Goal: Task Accomplishment & Management: Complete application form

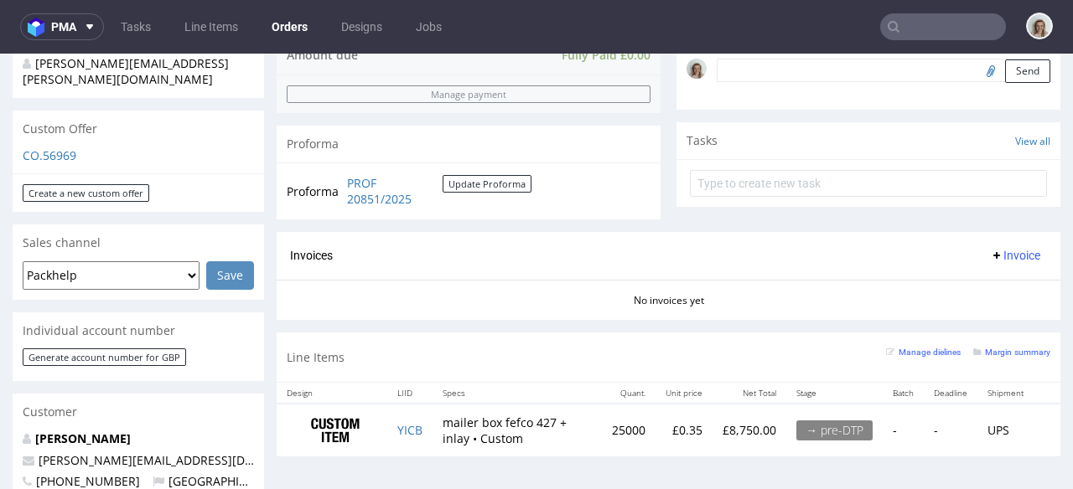
scroll to position [550, 0]
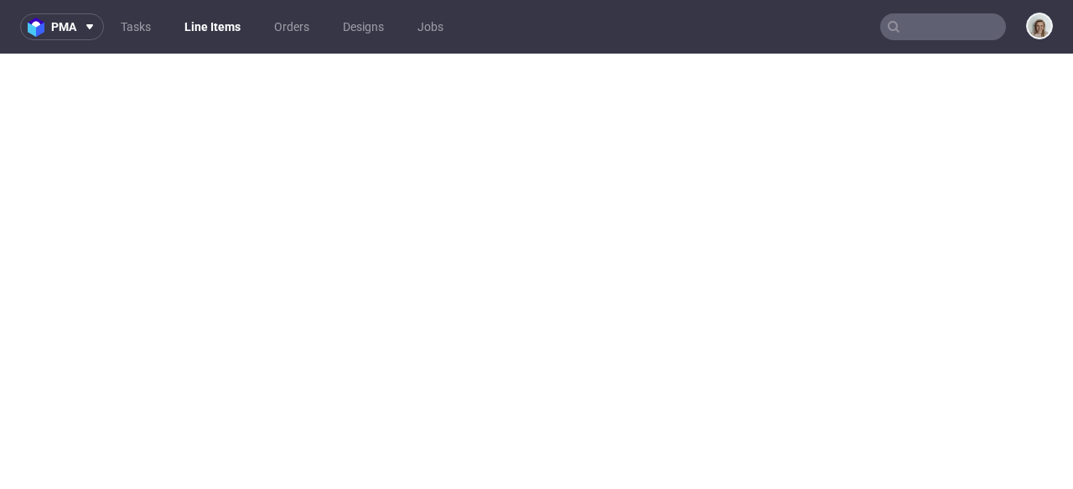
select select "in_progress"
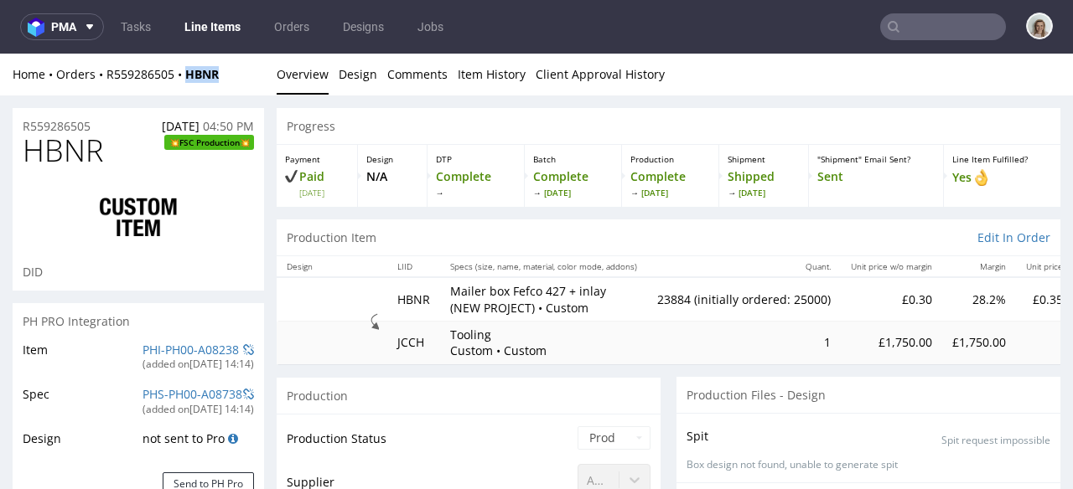
scroll to position [816, 0]
click at [87, 26] on icon at bounding box center [89, 26] width 13 height 13
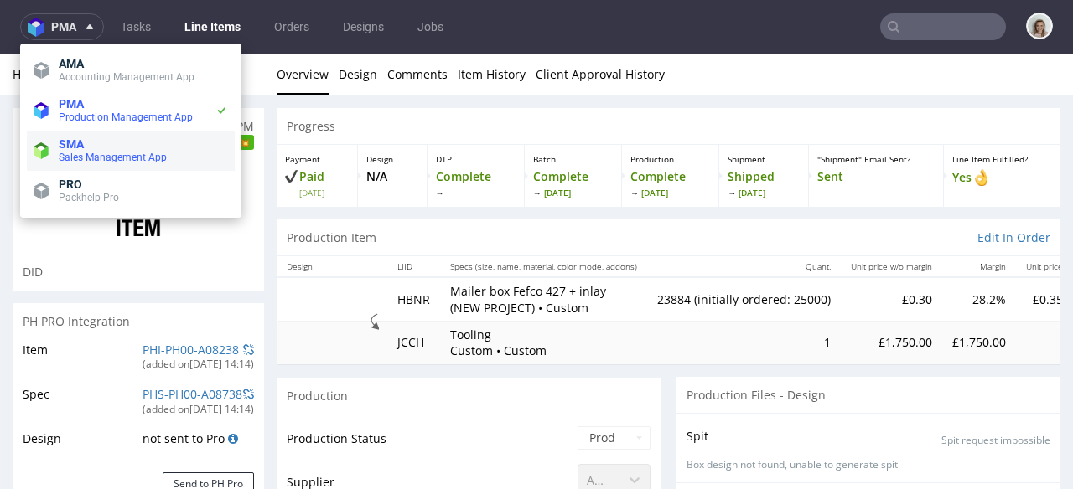
click at [87, 145] on span "SMA" at bounding box center [143, 143] width 169 height 13
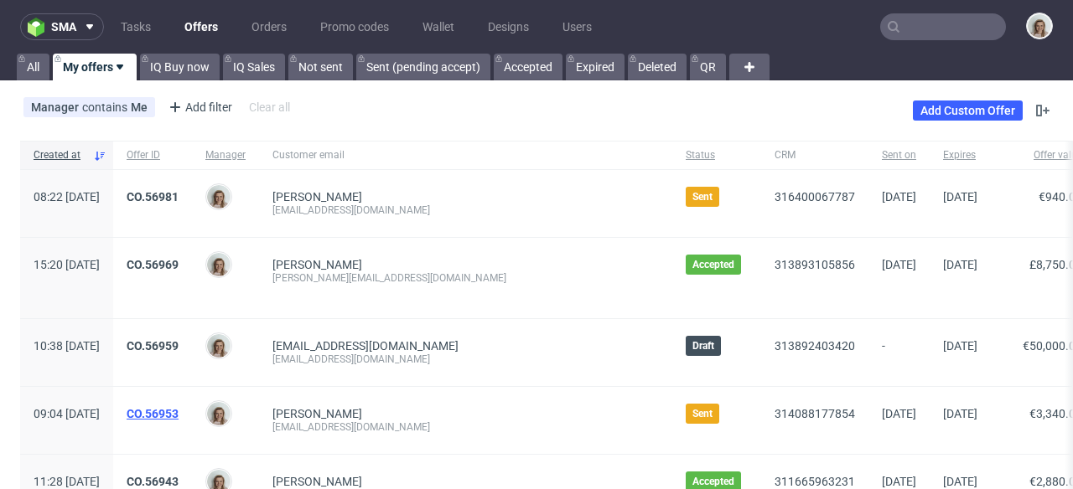
click at [179, 412] on link "CO.56953" at bounding box center [153, 413] width 52 height 13
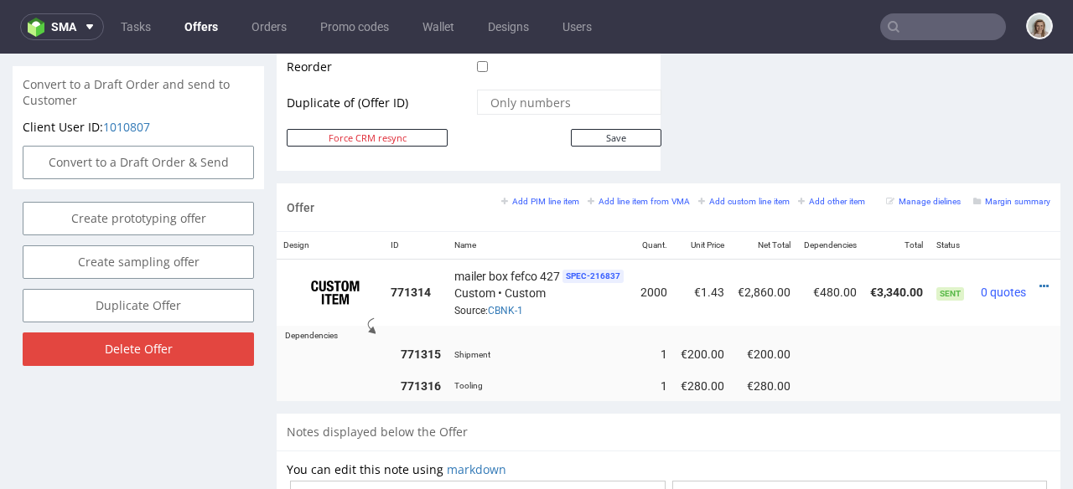
scroll to position [0, 37]
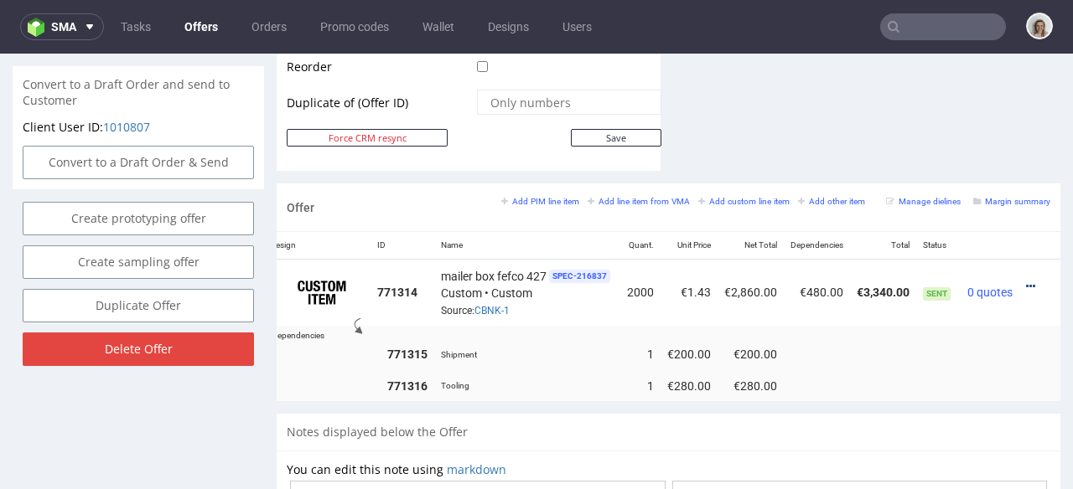
click at [1026, 281] on icon at bounding box center [1030, 287] width 9 height 12
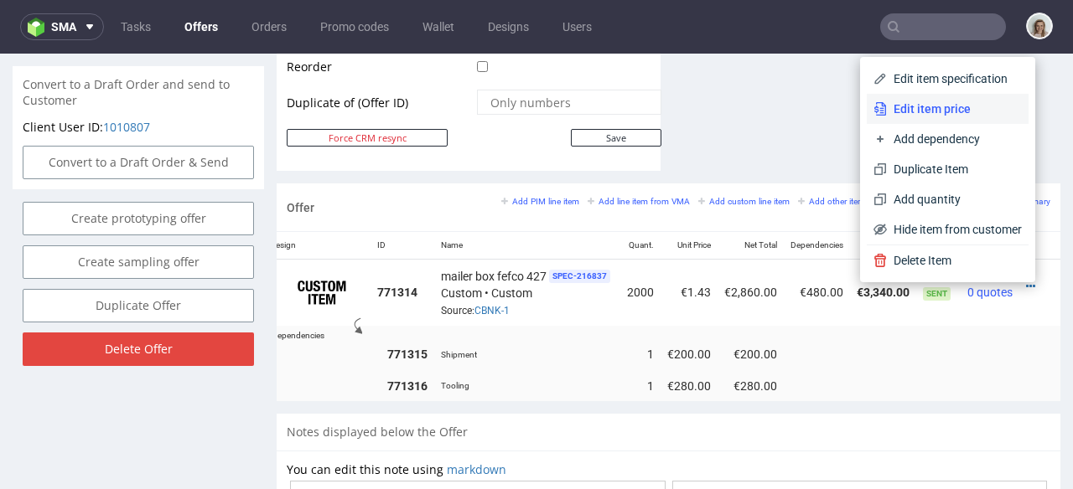
click at [898, 113] on span "Edit item price" at bounding box center [954, 109] width 135 height 17
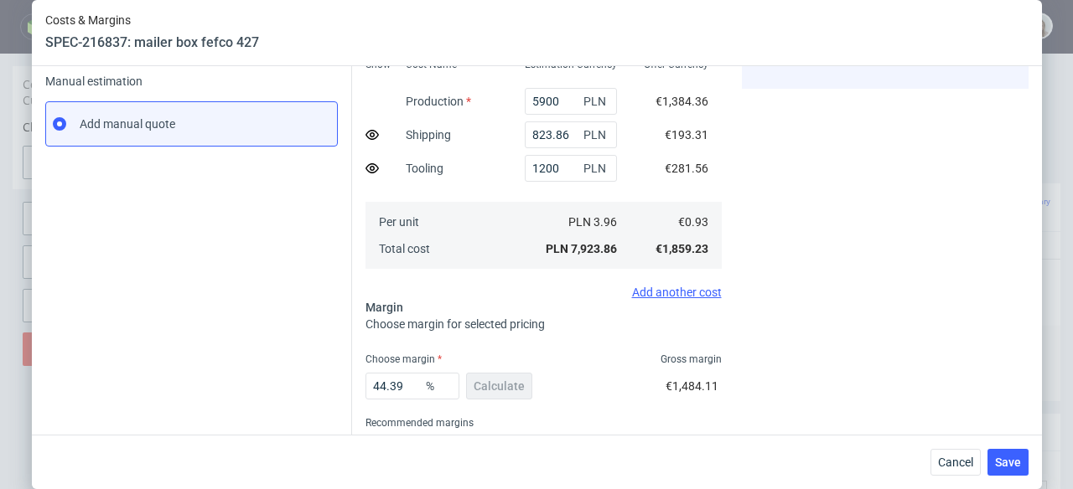
scroll to position [325, 0]
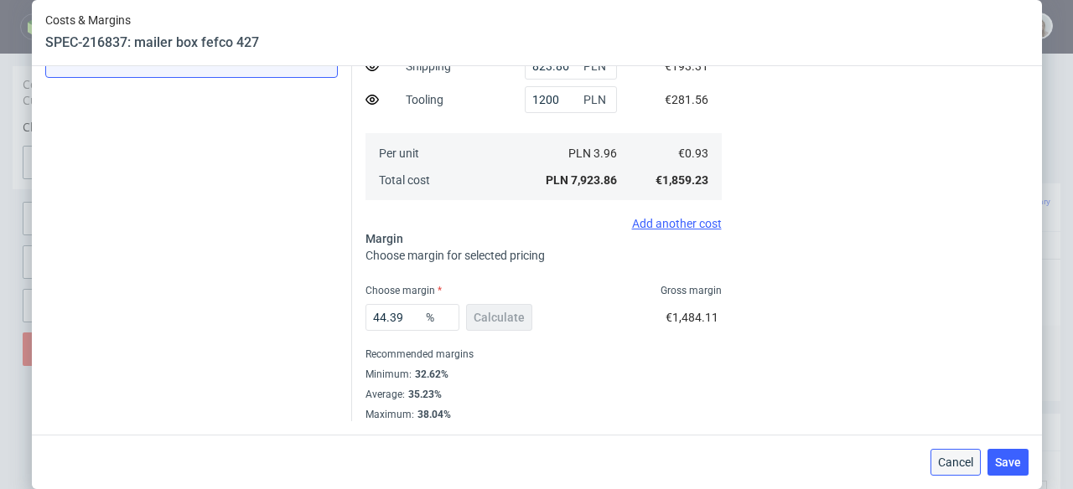
click at [955, 459] on span "Cancel" at bounding box center [955, 463] width 35 height 12
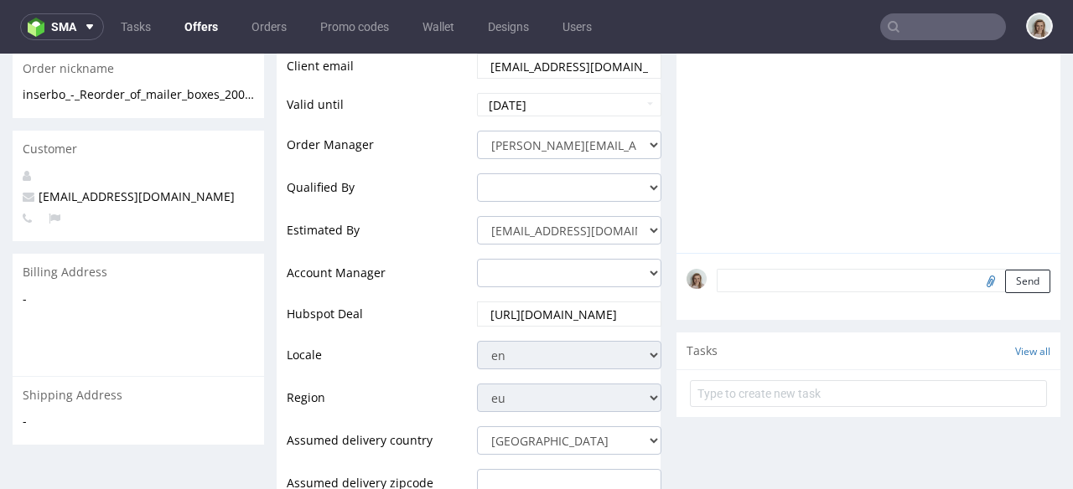
scroll to position [0, 0]
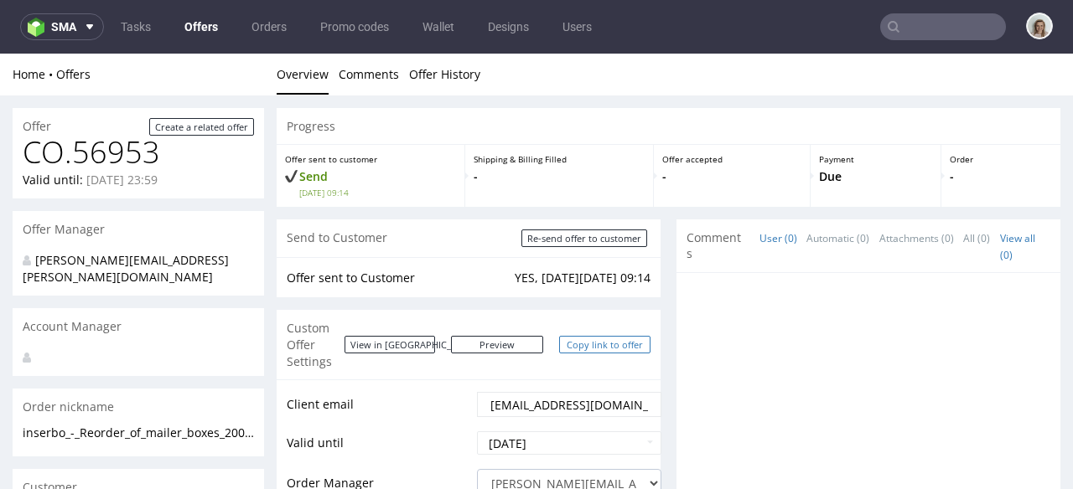
click at [598, 336] on link "Copy link to offer" at bounding box center [605, 345] width 92 height 18
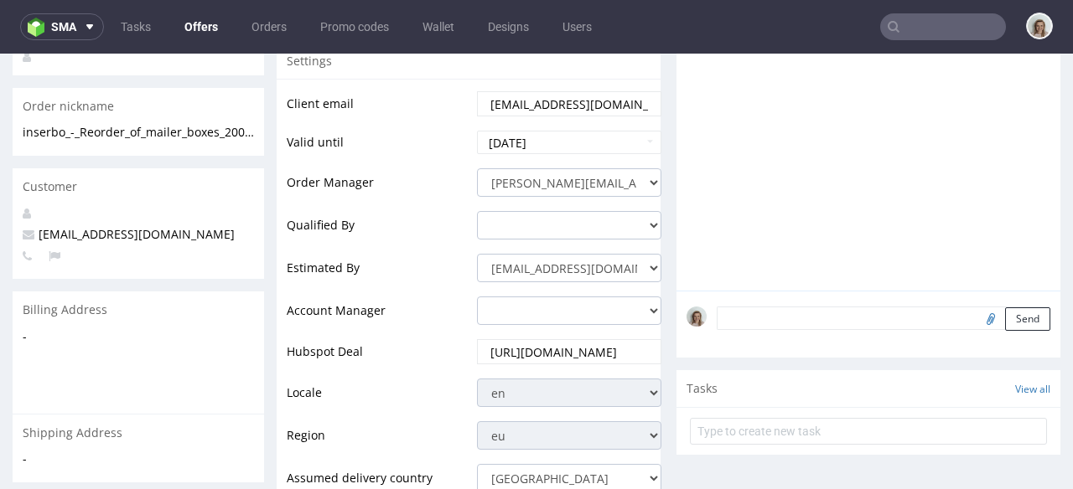
scroll to position [385, 0]
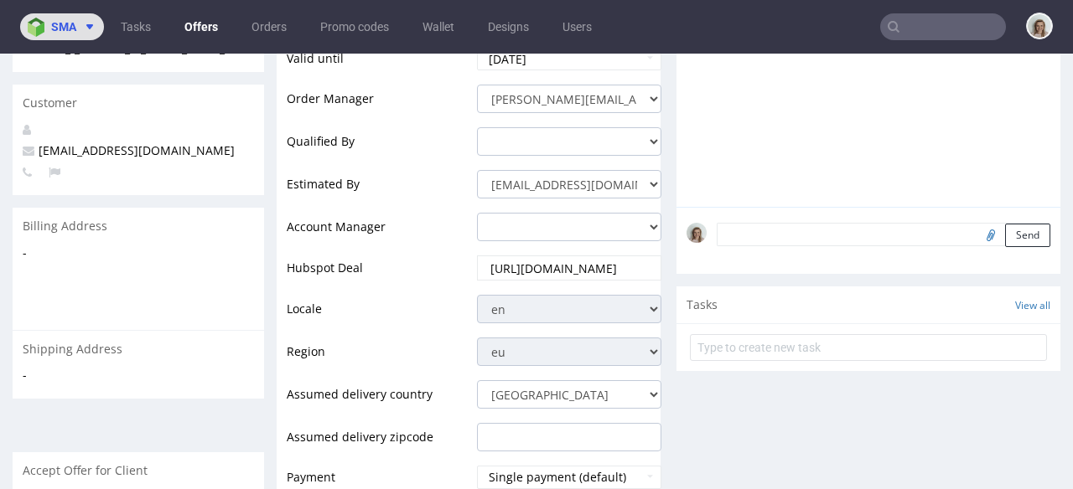
click at [49, 38] on button "sma" at bounding box center [62, 26] width 84 height 27
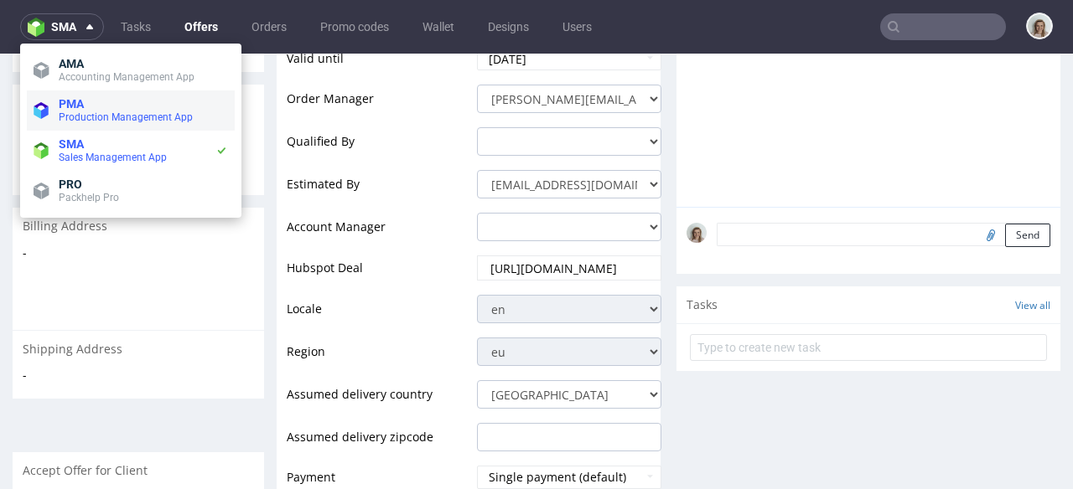
click at [64, 97] on span "PMA" at bounding box center [71, 103] width 25 height 13
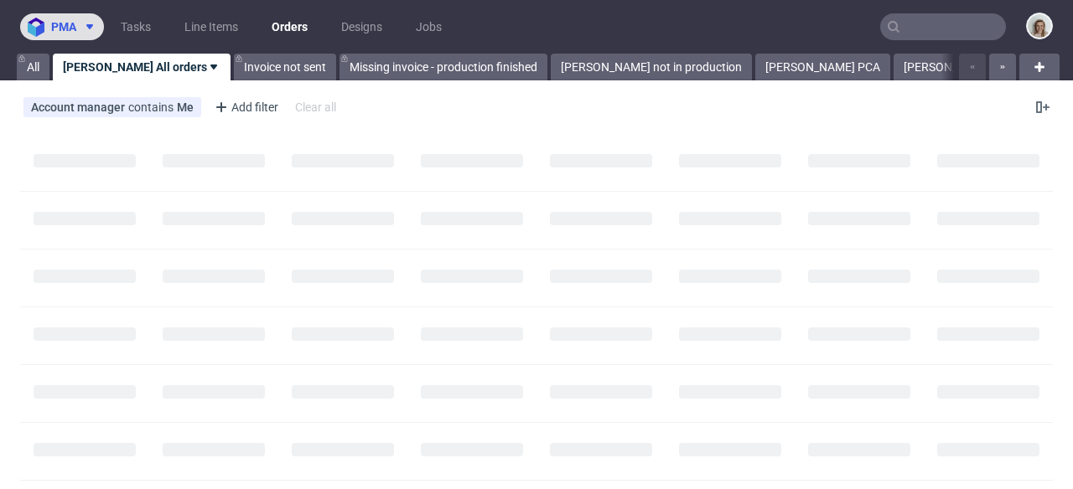
click at [58, 27] on span "pma" at bounding box center [63, 27] width 25 height 12
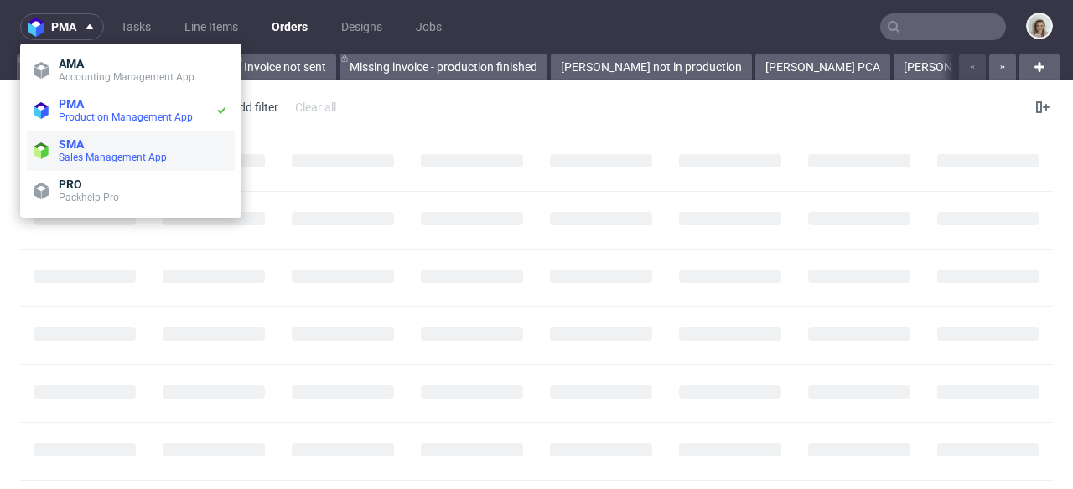
click at [80, 136] on li "SMA Sales Management App" at bounding box center [131, 151] width 208 height 40
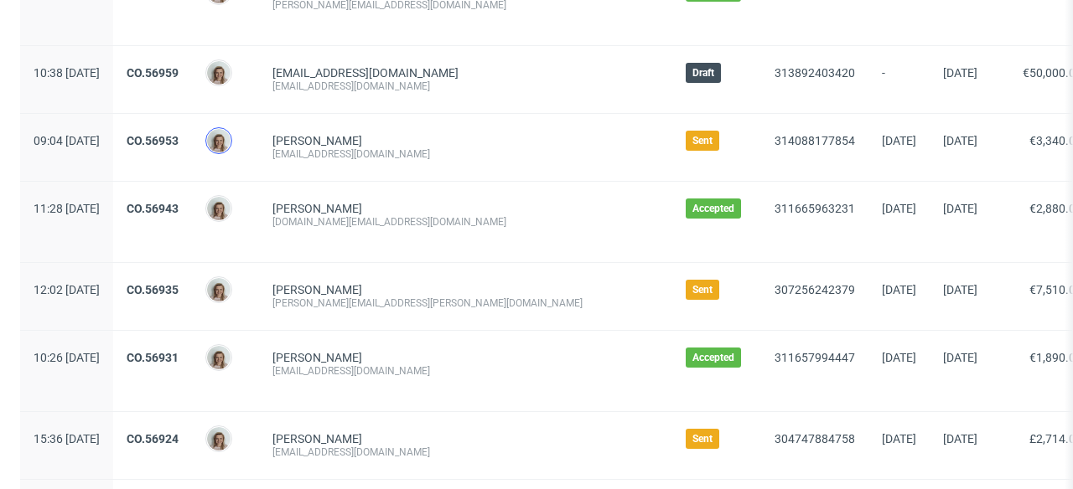
scroll to position [361, 0]
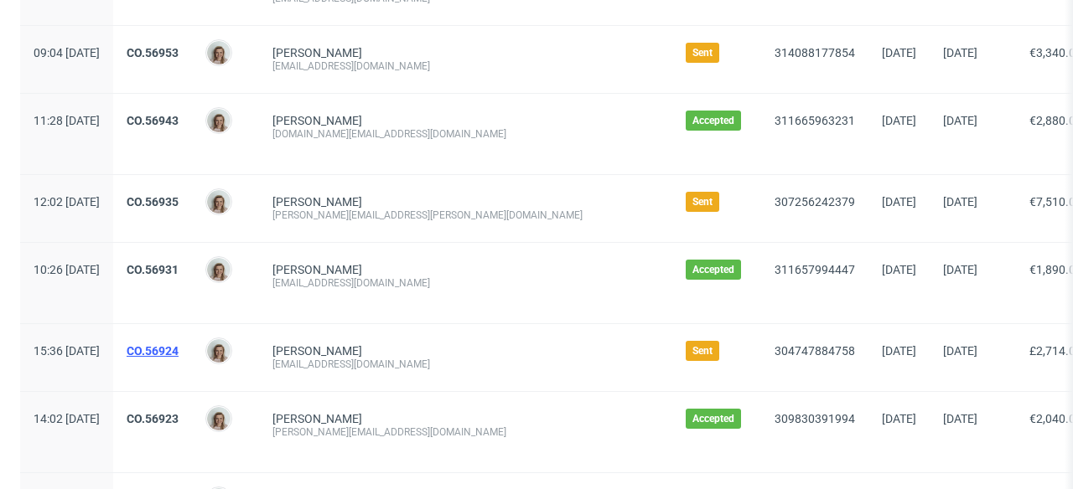
click at [179, 347] on link "CO.56924" at bounding box center [153, 350] width 52 height 13
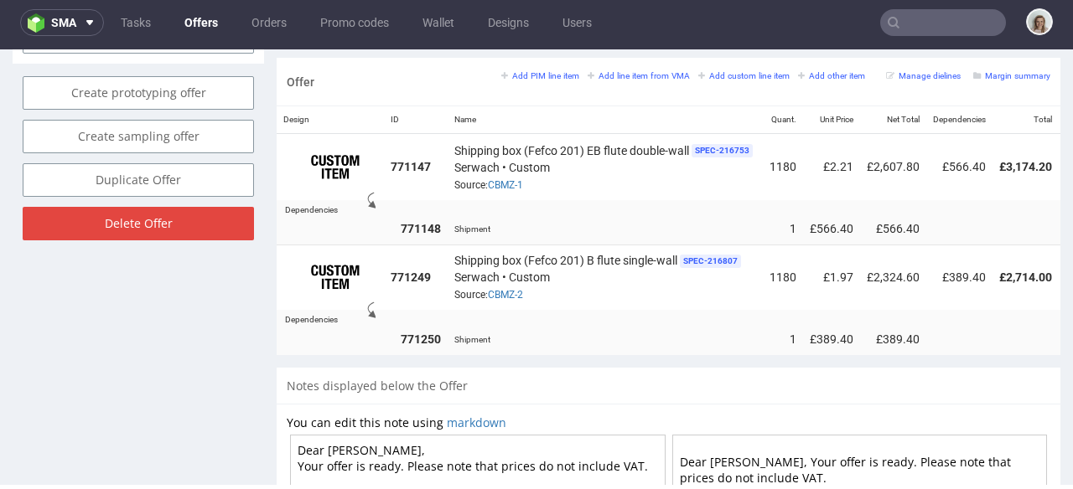
scroll to position [1117, 0]
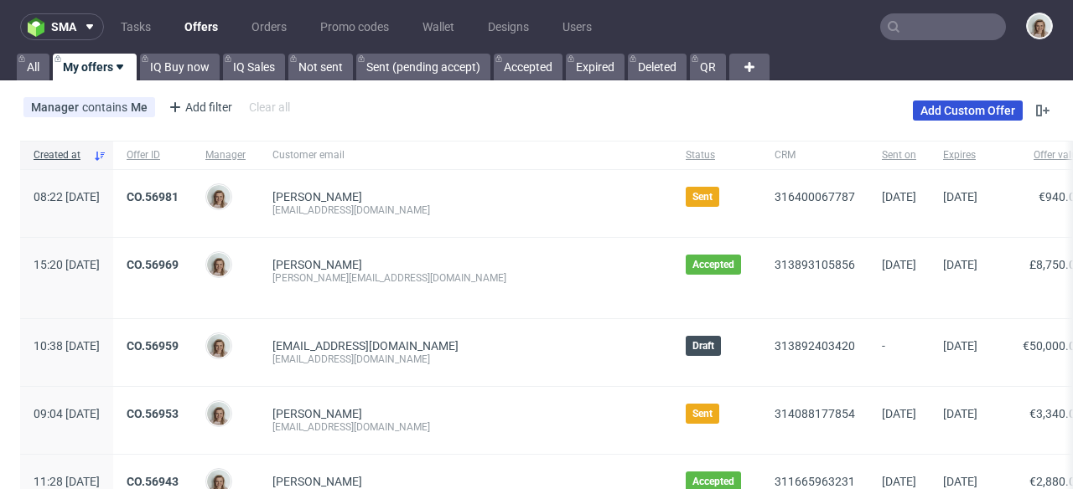
click at [942, 111] on link "Add Custom Offer" at bounding box center [968, 111] width 110 height 20
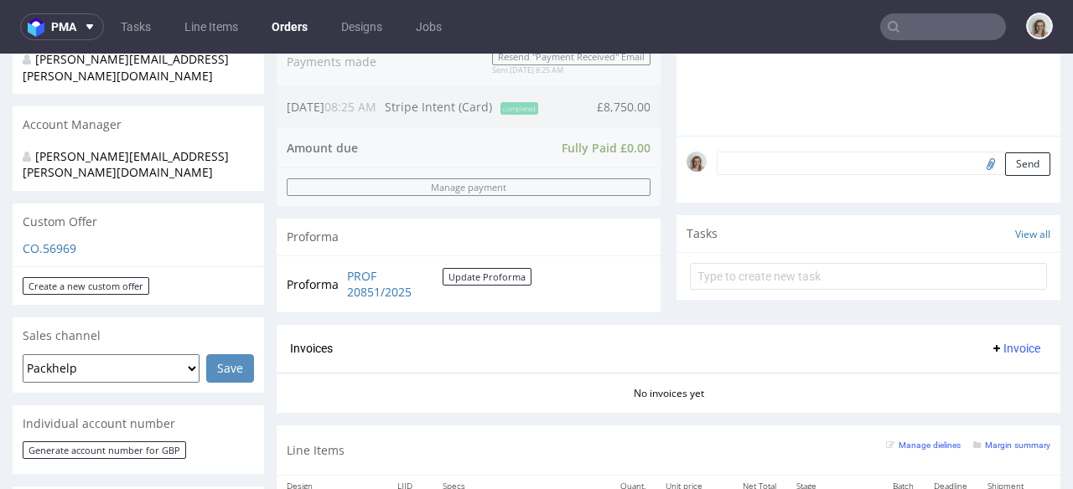
scroll to position [432, 0]
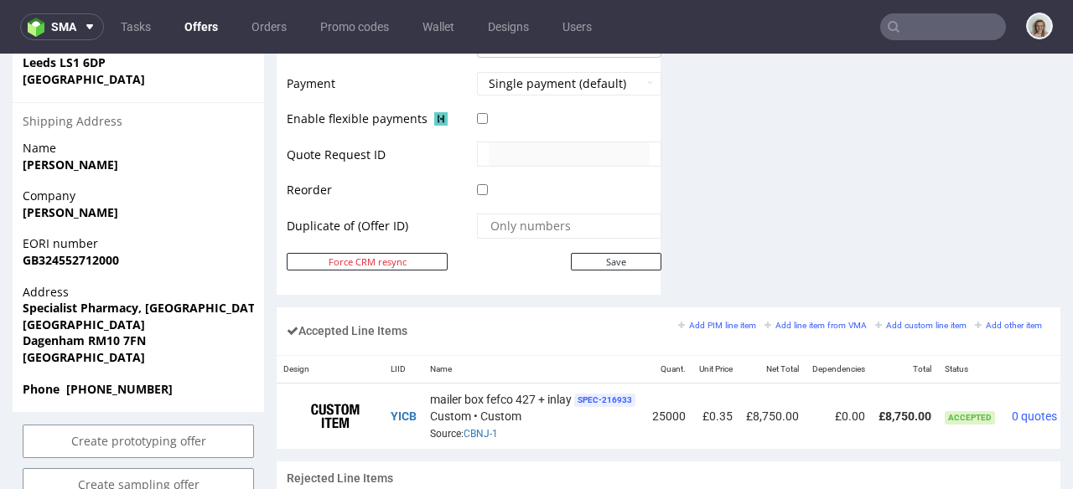
scroll to position [830, 0]
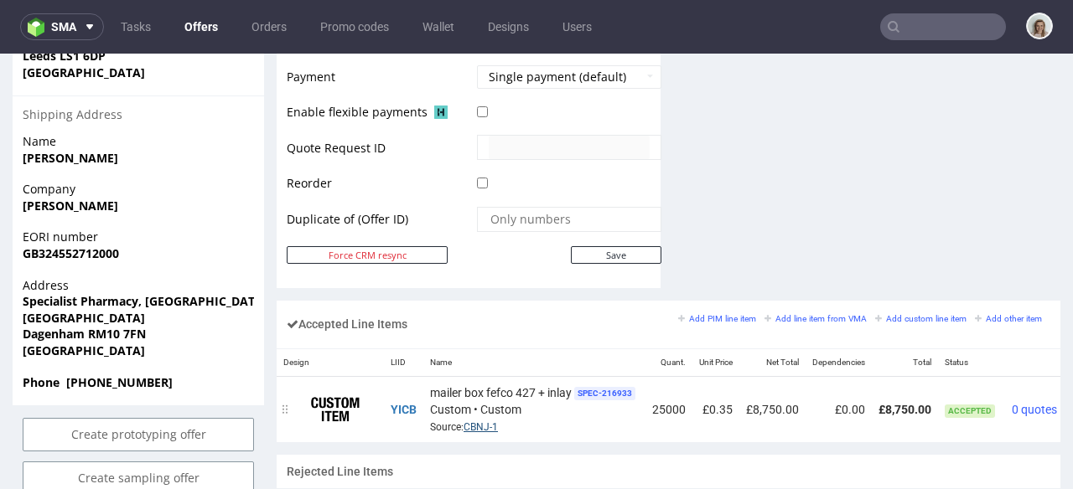
click at [478, 422] on link "CBNJ-1" at bounding box center [480, 428] width 34 height 12
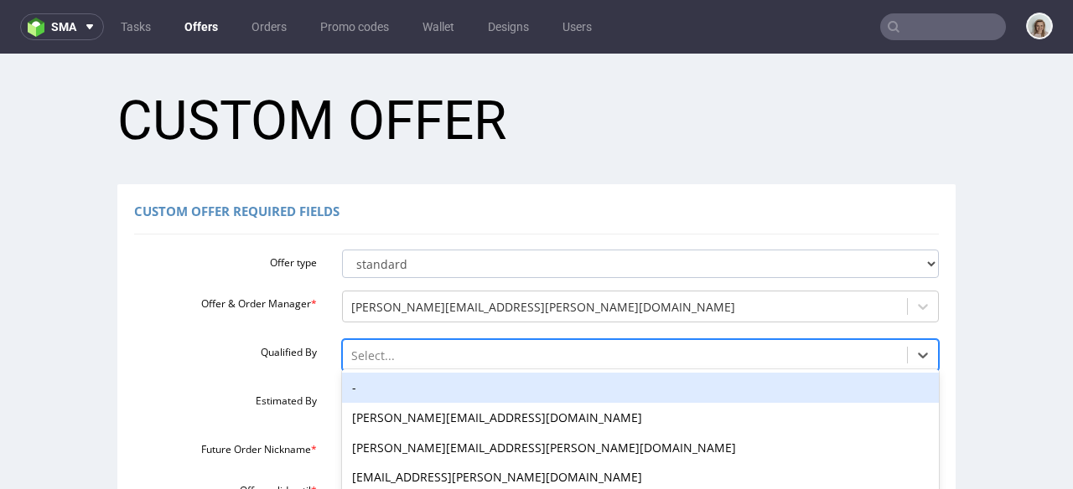
click at [354, 351] on div "-, 1 of 16. 16 results available. Use Up and Down to choose options, press Ente…" at bounding box center [641, 350] width 598 height 23
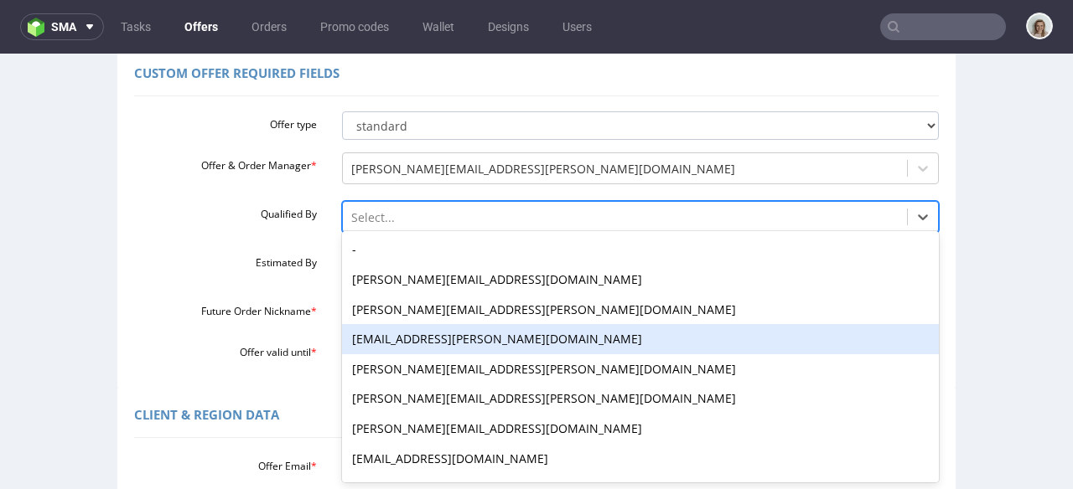
scroll to position [138, 0]
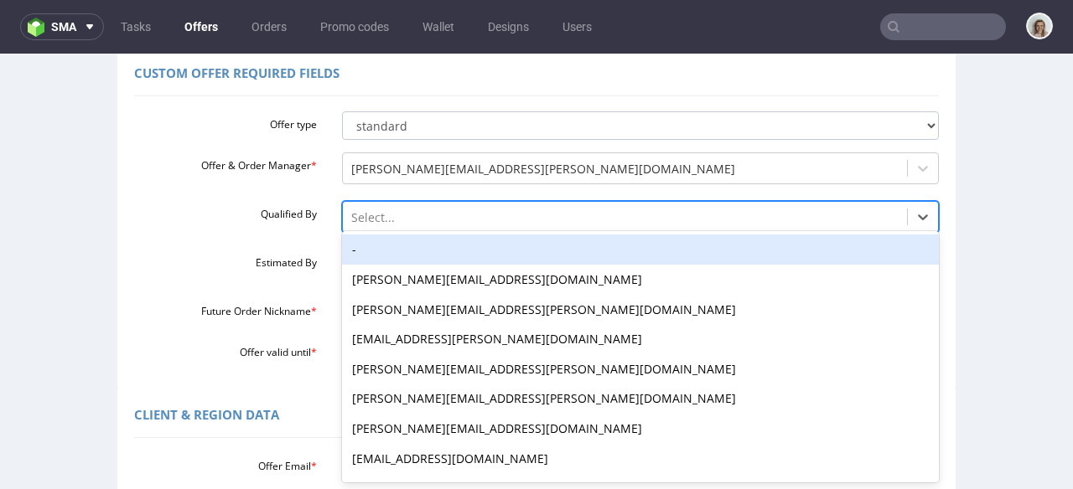
click at [354, 256] on div "-" at bounding box center [641, 250] width 598 height 30
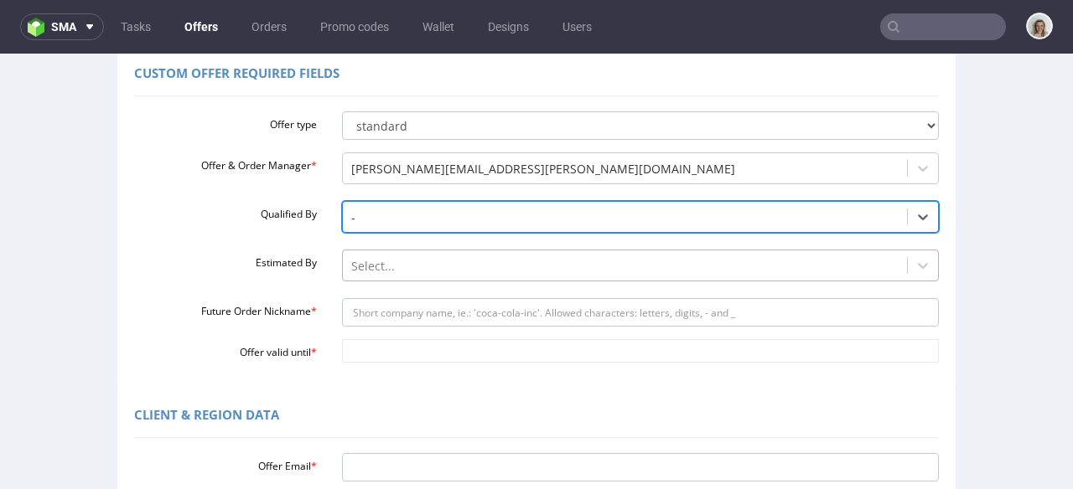
click at [356, 273] on div "Select..." at bounding box center [641, 261] width 598 height 23
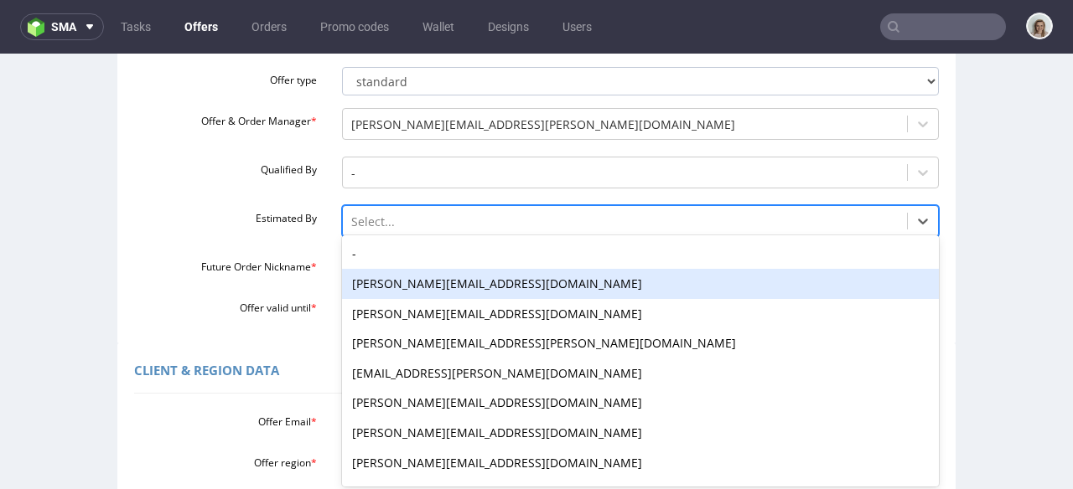
scroll to position [187, 0]
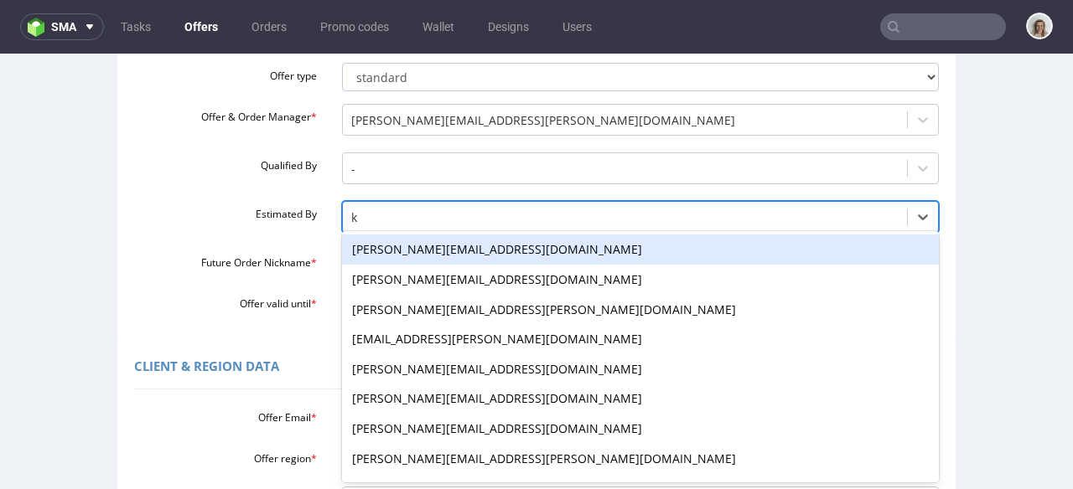
type input "kl"
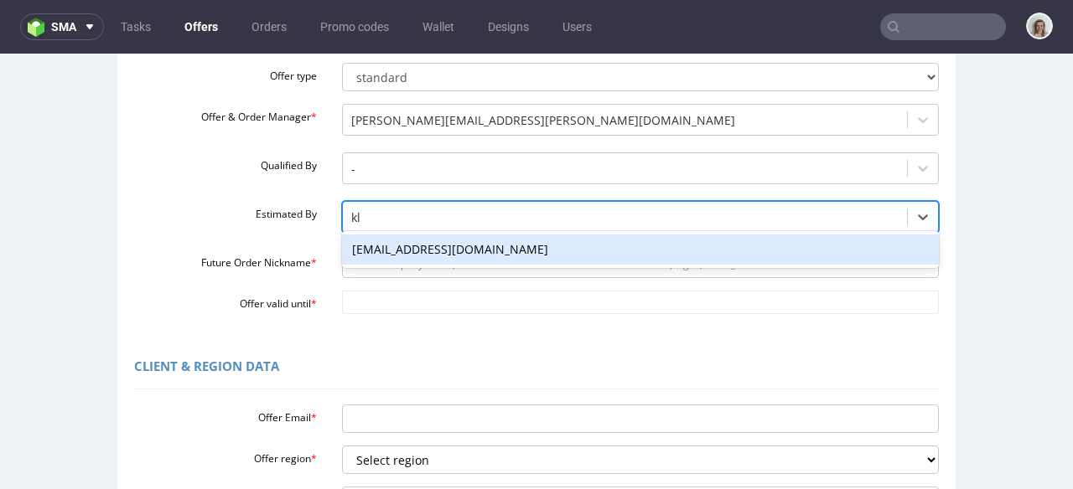
click at [371, 260] on div "[EMAIL_ADDRESS][DOMAIN_NAME]" at bounding box center [641, 250] width 598 height 30
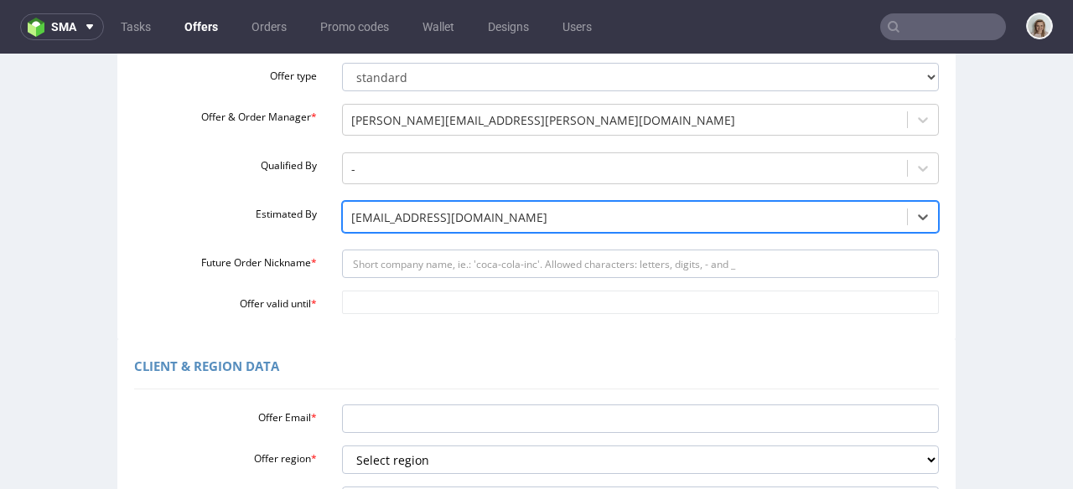
click at [365, 287] on div "Offer type standard prototyping sampling Offer & Order Manager * [PERSON_NAME][…" at bounding box center [536, 185] width 805 height 258
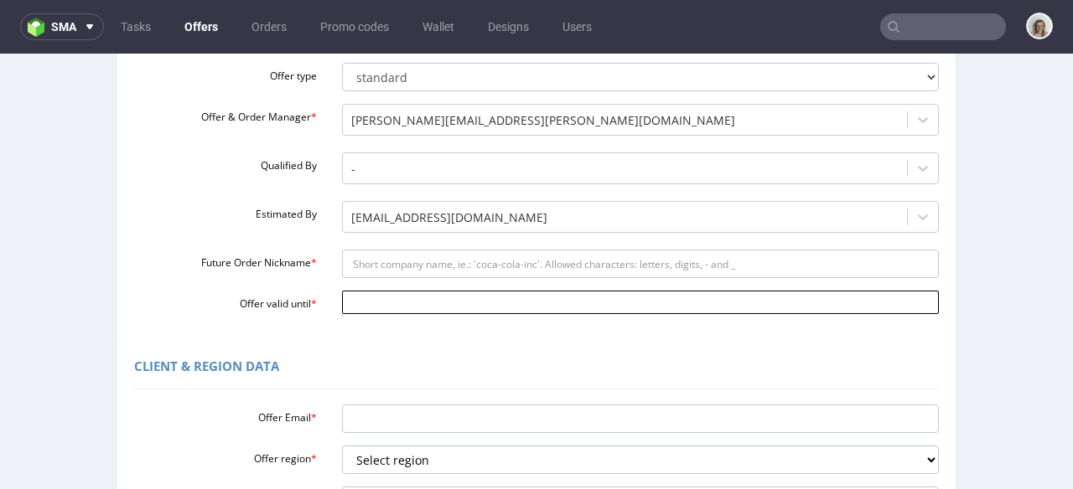
click at [367, 294] on body "Production Shipped DTP Orders Offers Shipments Designs Promotions Users Jobs Ad…" at bounding box center [536, 427] width 1073 height 1121
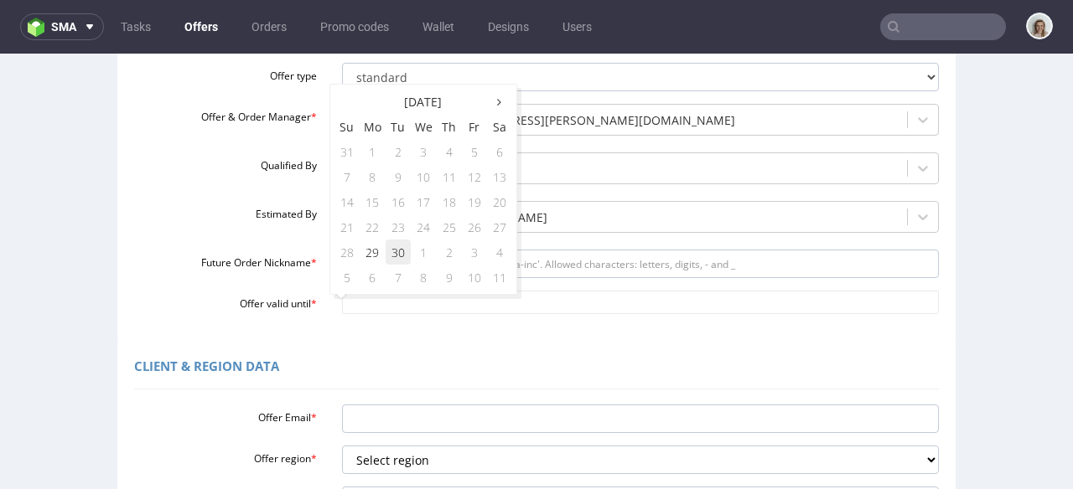
click at [400, 256] on td "30" at bounding box center [398, 252] width 25 height 25
type input "[DATE]"
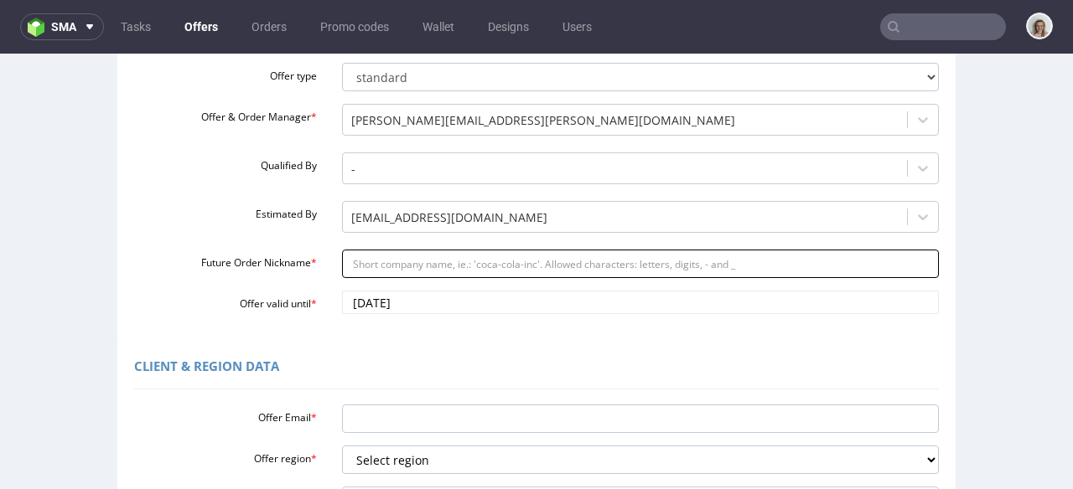
click at [399, 256] on input "Future Order Nickname *" at bounding box center [641, 264] width 598 height 28
paste input "charlottestendigcalendarscom"
type input "charlottestendigcalendarscom"
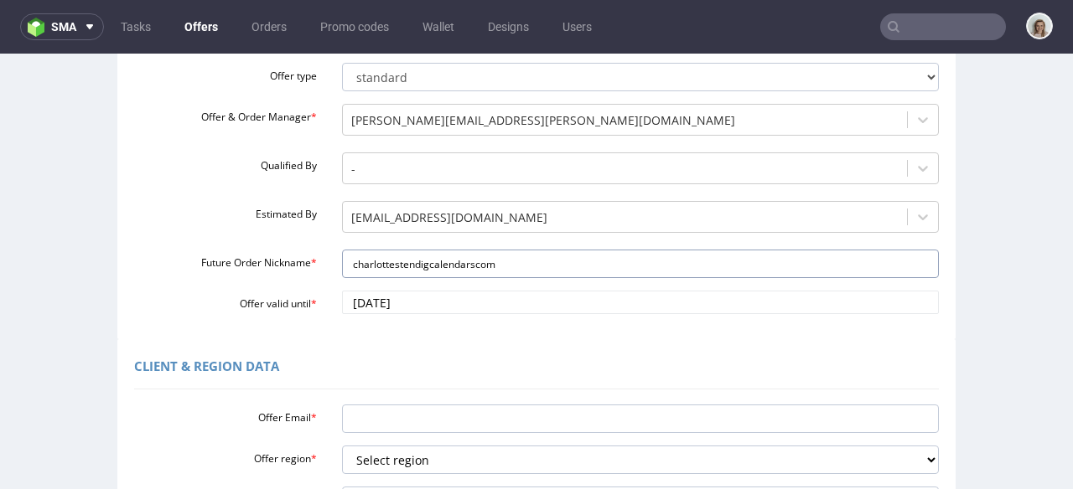
drag, startPoint x: 495, startPoint y: 262, endPoint x: 308, endPoint y: 266, distance: 186.9
click at [308, 266] on div "Future Order Nickname * charlottestendigcalendarscom" at bounding box center [537, 264] width 830 height 28
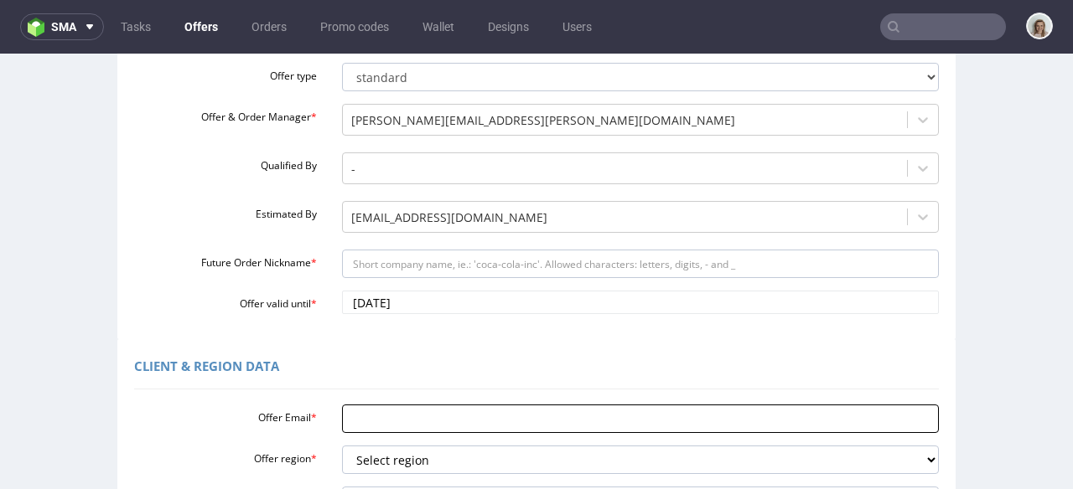
click at [343, 420] on input "Offer Email *" at bounding box center [641, 419] width 598 height 28
paste input "charlottestendigcalendarscom"
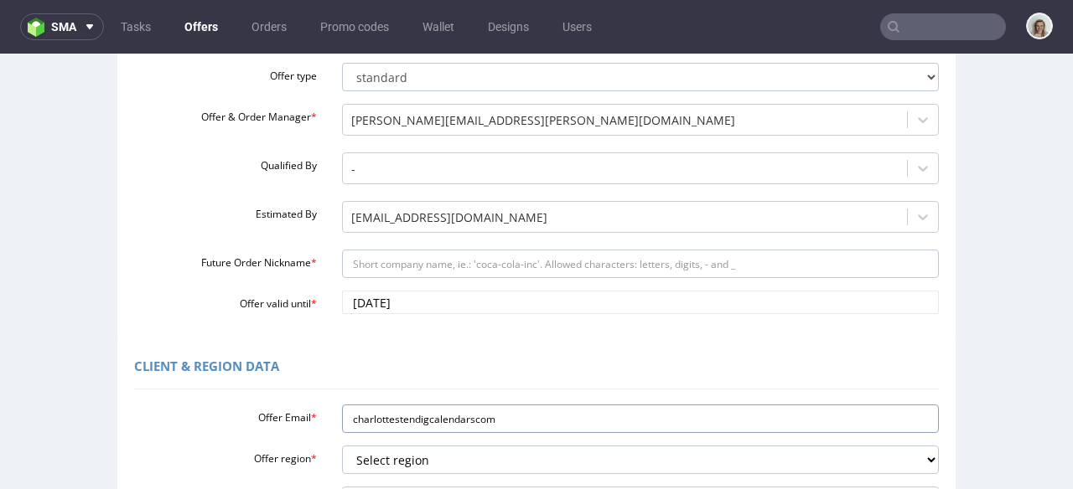
type input "charlottestendigcalendarscom"
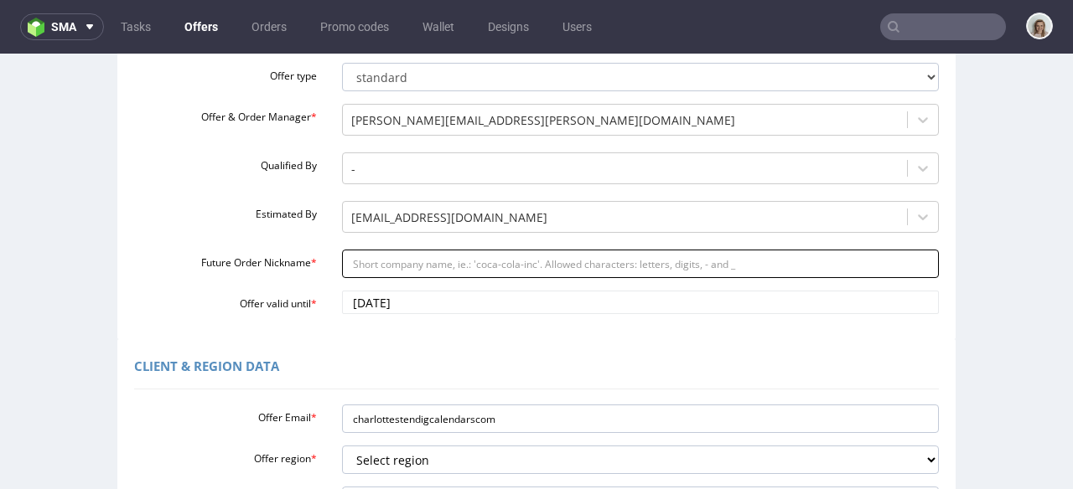
click at [390, 263] on input "Future Order Nickname *" at bounding box center [641, 264] width 598 height 28
paste input "Stendig_Calendars_-_Shipping_boxes_fefco_203_2_x_500_units"
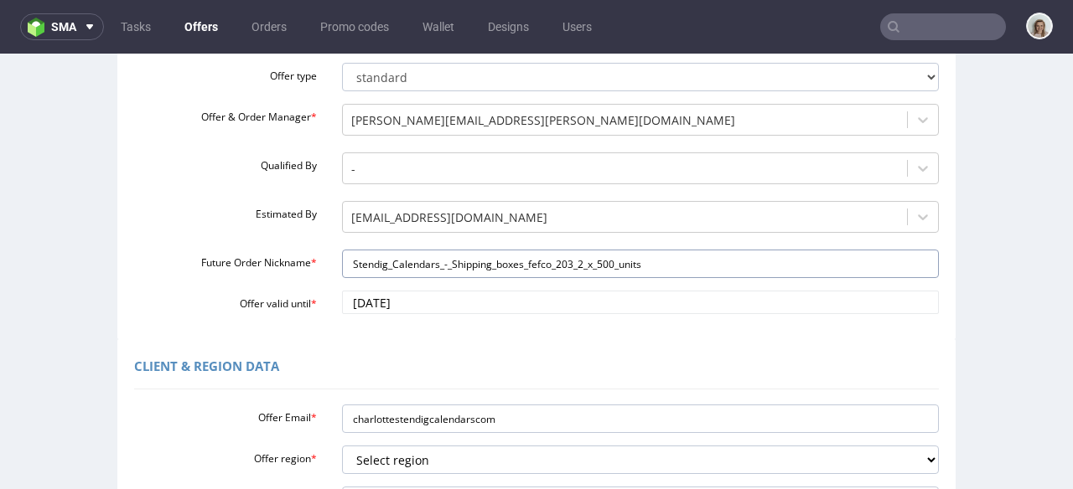
type input "Stendig_Calendars_-_Shipping_boxes_fefco_203_2_x_500_units"
drag, startPoint x: 494, startPoint y: 420, endPoint x: 345, endPoint y: 334, distance: 172.4
click at [293, 401] on div "Offer Email * charlottestendigcalendarscom Offer region * Select region eu gb d…" at bounding box center [536, 477] width 805 height 158
paste input "@stendigcalendars."
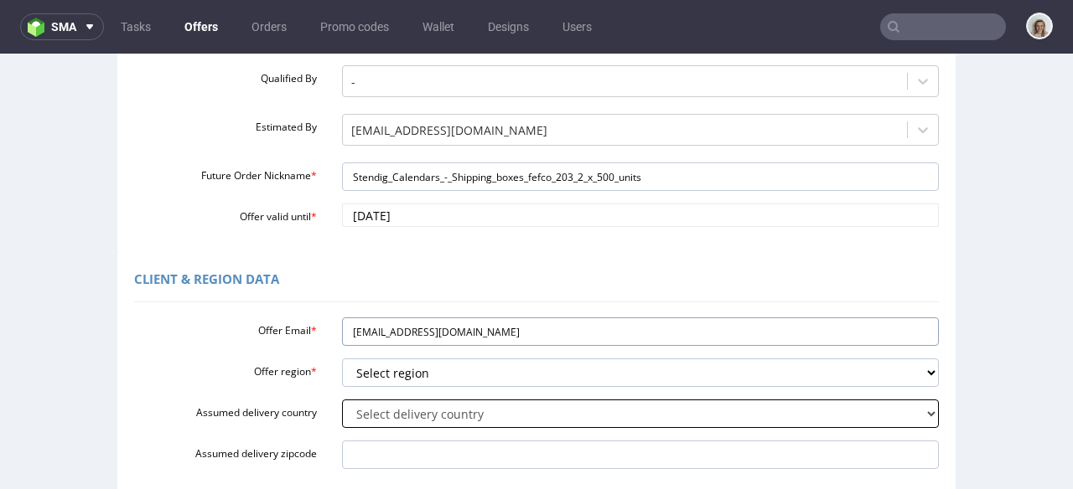
scroll to position [341, 0]
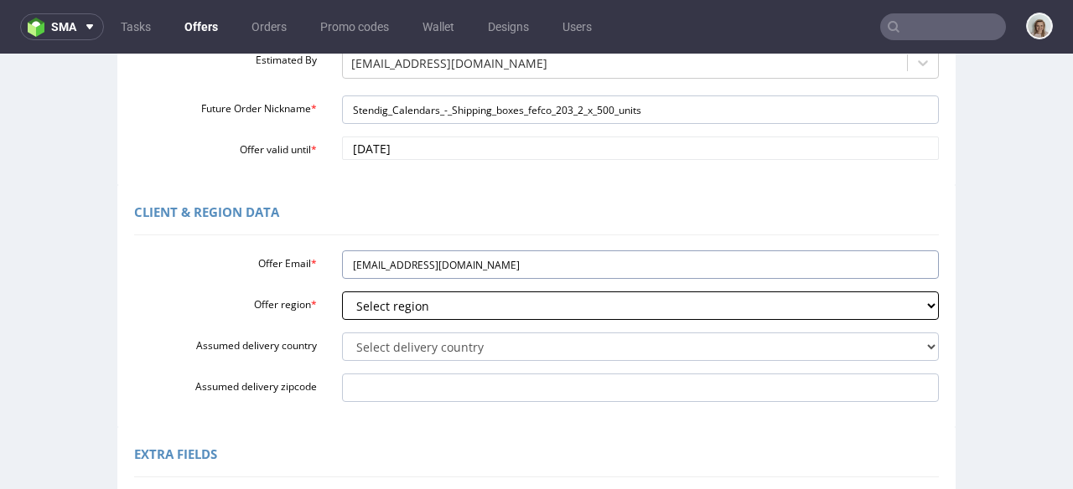
type input "charlotte@stendigcalendars.com"
click at [384, 309] on select "Select region eu gb de pl fr it es" at bounding box center [641, 306] width 598 height 28
select select "gb"
click at [342, 292] on select "Select region eu gb de pl fr it es" at bounding box center [641, 306] width 598 height 28
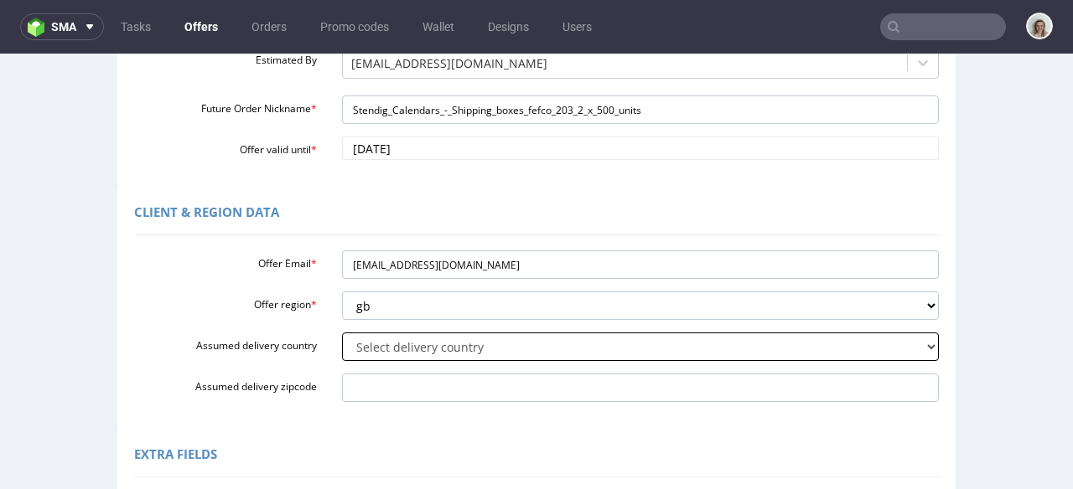
click at [376, 349] on select "Select delivery country Andorra Afghanistan Anguilla Albania Armenia Antarctica…" at bounding box center [641, 347] width 598 height 28
select select "12"
click at [342, 333] on select "Select delivery country Andorra Afghanistan Anguilla Albania Armenia Antarctica…" at bounding box center [641, 347] width 598 height 28
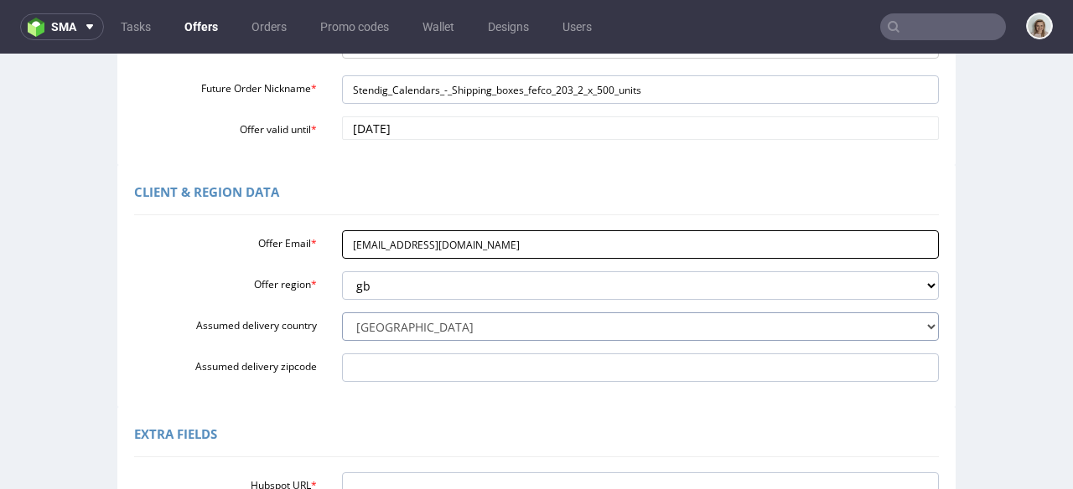
scroll to position [372, 0]
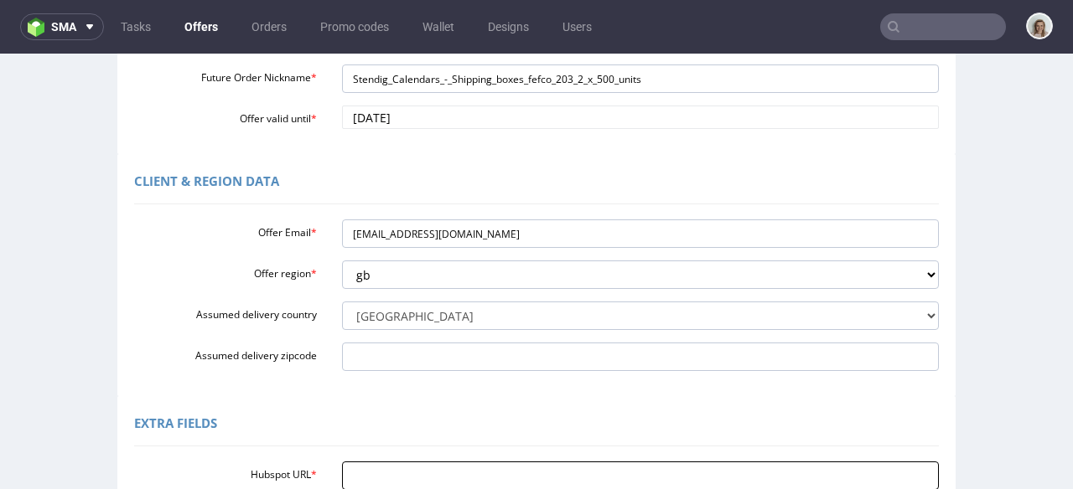
click at [375, 468] on input "Hubspot URL *" at bounding box center [641, 476] width 598 height 28
paste input "https://app-eu1.hubspot.com/contacts/25600958/record/0-3/314793101516/"
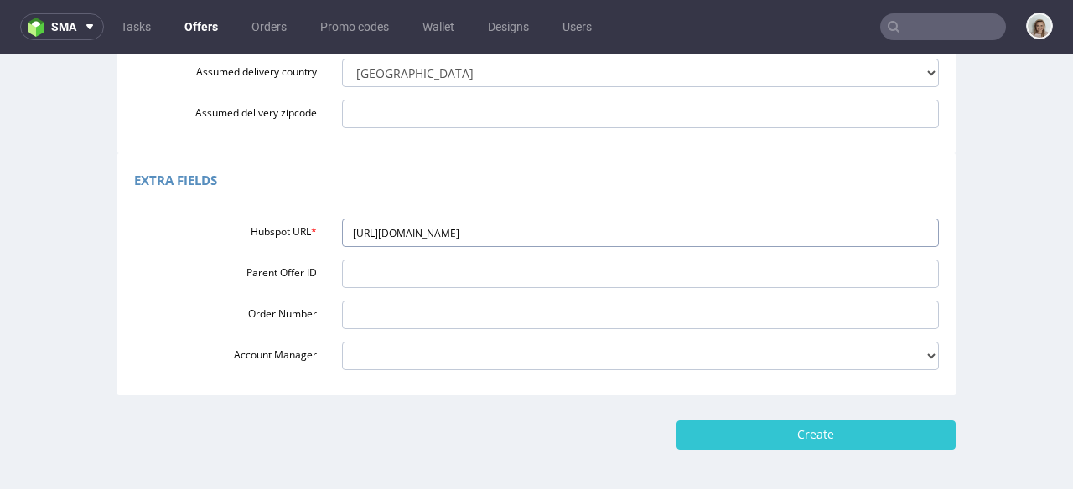
scroll to position [657, 0]
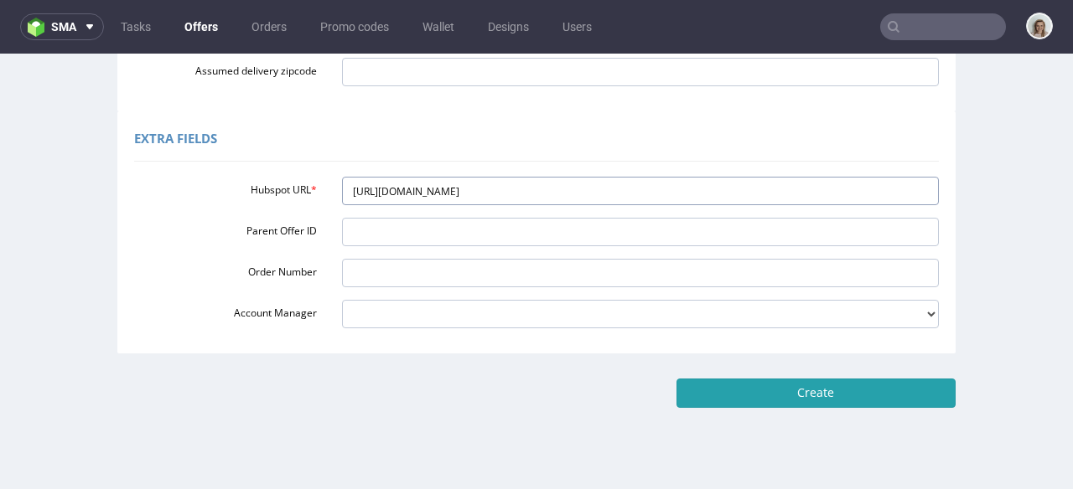
type input "https://app-eu1.hubspot.com/contacts/25600958/record/0-3/314793101516/"
click at [872, 387] on input "Create" at bounding box center [815, 393] width 279 height 28
type input "Please wait..."
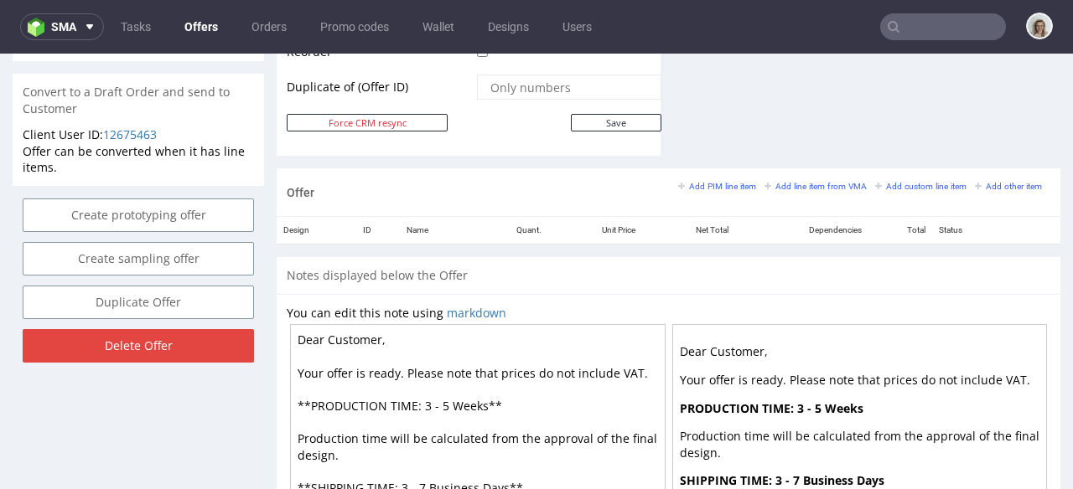
scroll to position [758, 0]
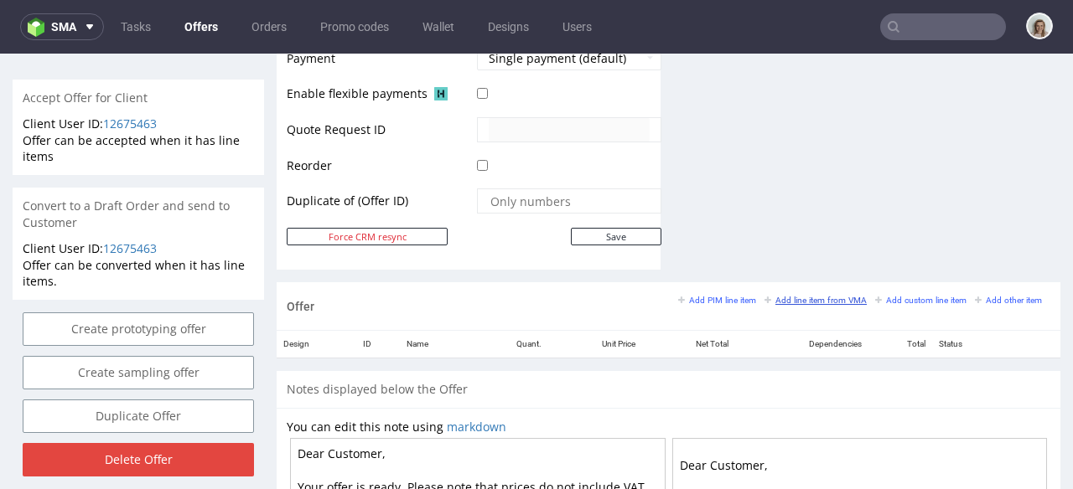
click at [797, 298] on small "Add line item from VMA" at bounding box center [815, 300] width 102 height 9
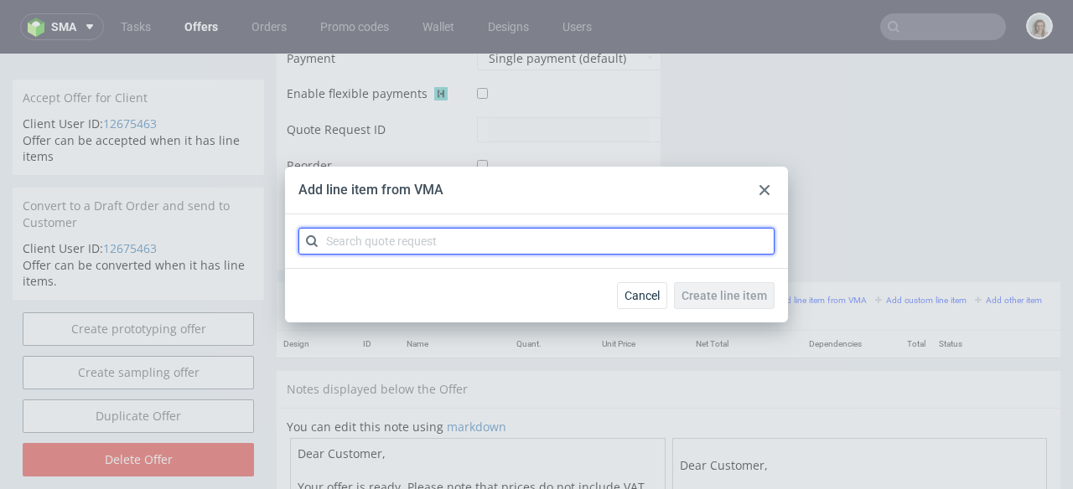
click at [553, 244] on input "text" at bounding box center [536, 241] width 476 height 27
paste input "CBOR"
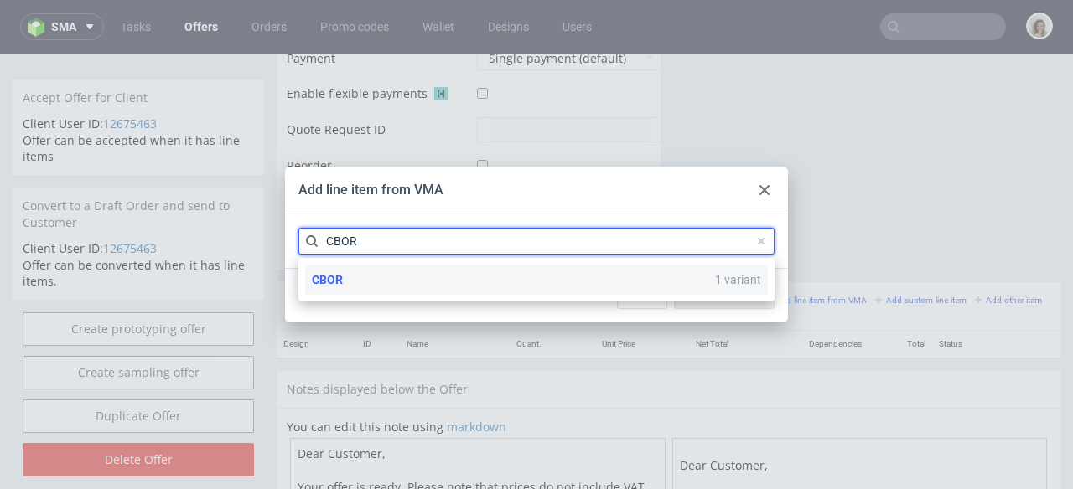
type input "CBOR"
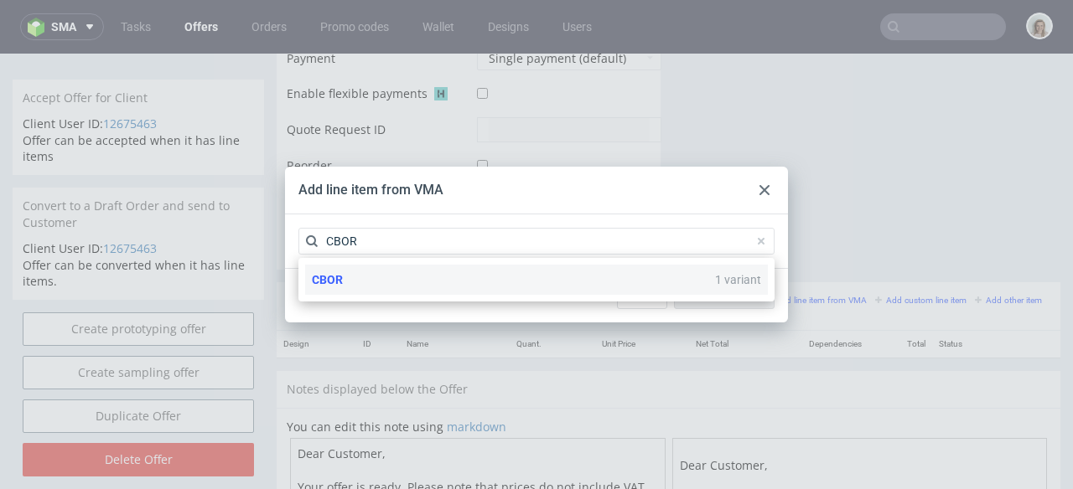
click at [538, 272] on div "CBOR 1 variant" at bounding box center [536, 280] width 463 height 30
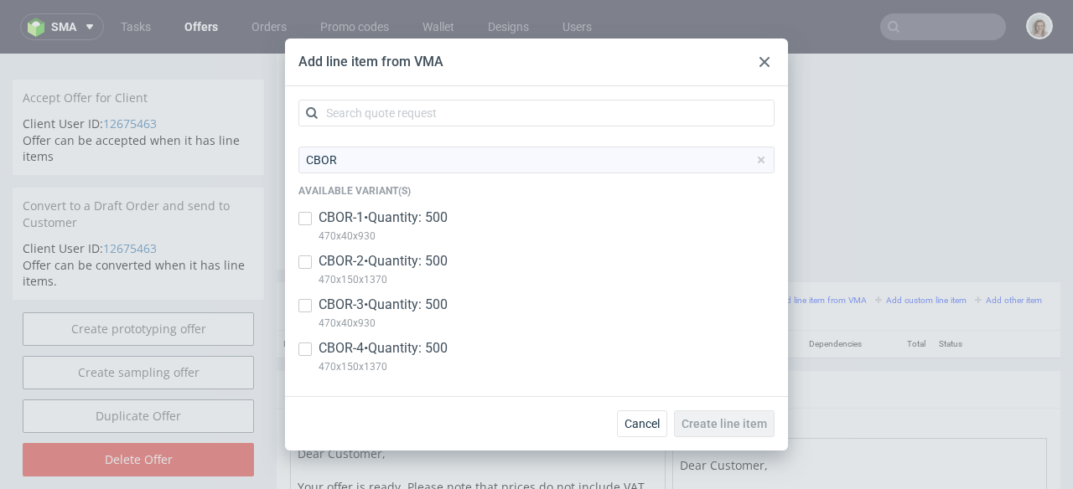
click at [435, 220] on p "CBOR-1 • Quantity: 500" at bounding box center [382, 218] width 129 height 18
checkbox input "true"
click at [437, 256] on p "CBOR-2 • Quantity: 500" at bounding box center [382, 261] width 129 height 18
checkbox input "true"
click at [437, 302] on p "CBOR-3 • Quantity: 500" at bounding box center [382, 305] width 129 height 18
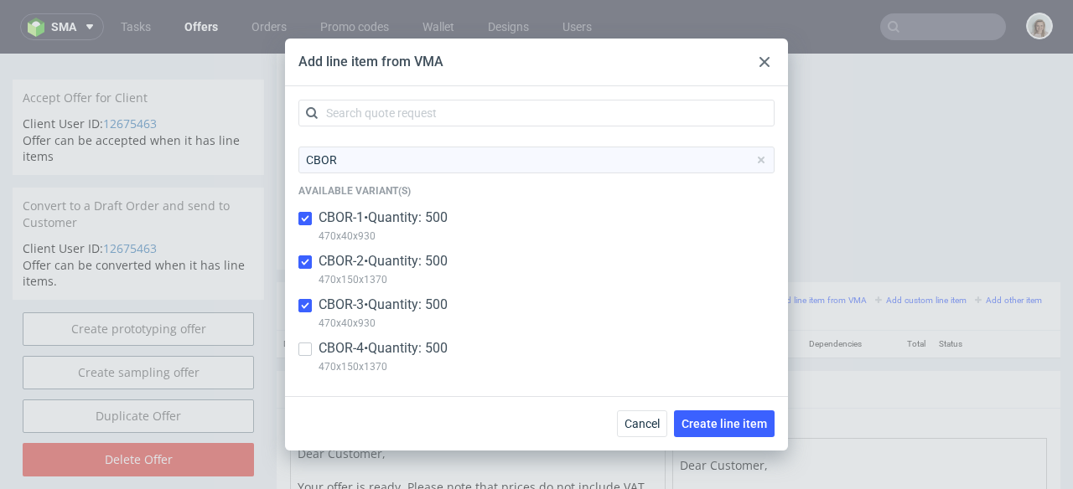
checkbox input "true"
click at [437, 344] on p "CBOR-4 • Quantity: 500" at bounding box center [382, 348] width 129 height 18
checkbox input "true"
click at [749, 416] on button "Create line item" at bounding box center [724, 424] width 101 height 27
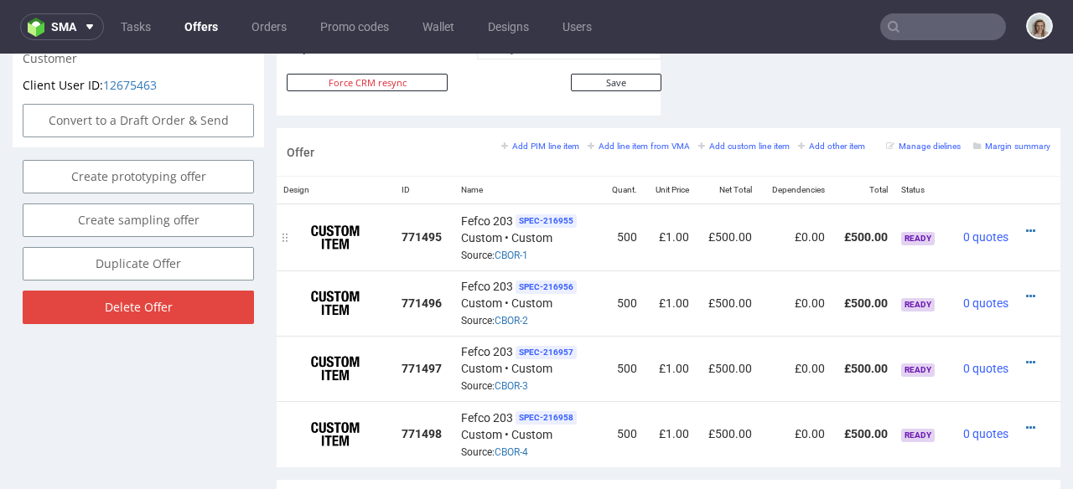
scroll to position [945, 0]
click at [1026, 225] on icon at bounding box center [1030, 231] width 9 height 12
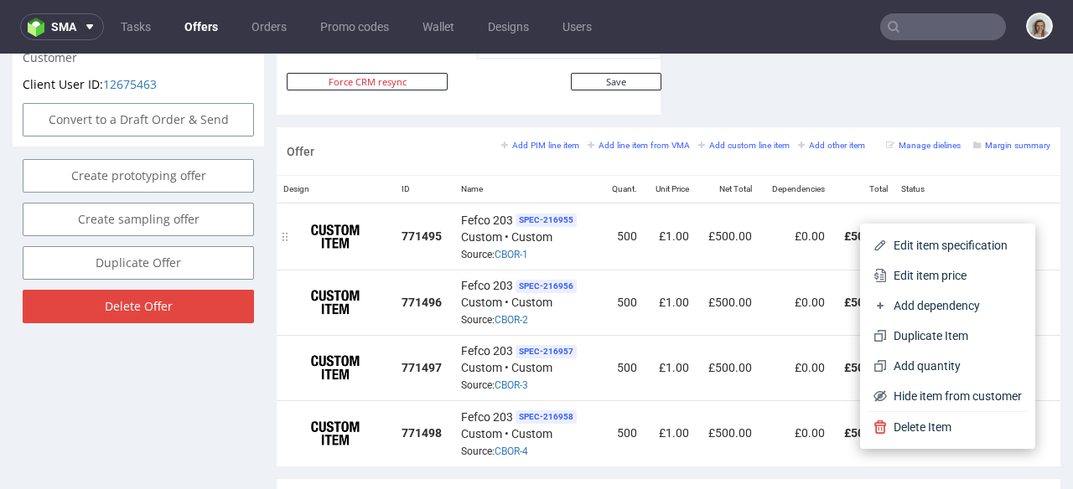
click at [980, 241] on span "Edit item specification" at bounding box center [954, 245] width 135 height 17
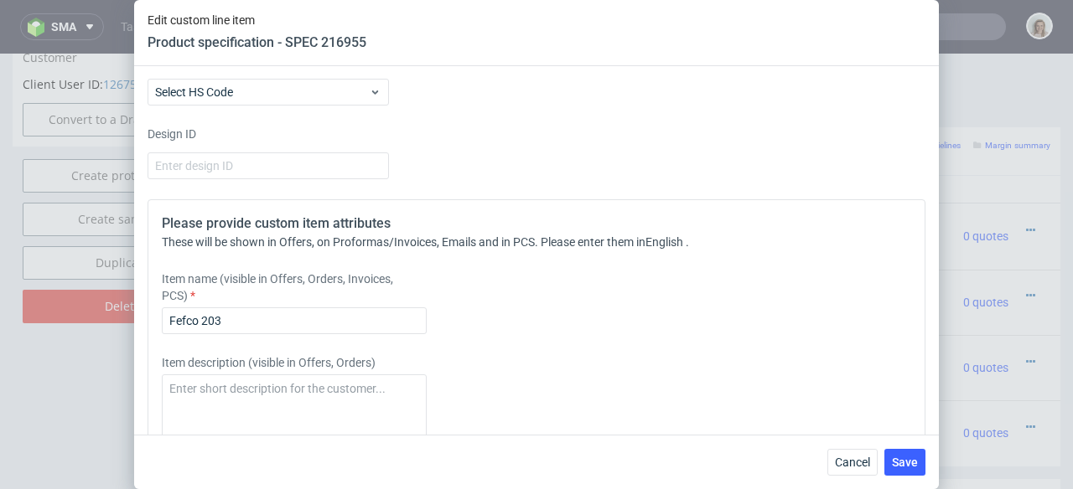
scroll to position [2324, 0]
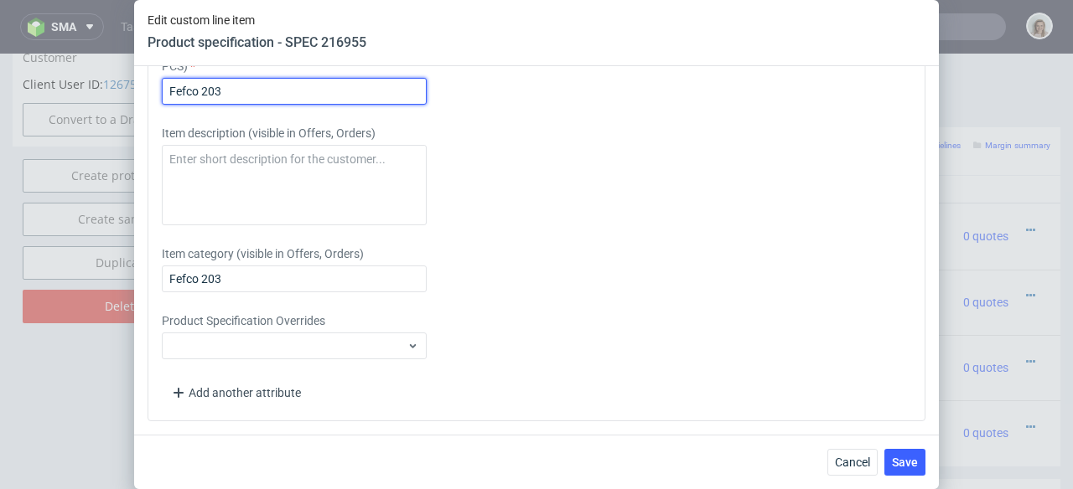
click at [247, 95] on input "Fefco 203" at bounding box center [294, 91] width 265 height 27
click at [320, 90] on input "Fefco 203 - 470 x 40 x 930 flue E single wall" at bounding box center [294, 91] width 265 height 27
click at [341, 84] on input "Fefco 203 - 470 x 40 x 930 flute E single wall" at bounding box center [294, 91] width 265 height 27
drag, startPoint x: 418, startPoint y: 93, endPoint x: 149, endPoint y: 90, distance: 269.1
click at [149, 90] on div "Please provide custom item attributes These will be shown in Offers, on Proform…" at bounding box center [537, 196] width 778 height 452
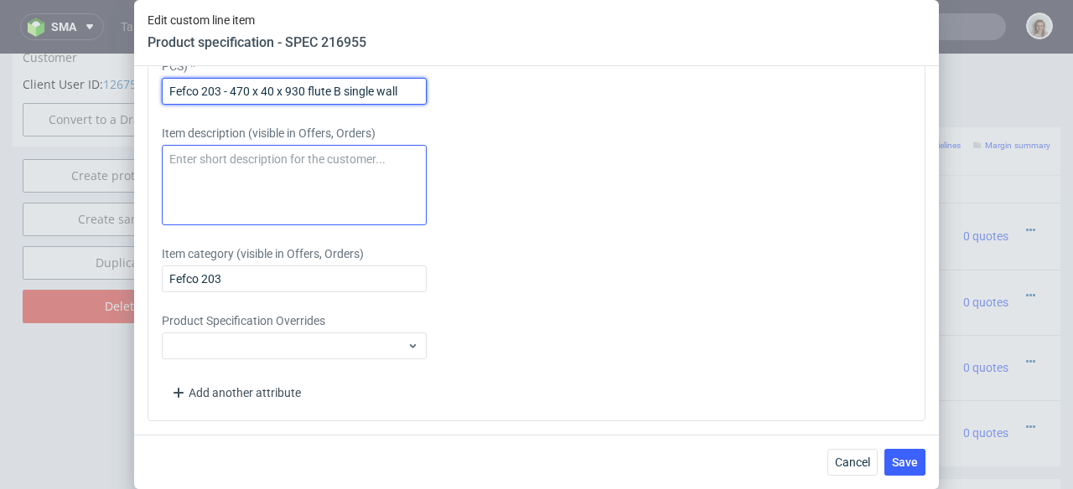
type input "Fefco 203 - 470 x 40 x 930 flute B single wall"
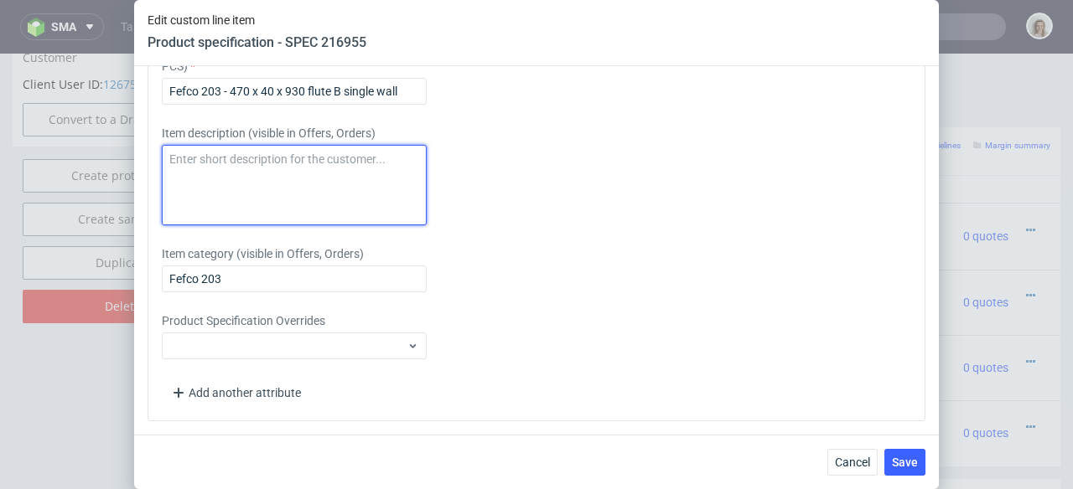
click at [220, 169] on textarea at bounding box center [294, 185] width 265 height 80
paste textarea "Fefco 203 - 470 x 40 x 930 flute B single wall"
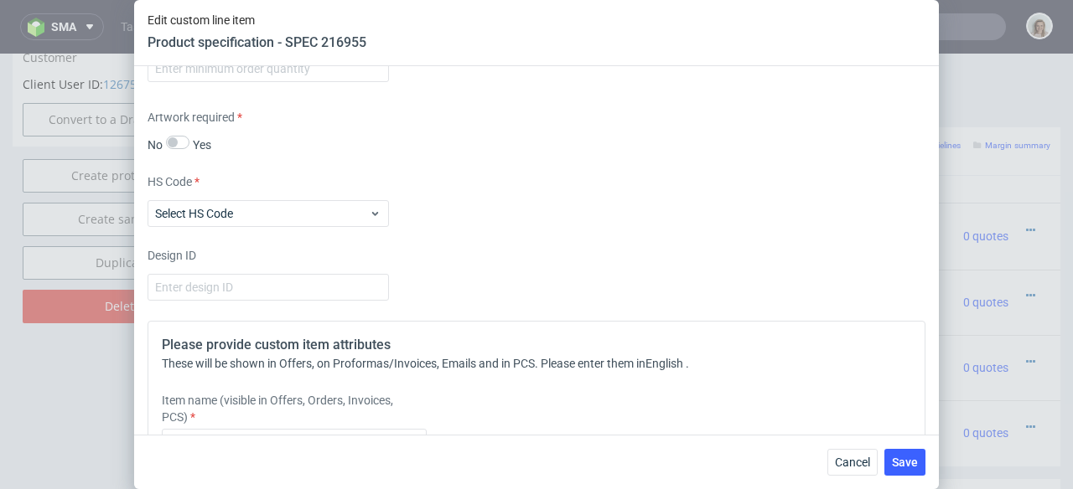
scroll to position [1909, 0]
type textarea "Fefco 203 - 470 x 40 x 930 flute B single wall"
click at [191, 85] on input "number" at bounding box center [268, 71] width 241 height 27
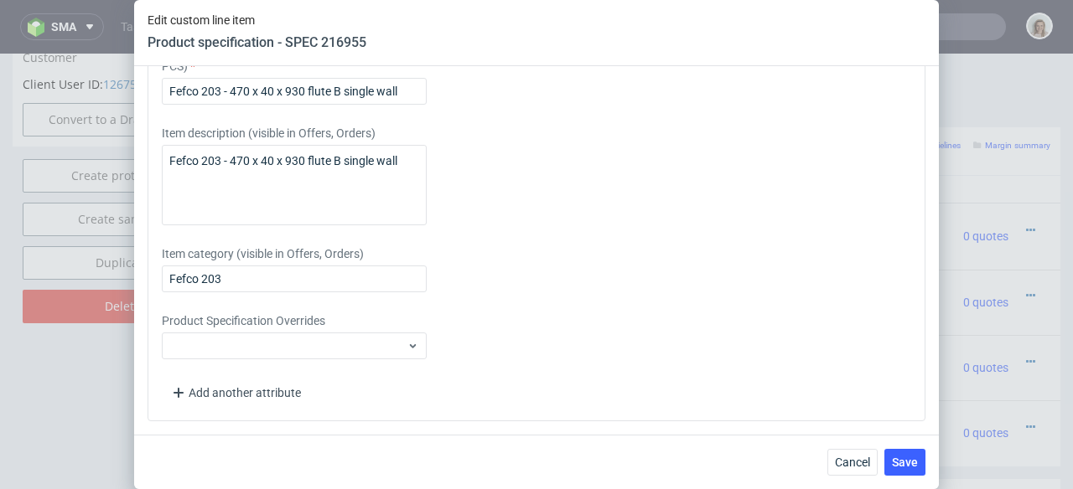
scroll to position [2324, 0]
type input "1"
drag, startPoint x: 248, startPoint y: 276, endPoint x: 139, endPoint y: 272, distance: 109.0
click at [139, 272] on div "Supplier Marex Technical specification Instant price RFQ type name corrugated c…" at bounding box center [536, 250] width 805 height 369
paste input "- 470 x 40 x 930 flute B single wall"
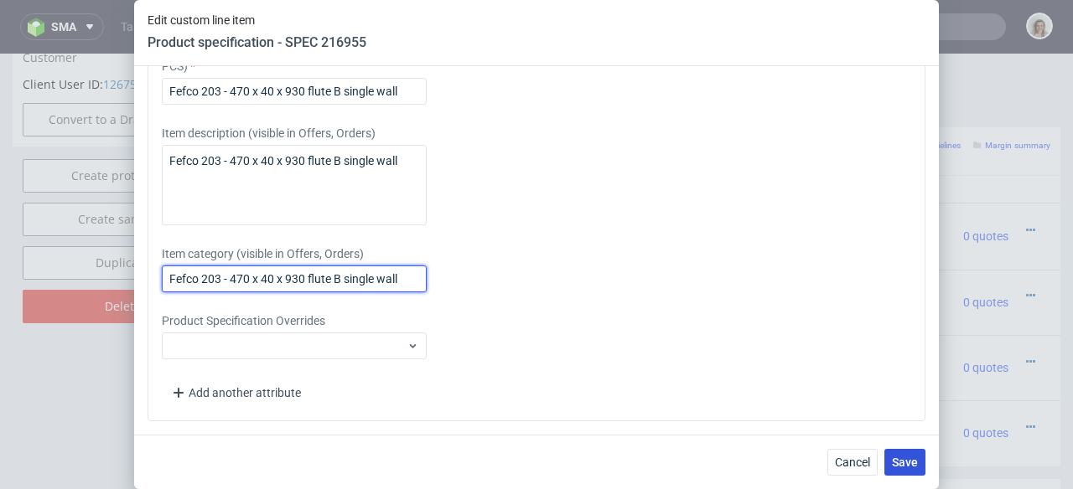
type input "Fefco 203 - 470 x 40 x 930 flute B single wall"
click at [909, 454] on button "Save" at bounding box center [904, 462] width 41 height 27
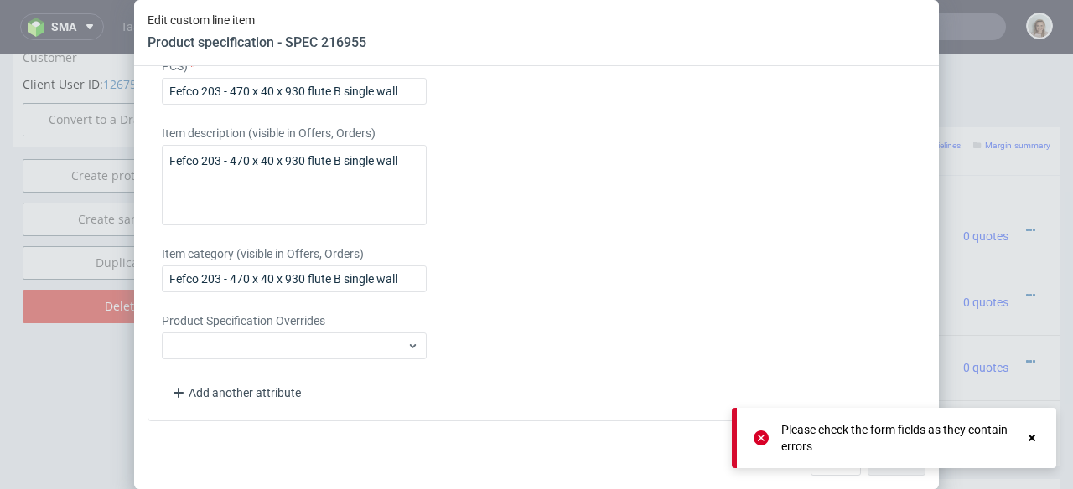
click at [1031, 437] on use at bounding box center [1031, 438] width 7 height 7
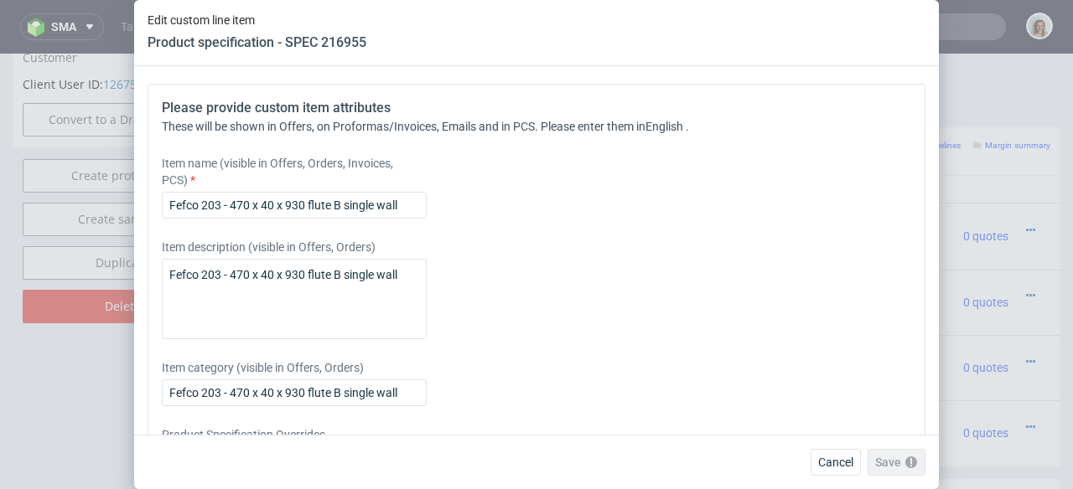
scroll to position [1960, 0]
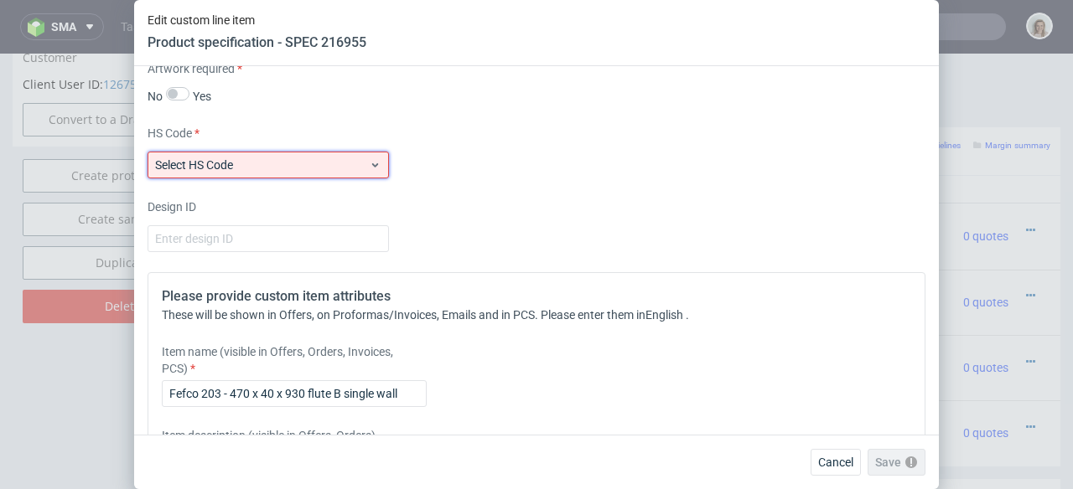
click at [287, 173] on span "Select HS Code" at bounding box center [262, 165] width 214 height 17
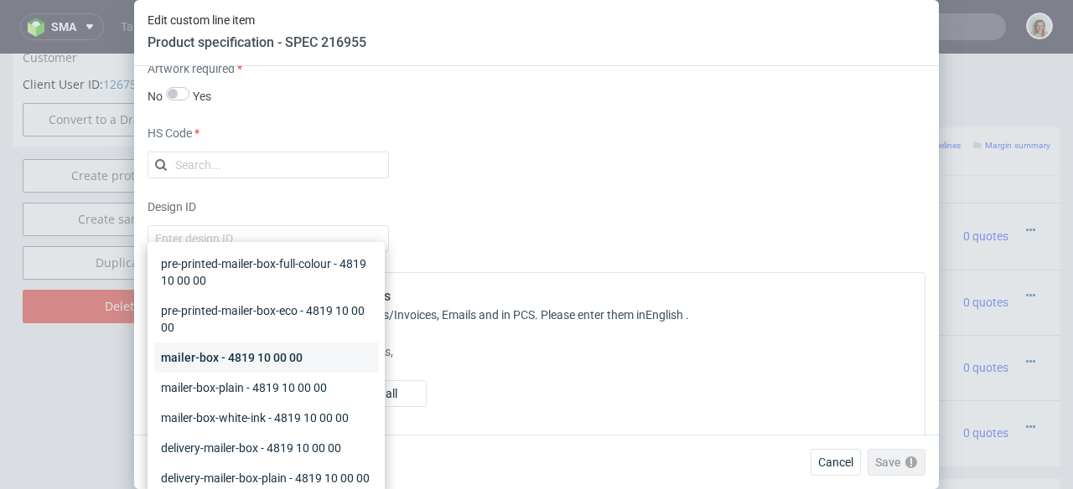
click at [226, 366] on div "mailer-box - 4819 10 00 00" at bounding box center [266, 358] width 224 height 30
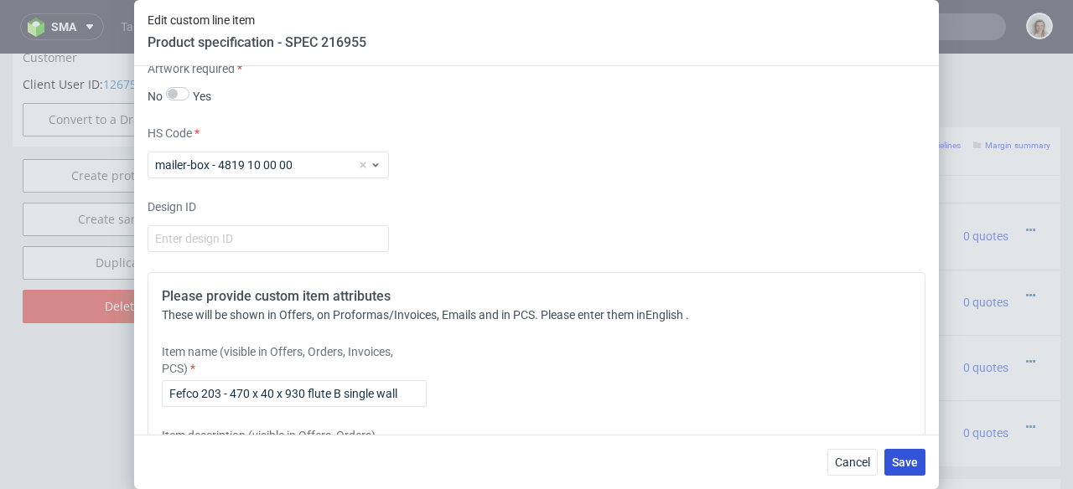
click at [912, 463] on span "Save" at bounding box center [905, 463] width 26 height 12
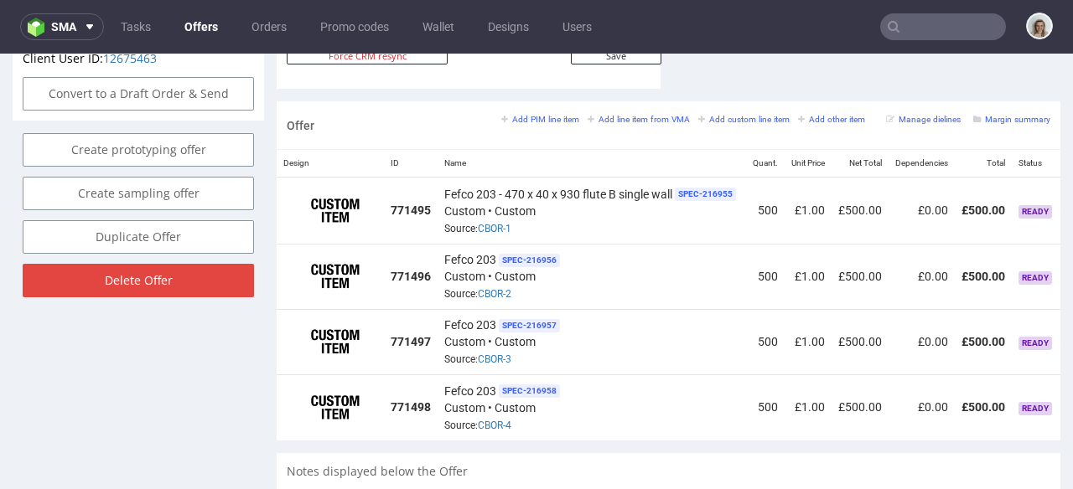
scroll to position [0, 130]
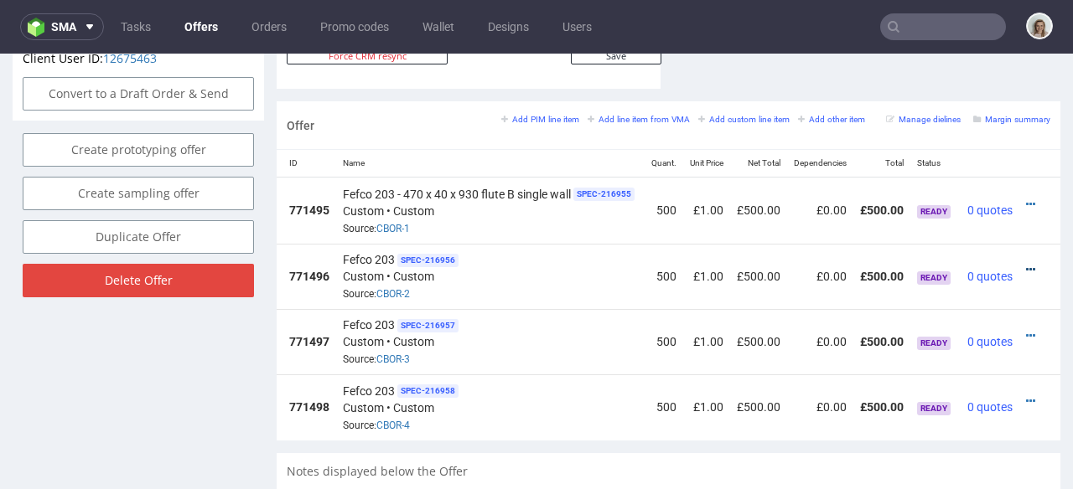
click at [1026, 264] on icon at bounding box center [1030, 270] width 9 height 12
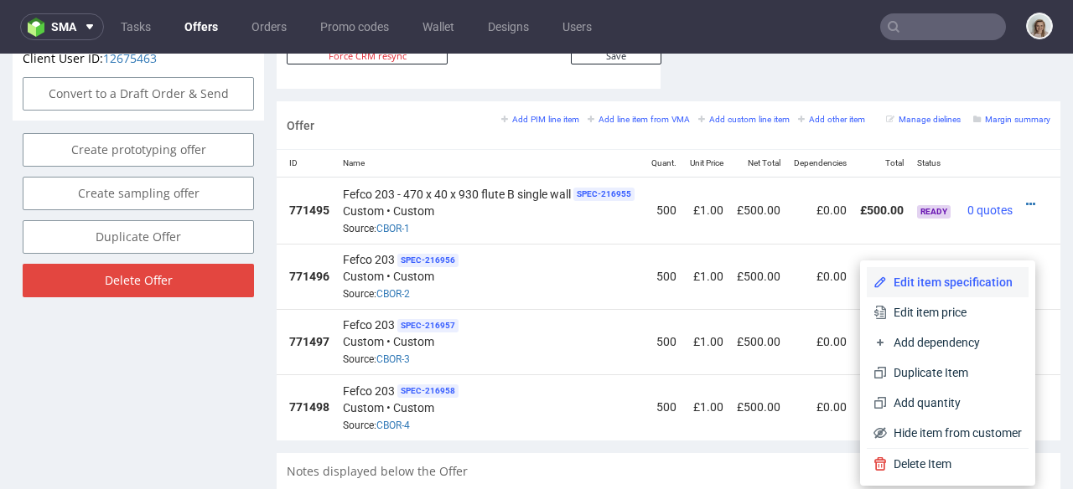
click at [982, 271] on li "Edit item specification" at bounding box center [948, 282] width 162 height 30
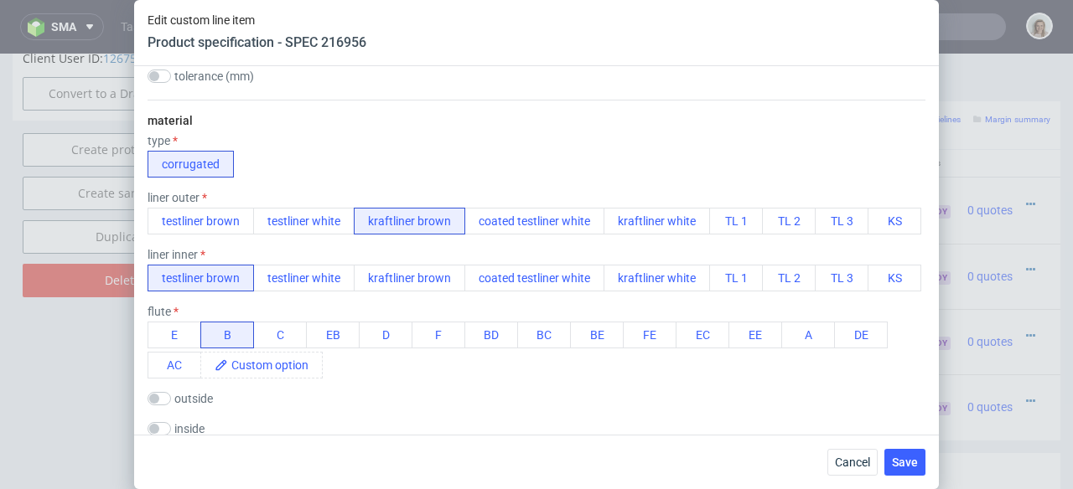
scroll to position [471, 0]
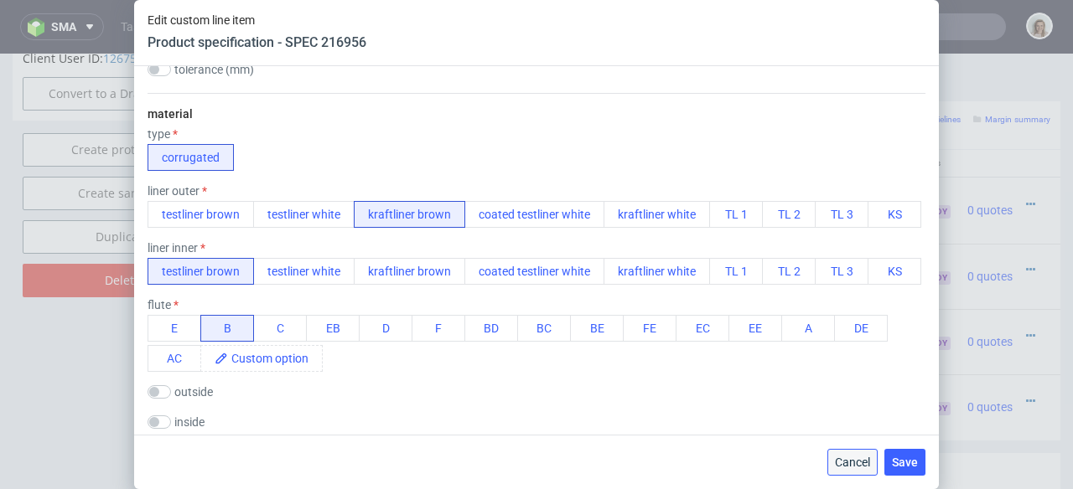
click at [853, 462] on span "Cancel" at bounding box center [852, 463] width 35 height 12
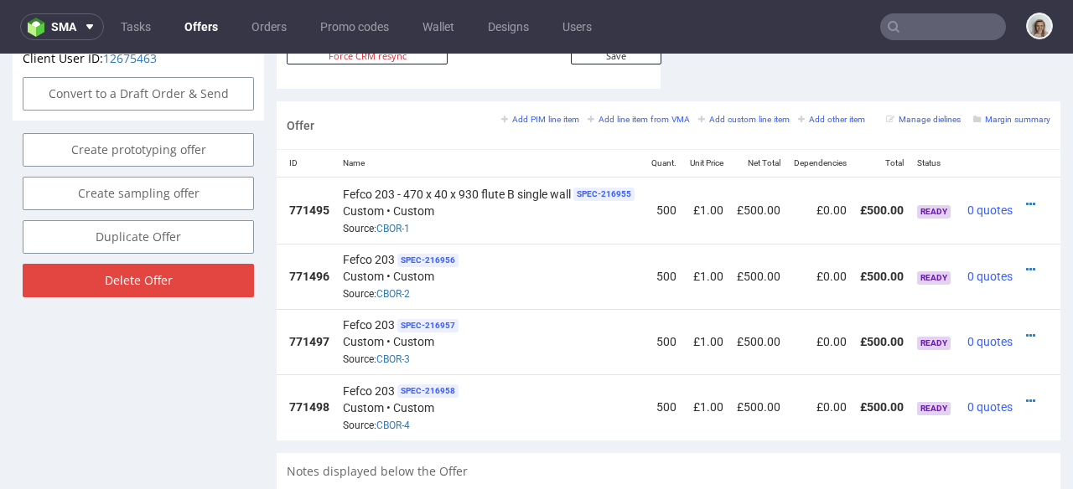
click at [1026, 196] on div at bounding box center [1035, 204] width 18 height 17
click at [1026, 199] on icon at bounding box center [1030, 205] width 9 height 12
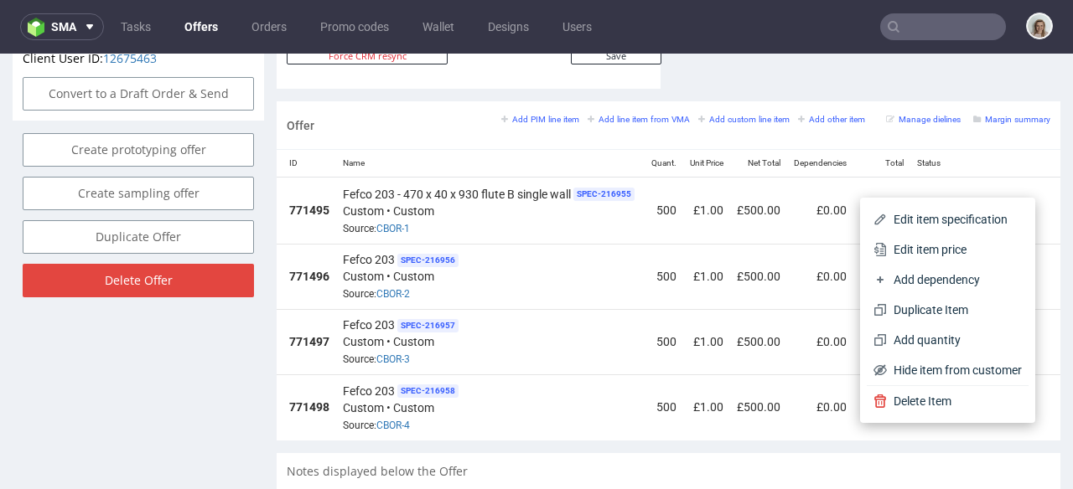
click at [963, 211] on span "Edit item specification" at bounding box center [954, 219] width 135 height 17
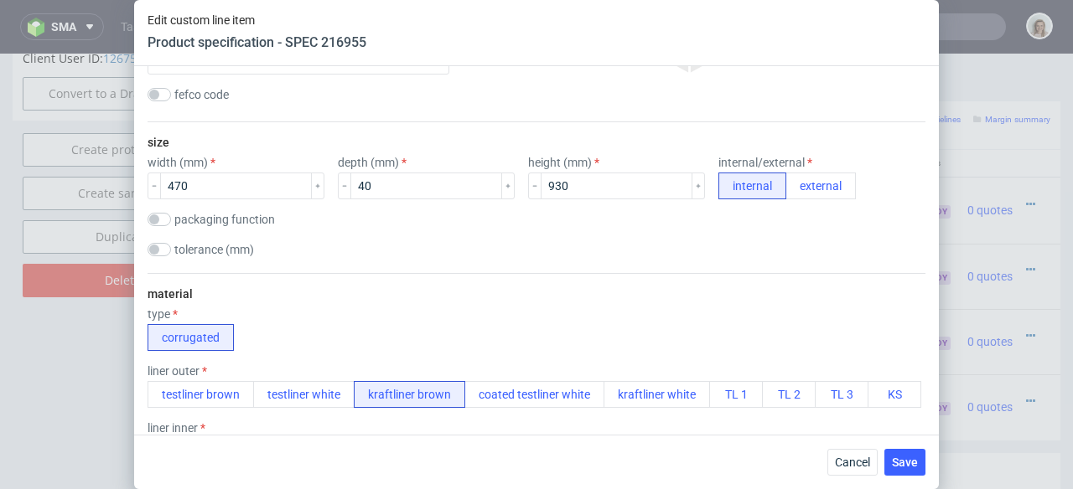
scroll to position [311, 0]
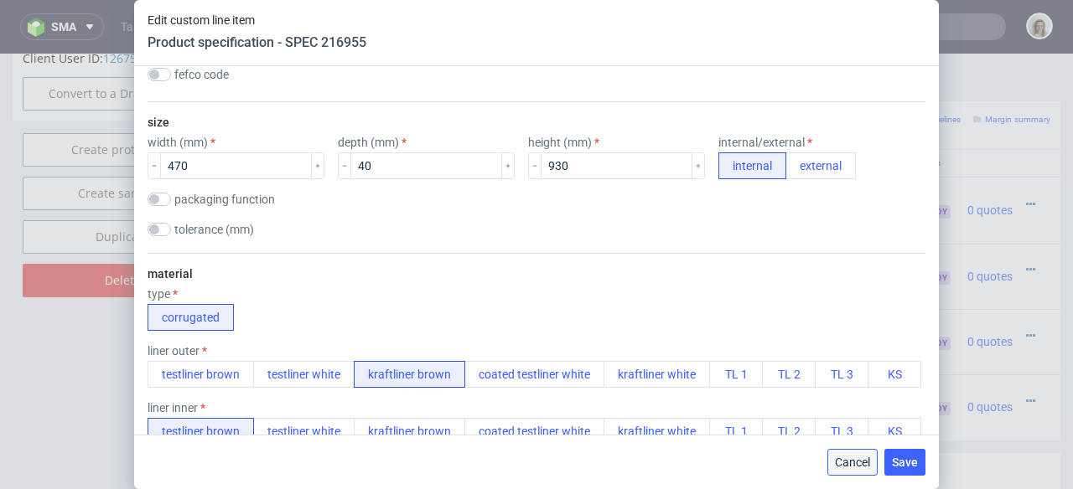
drag, startPoint x: 848, startPoint y: 463, endPoint x: 849, endPoint y: 406, distance: 57.8
click at [848, 463] on span "Cancel" at bounding box center [852, 463] width 35 height 12
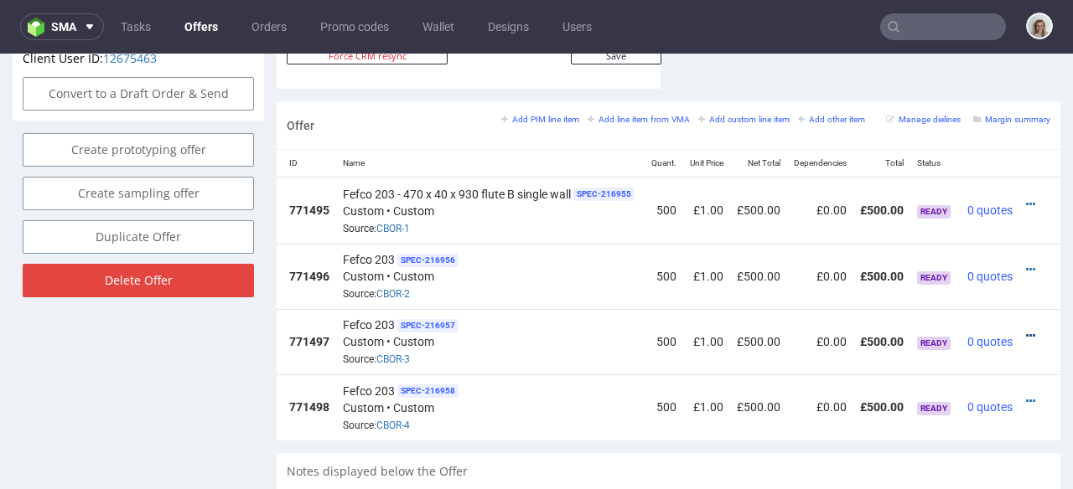
click at [1026, 330] on icon at bounding box center [1030, 336] width 9 height 12
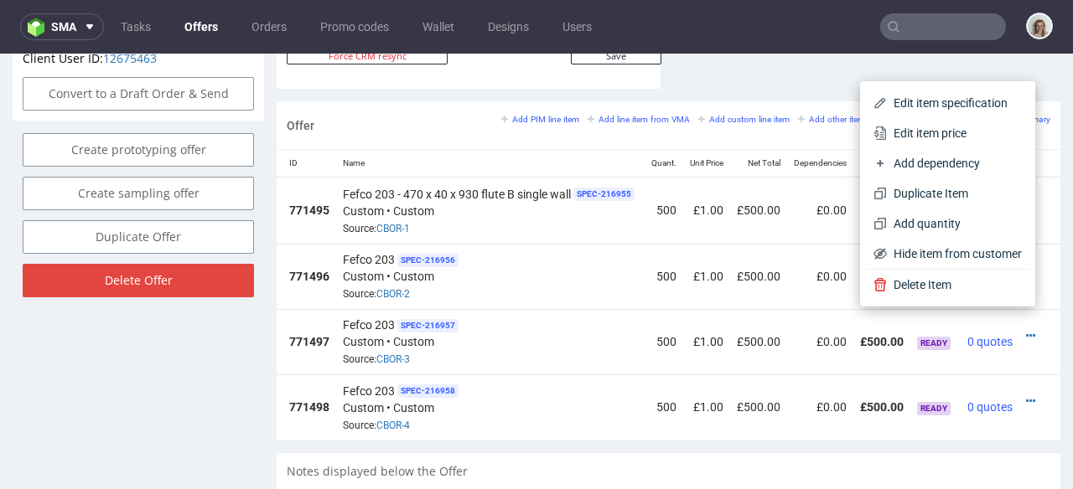
click at [920, 101] on span "Edit item specification" at bounding box center [954, 103] width 135 height 17
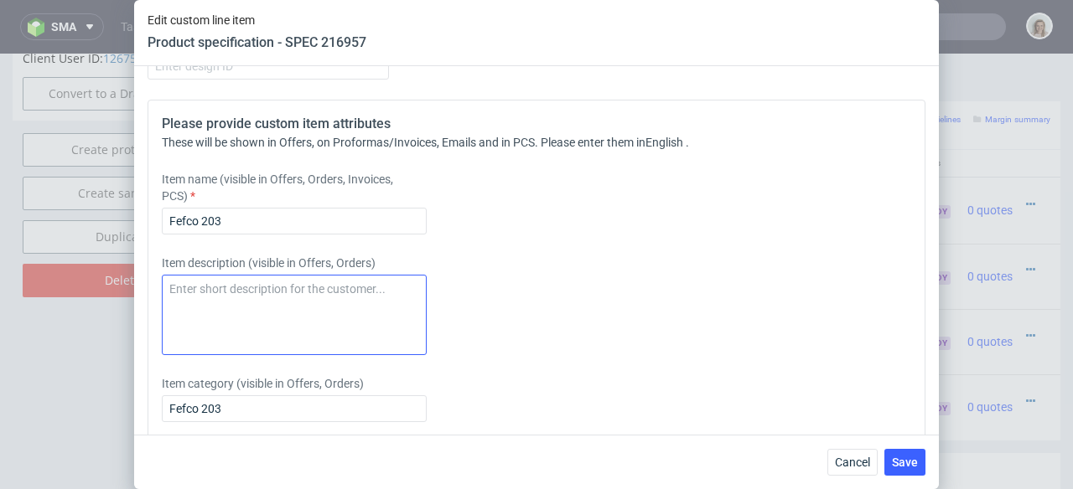
scroll to position [2224, 0]
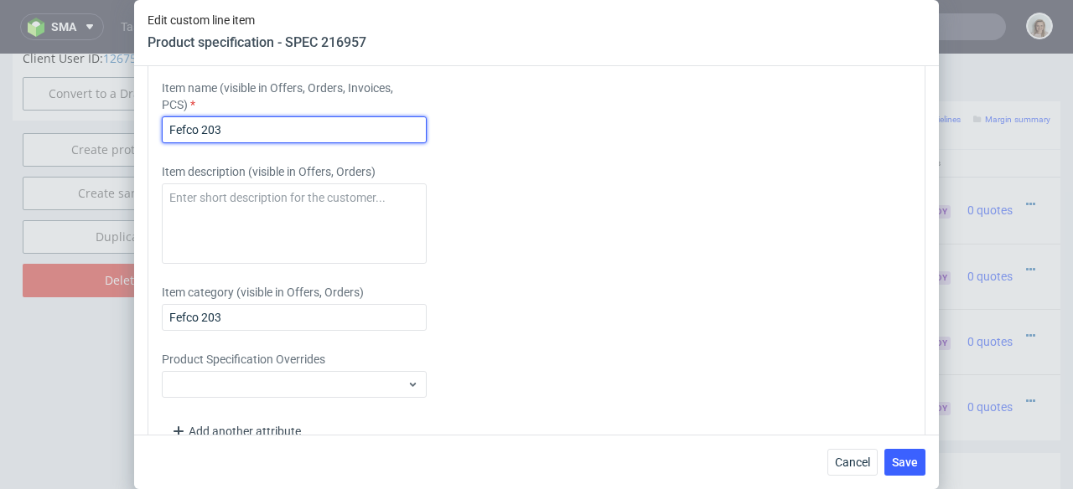
drag, startPoint x: 261, startPoint y: 191, endPoint x: 119, endPoint y: 190, distance: 141.6
click at [119, 190] on div "Edit custom line item Product specification - SPEC 216957 Supplier Marex Techni…" at bounding box center [536, 244] width 1073 height 489
paste input "- 470 x 40 x 930 flute B single wall"
click at [335, 143] on input "Fefco 203 - 470 x 40 x 930 flute B single wall" at bounding box center [294, 129] width 265 height 27
drag, startPoint x: 374, startPoint y: 189, endPoint x: 355, endPoint y: 188, distance: 19.3
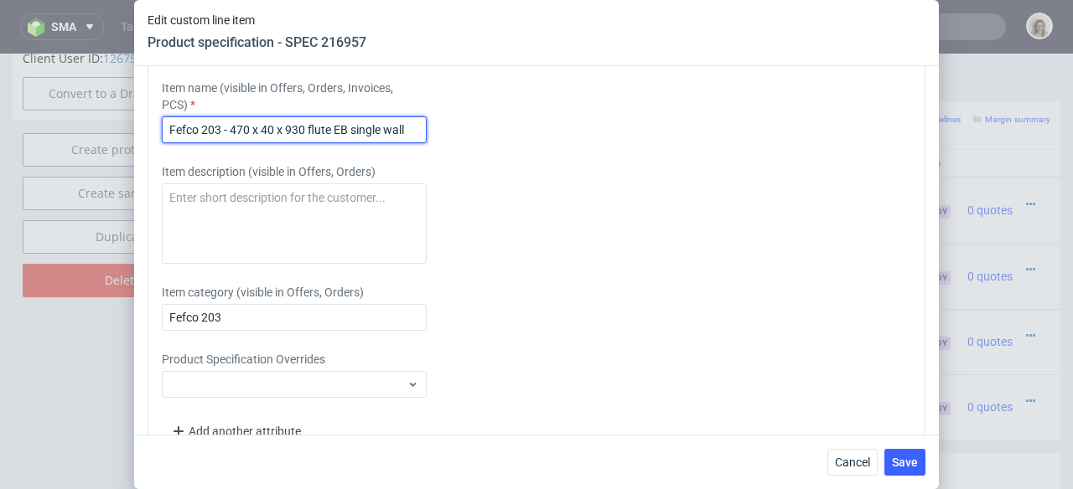
click at [355, 143] on input "Fefco 203 - 470 x 40 x 930 flute EB single wall" at bounding box center [294, 129] width 265 height 27
drag, startPoint x: 423, startPoint y: 191, endPoint x: 114, endPoint y: 191, distance: 309.3
click at [114, 191] on div "Edit custom line item Product specification - SPEC 216957 Supplier Marex Techni…" at bounding box center [536, 244] width 1073 height 489
type input "Fefco 203 - 470 x 40 x 930 flute EB double wall"
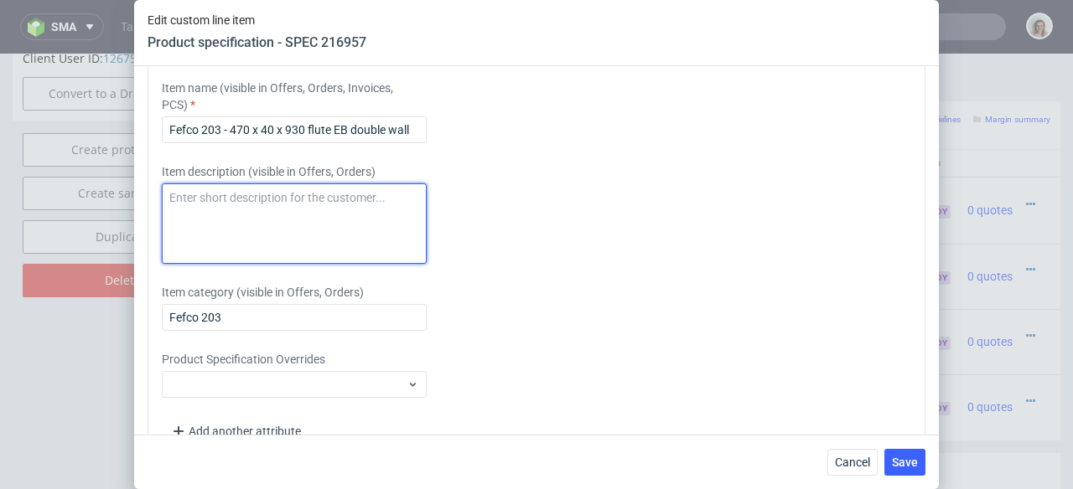
click at [209, 259] on textarea at bounding box center [294, 224] width 265 height 80
paste textarea "Fefco 203 - 470 x 40 x 930 flute EB double wall"
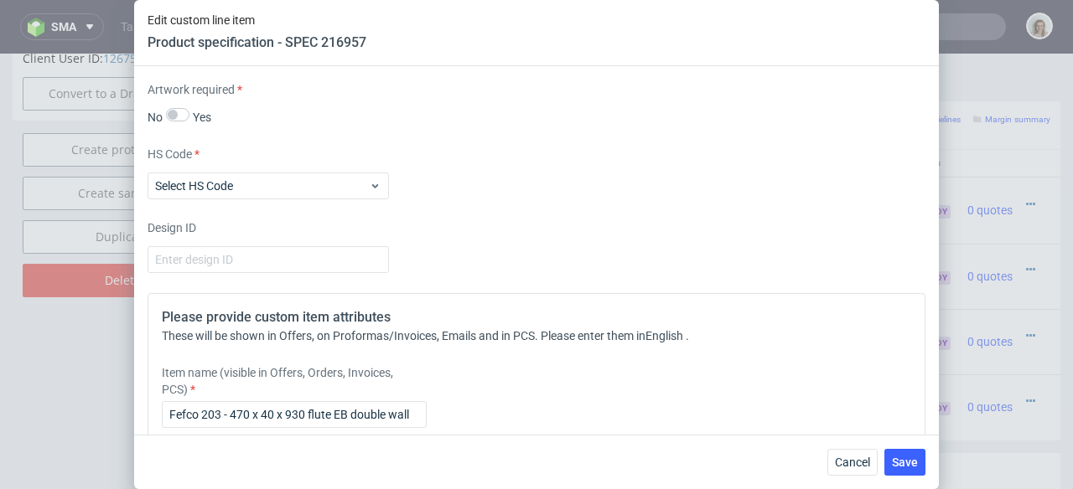
type textarea "Fefco 203 - 470 x 40 x 930 flute EB double wall"
click at [215, 54] on input "number" at bounding box center [268, 41] width 241 height 27
type input "1"
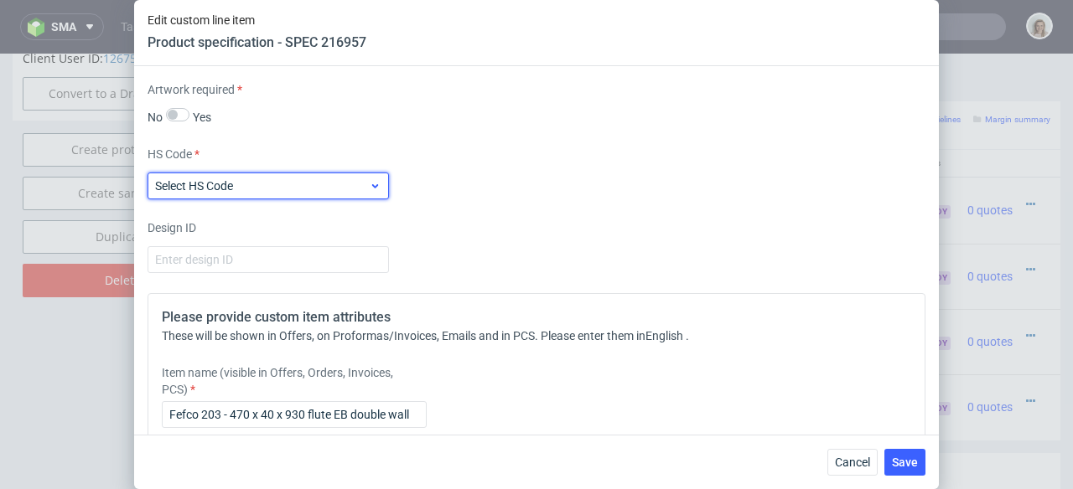
click at [246, 194] on span "Select HS Code" at bounding box center [262, 186] width 214 height 17
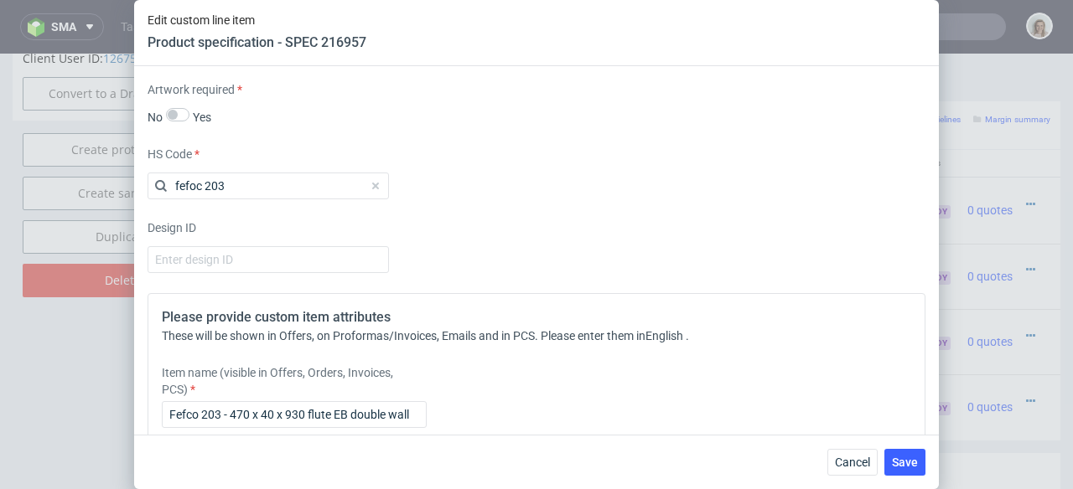
type input "fefoc 203"
click at [371, 196] on span at bounding box center [375, 186] width 20 height 20
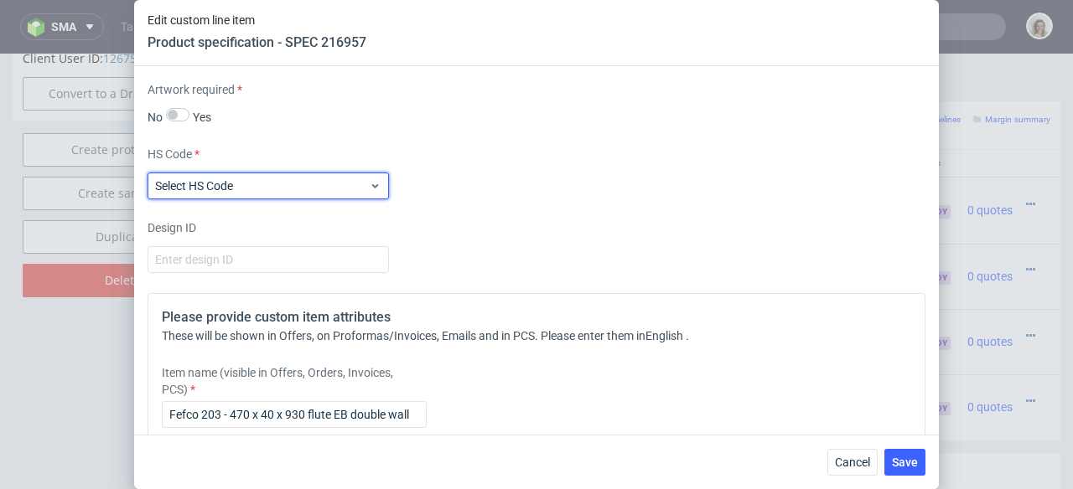
click at [337, 194] on span "Select HS Code" at bounding box center [262, 186] width 214 height 17
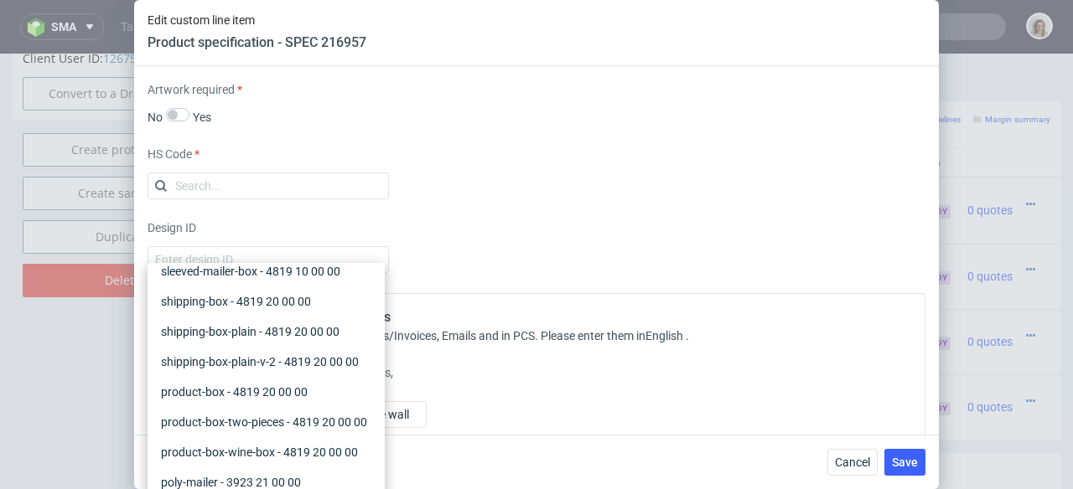
scroll to position [251, 0]
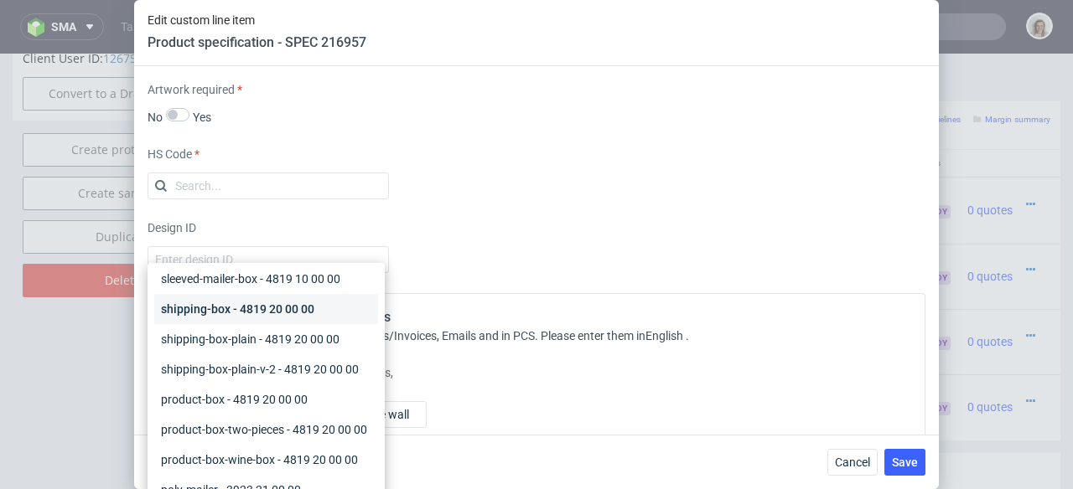
click at [188, 324] on div "shipping-box - 4819 20 00 00" at bounding box center [266, 309] width 224 height 30
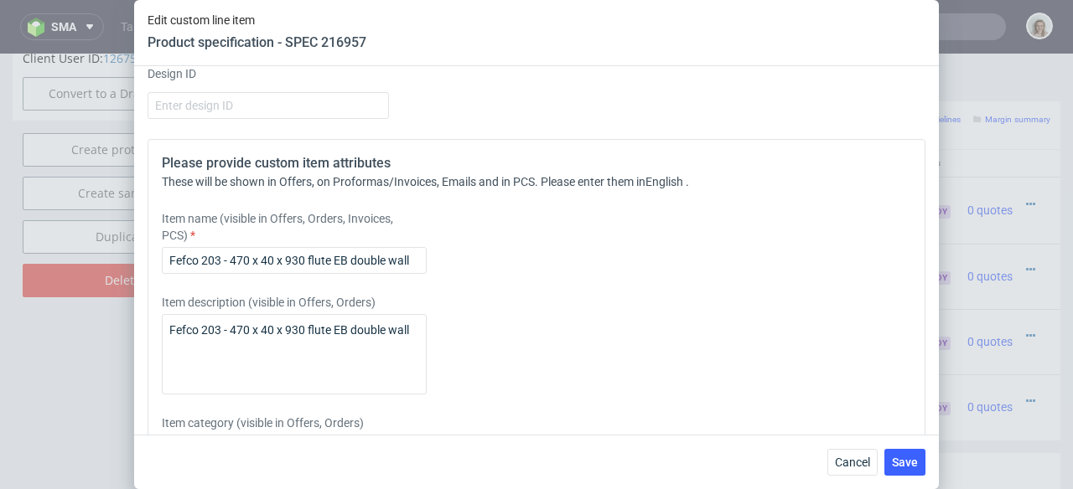
scroll to position [2253, 0]
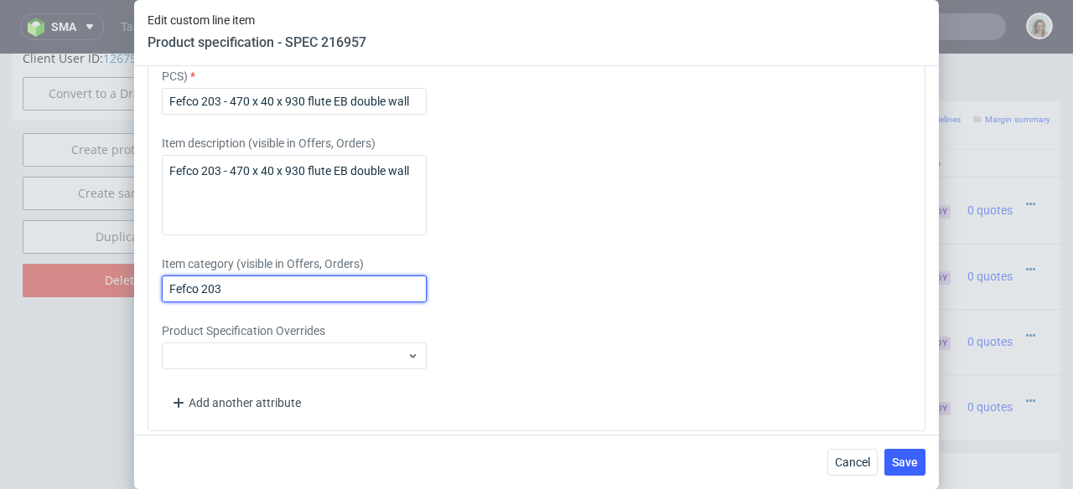
drag, startPoint x: 235, startPoint y: 344, endPoint x: 151, endPoint y: 344, distance: 83.8
click at [151, 344] on div "Please provide custom item attributes These will be shown in Offers, on Proform…" at bounding box center [537, 206] width 778 height 452
paste input "- 470 x 40 x 930 flute EB double wall"
type input "Fefco 203 - 470 x 40 x 930 flute EB double wall"
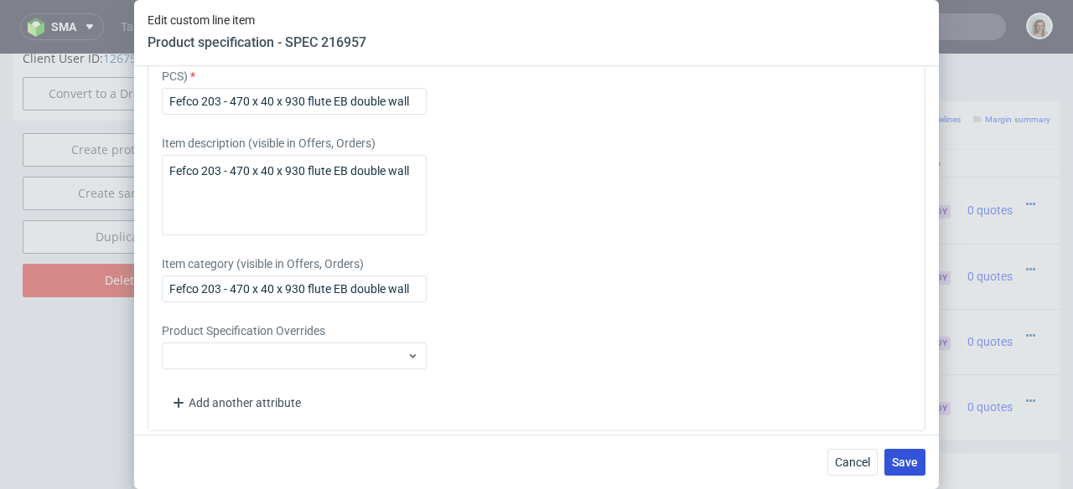
click at [905, 463] on span "Save" at bounding box center [905, 463] width 26 height 12
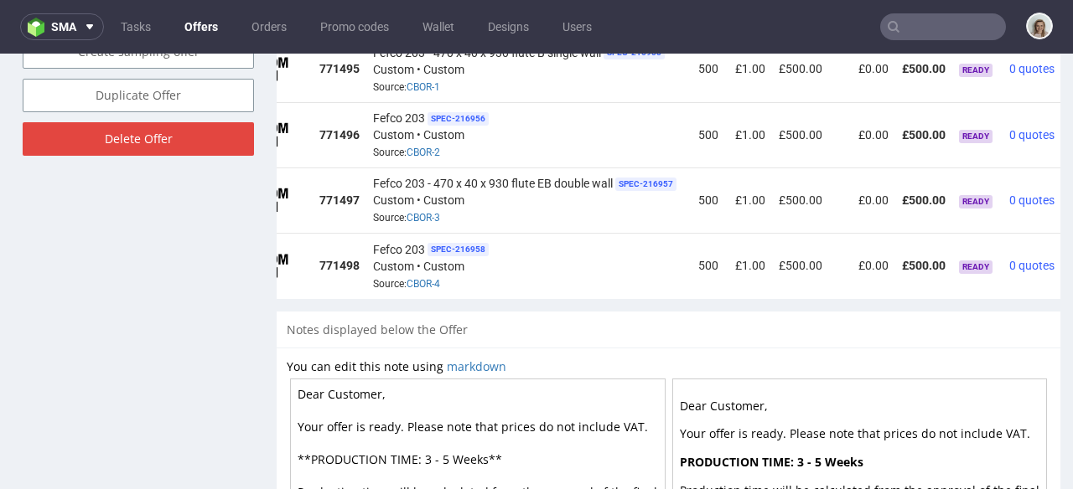
scroll to position [0, 141]
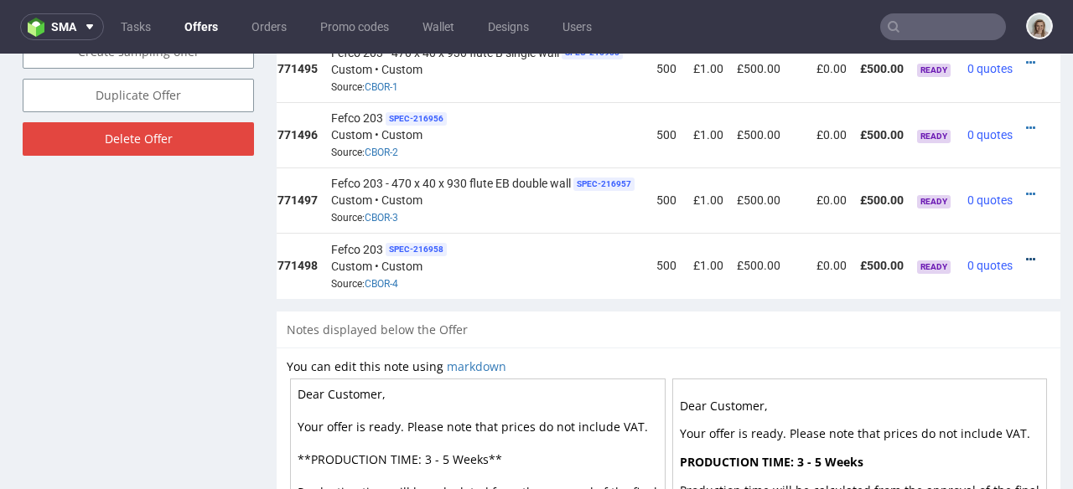
click at [1026, 254] on icon at bounding box center [1030, 260] width 9 height 12
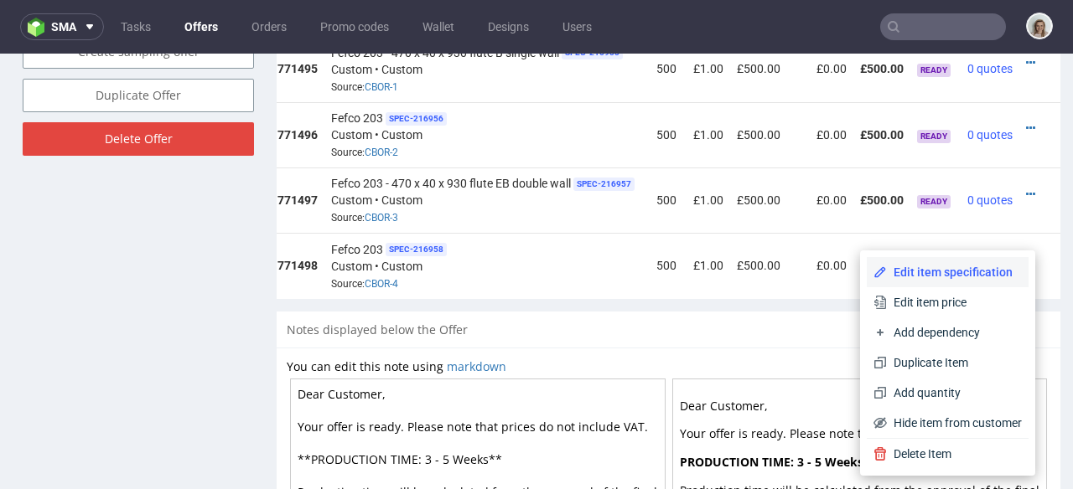
click at [952, 264] on span "Edit item specification" at bounding box center [954, 272] width 135 height 17
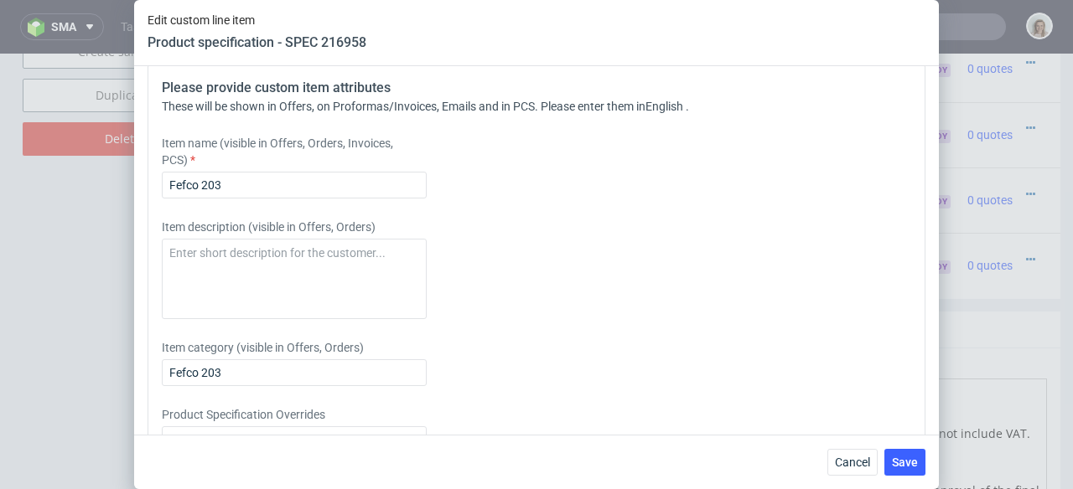
scroll to position [2229, 0]
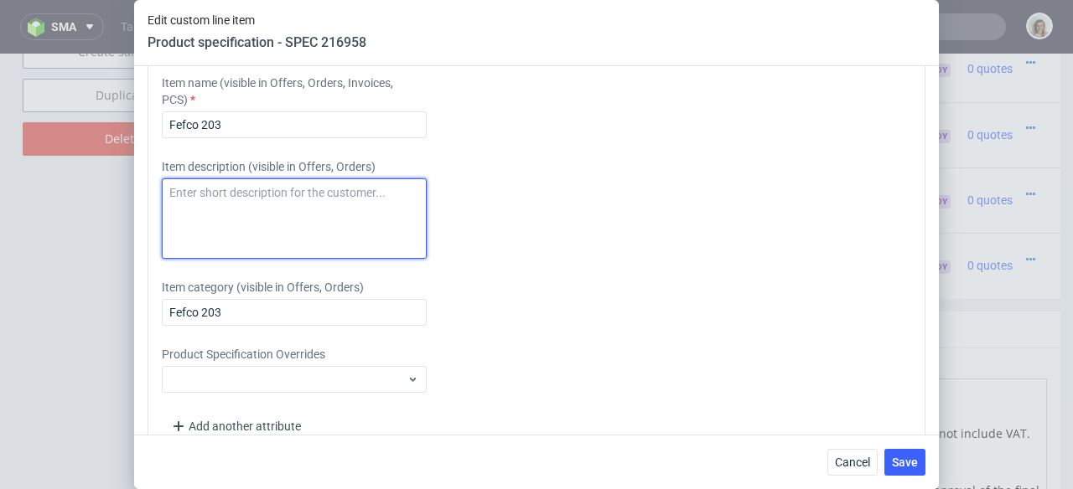
click at [290, 256] on textarea at bounding box center [294, 219] width 265 height 80
paste textarea "Fefco 203 - 470 x 40 x 930 flute EB double wall"
drag, startPoint x: 275, startPoint y: 251, endPoint x: 264, endPoint y: 251, distance: 10.9
click at [264, 251] on textarea "Fefco 203 - 470 x 40 x 930 flute EB double wall" at bounding box center [294, 219] width 265 height 80
drag, startPoint x: 313, startPoint y: 252, endPoint x: 296, endPoint y: 251, distance: 16.8
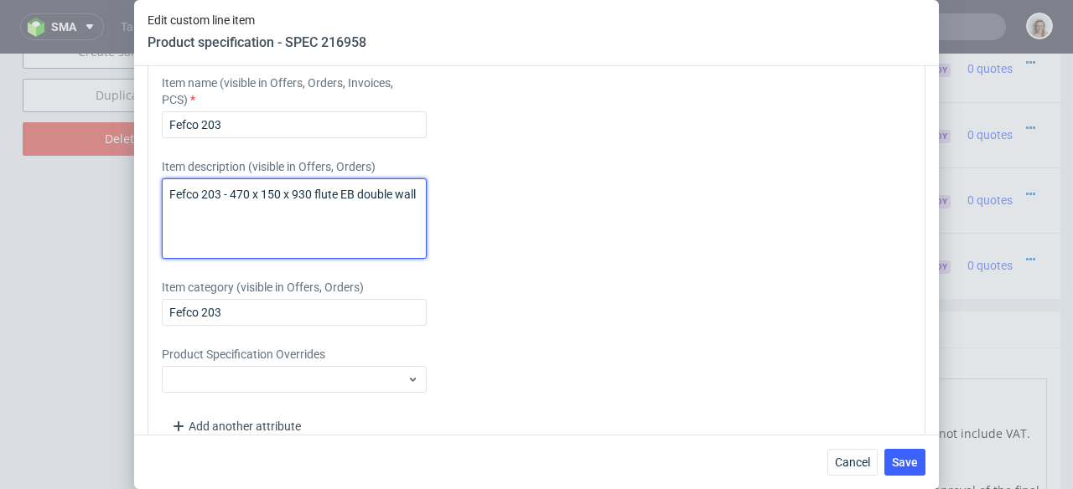
click at [296, 251] on textarea "Fefco 203 - 470 x 150 x 930 flute EB double wall" at bounding box center [294, 219] width 265 height 80
drag, startPoint x: 261, startPoint y: 266, endPoint x: 168, endPoint y: 247, distance: 94.8
click at [168, 247] on textarea "Fefco 203 - 470 x 150 x 1370 flute EB double wall" at bounding box center [294, 219] width 265 height 80
type textarea "Fefco 203 - 470 x 150 x 1370 flute EB double wall"
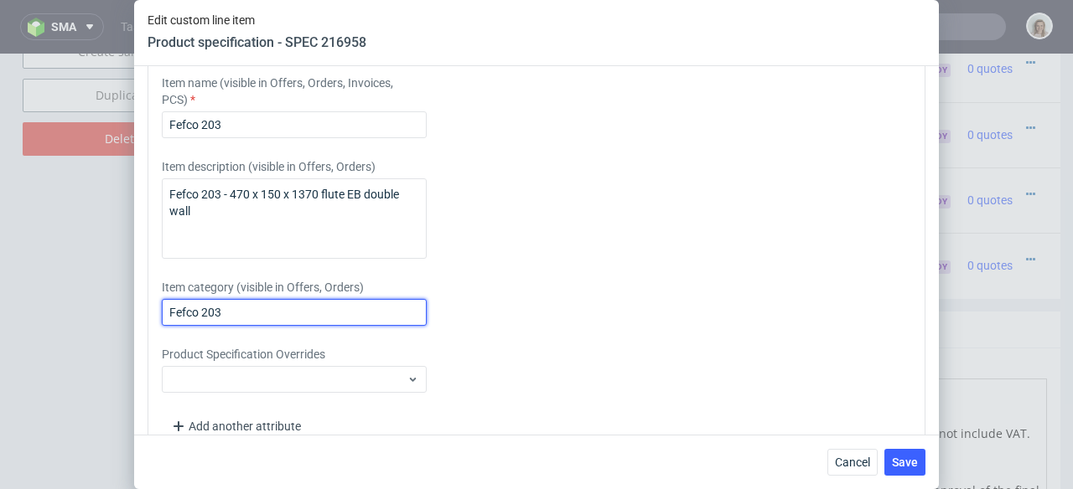
drag, startPoint x: 228, startPoint y: 374, endPoint x: 148, endPoint y: 370, distance: 79.7
click at [148, 370] on div "Please provide custom item attributes These will be shown in Offers, on Proform…" at bounding box center [537, 229] width 778 height 452
paste input "- 470 x 150 x 1370 flute EB double wall"
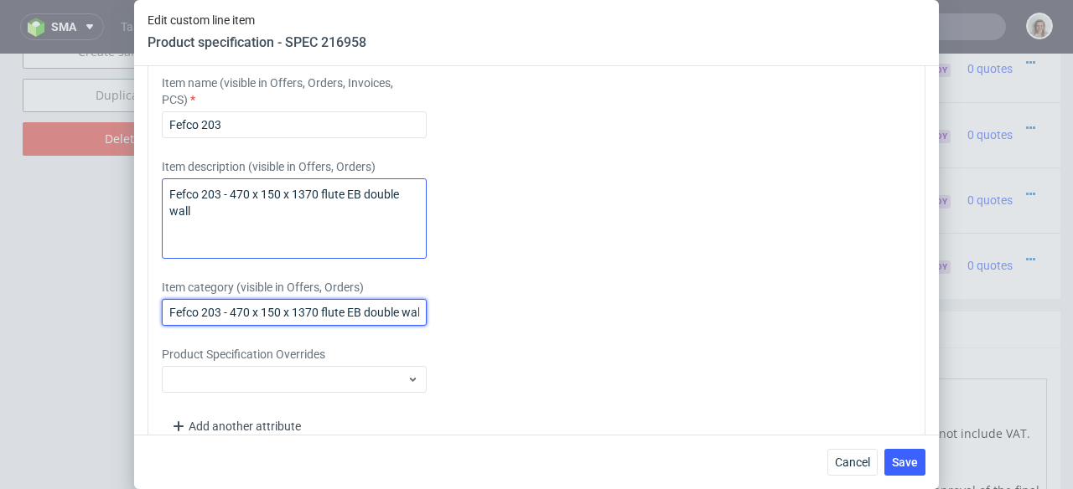
scroll to position [0, 5]
type input "Fefco 203 - 470 x 150 x 1370 flute EB double wall"
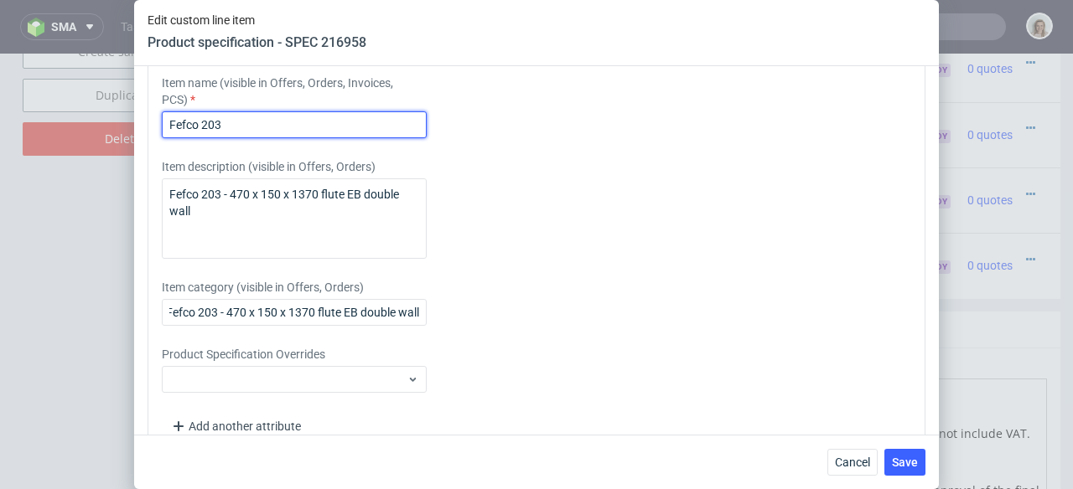
scroll to position [0, 0]
drag, startPoint x: 230, startPoint y: 184, endPoint x: 160, endPoint y: 181, distance: 70.4
click at [160, 181] on div "Please provide custom item attributes These will be shown in Offers, on Proform…" at bounding box center [537, 229] width 778 height 452
paste input "- 470 x 150 x 1370 flute EB double wall"
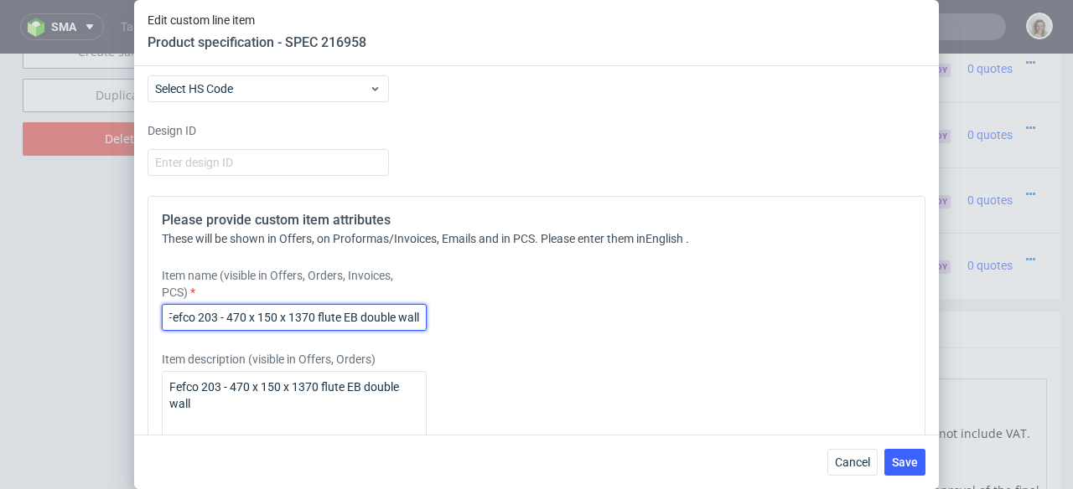
scroll to position [1940, 0]
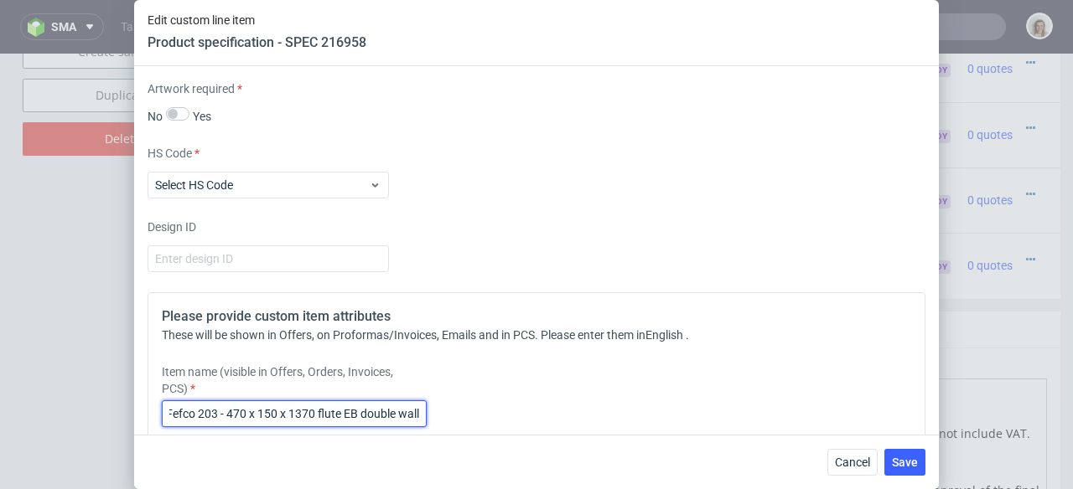
type input "Fefco 203 - 470 x 150 x 1370 flute EB double wall"
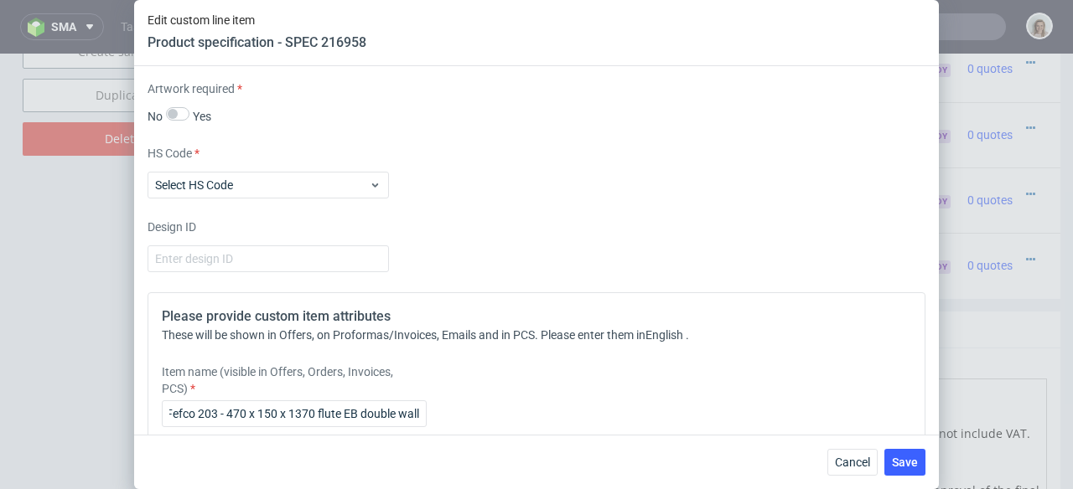
click at [251, 54] on input "number" at bounding box center [268, 40] width 241 height 27
type input "1"
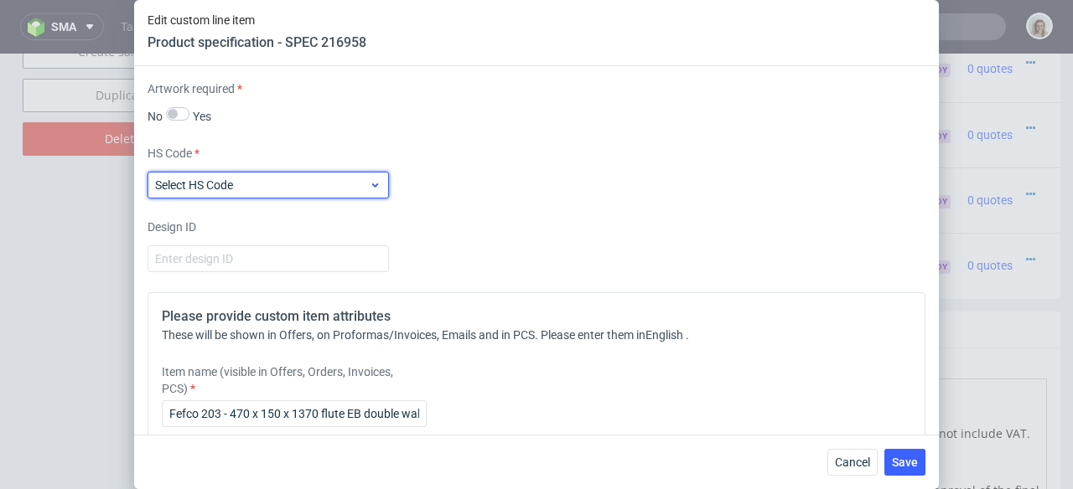
click at [233, 192] on label "Select HS Code" at bounding box center [194, 185] width 78 height 13
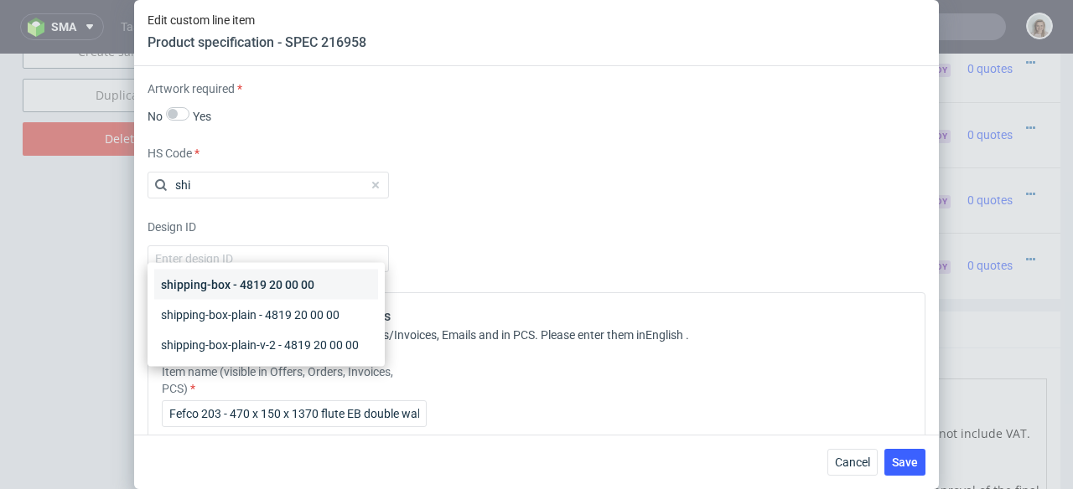
type input "shi"
click at [241, 293] on div "shipping-box - 4819 20 00 00" at bounding box center [266, 285] width 224 height 30
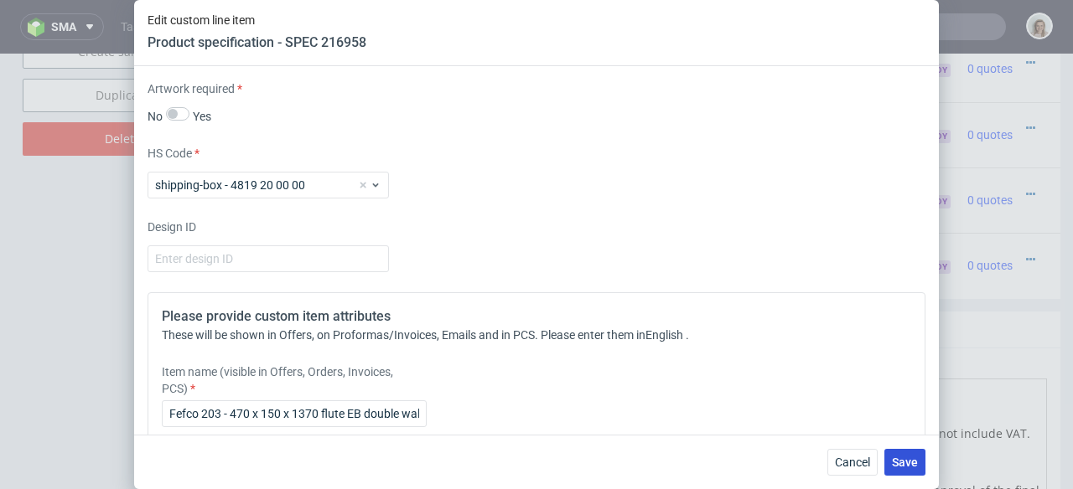
click at [905, 464] on span "Save" at bounding box center [905, 463] width 26 height 12
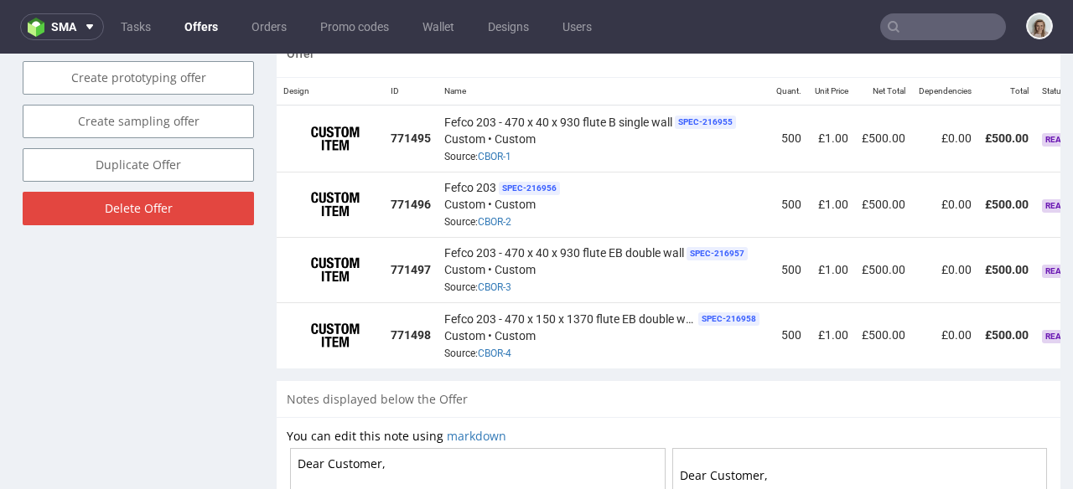
scroll to position [0, 150]
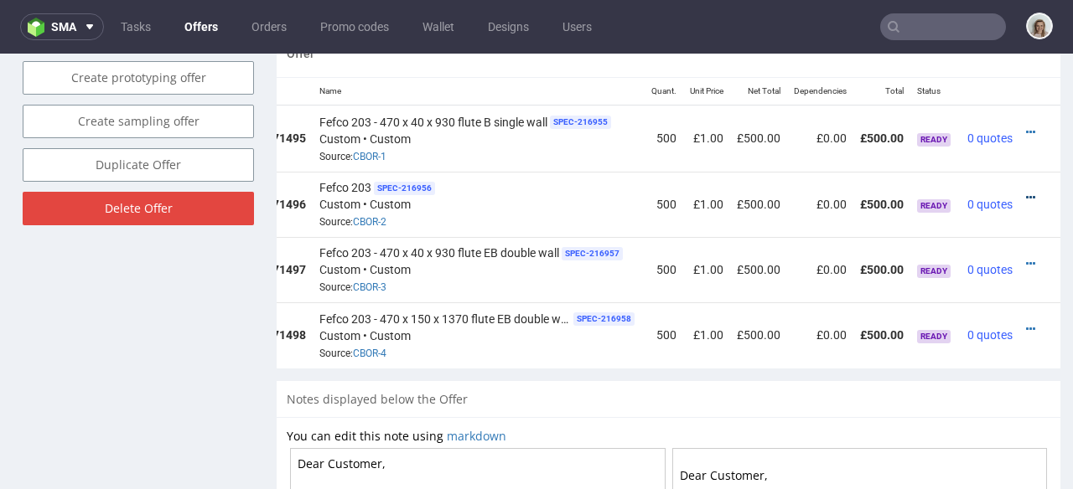
click at [1026, 192] on icon at bounding box center [1030, 198] width 9 height 12
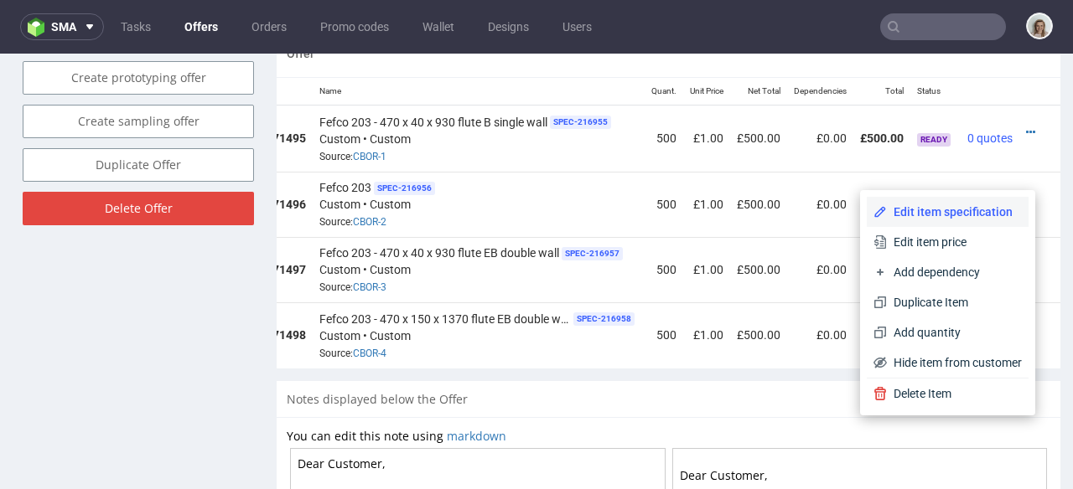
click at [926, 211] on span "Edit item specification" at bounding box center [954, 212] width 135 height 17
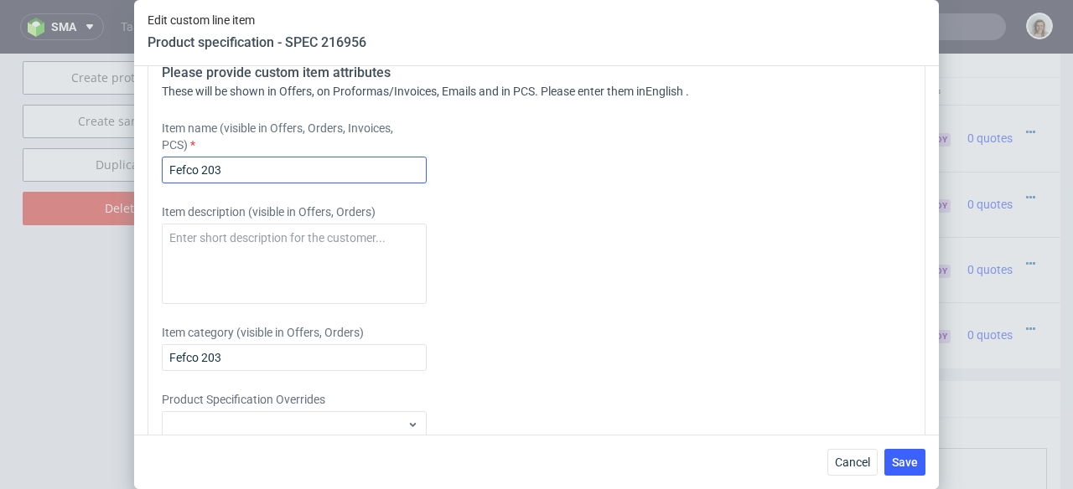
scroll to position [2184, 0]
drag, startPoint x: 289, startPoint y: 229, endPoint x: 113, endPoint y: 224, distance: 176.1
click at [113, 224] on div "Edit custom line item Product specification - SPEC 216956 Supplier Marex Techni…" at bounding box center [536, 244] width 1073 height 489
paste input "- 470 x 150 x 1370 flute EB double wall"
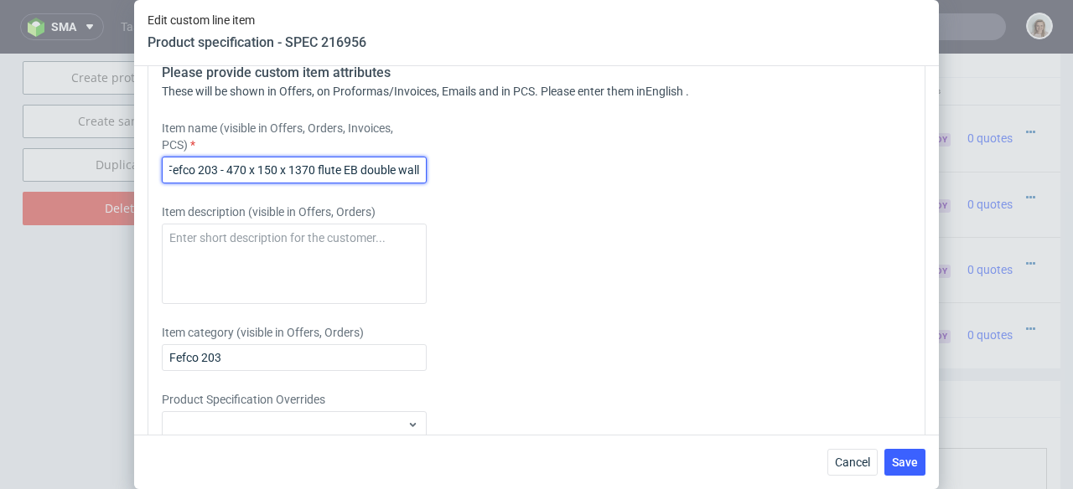
click at [350, 184] on input "Fefco 203 - 470 x 150 x 1370 flute EB double wall" at bounding box center [294, 170] width 265 height 27
drag, startPoint x: 417, startPoint y: 228, endPoint x: 146, endPoint y: 229, distance: 270.7
click at [146, 229] on div "Supplier Marex Technical specification Instant price RFQ type name corrugated c…" at bounding box center [536, 250] width 805 height 369
type input "Fefco 203 - 470 x 150 x 1370 flute B single wall"
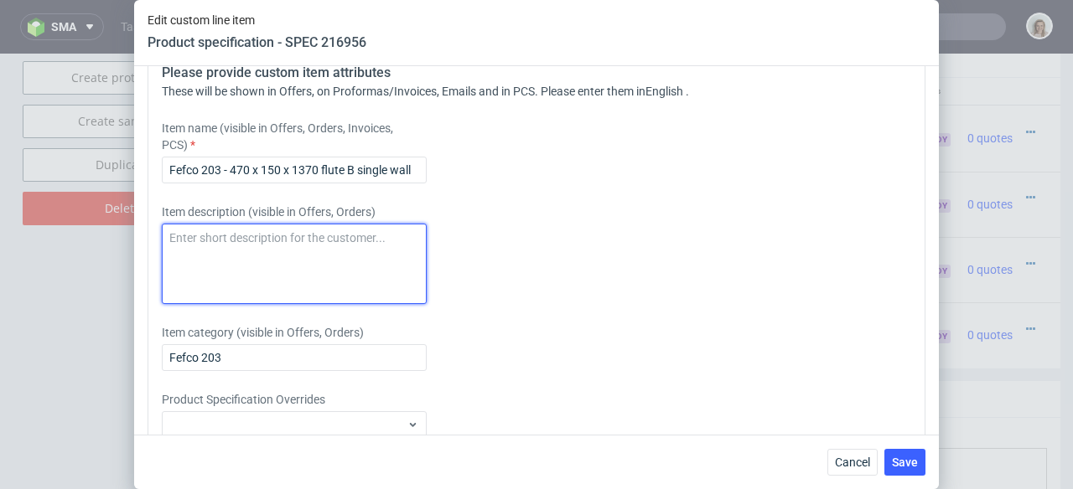
click at [210, 304] on textarea at bounding box center [294, 264] width 265 height 80
paste textarea "Fefco 203 - 470 x 150 x 1370 flute B single wall"
type textarea "Fefco 203 - 470 x 150 x 1370 flute B single wall"
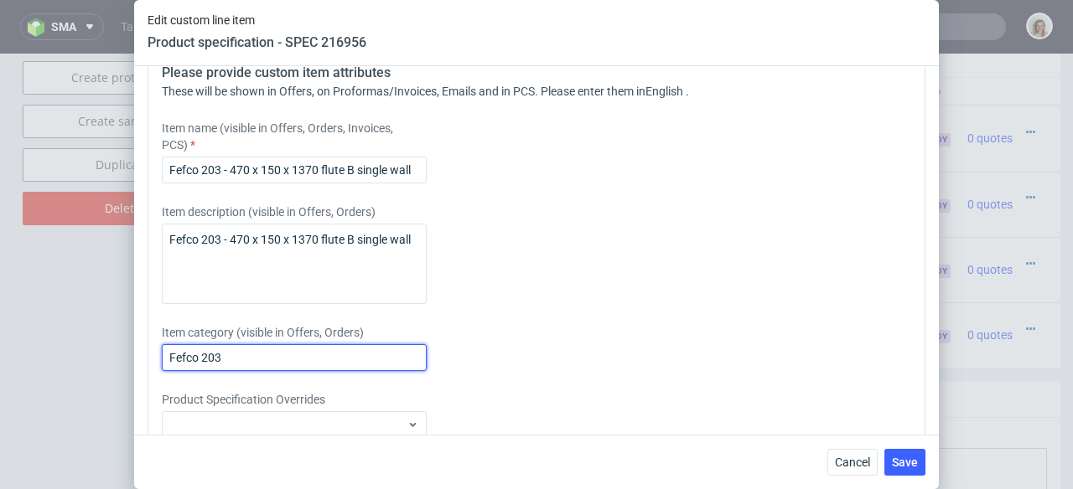
drag, startPoint x: 230, startPoint y: 417, endPoint x: 128, endPoint y: 417, distance: 101.4
click at [128, 417] on div "Edit custom line item Product specification - SPEC 216956 Supplier Marex Techni…" at bounding box center [536, 244] width 1073 height 489
paste input "- 470 x 150 x 1370 flute B single wall"
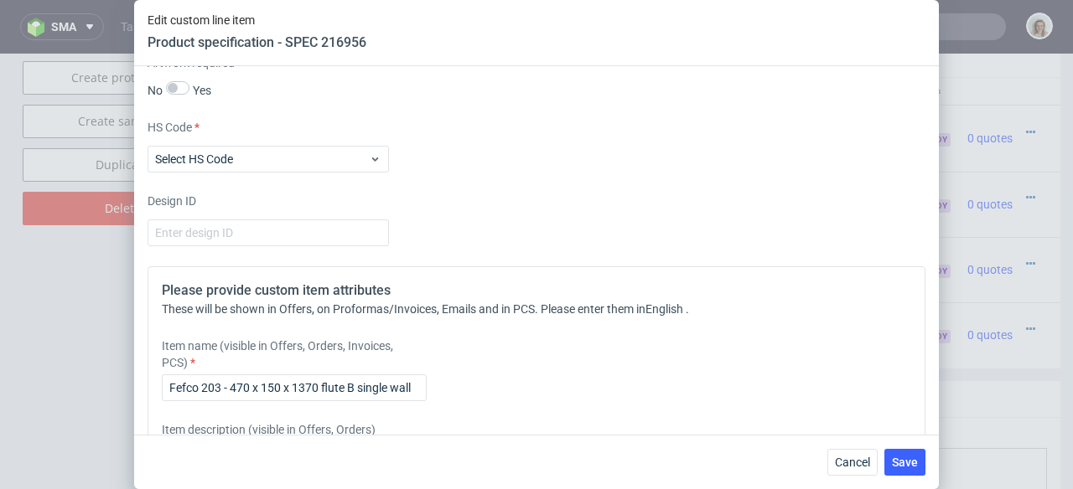
scroll to position [1783, 0]
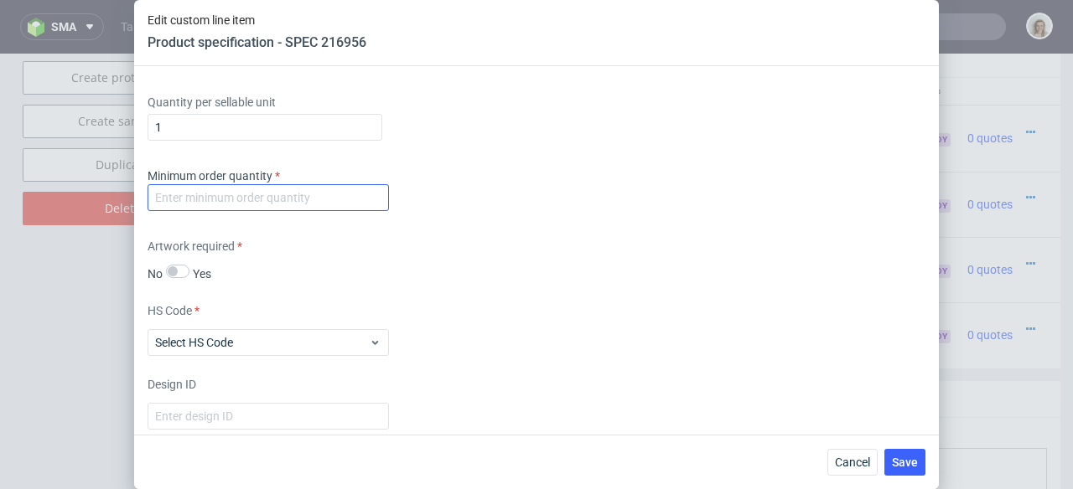
type input "Fefco 203 - 470 x 150 x 1370 flute B single wall"
click at [187, 211] on input "number" at bounding box center [268, 197] width 241 height 27
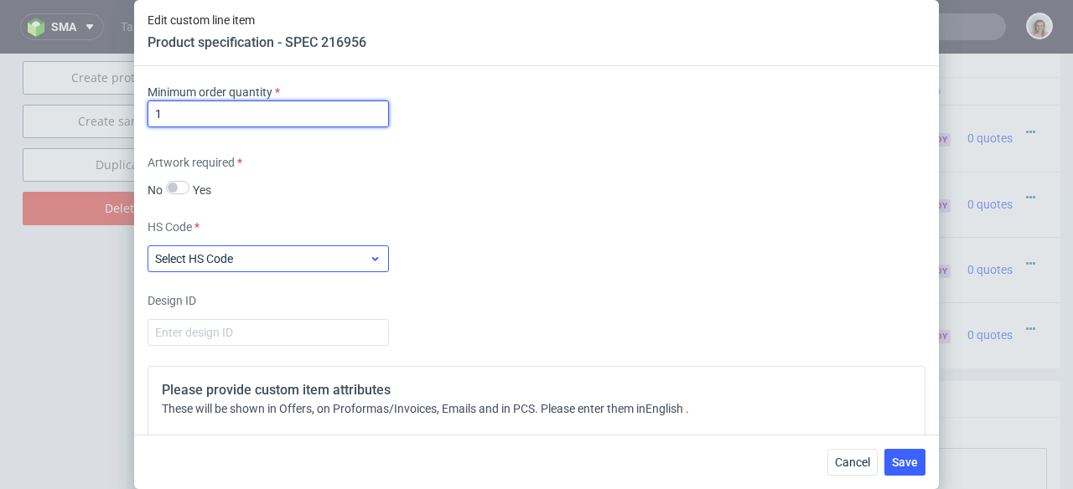
scroll to position [1875, 0]
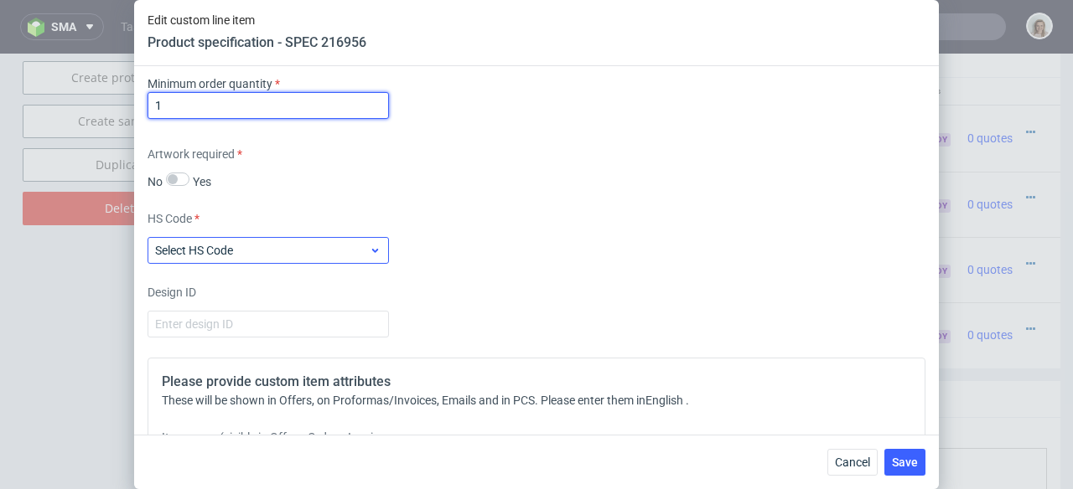
type input "1"
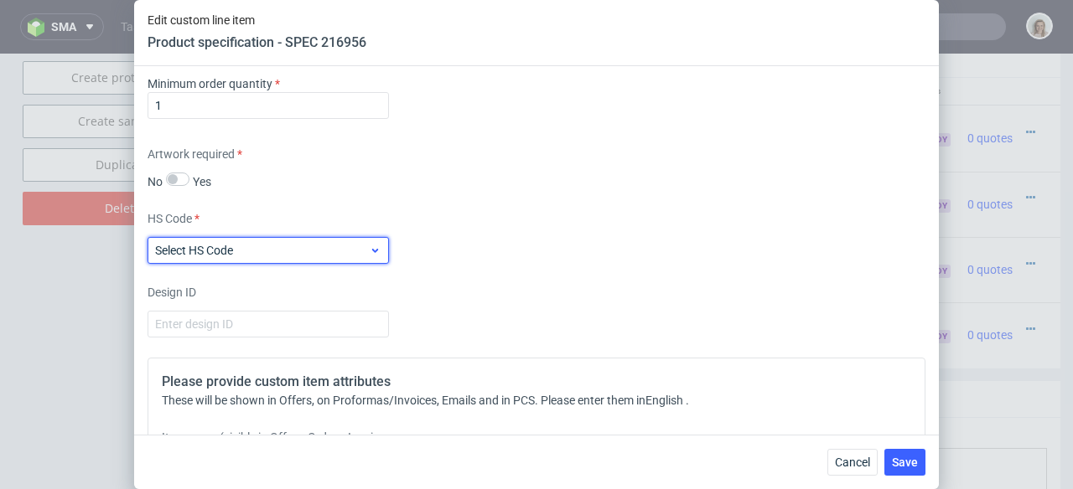
click at [213, 257] on label "Select HS Code" at bounding box center [194, 250] width 78 height 13
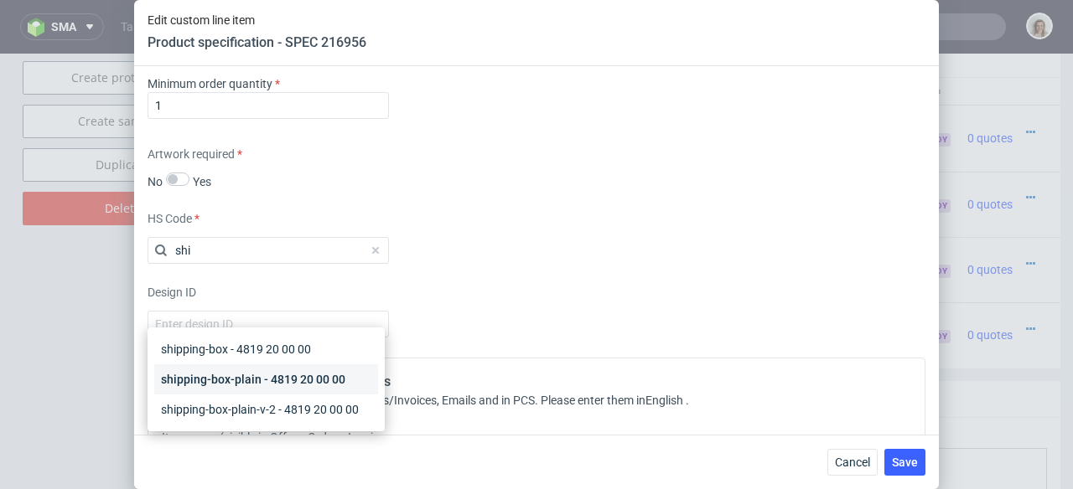
type input "shi"
click at [215, 365] on div "shipping-box-plain - 4819 20 00 00" at bounding box center [266, 380] width 224 height 30
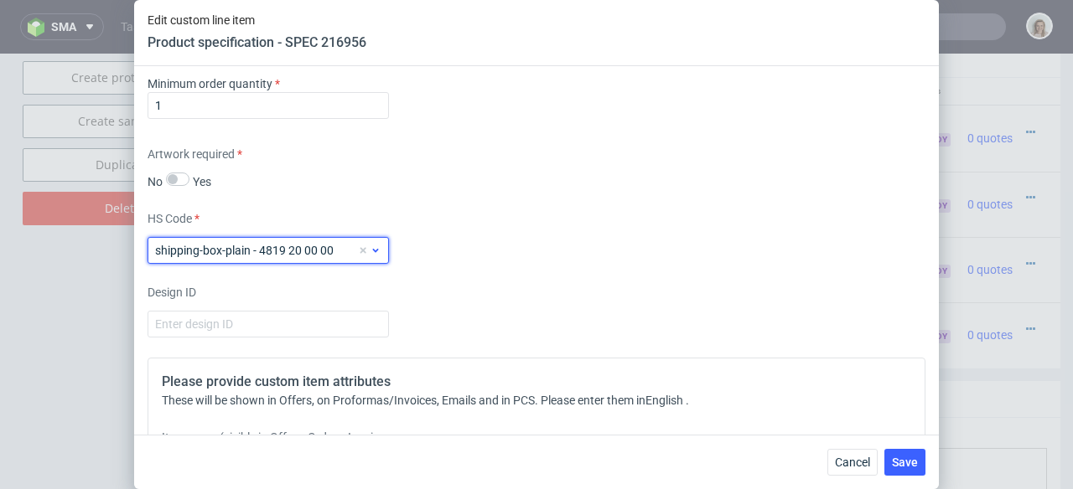
click at [344, 259] on span "shipping-box-plain - 4819 20 00 00" at bounding box center [256, 250] width 202 height 17
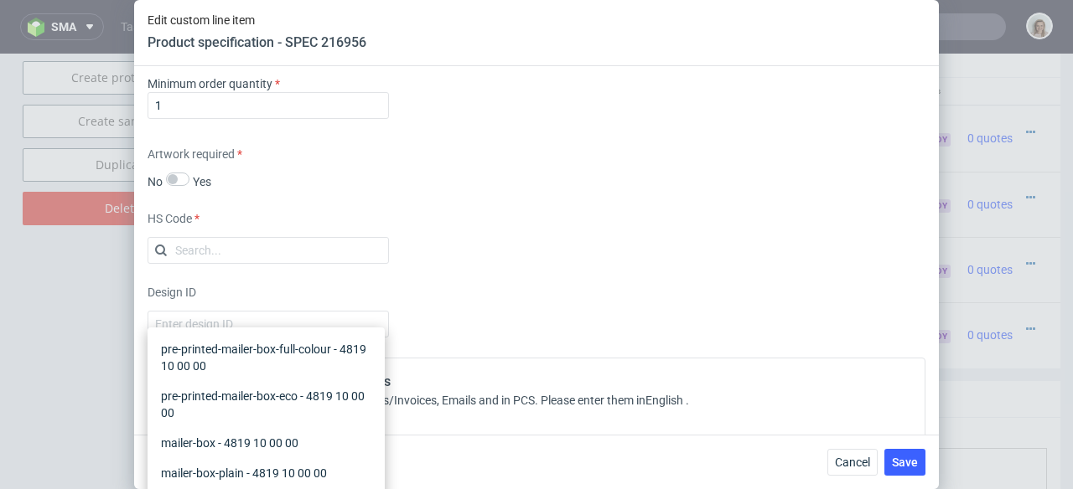
scroll to position [218, 0]
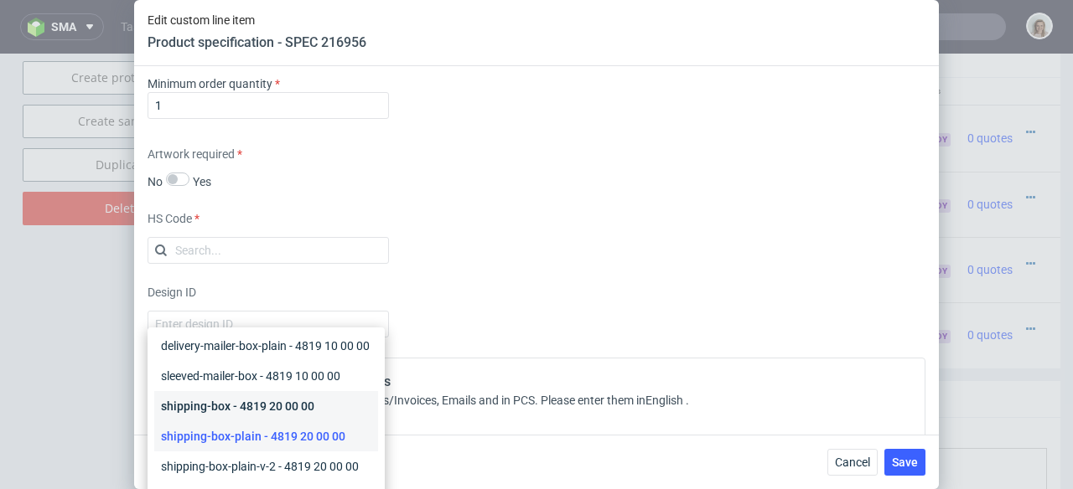
click at [265, 417] on div "shipping-box - 4819 20 00 00" at bounding box center [266, 406] width 224 height 30
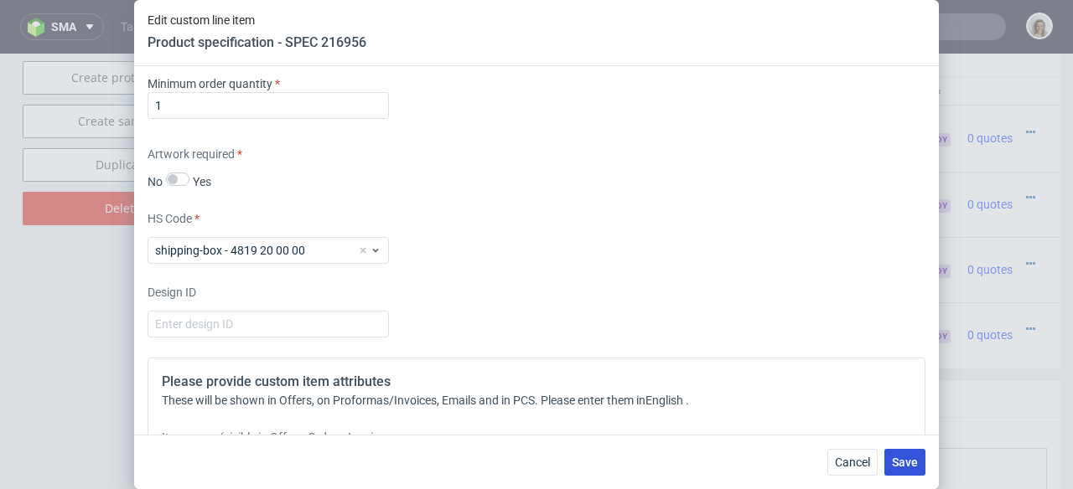
click at [905, 457] on span "Save" at bounding box center [905, 463] width 26 height 12
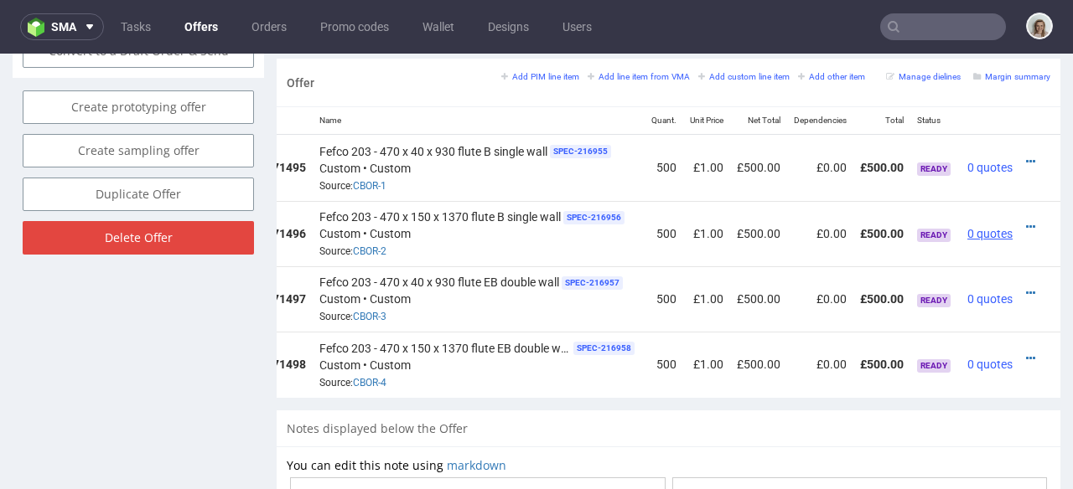
scroll to position [0, 128]
click at [1026, 156] on icon at bounding box center [1030, 162] width 9 height 12
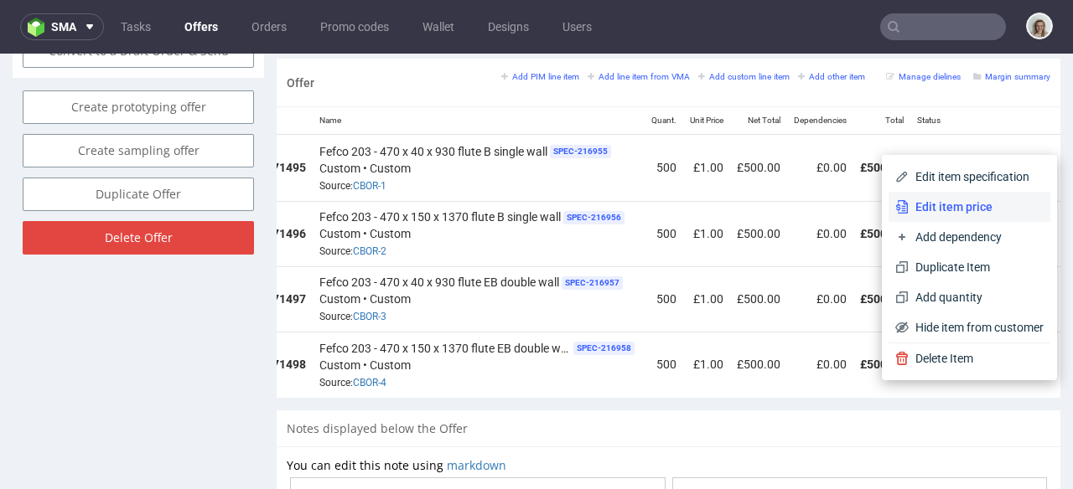
click at [922, 207] on span "Edit item price" at bounding box center [976, 207] width 135 height 17
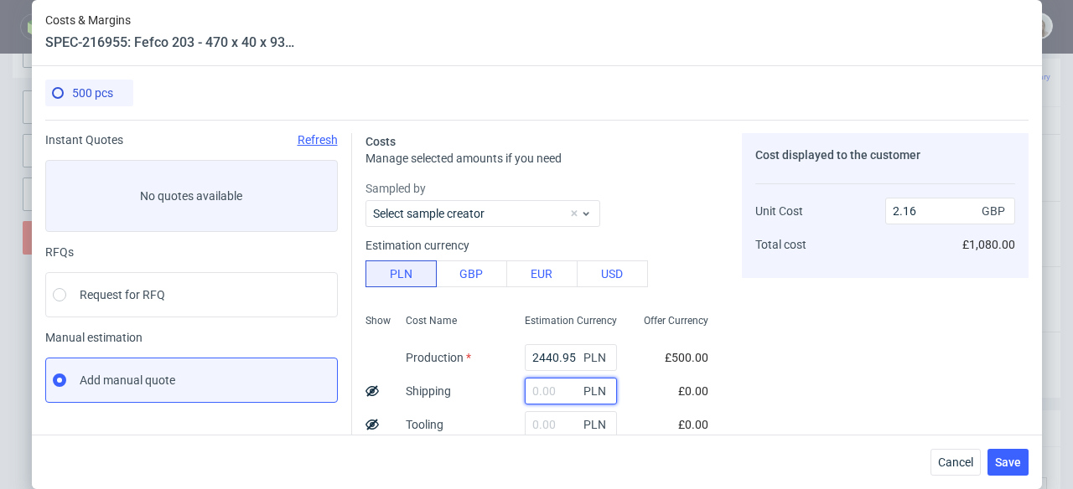
click at [540, 389] on input "text" at bounding box center [571, 391] width 92 height 27
paste input "Estos son costes que solemos añadir únicamente cuando producimos un artículo po…"
type input "Estos son costes que solemos añadir únicamente cuando producimos un artículo po…"
drag, startPoint x: 516, startPoint y: 391, endPoint x: 615, endPoint y: 389, distance: 98.9
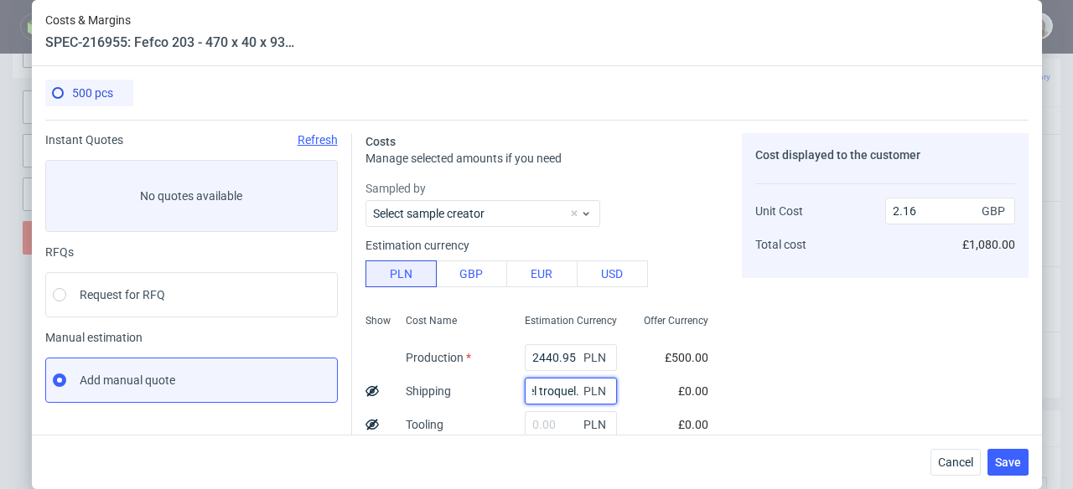
click at [615, 389] on div "Show Cost Name Production Shipping Tooling Per unit Total cost Estimation Curre…" at bounding box center [543, 418] width 356 height 221
paste input "1067,21"
type input "1067.21"
type input "3.1"
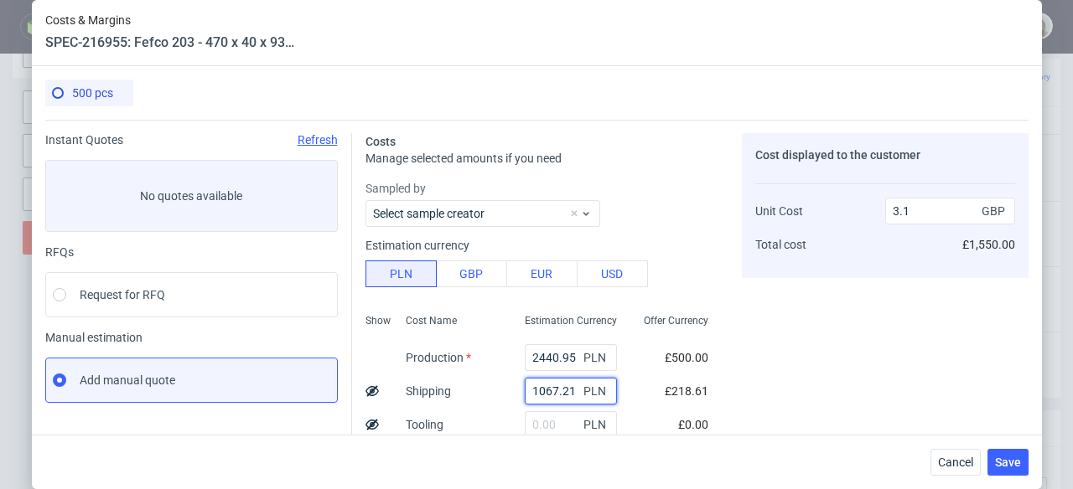
type input "1067.21"
drag, startPoint x: 557, startPoint y: 355, endPoint x: 492, endPoint y: 355, distance: 64.5
click at [492, 355] on div "Show Cost Name Production Shipping Tooling Per unit Total cost Estimation Curre…" at bounding box center [543, 418] width 356 height 221
paste input "157"
type input "1575"
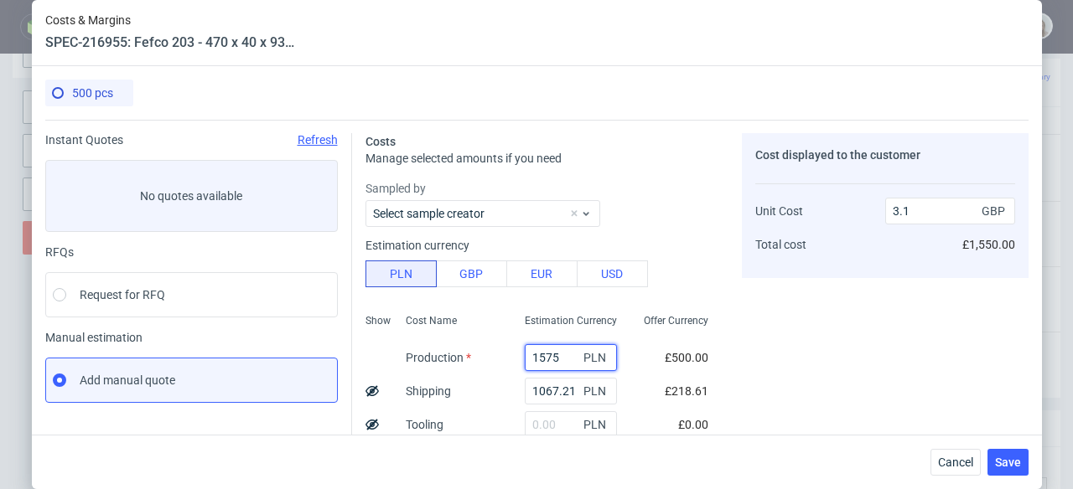
type input "2.34"
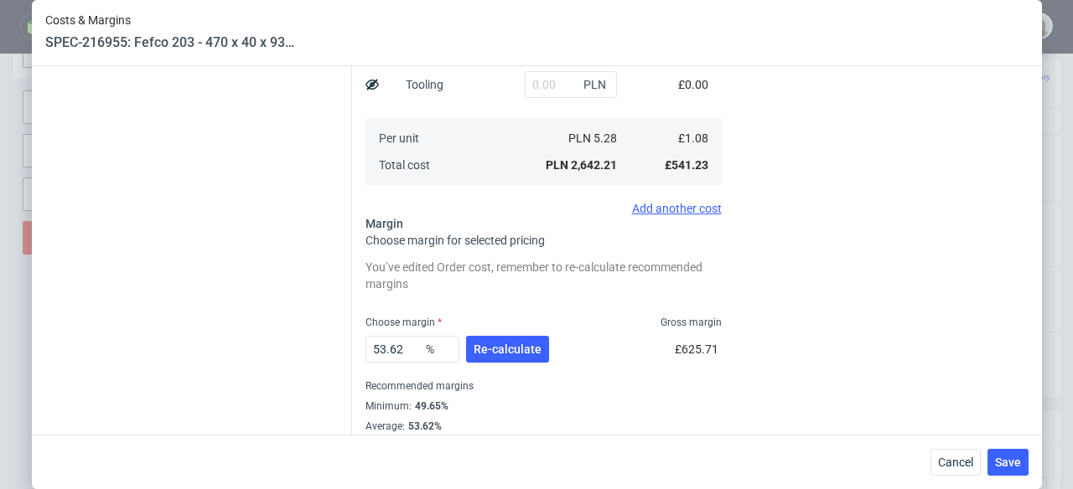
type input "1575"
click at [490, 353] on span "Re-calculate" at bounding box center [508, 350] width 68 height 12
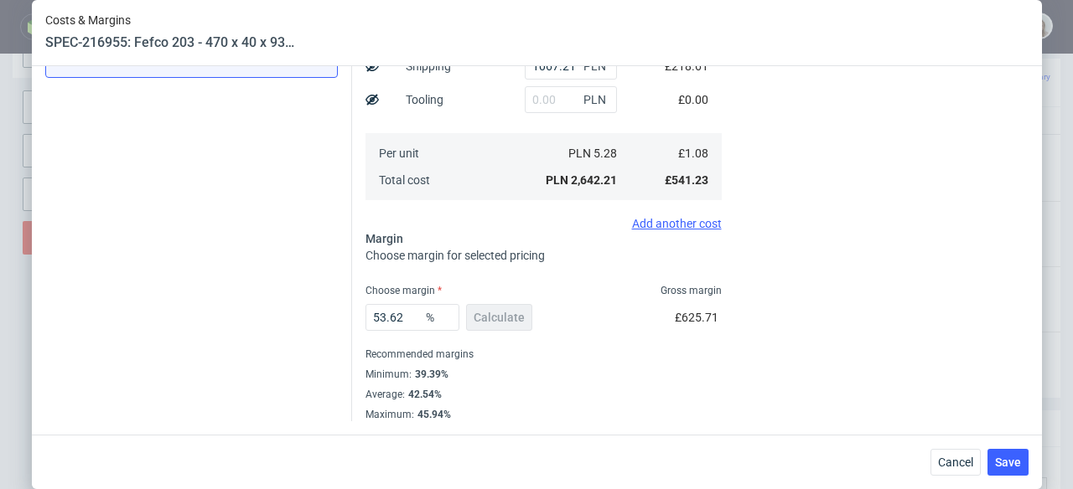
scroll to position [325, 0]
drag, startPoint x: 402, startPoint y: 315, endPoint x: 334, endPoint y: 315, distance: 67.9
click at [334, 315] on div "Instant Quotes Refresh No quotes available RFQs Request for RFQ Manual estimati…" at bounding box center [536, 108] width 983 height 627
type input "39"
type input "1.78"
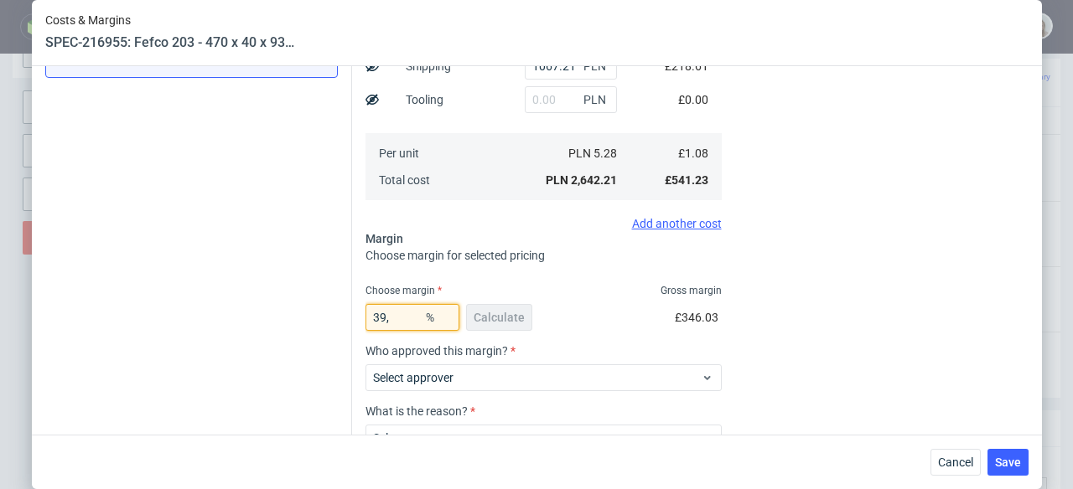
type input "NaN"
type input "1.09"
type input "N"
type input "39."
type input "1.78"
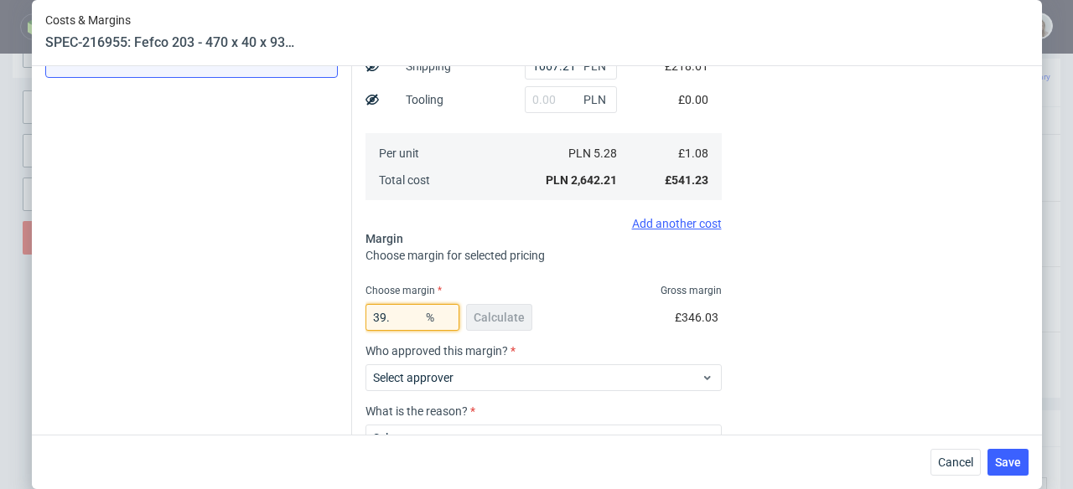
type input "39.78"
type input "1.8"
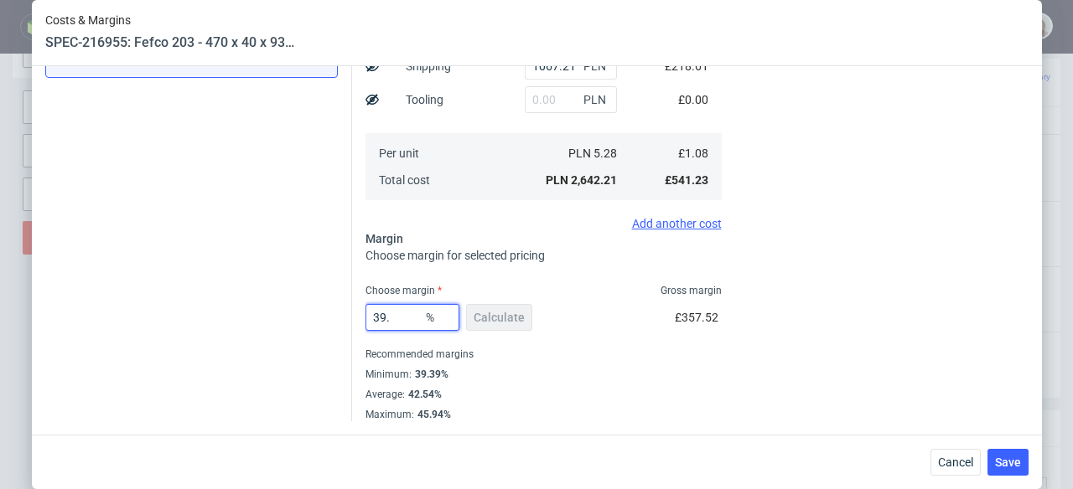
type input "39"
type input "1.78"
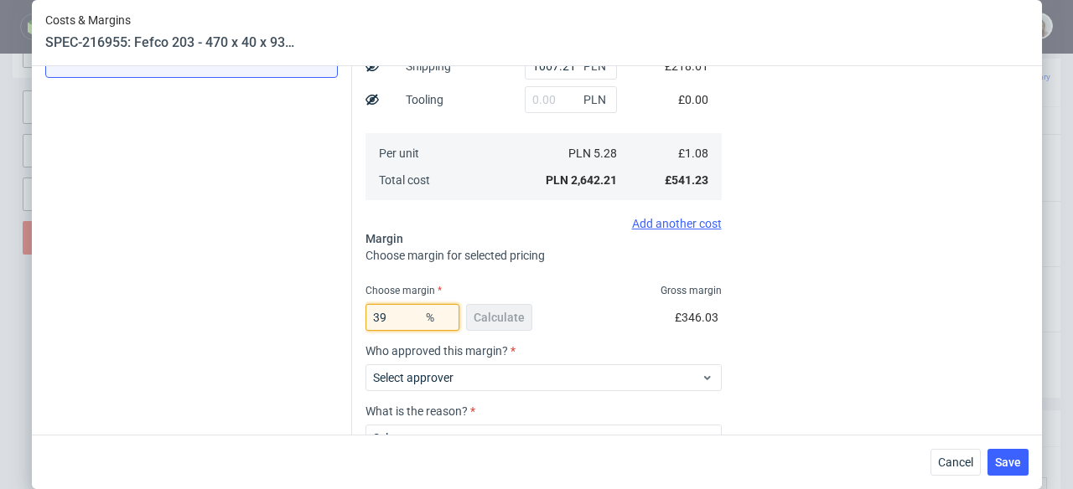
type input "394"
type input "-0.37"
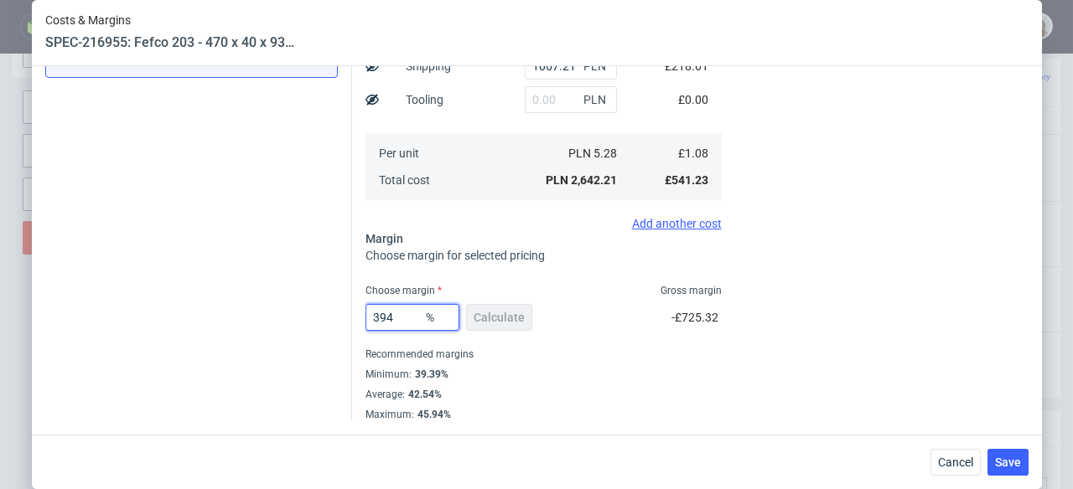
type input "39"
type input "1.78"
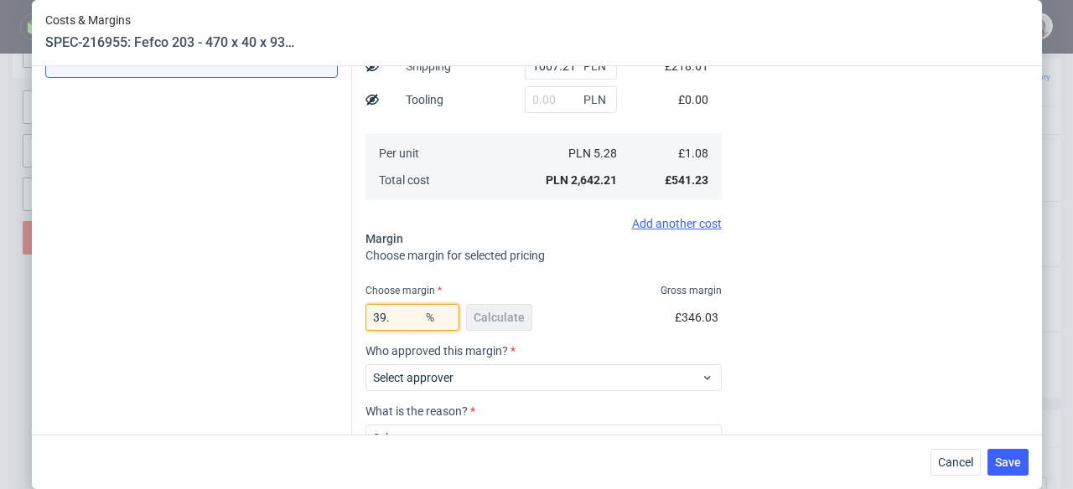
type input "39.4"
type input "1.79"
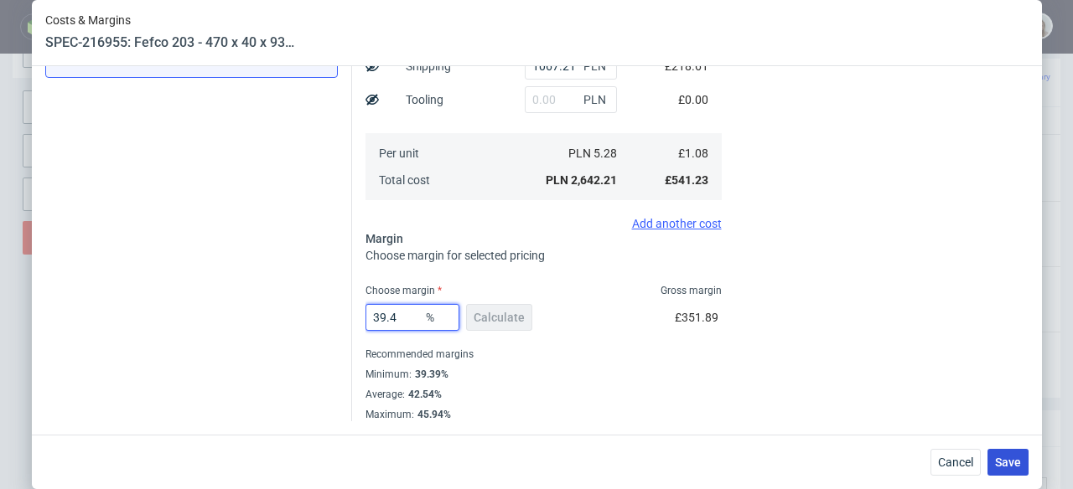
type input "39.4"
click at [1017, 458] on span "Save" at bounding box center [1008, 463] width 26 height 12
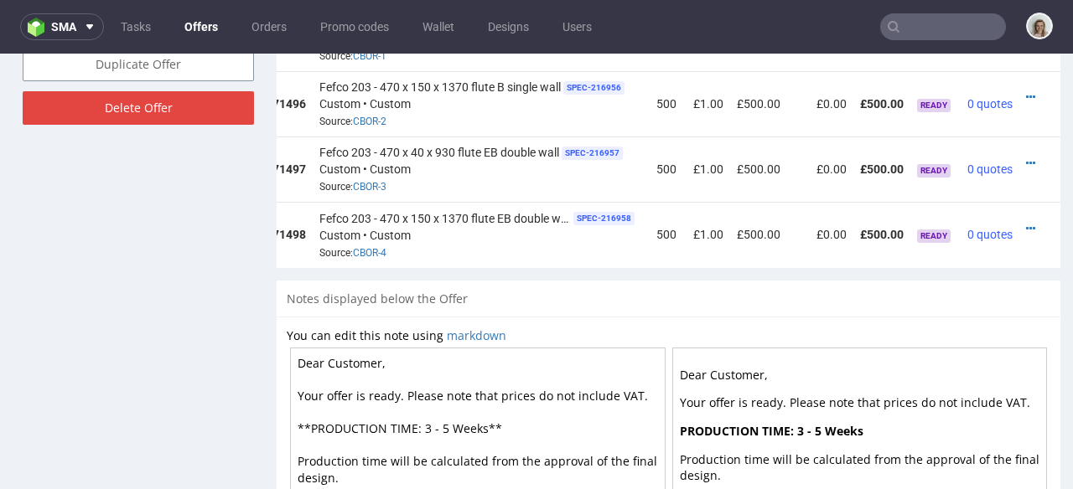
scroll to position [0, 150]
click at [1026, 158] on icon at bounding box center [1030, 164] width 9 height 12
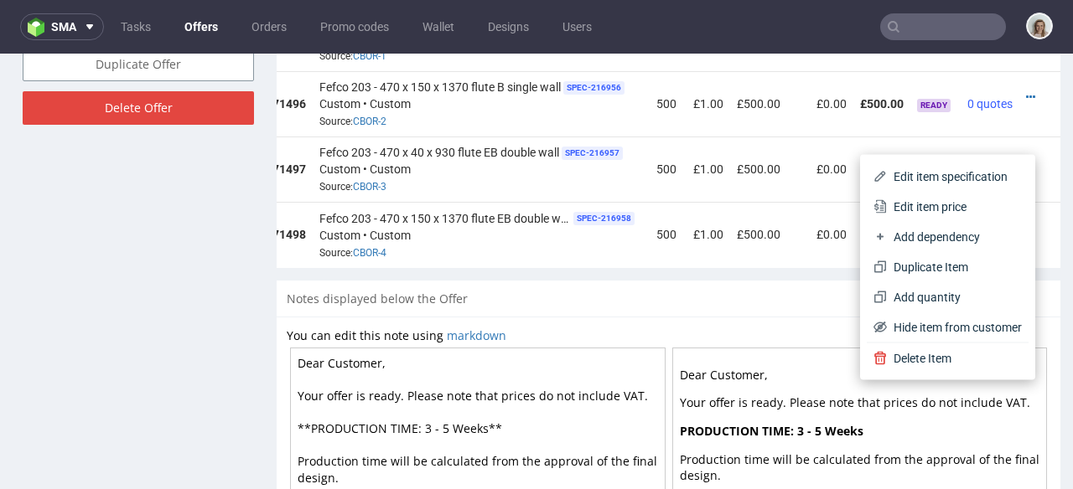
click at [974, 200] on span "Edit item price" at bounding box center [954, 207] width 135 height 17
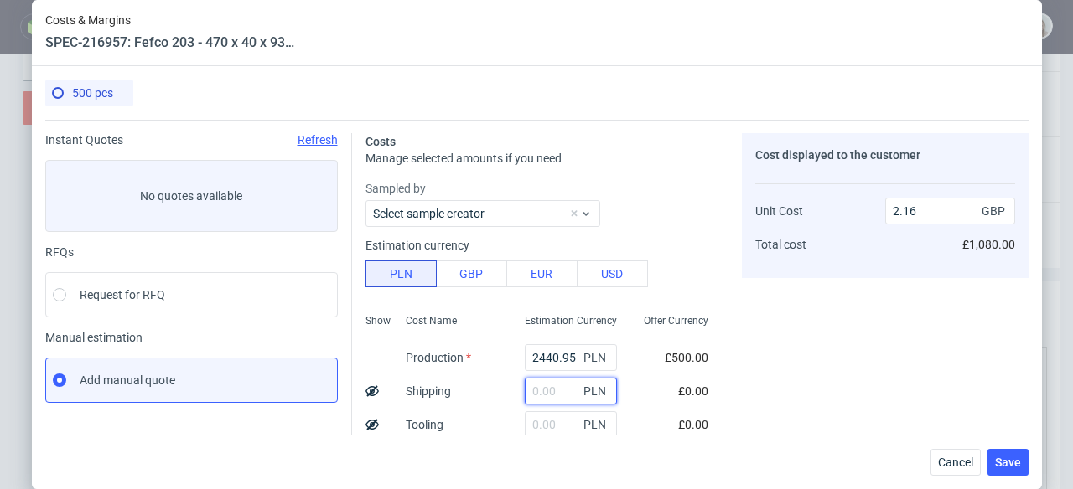
click at [531, 390] on input "text" at bounding box center [571, 391] width 92 height 27
paste input "1767,30"
type input "1767.3"
type input "3.71"
type input "1767.3"
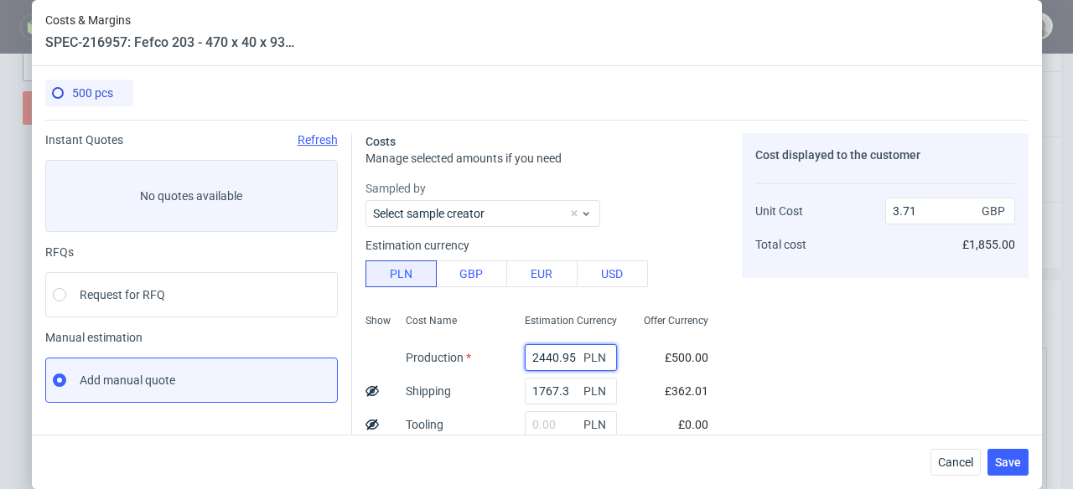
drag, startPoint x: 557, startPoint y: 352, endPoint x: 495, endPoint y: 352, distance: 62.0
click at [511, 352] on div "2440.95 PLN" at bounding box center [570, 358] width 119 height 34
type input "1800"
type input "3.15"
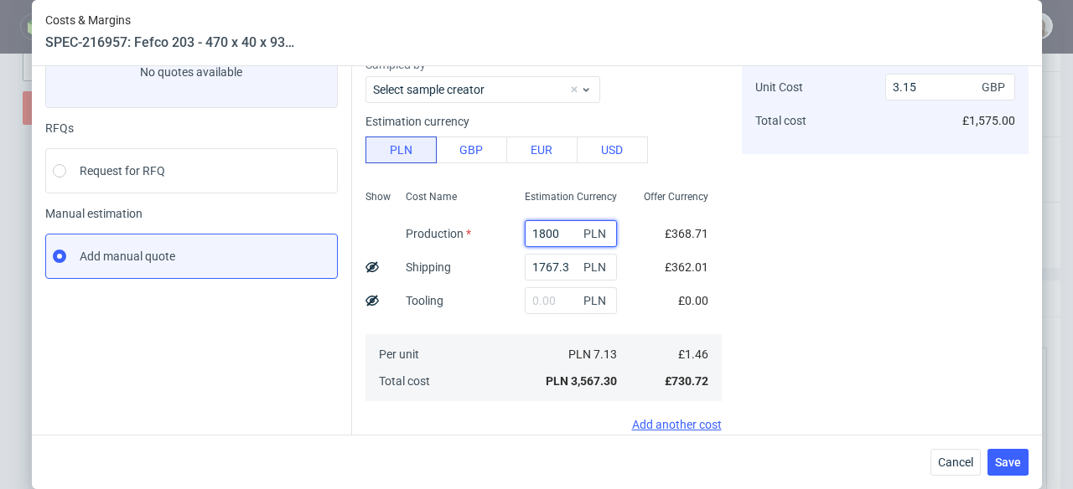
scroll to position [324, 0]
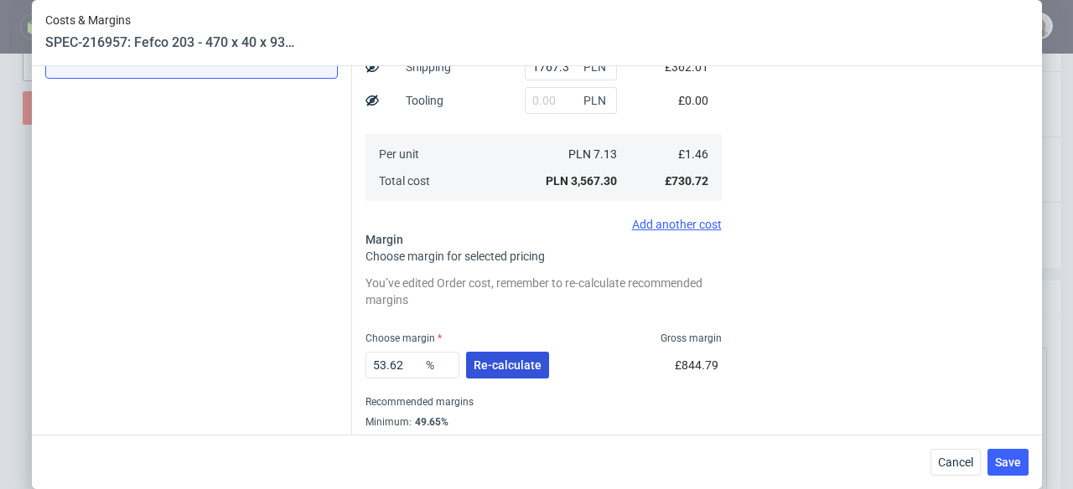
type input "1800"
click at [496, 364] on span "Re-calculate" at bounding box center [508, 366] width 68 height 12
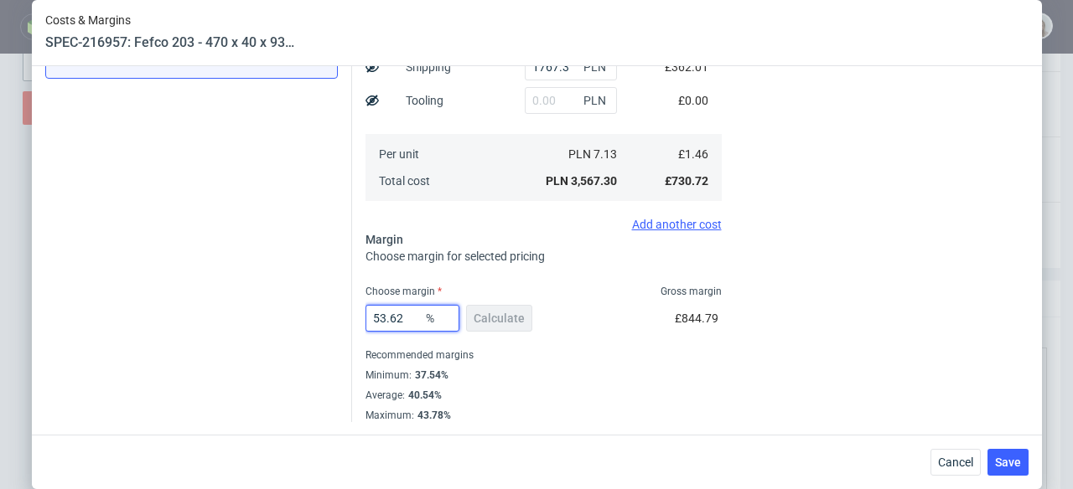
drag, startPoint x: 406, startPoint y: 316, endPoint x: 352, endPoint y: 316, distance: 54.5
click at [352, 316] on div "Costs Manage selected amounts if you need Sampled by Select sample creator Esti…" at bounding box center [690, 108] width 676 height 627
type input "37"
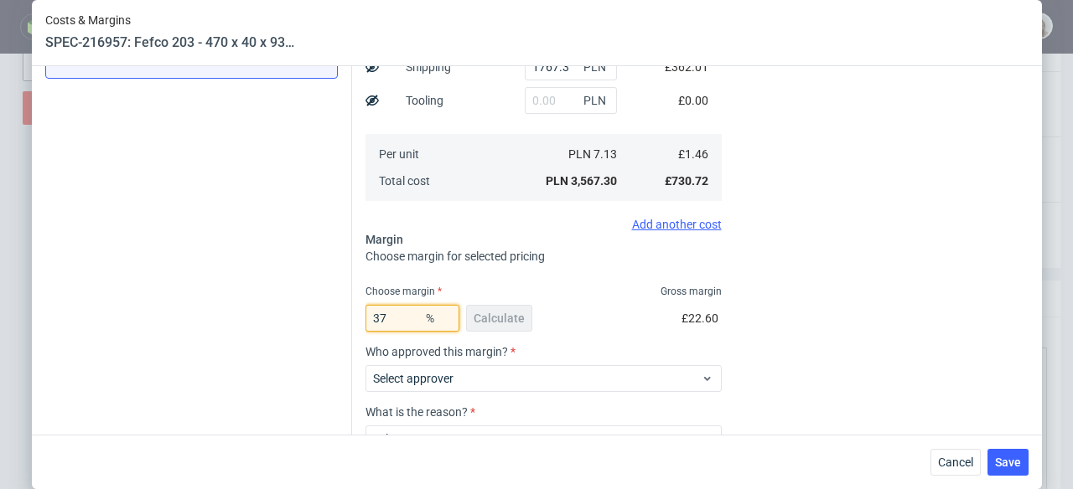
type input "2.32"
type input "37.55"
type input "2.34"
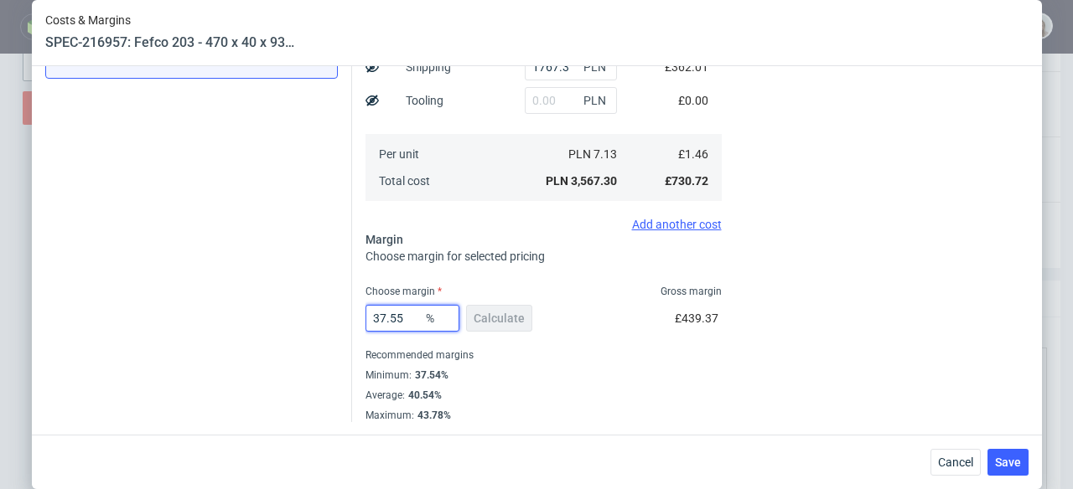
scroll to position [325, 0]
type input "37.55"
click at [1005, 466] on span "Save" at bounding box center [1008, 463] width 26 height 12
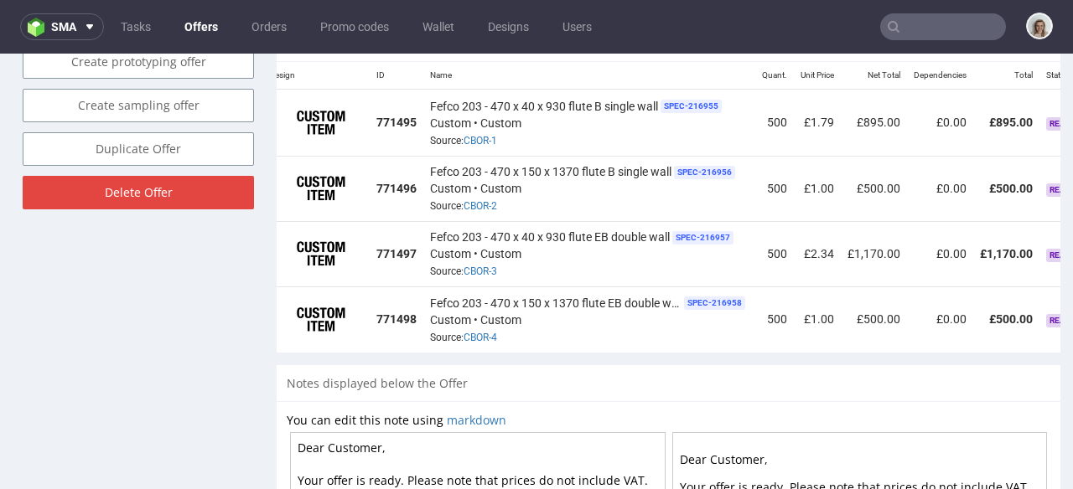
scroll to position [0, 1]
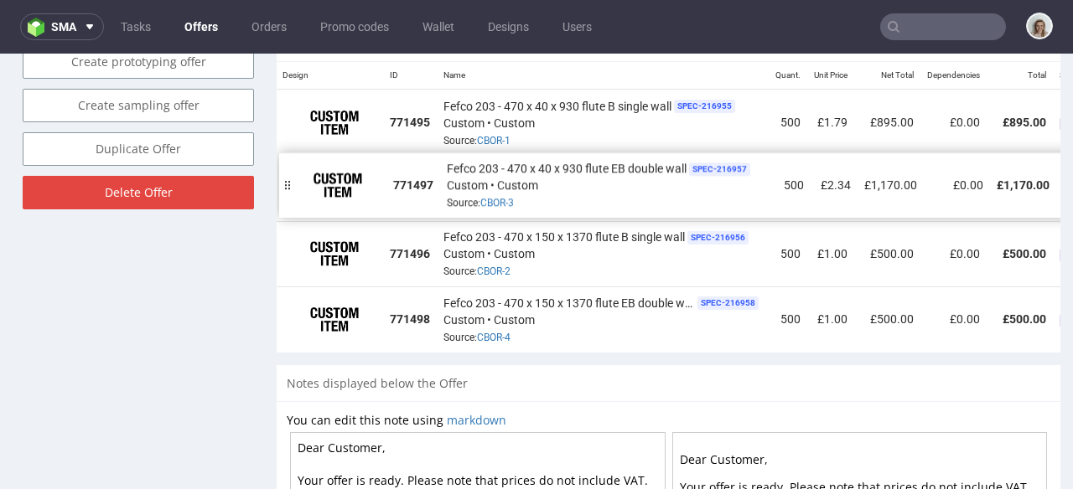
drag, startPoint x: 286, startPoint y: 238, endPoint x: 289, endPoint y: 169, distance: 68.8
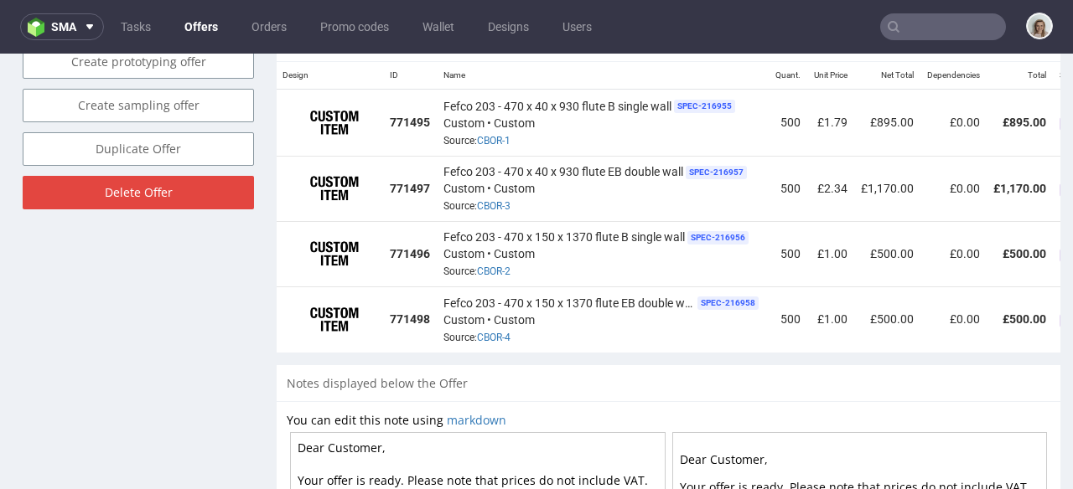
scroll to position [0, 168]
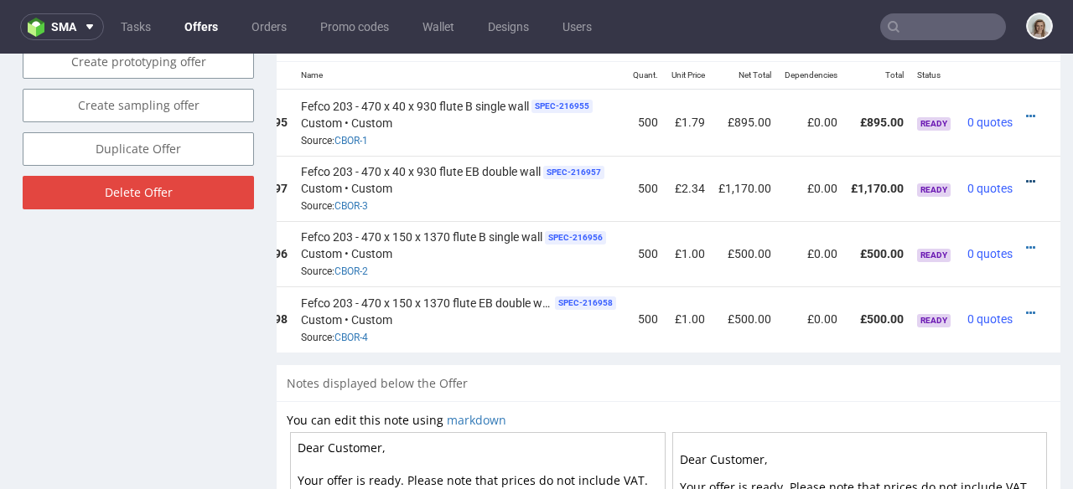
click at [1026, 176] on icon at bounding box center [1030, 182] width 9 height 12
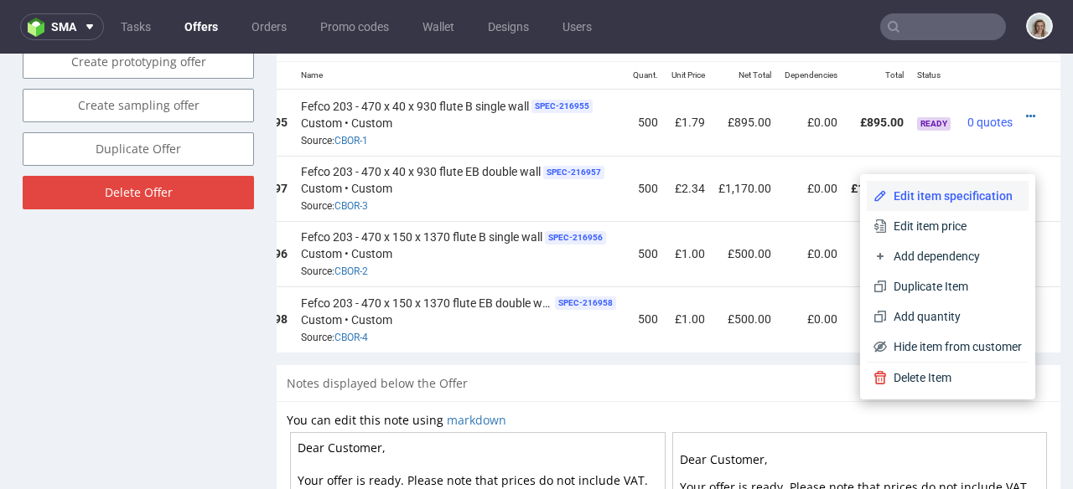
click at [969, 198] on span "Edit item specification" at bounding box center [954, 196] width 135 height 17
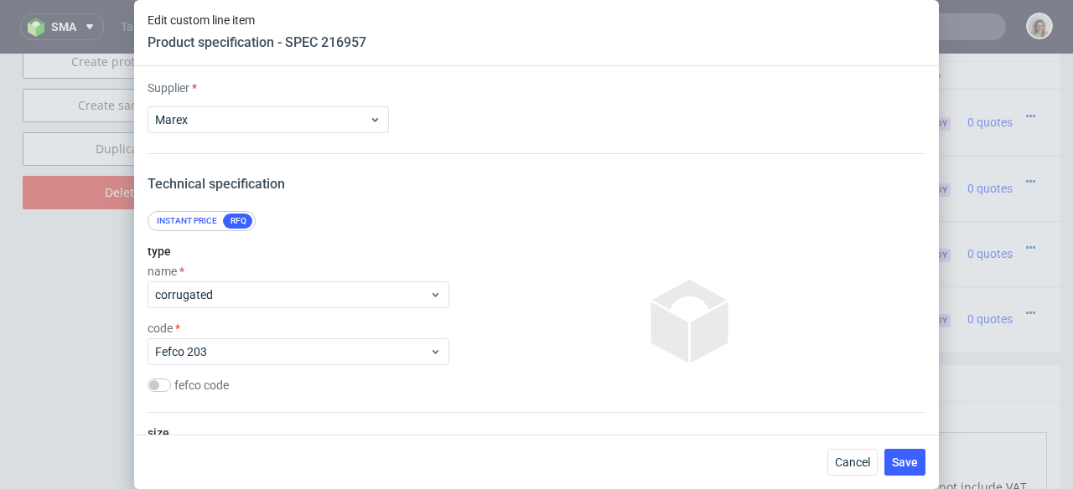
scroll to position [584, 0]
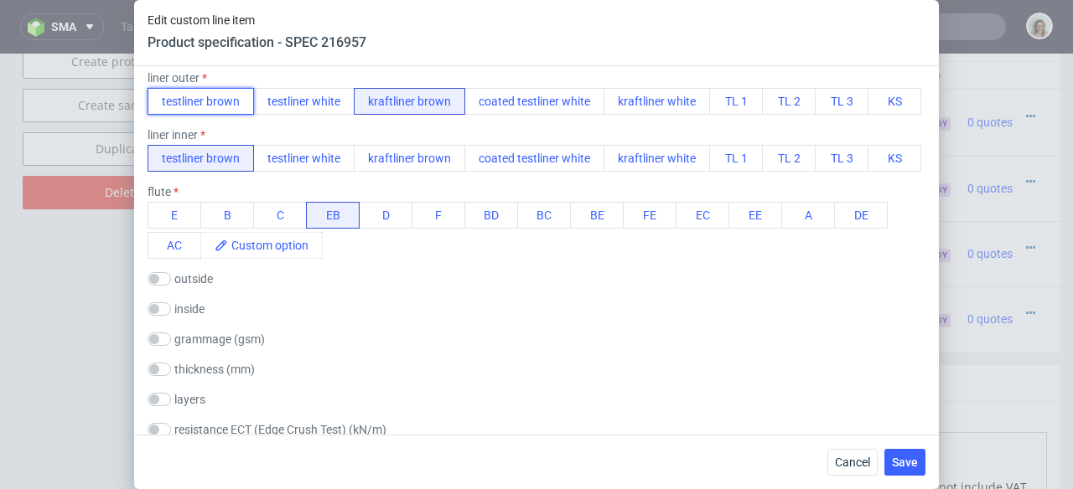
click at [215, 98] on button "testliner brown" at bounding box center [201, 101] width 106 height 27
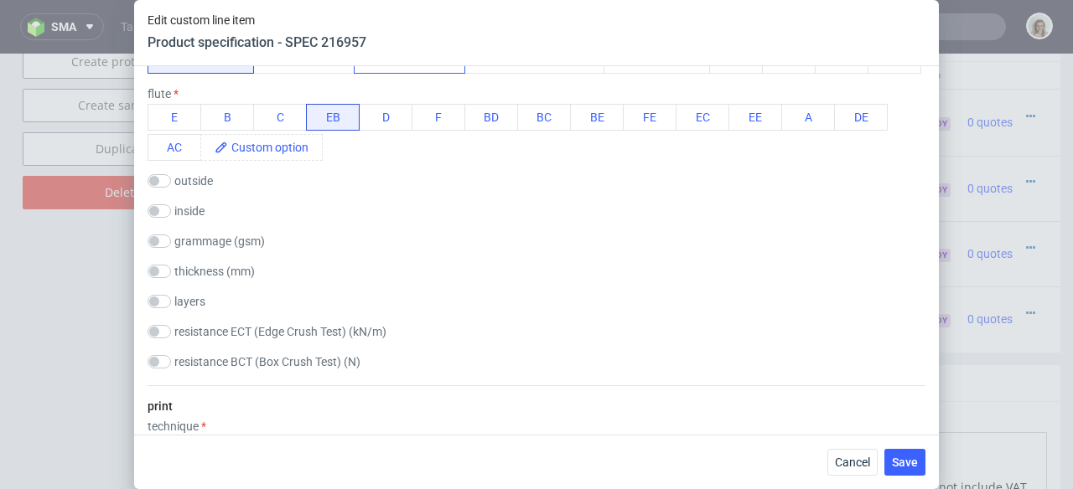
scroll to position [686, 0]
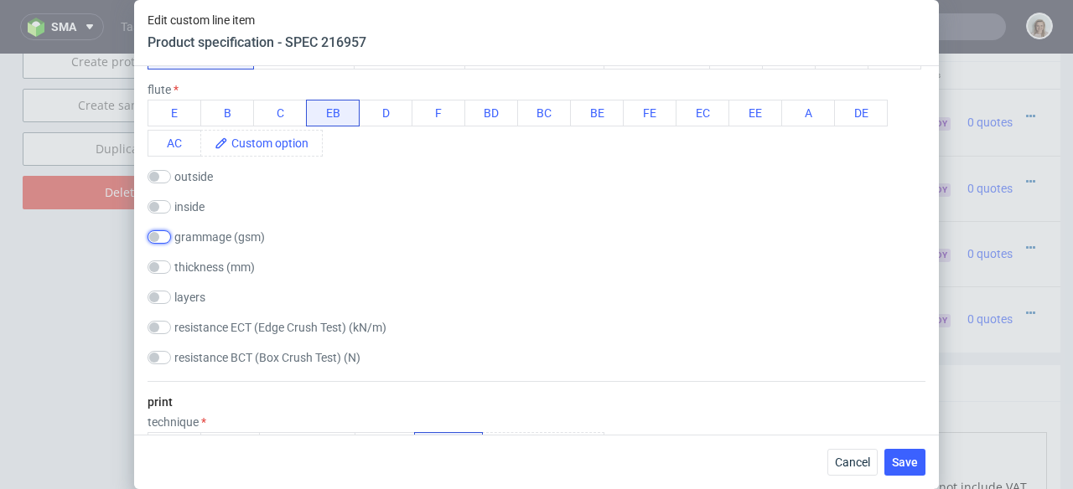
click at [163, 244] on input "checkbox" at bounding box center [159, 236] width 23 height 13
checkbox input "true"
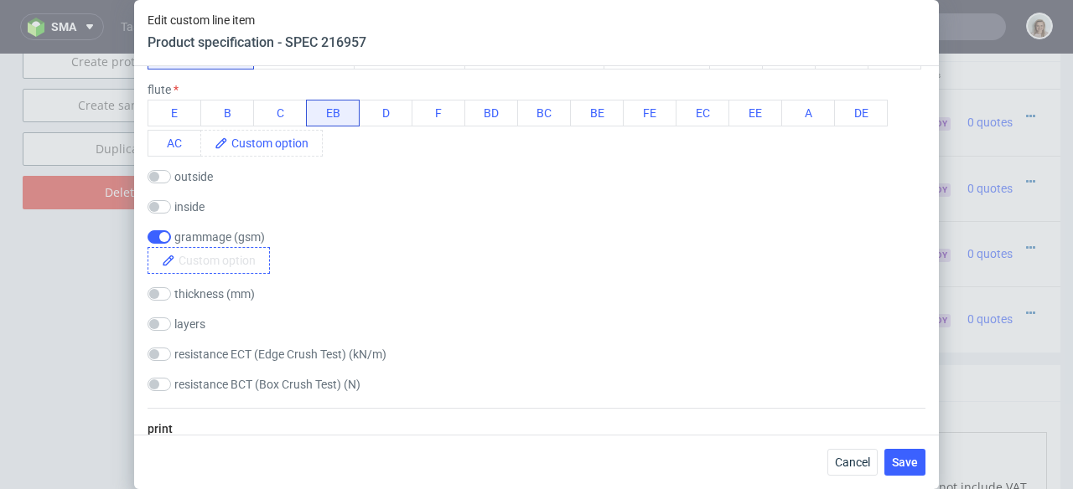
click at [193, 273] on span at bounding box center [222, 260] width 94 height 25
paste span
click at [238, 273] on span "630g/m2" at bounding box center [207, 260] width 65 height 25
click at [914, 461] on span "Save" at bounding box center [905, 463] width 26 height 12
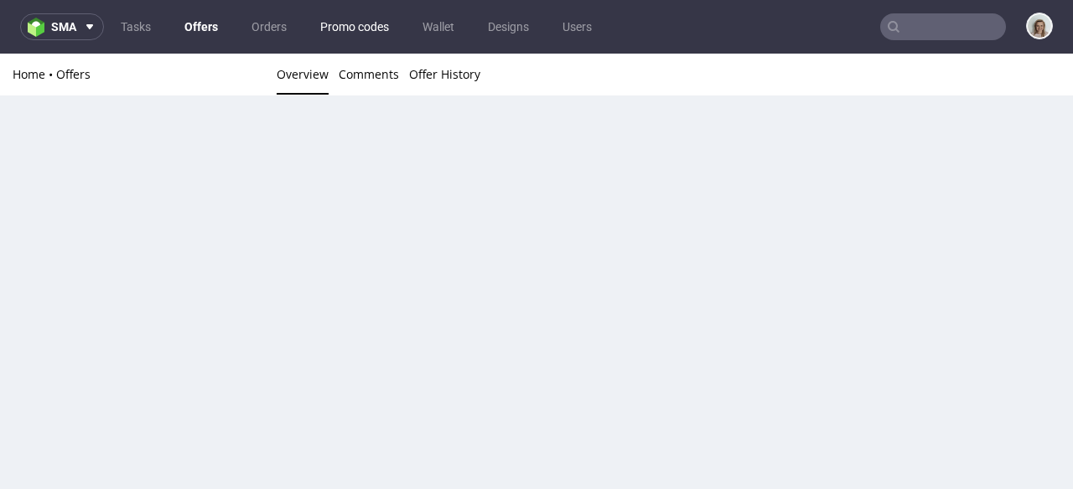
scroll to position [0, 0]
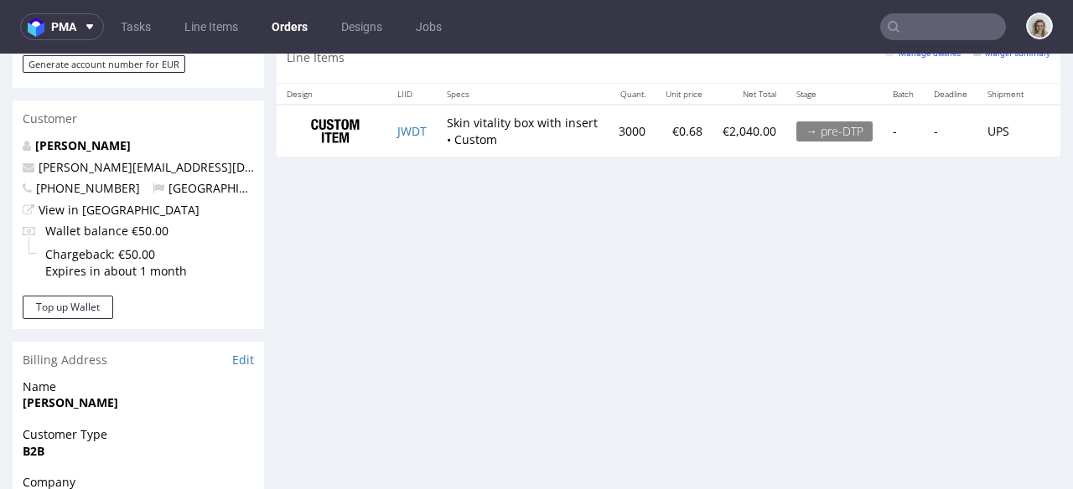
scroll to position [982, 0]
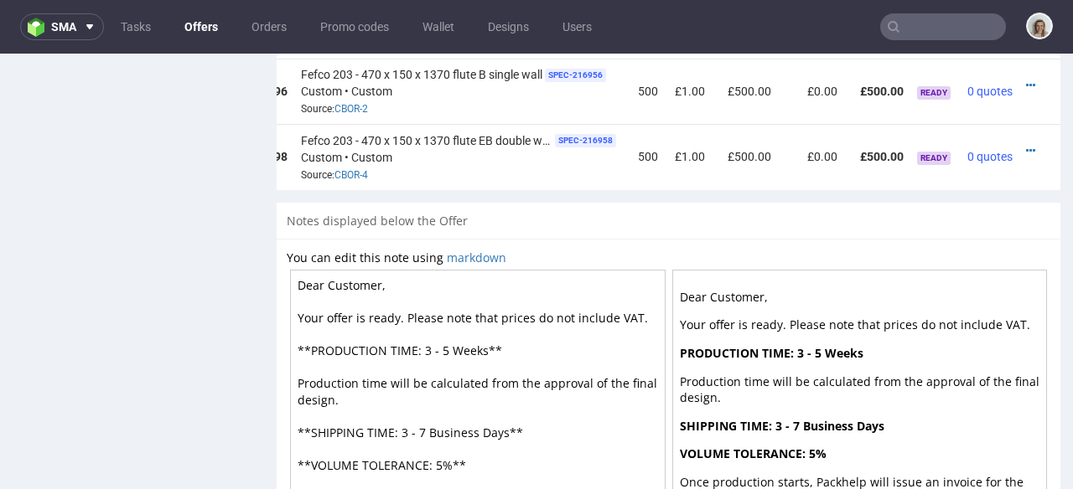
scroll to position [0, 168]
click at [1026, 145] on icon at bounding box center [1030, 151] width 9 height 12
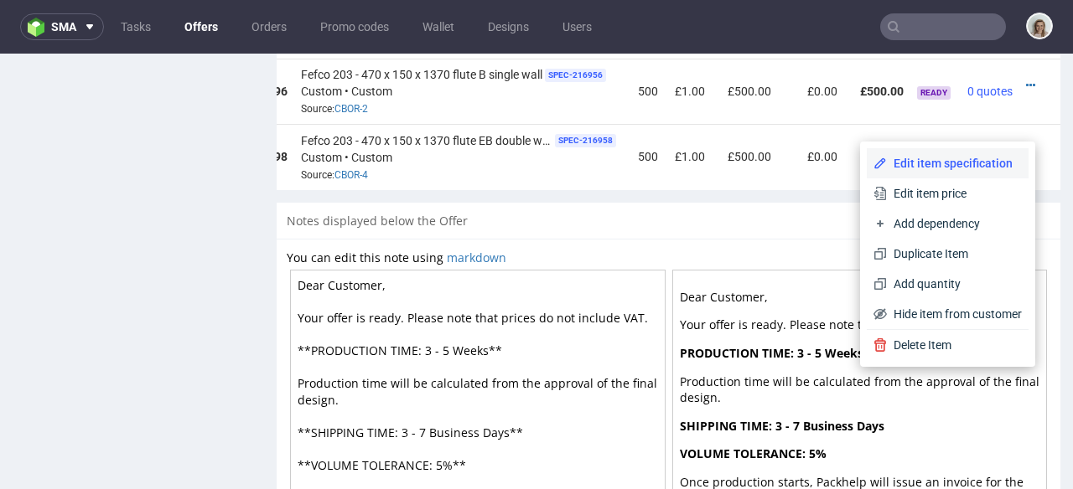
click at [980, 163] on span "Edit item specification" at bounding box center [954, 163] width 135 height 17
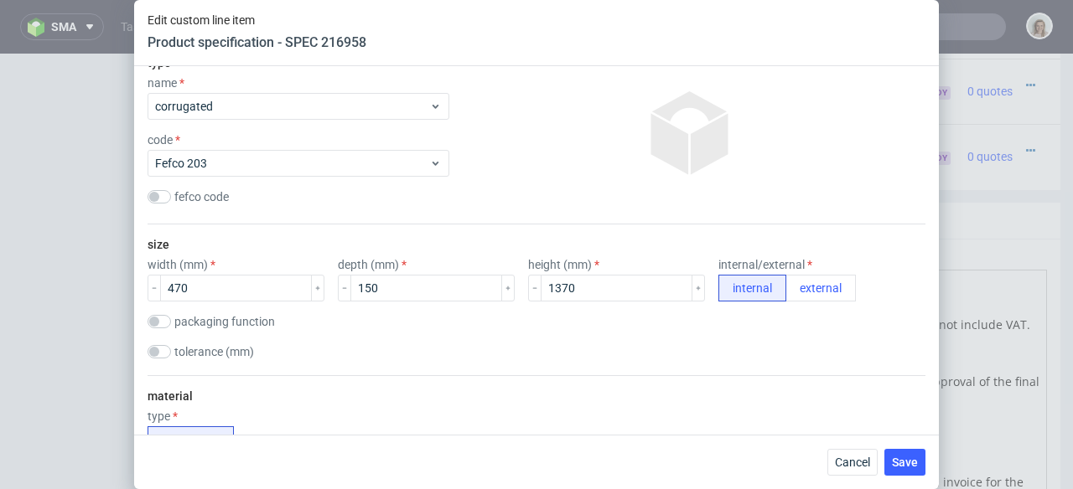
scroll to position [532, 0]
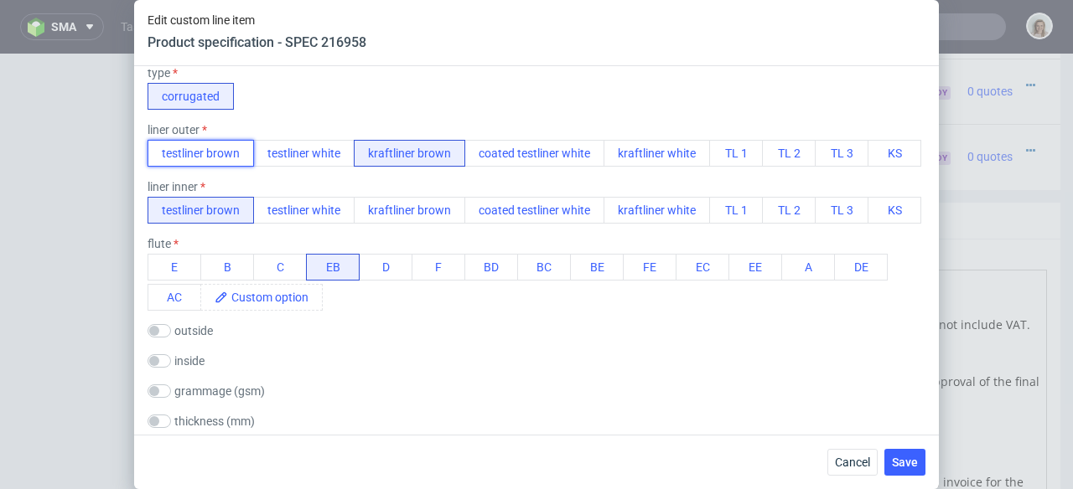
click at [195, 157] on button "testliner brown" at bounding box center [201, 153] width 106 height 27
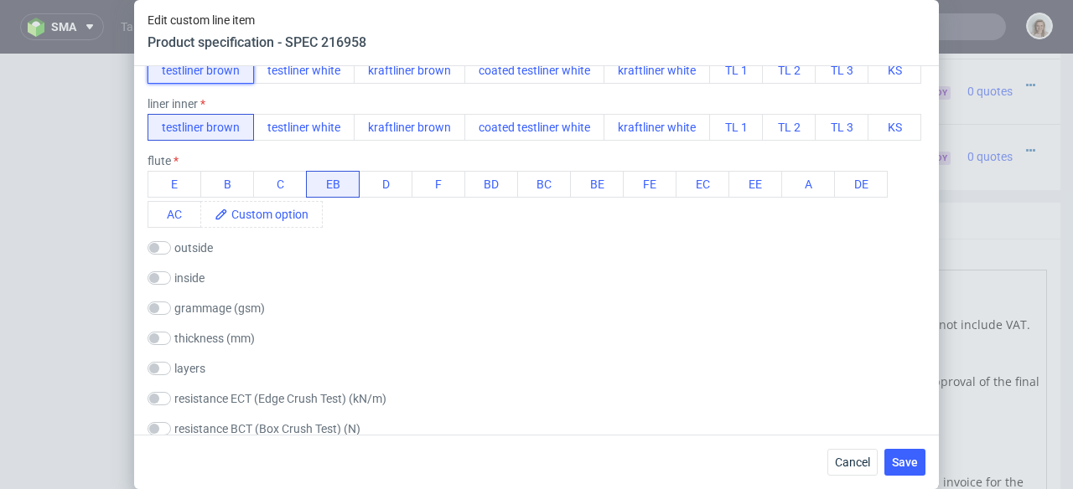
scroll to position [707, 0]
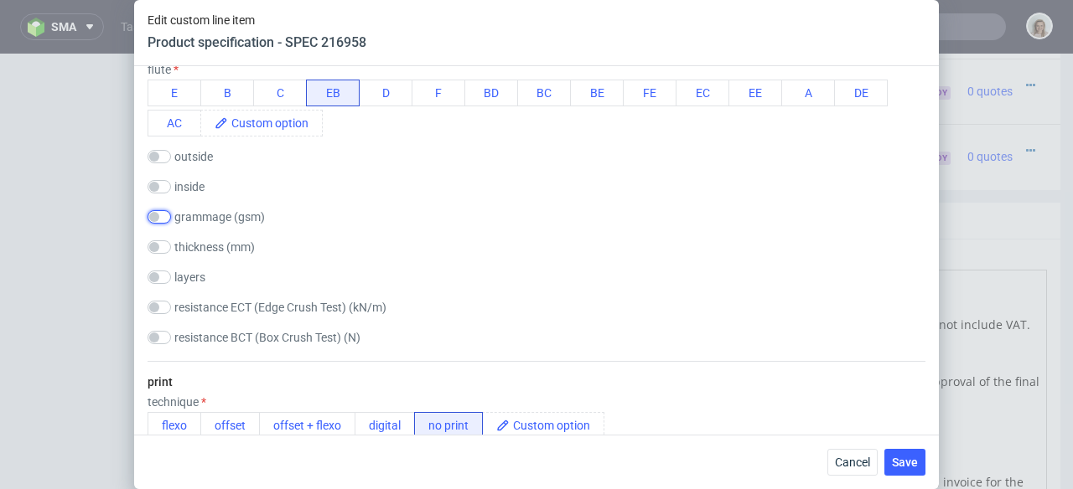
click at [163, 224] on input "checkbox" at bounding box center [159, 216] width 23 height 13
checkbox input "true"
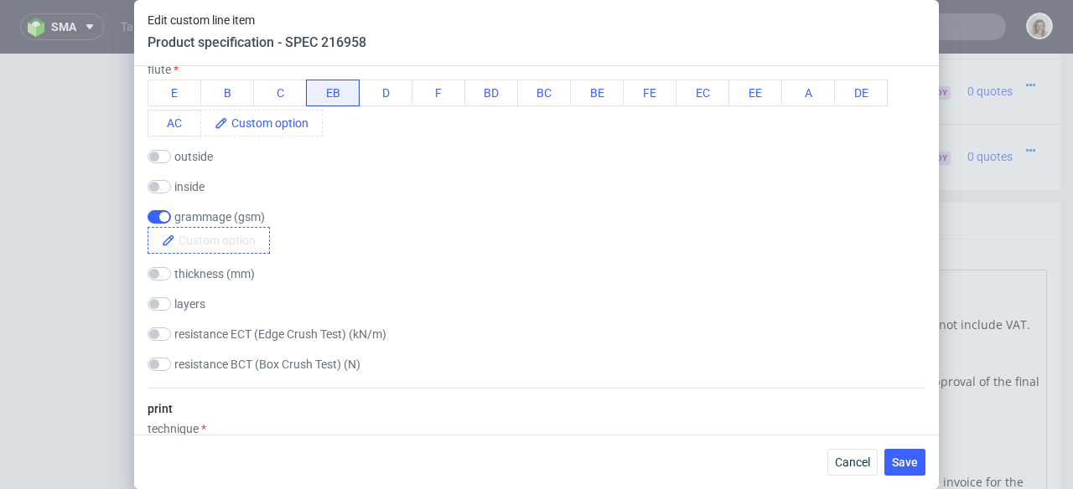
click at [210, 253] on span at bounding box center [222, 240] width 94 height 25
paste span
click at [278, 254] on div "630g/m2" at bounding box center [215, 240] width 134 height 27
click at [895, 454] on button "Save" at bounding box center [904, 462] width 41 height 27
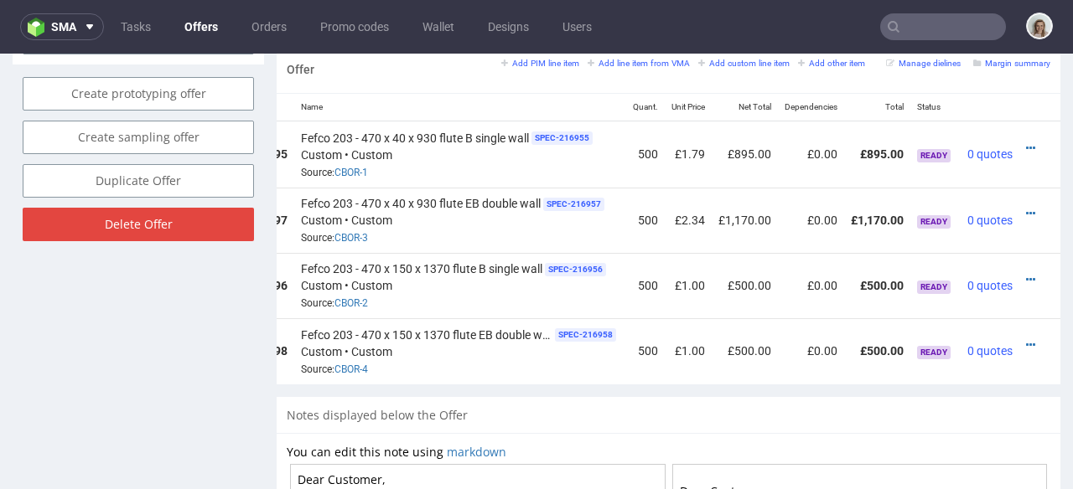
scroll to position [0, 168]
click at [1026, 208] on icon at bounding box center [1030, 214] width 9 height 12
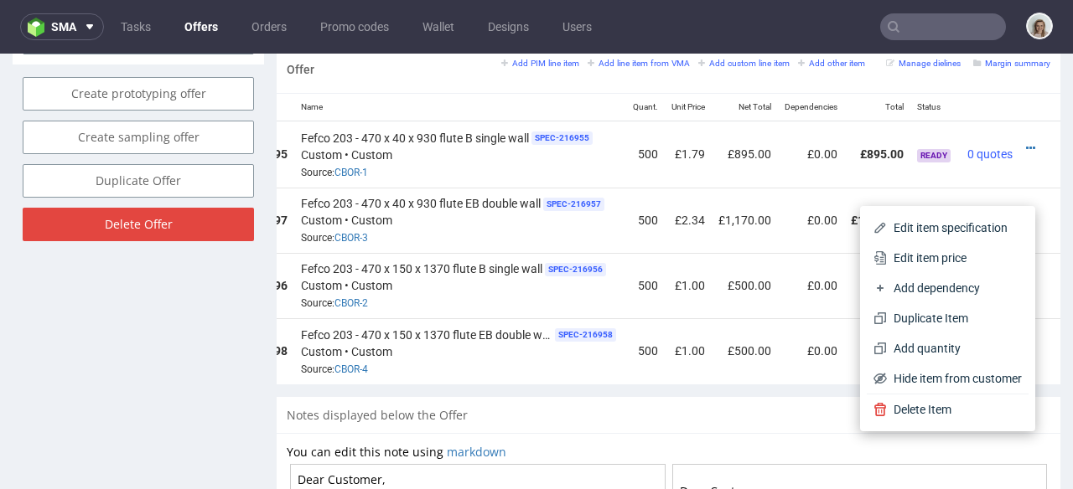
drag, startPoint x: 960, startPoint y: 250, endPoint x: 929, endPoint y: 251, distance: 31.9
click at [960, 250] on span "Edit item price" at bounding box center [954, 258] width 135 height 17
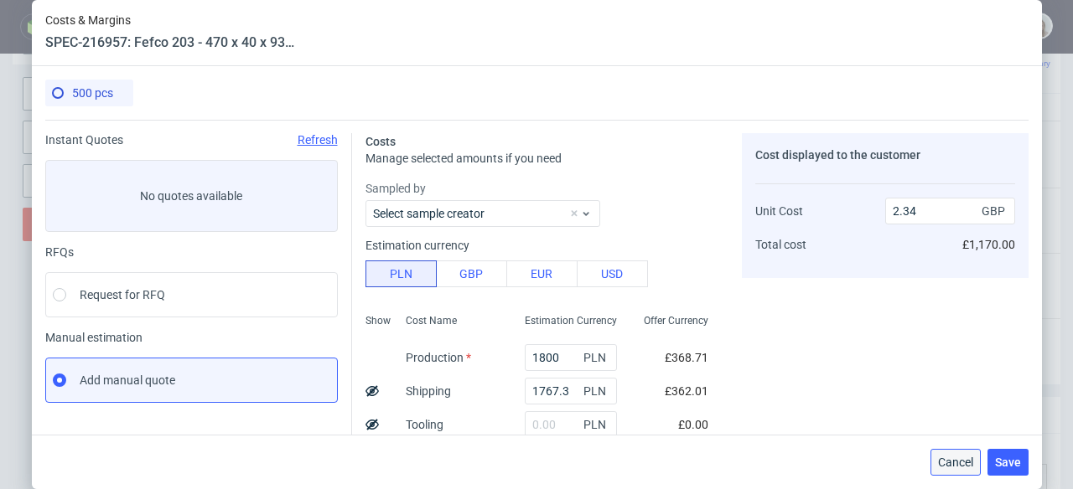
drag, startPoint x: 968, startPoint y: 453, endPoint x: 667, endPoint y: 192, distance: 398.6
click at [968, 453] on button "Cancel" at bounding box center [955, 462] width 50 height 27
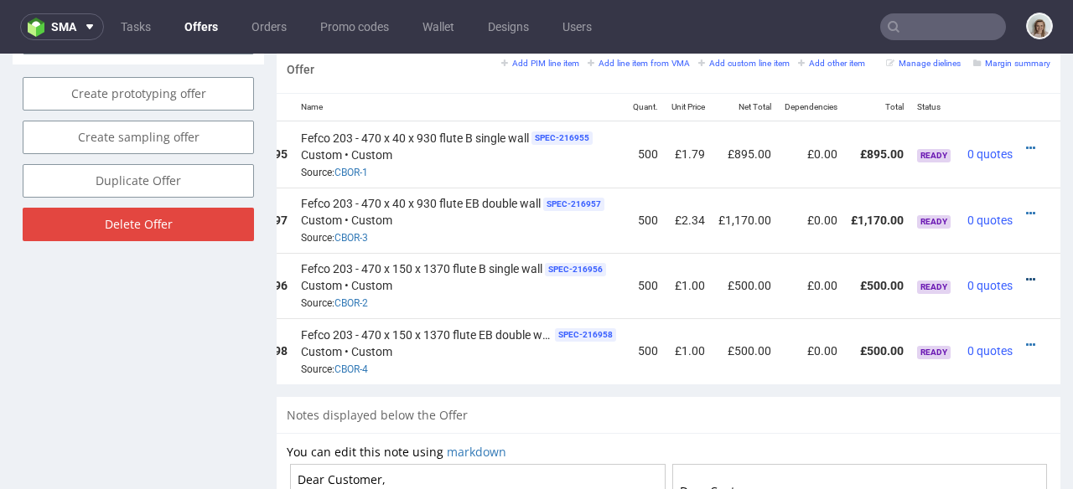
click at [1026, 274] on icon at bounding box center [1030, 280] width 9 height 12
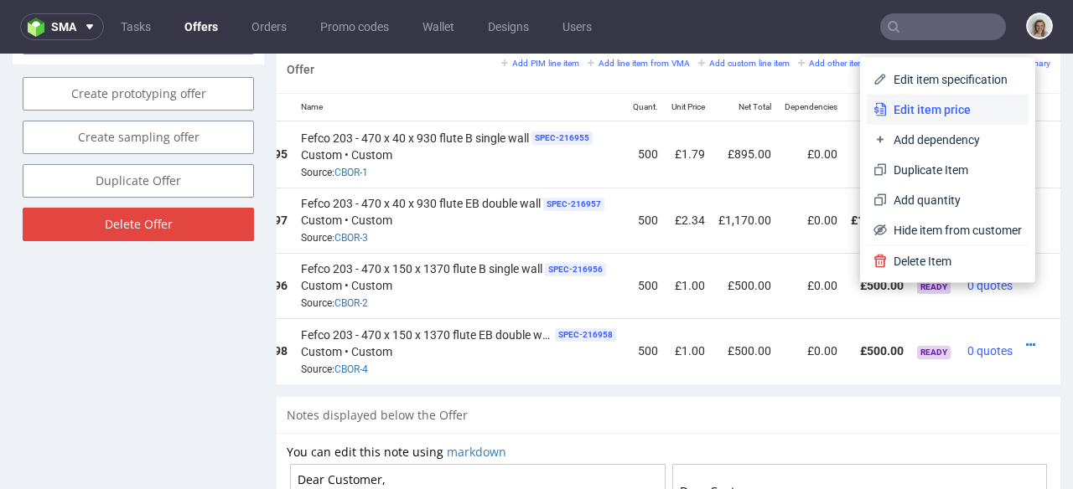
click at [924, 115] on span "Edit item price" at bounding box center [954, 109] width 135 height 17
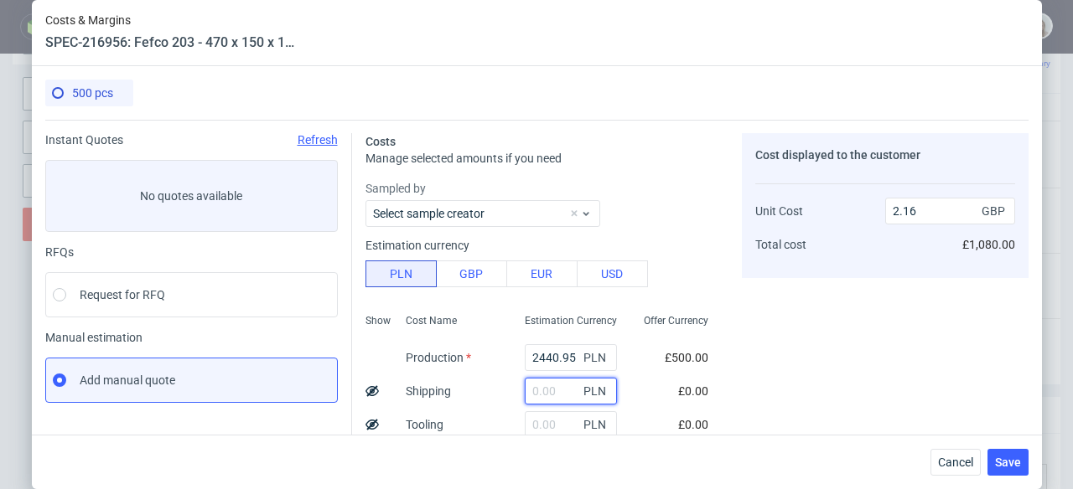
click at [544, 391] on input "text" at bounding box center [571, 391] width 92 height 27
paste input "1400,18"
type input "1400.18"
type input "3.39"
type input "1400.18"
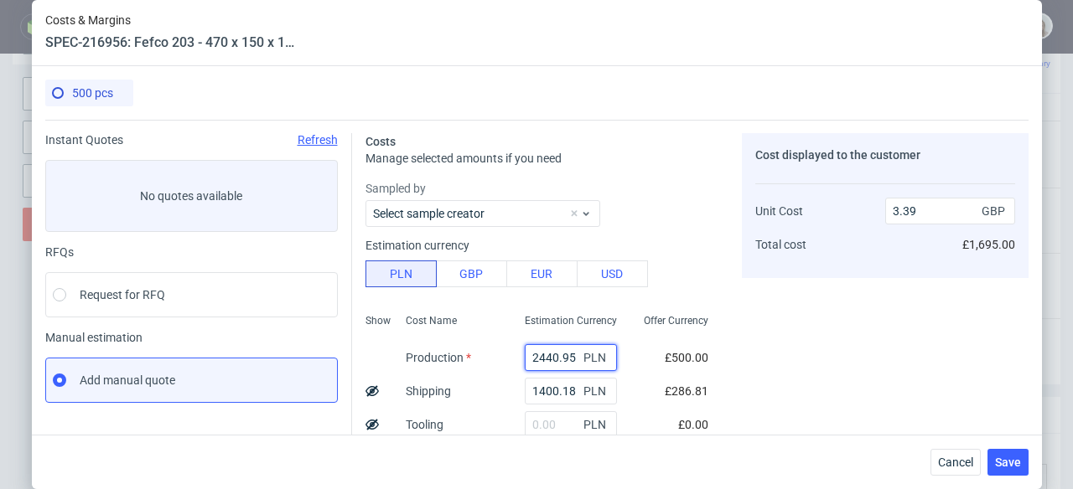
drag, startPoint x: 559, startPoint y: 353, endPoint x: 496, endPoint y: 353, distance: 62.9
click at [511, 354] on div "2440.95 PLN" at bounding box center [570, 358] width 119 height 34
paste input "2250"
type input "2250"
type input "3.22"
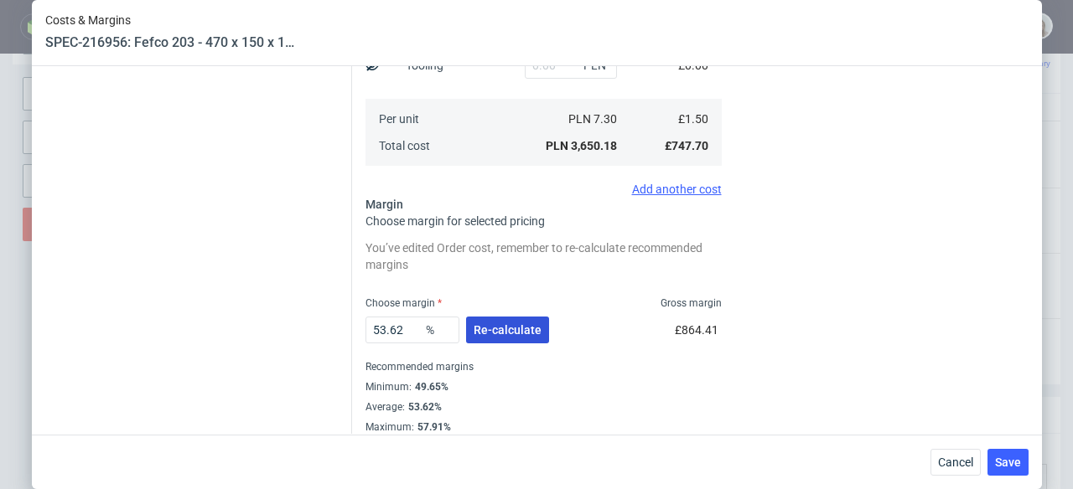
type input "2250"
click at [481, 336] on span "Re-calculate" at bounding box center [508, 330] width 68 height 12
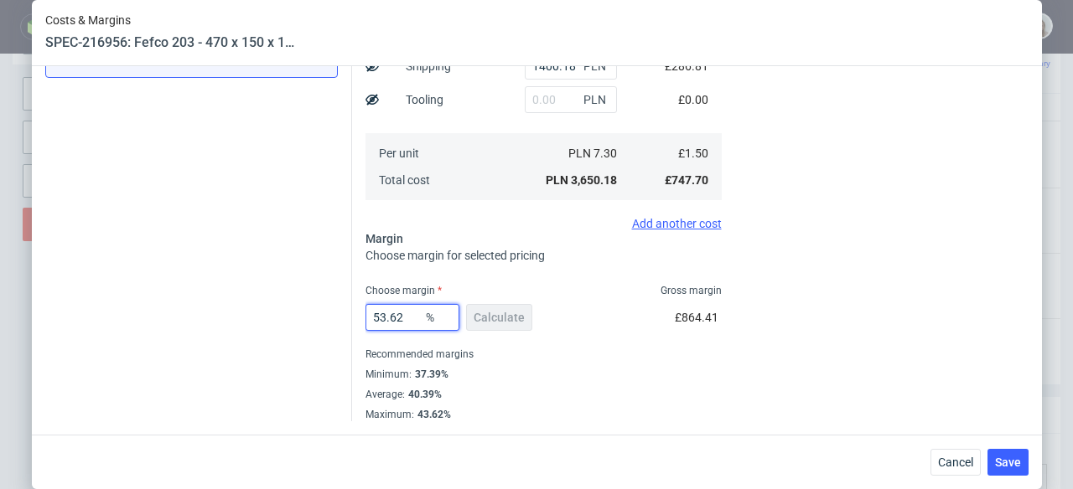
drag, startPoint x: 400, startPoint y: 315, endPoint x: 360, endPoint y: 315, distance: 39.4
click at [365, 315] on input "53.62" at bounding box center [412, 317] width 94 height 27
type input "37"
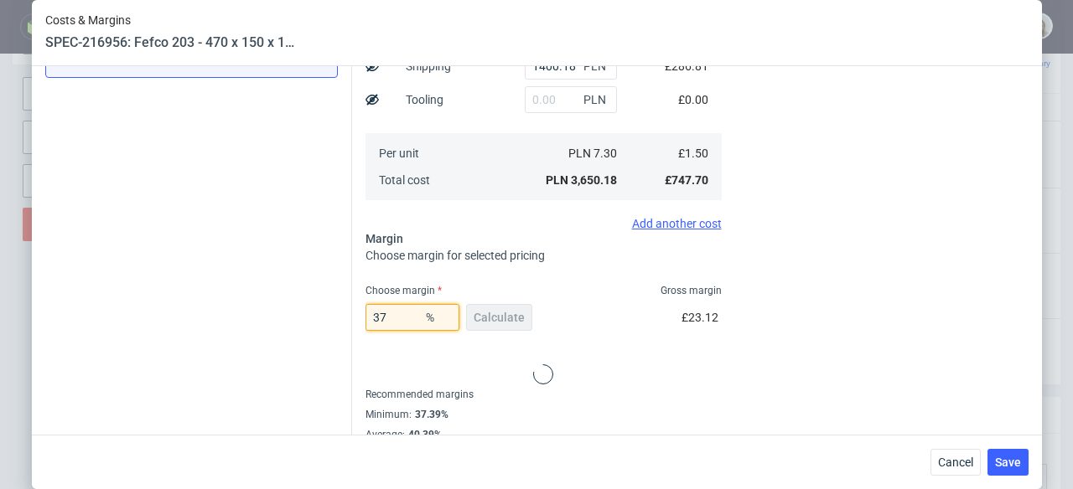
type input "2.37"
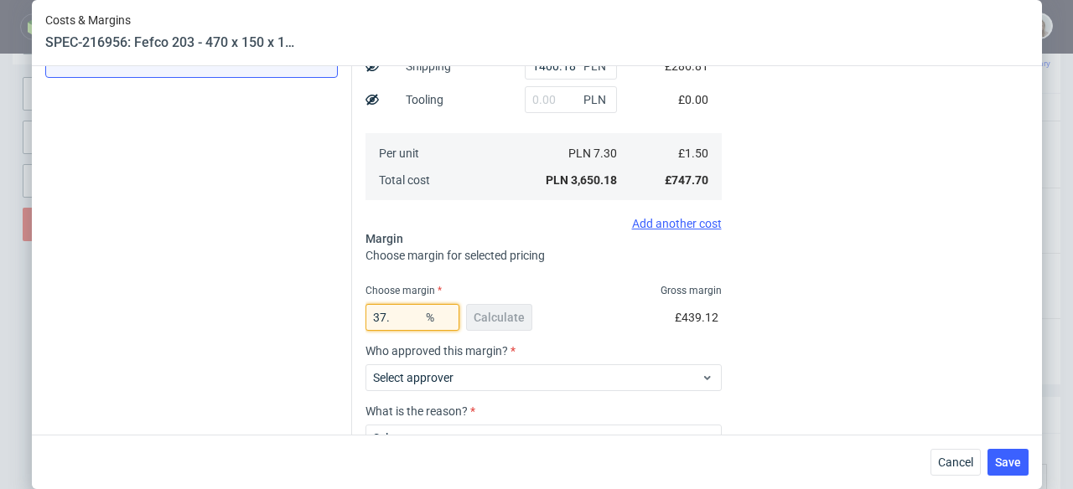
type input "37.4"
type input "2.39"
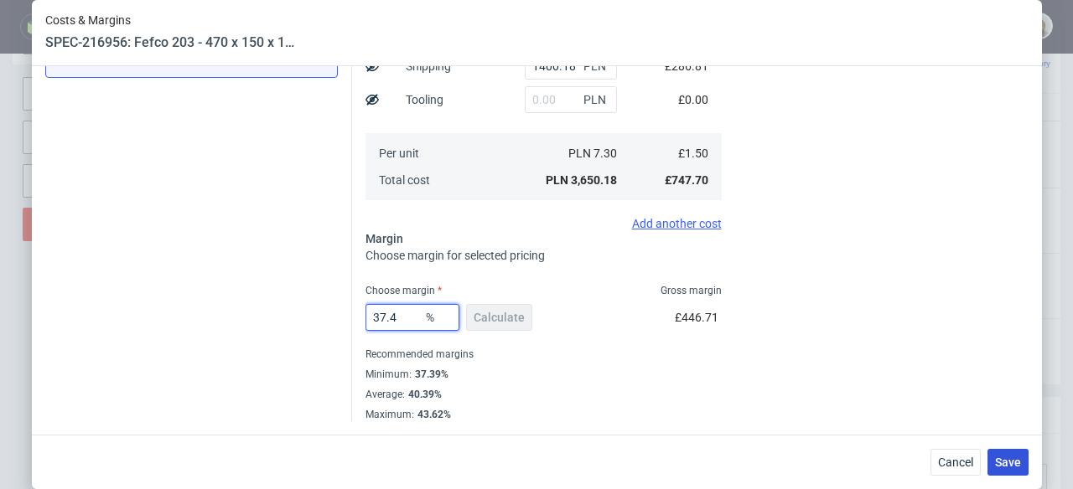
type input "37.4"
click at [1025, 471] on button "Save" at bounding box center [1007, 462] width 41 height 27
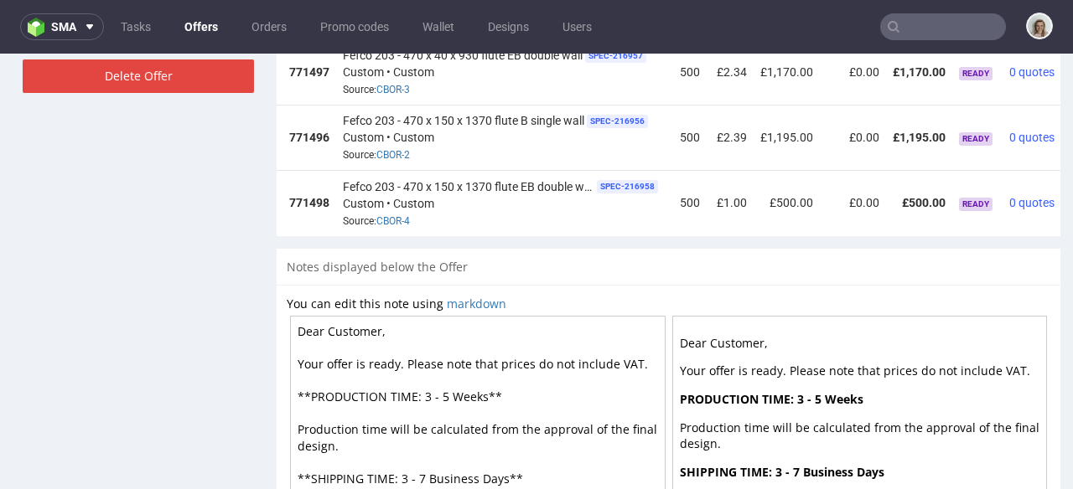
scroll to position [0, 154]
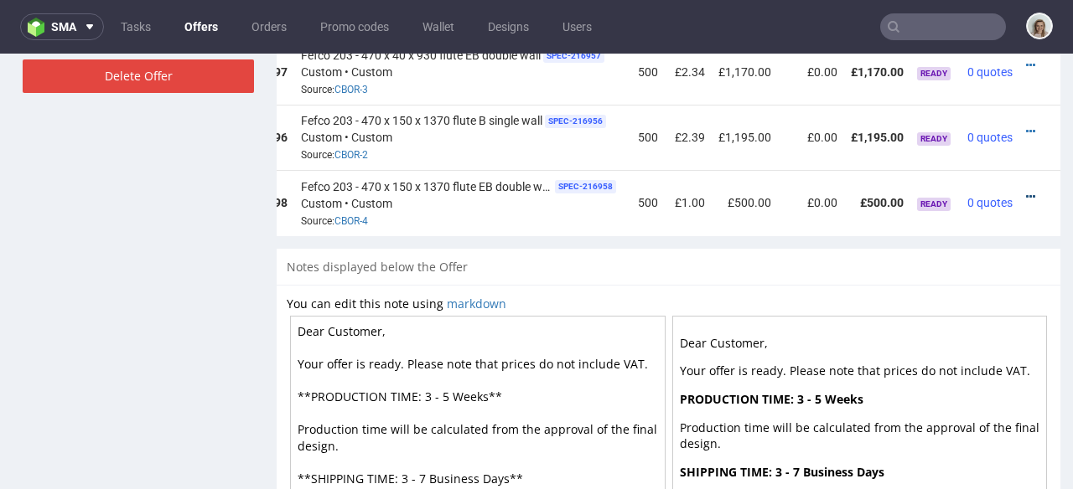
click at [1026, 191] on icon at bounding box center [1030, 197] width 9 height 12
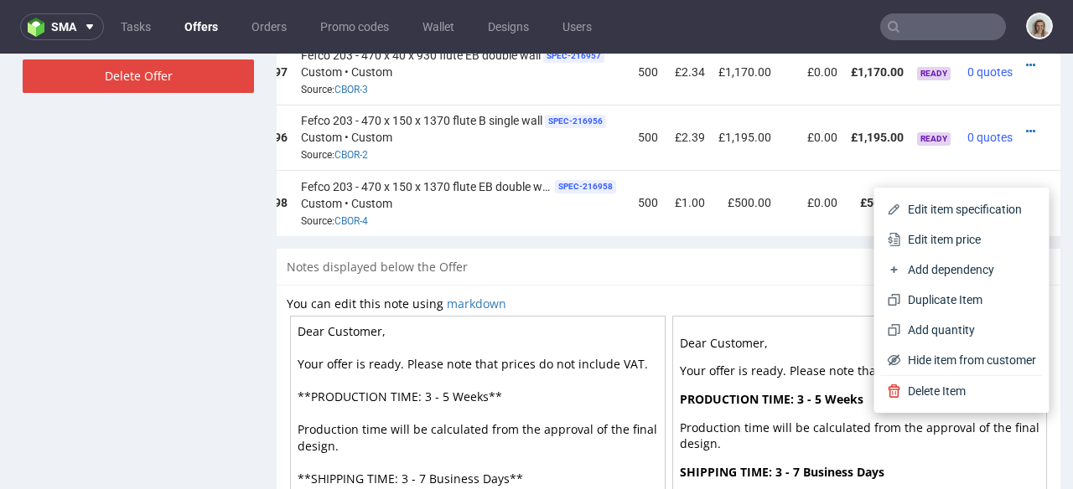
click at [976, 234] on span "Edit item price" at bounding box center [968, 239] width 135 height 17
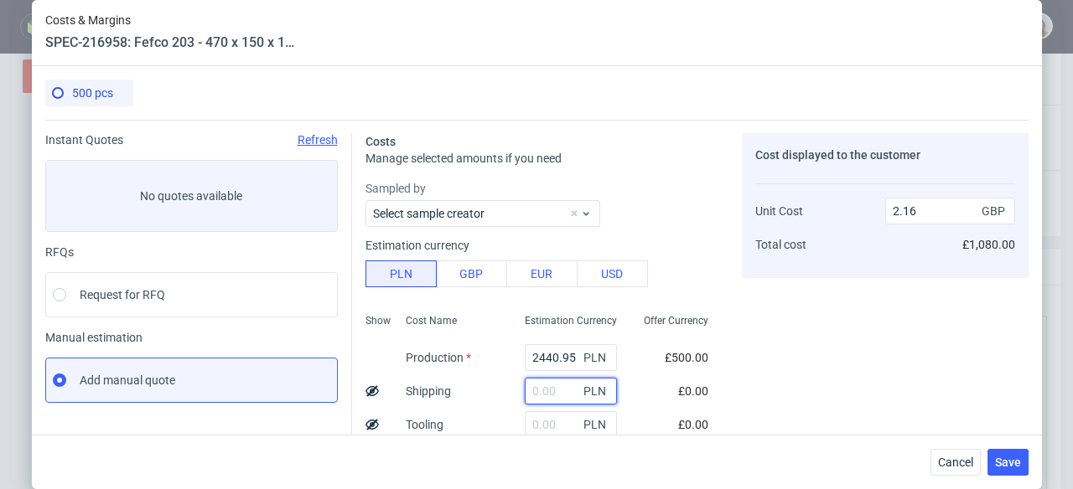
click at [547, 386] on input "text" at bounding box center [571, 391] width 92 height 27
paste input "2142,96"
type input "2142.96"
type input "4.05"
type input "2142.96"
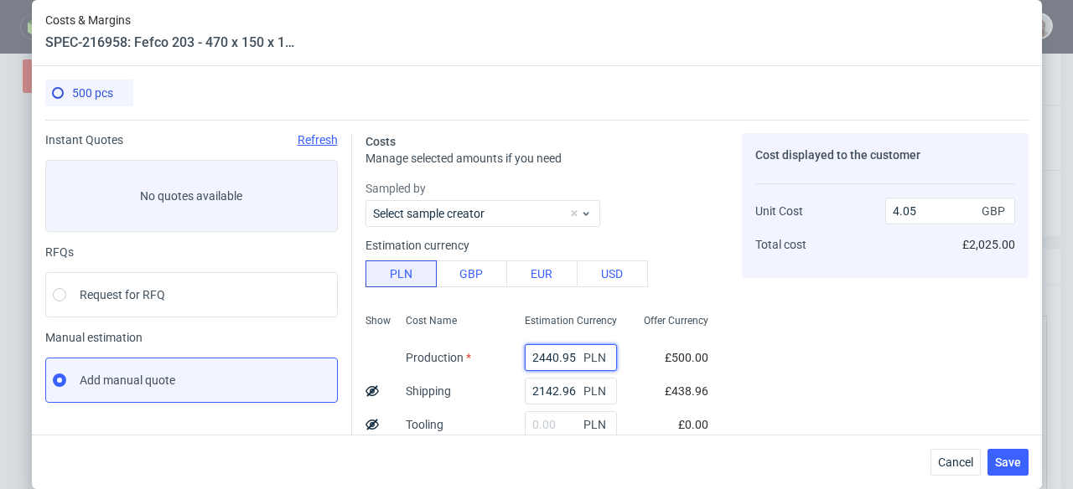
drag, startPoint x: 559, startPoint y: 356, endPoint x: 479, endPoint y: 355, distance: 79.6
click at [479, 355] on div "Show Cost Name Production Shipping Tooling Per unit Total cost Estimation Curre…" at bounding box center [543, 418] width 356 height 221
paste input "58"
type input "2585"
type input "4.18"
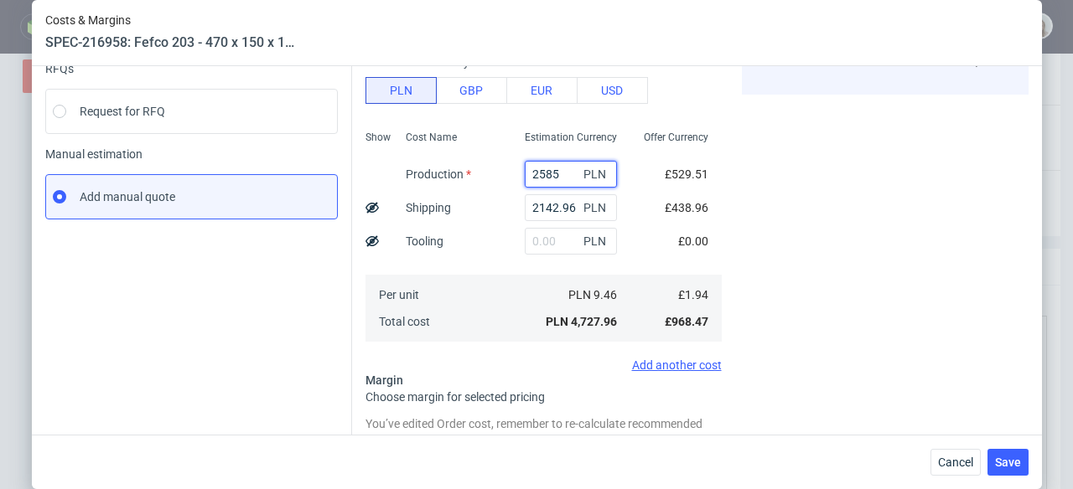
scroll to position [372, 0]
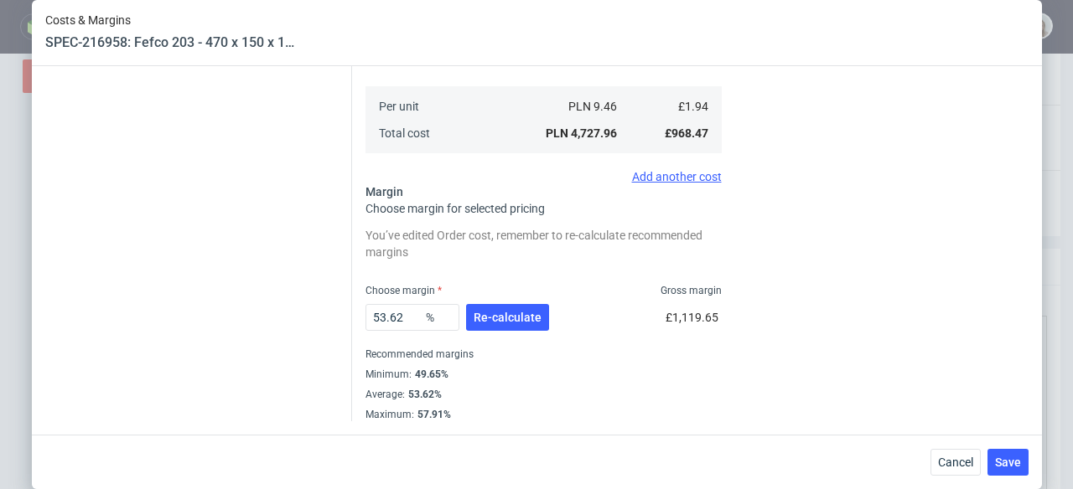
type input "2585"
click at [478, 324] on span "Re-calculate" at bounding box center [508, 318] width 68 height 12
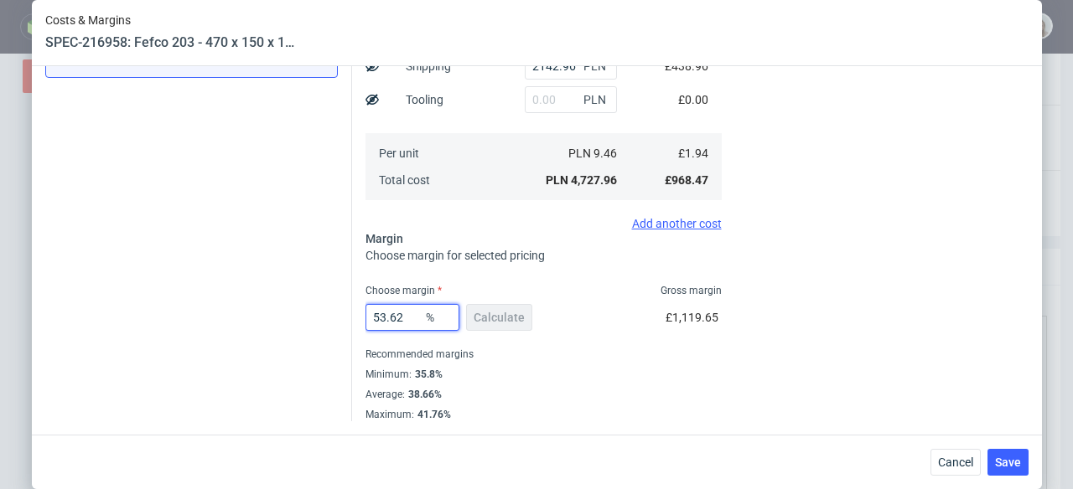
drag, startPoint x: 398, startPoint y: 316, endPoint x: 340, endPoint y: 316, distance: 57.8
click at [340, 316] on div "Instant Quotes Refresh No quotes available RFQs Request for RFQ Manual estimati…" at bounding box center [536, 108] width 983 height 627
type input "35"
type input "2"
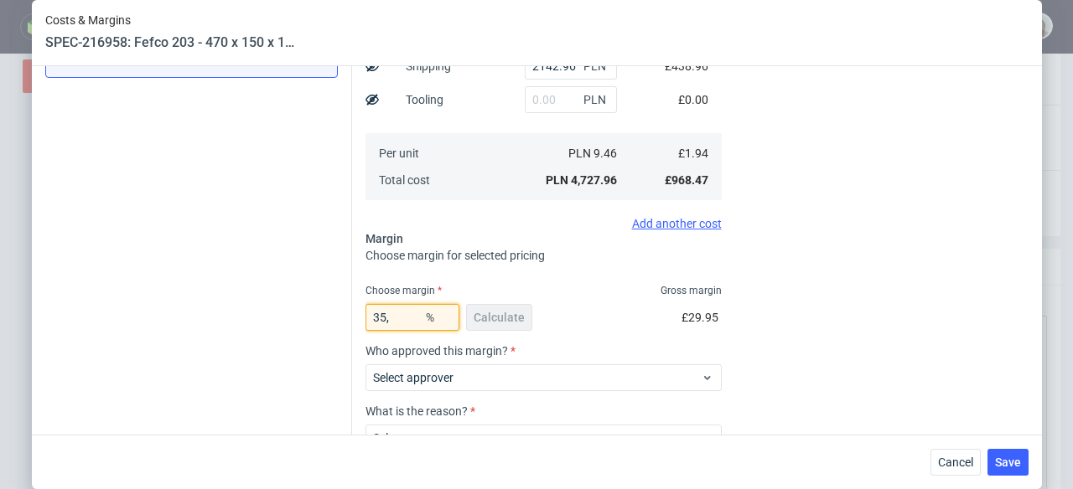
type input "35"
type input "2.98"
type input "NaN"
type input "1.94"
type input "N"
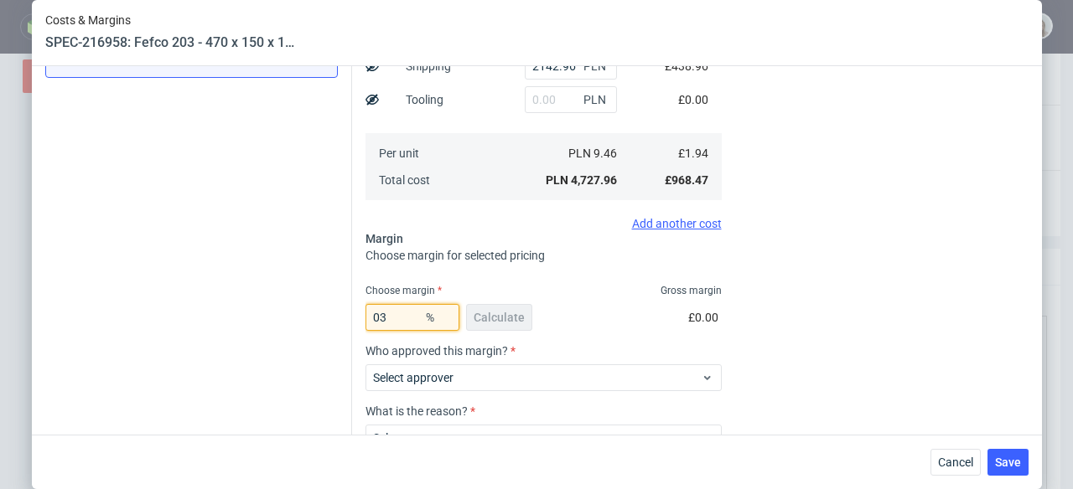
type input "3"
type input "2"
type input "35.9"
type input "3.02"
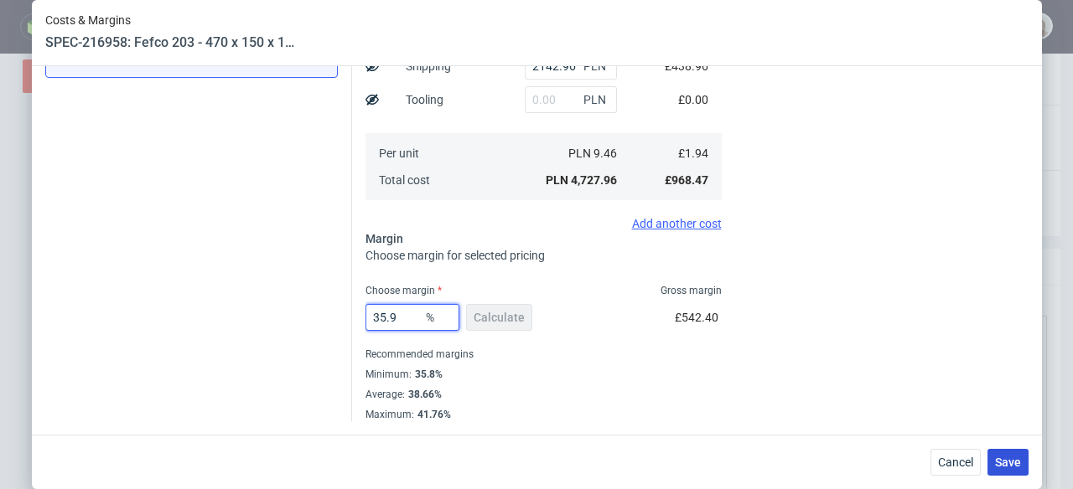
type input "35.9"
click at [1002, 463] on span "Save" at bounding box center [1008, 463] width 26 height 12
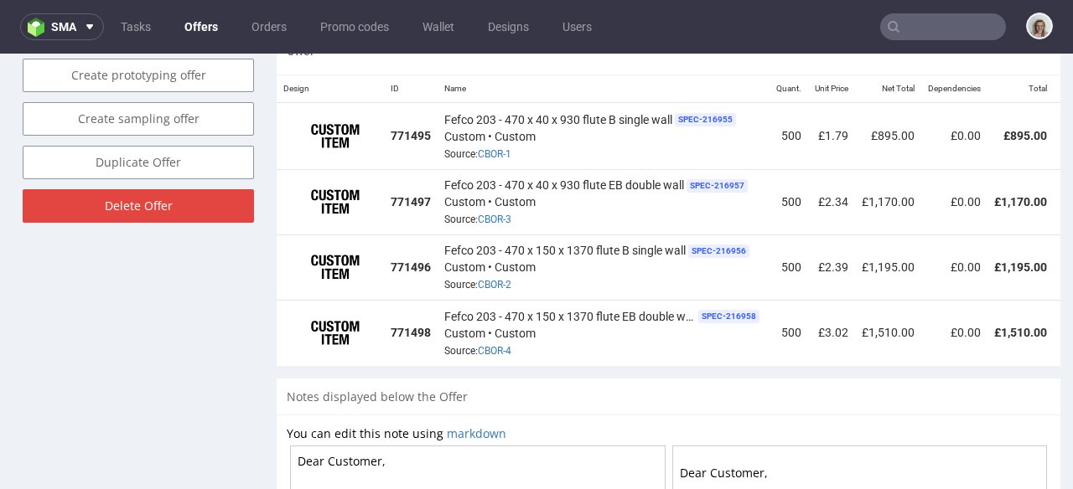
scroll to position [976, 0]
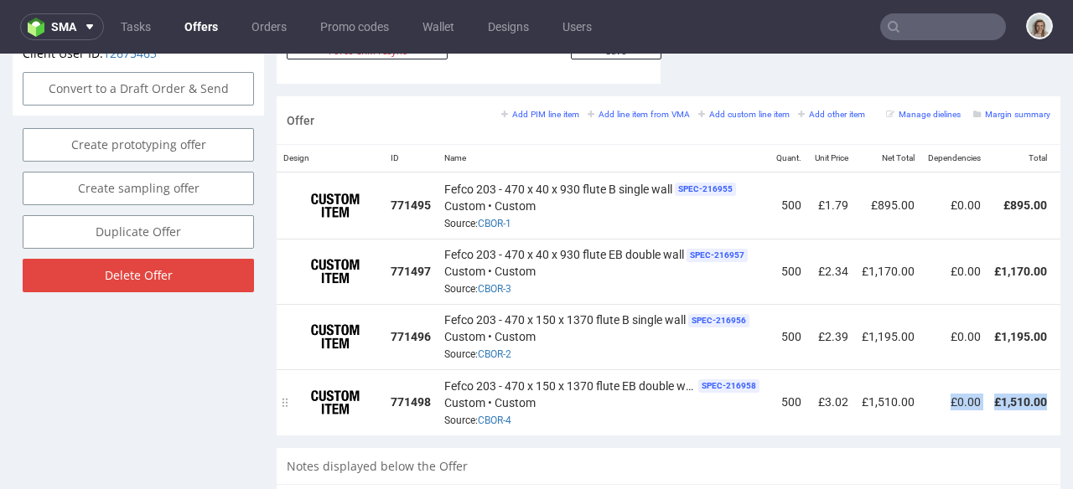
drag, startPoint x: 879, startPoint y: 414, endPoint x: 983, endPoint y: 406, distance: 104.2
click at [987, 406] on tr "771498 Fefco 203 - 470 x 150 x 1370 flute EB double wall SPEC- 216958 Custom • …" at bounding box center [740, 402] width 927 height 65
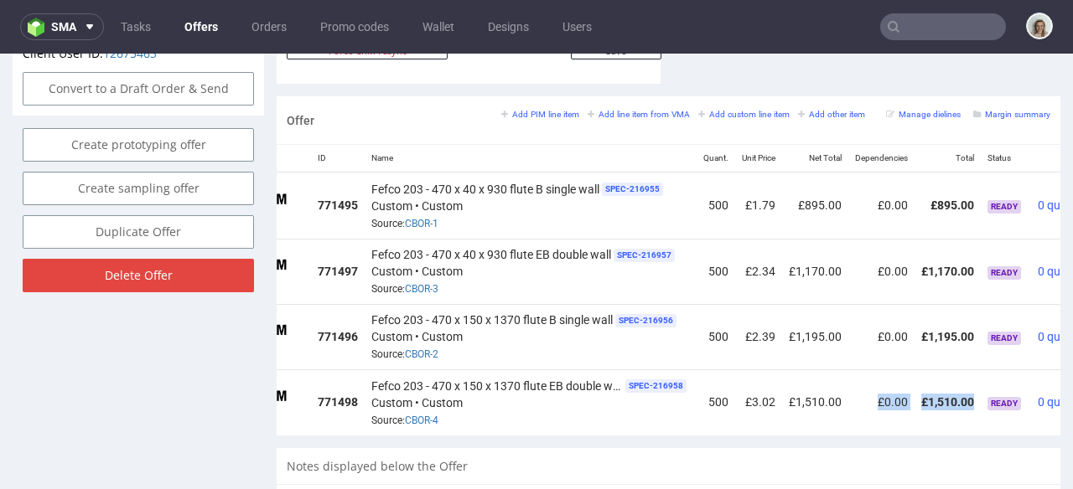
scroll to position [0, 168]
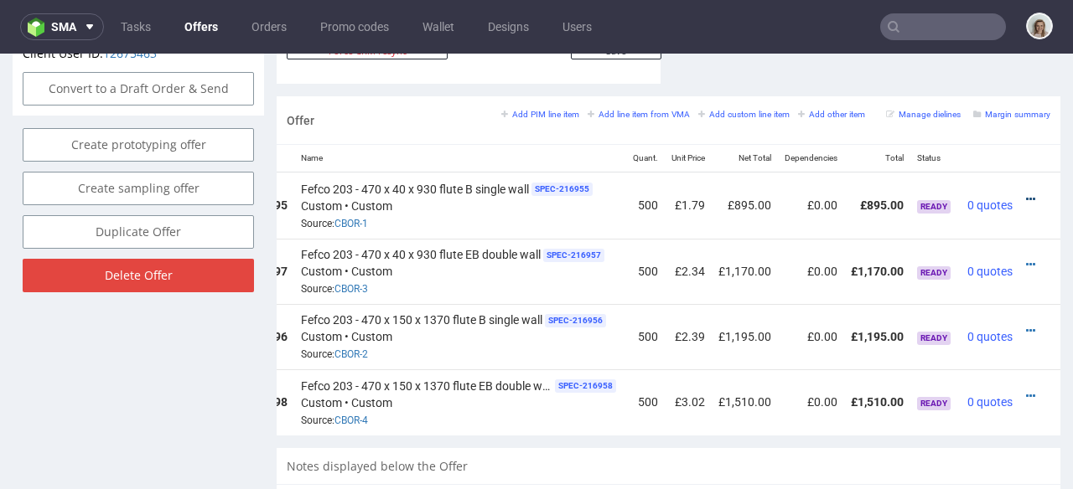
click at [1026, 194] on icon at bounding box center [1030, 200] width 9 height 12
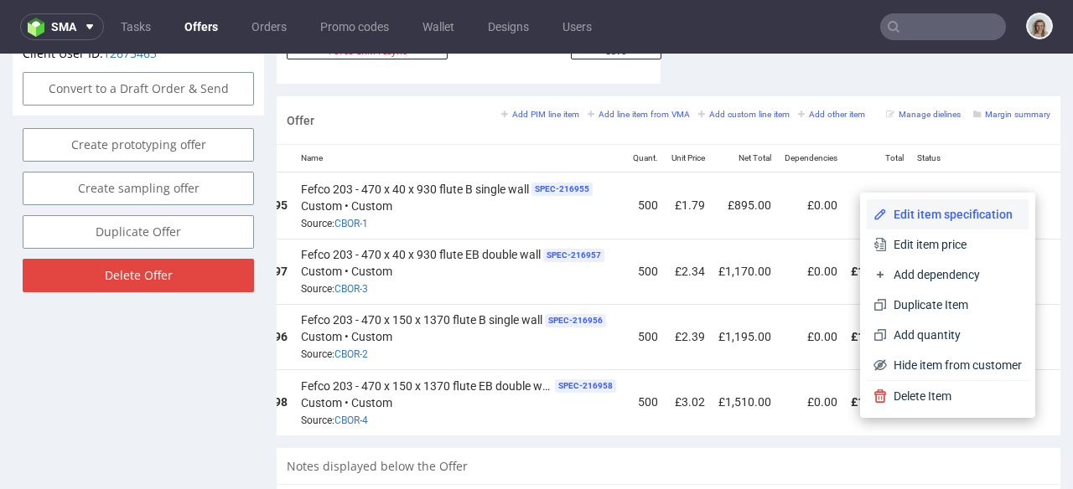
click at [971, 213] on span "Edit item specification" at bounding box center [954, 214] width 135 height 17
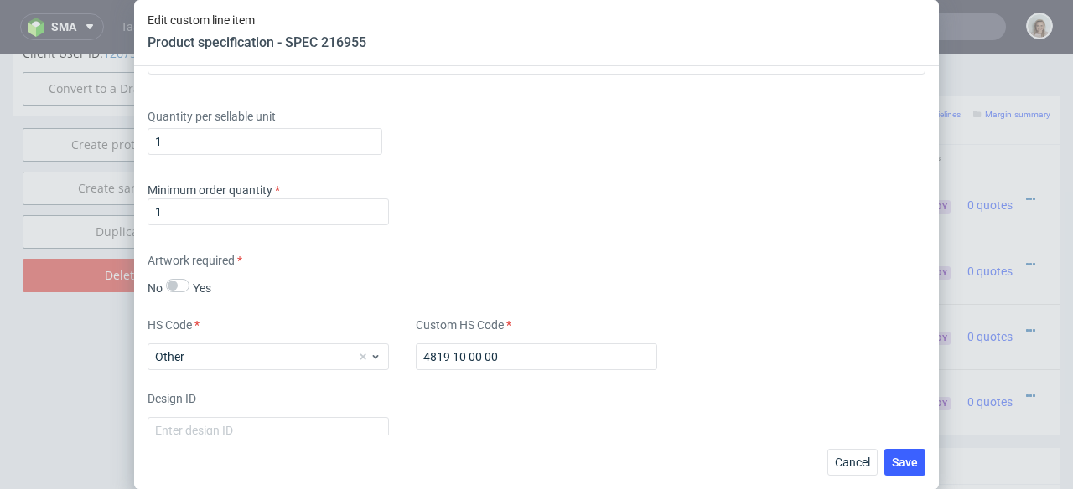
scroll to position [2155, 0]
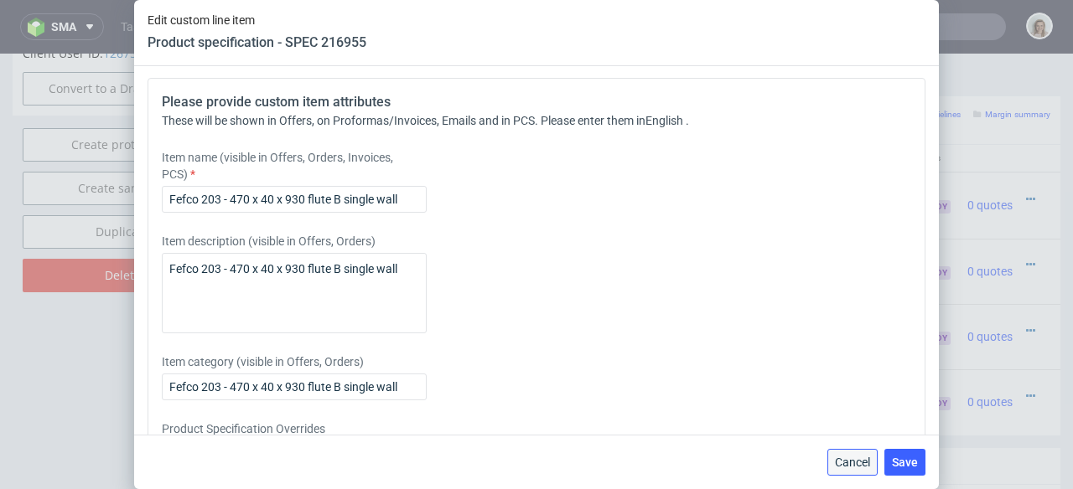
click at [850, 458] on span "Cancel" at bounding box center [852, 463] width 35 height 12
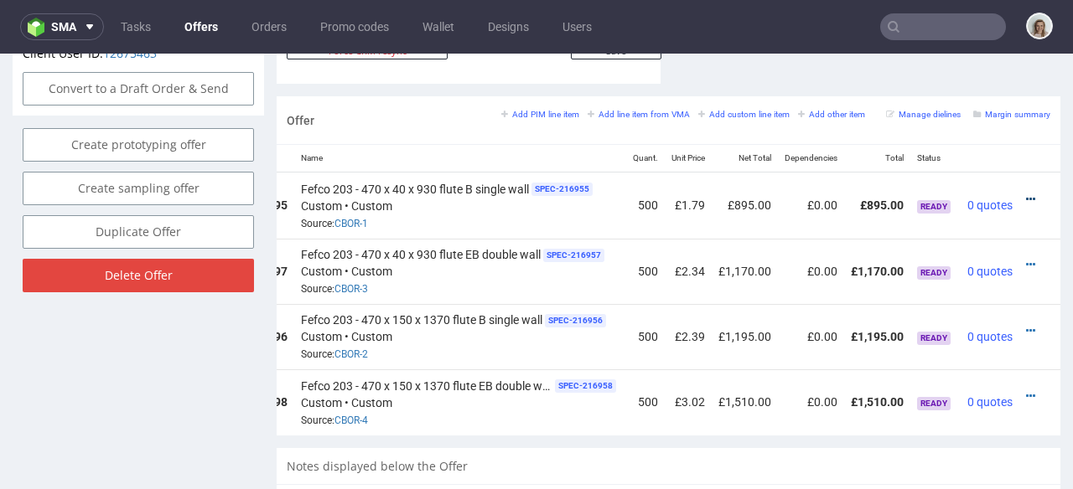
click at [1026, 194] on icon at bounding box center [1030, 200] width 9 height 12
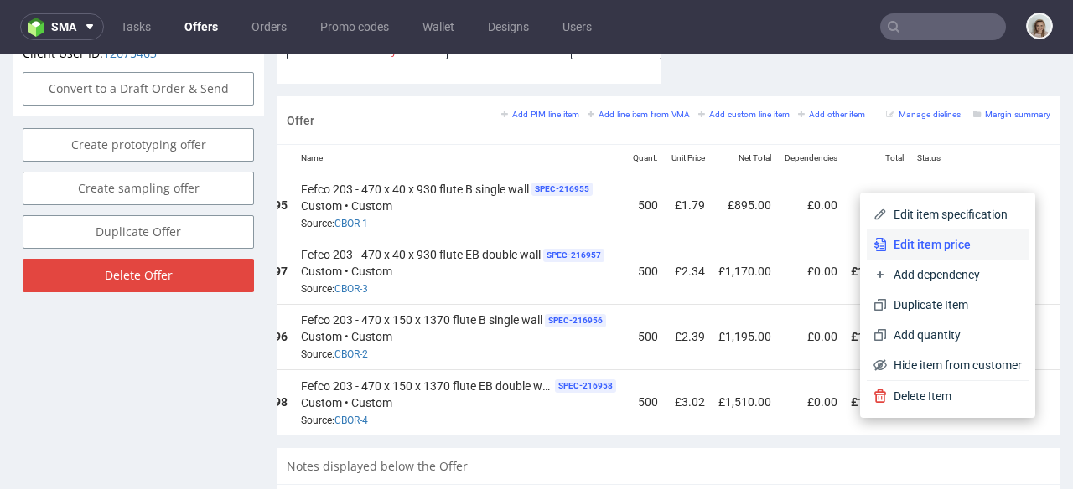
click at [960, 239] on span "Edit item price" at bounding box center [954, 244] width 135 height 17
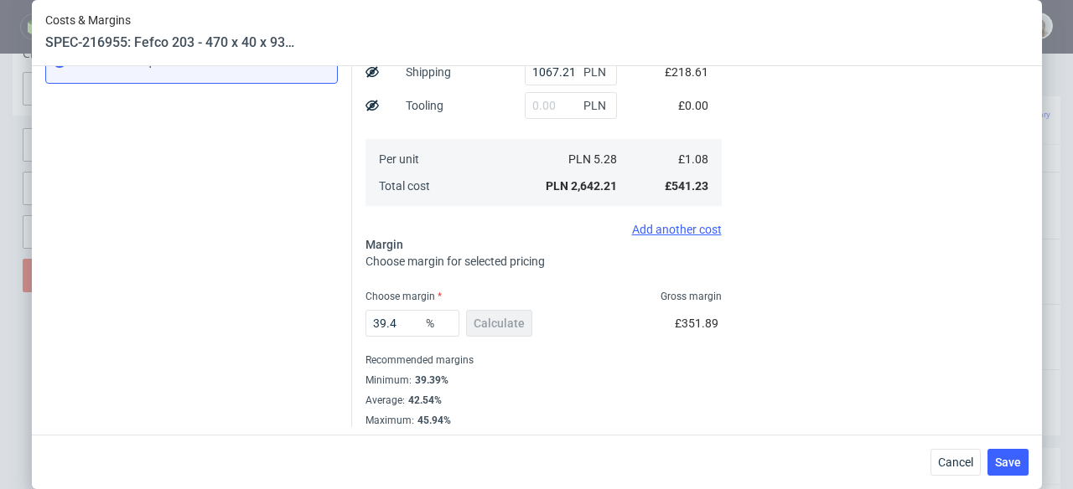
scroll to position [325, 0]
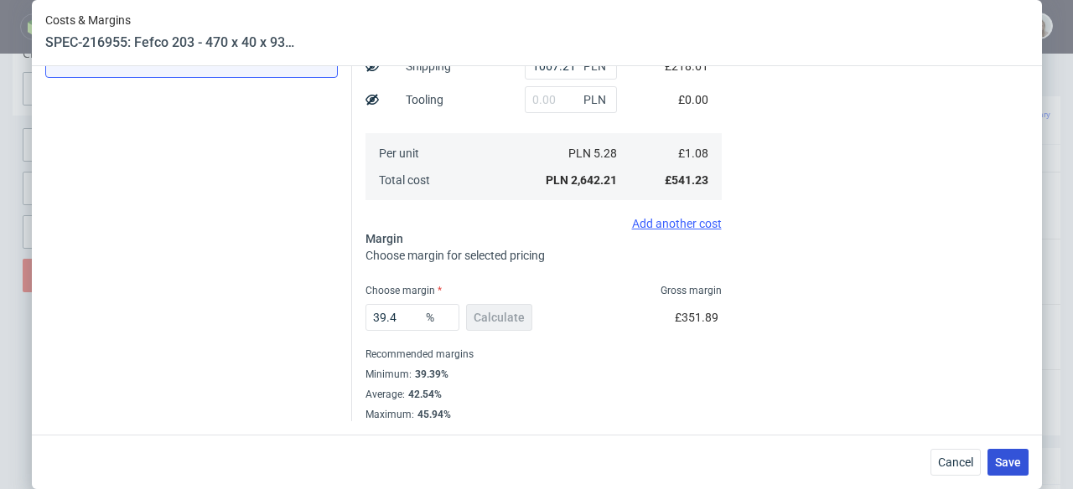
click at [1011, 458] on span "Save" at bounding box center [1008, 463] width 26 height 12
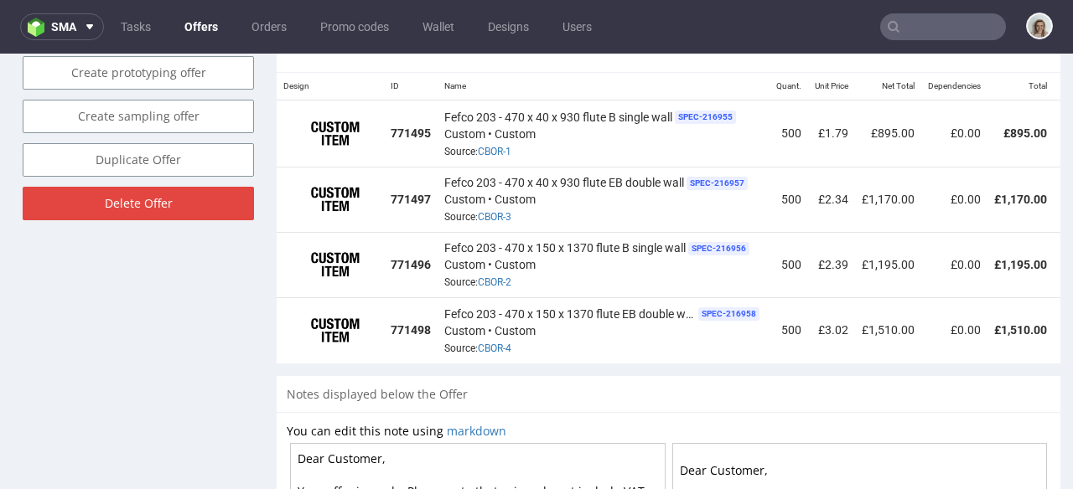
scroll to position [0, 168]
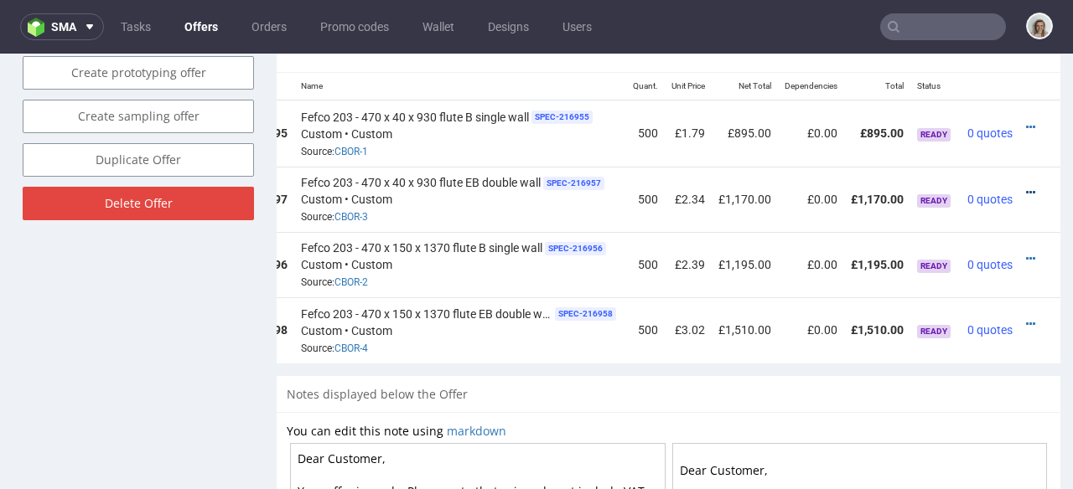
click at [1026, 187] on icon at bounding box center [1030, 193] width 9 height 12
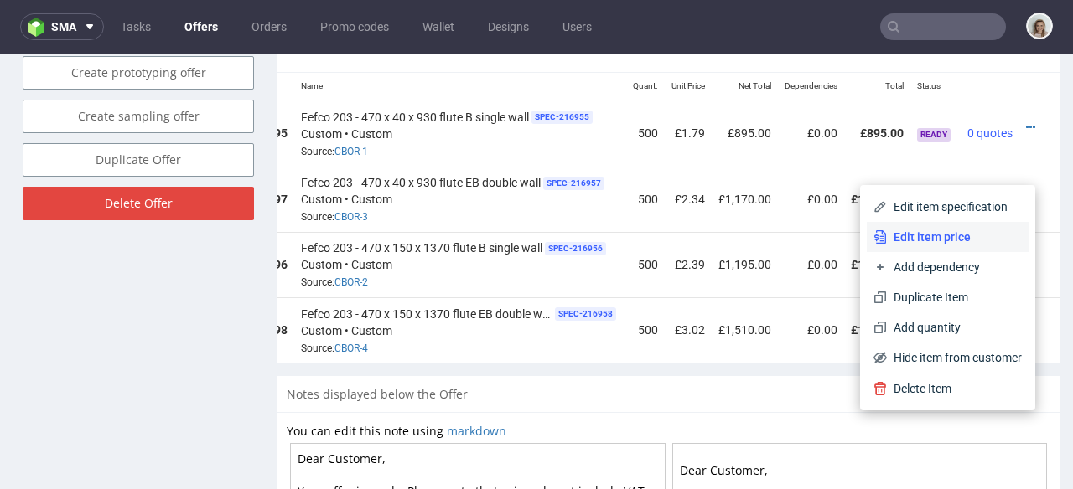
click at [965, 232] on span "Edit item price" at bounding box center [954, 237] width 135 height 17
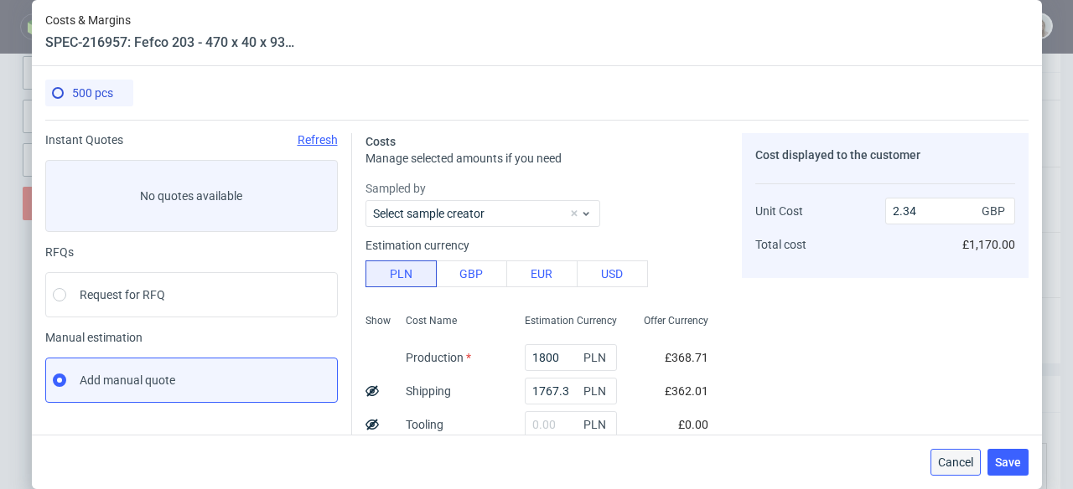
click at [961, 466] on span "Cancel" at bounding box center [955, 463] width 35 height 12
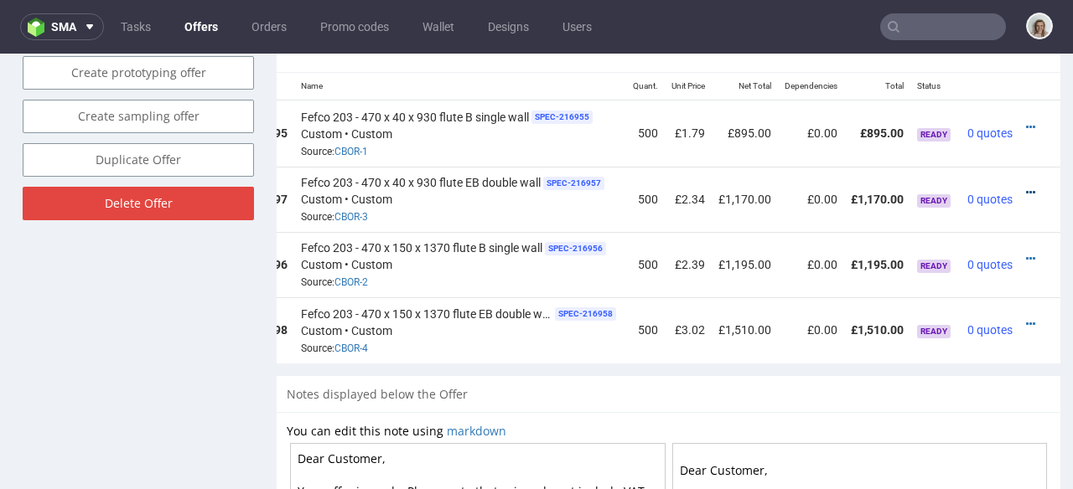
click at [1026, 187] on icon at bounding box center [1030, 193] width 9 height 12
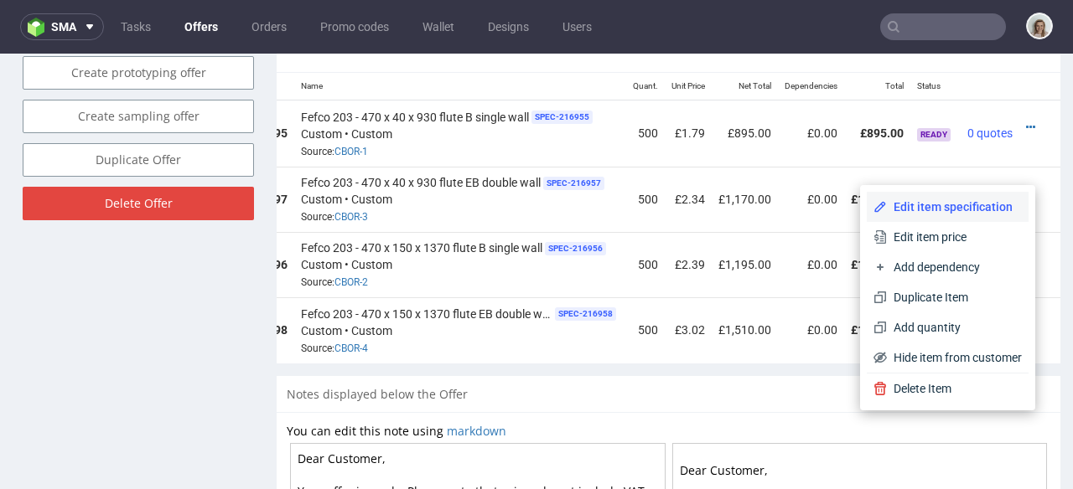
click at [973, 201] on span "Edit item specification" at bounding box center [954, 207] width 135 height 17
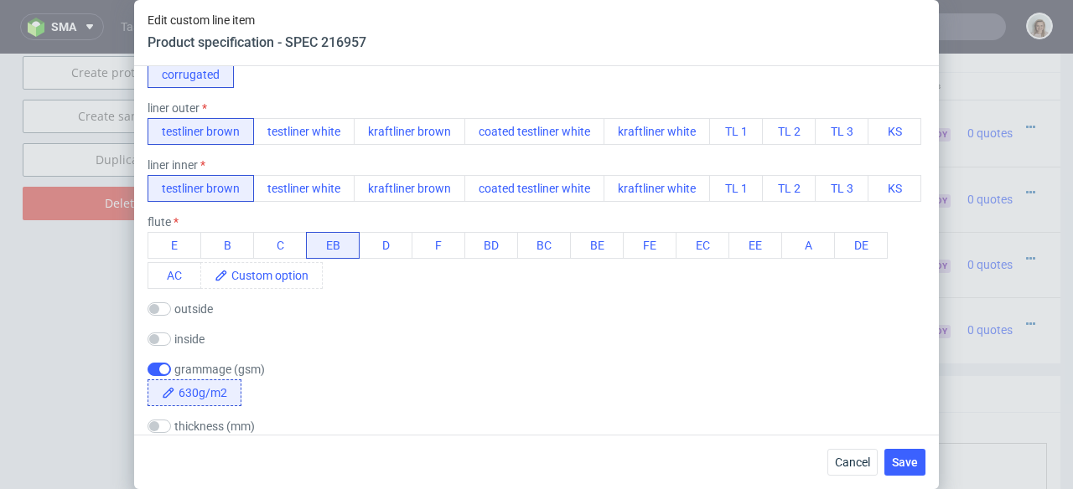
scroll to position [554, 0]
click at [847, 461] on span "Cancel" at bounding box center [852, 463] width 35 height 12
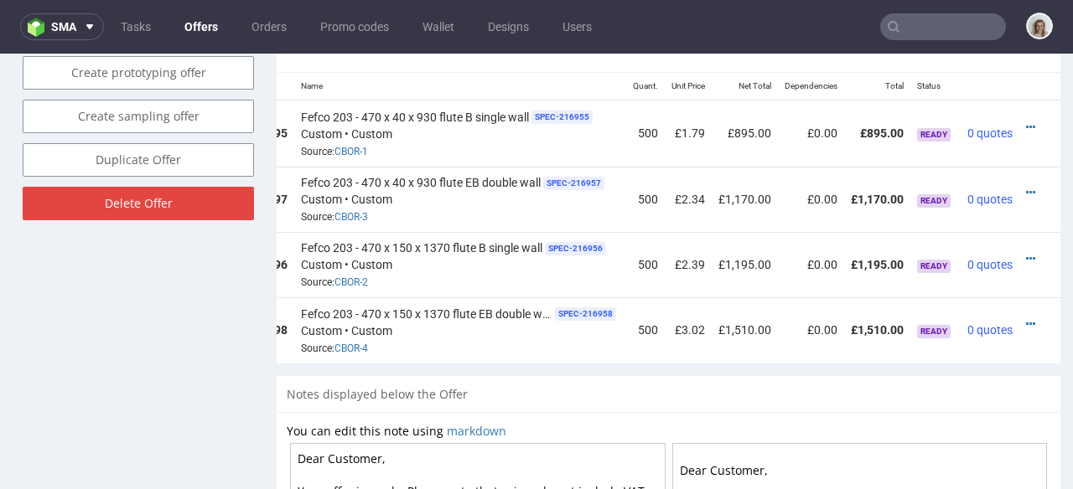
drag, startPoint x: 1006, startPoint y: 173, endPoint x: 997, endPoint y: 177, distance: 9.4
click at [1026, 187] on icon at bounding box center [1030, 193] width 9 height 12
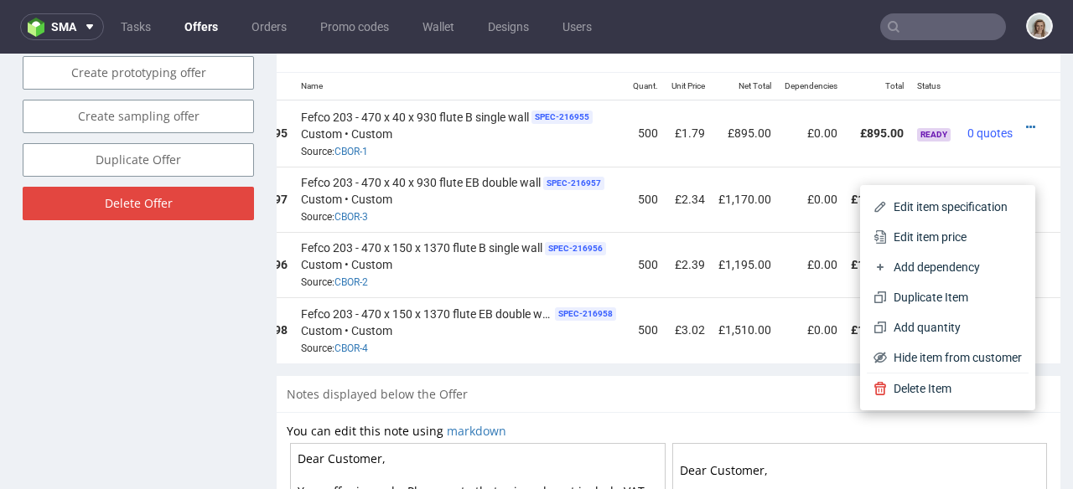
drag, startPoint x: 907, startPoint y: 232, endPoint x: 896, endPoint y: 231, distance: 10.9
click at [905, 232] on span "Edit item price" at bounding box center [954, 237] width 135 height 17
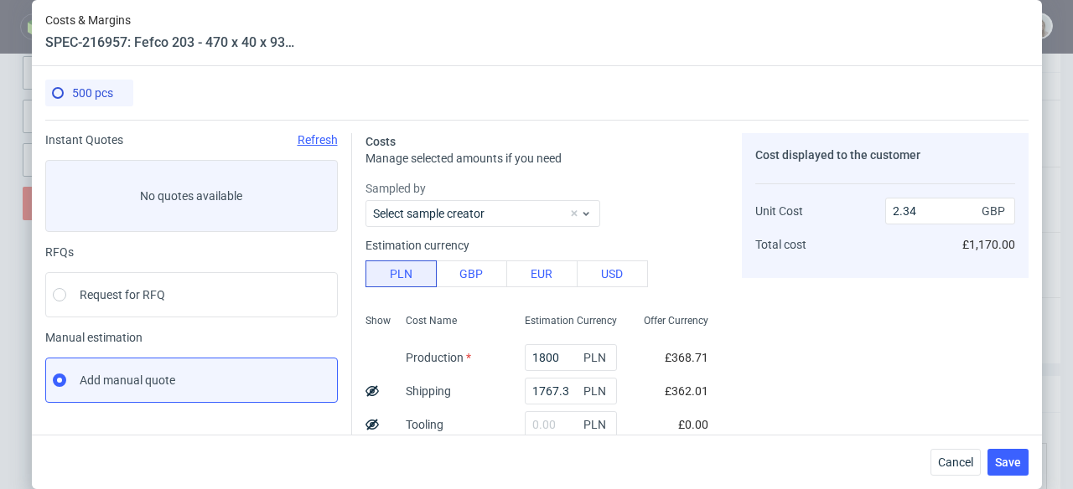
scroll to position [131, 0]
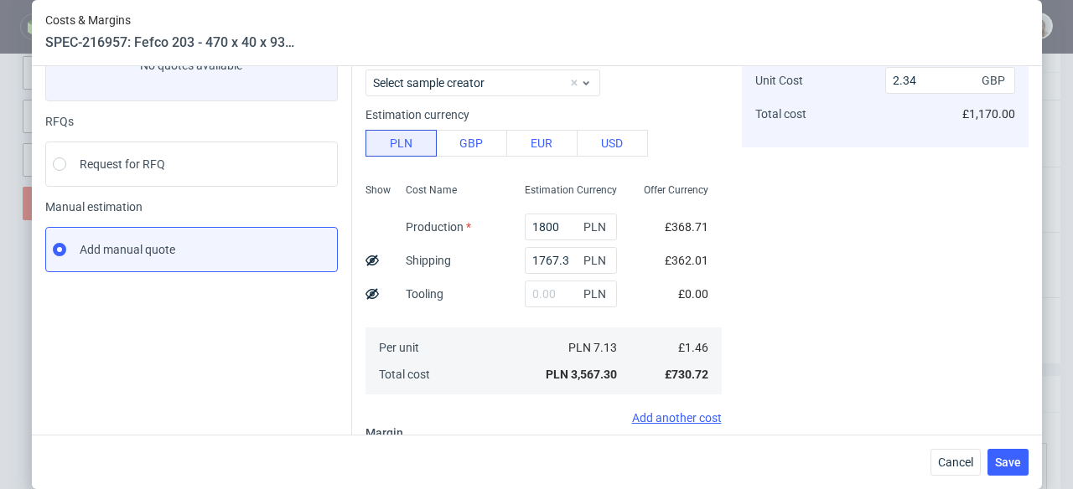
click at [969, 479] on div "Cancel Save" at bounding box center [537, 462] width 1010 height 54
click at [966, 471] on button "Cancel" at bounding box center [955, 462] width 50 height 27
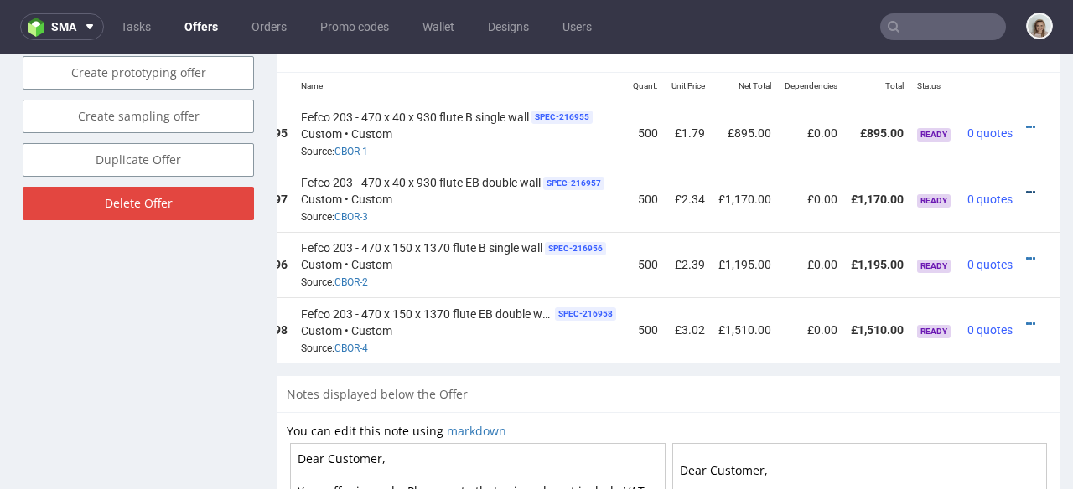
click at [1026, 187] on icon at bounding box center [1030, 193] width 9 height 12
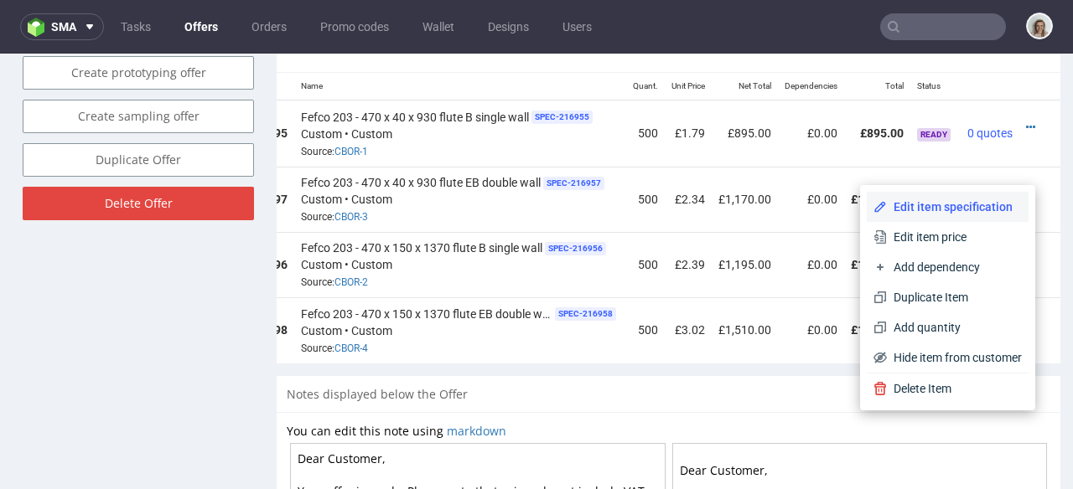
click at [971, 199] on span "Edit item specification" at bounding box center [954, 207] width 135 height 17
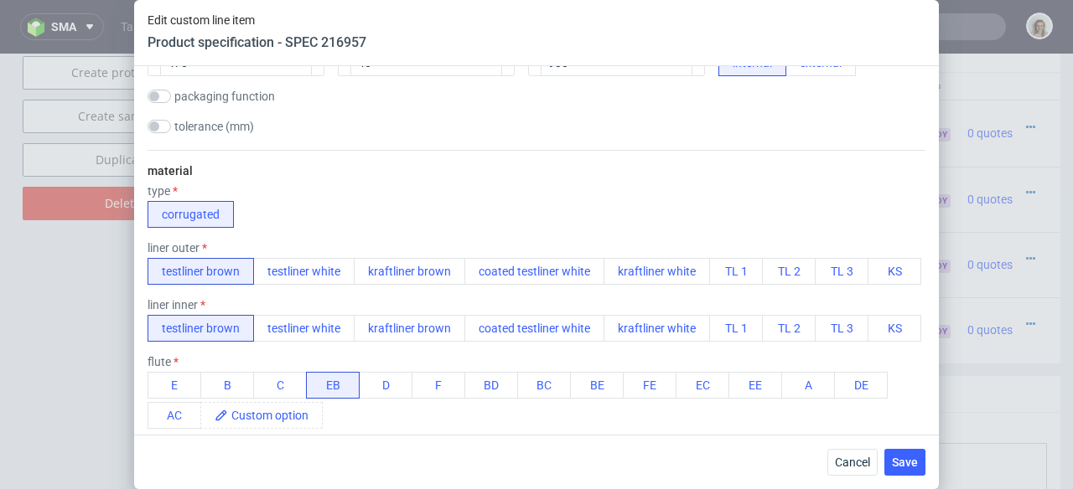
scroll to position [634, 0]
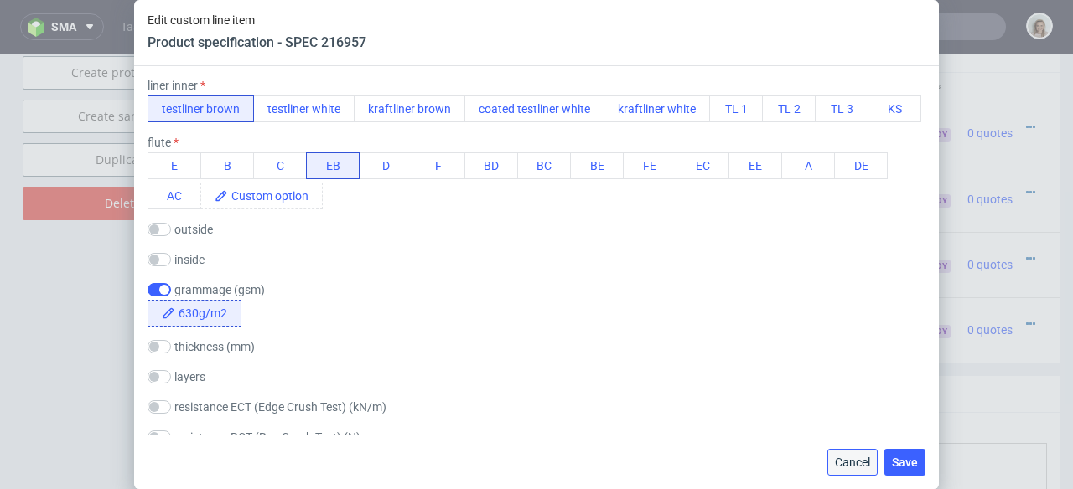
click at [860, 471] on button "Cancel" at bounding box center [852, 462] width 50 height 27
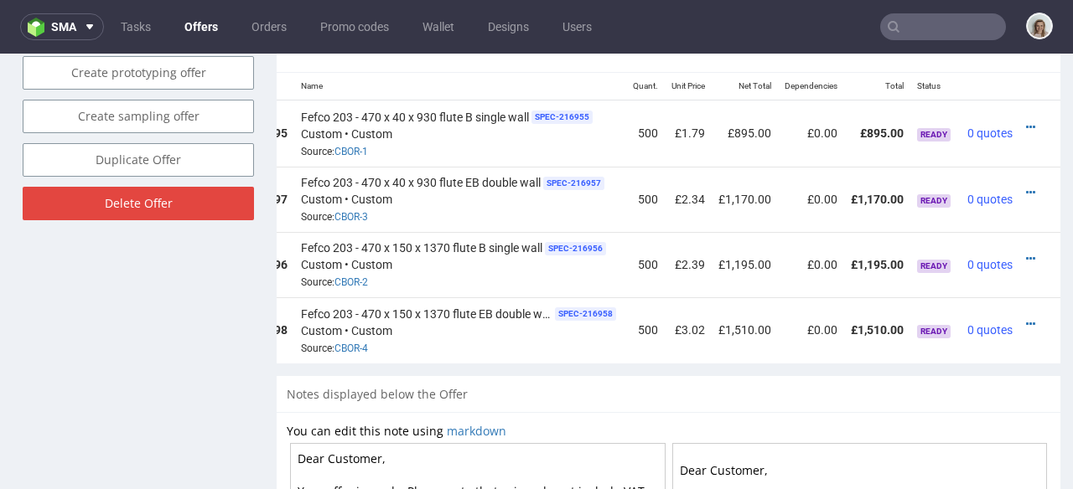
click at [1026, 184] on div at bounding box center [1035, 192] width 18 height 17
click at [1026, 187] on icon at bounding box center [1030, 193] width 9 height 12
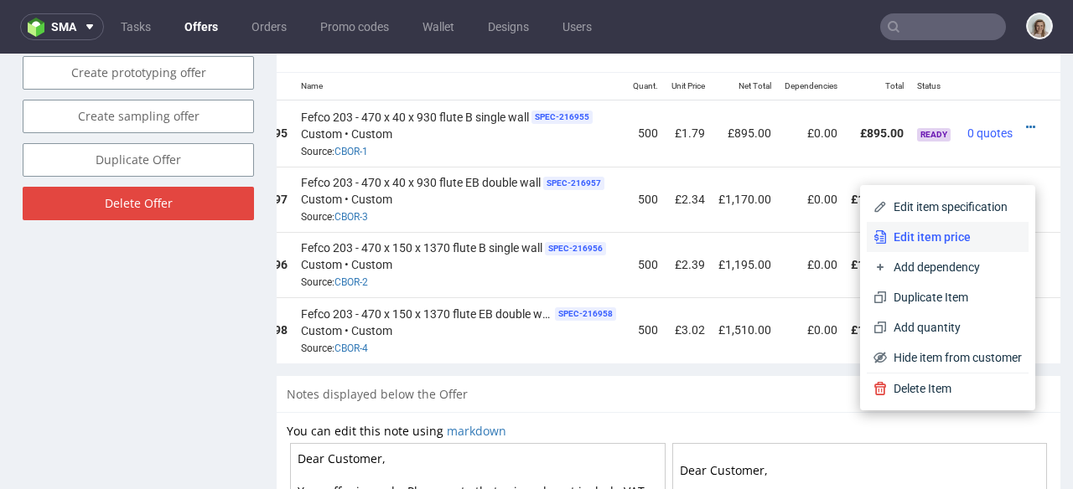
click at [962, 230] on span "Edit item price" at bounding box center [954, 237] width 135 height 17
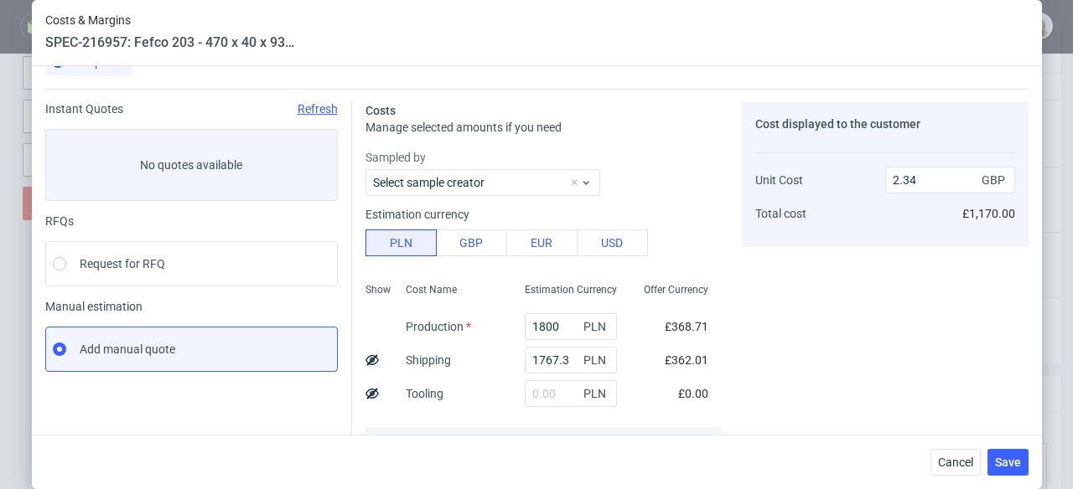
scroll to position [325, 0]
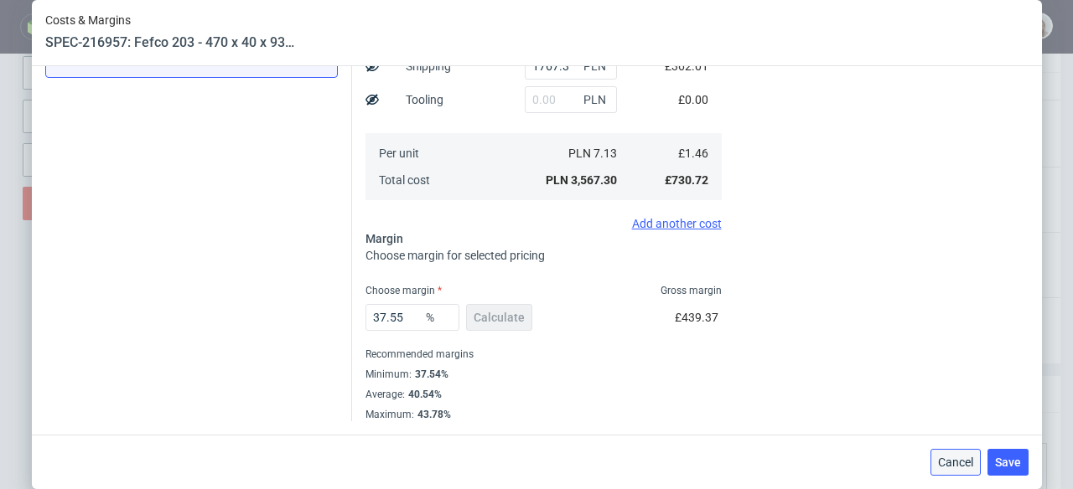
click at [953, 454] on button "Cancel" at bounding box center [955, 462] width 50 height 27
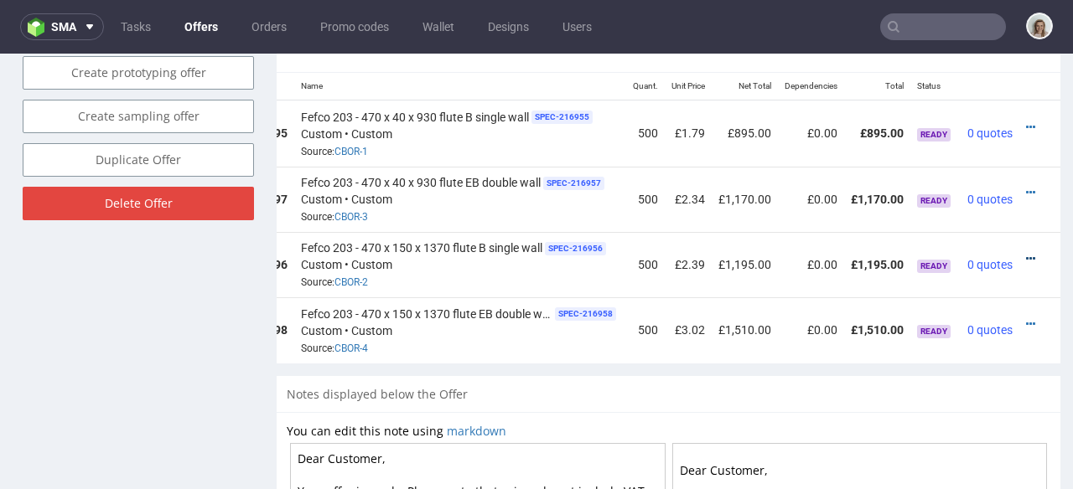
click at [1026, 253] on icon at bounding box center [1030, 259] width 9 height 12
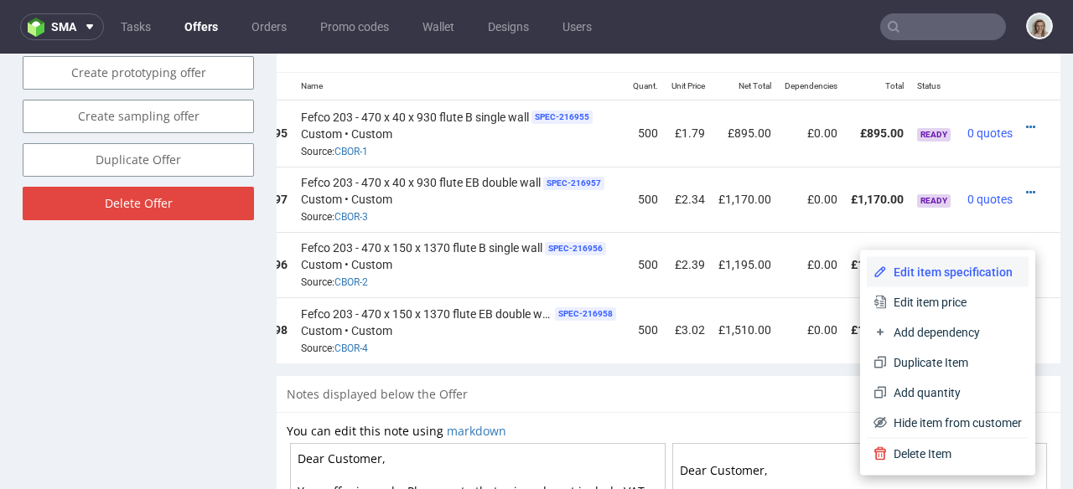
click at [986, 264] on span "Edit item specification" at bounding box center [954, 272] width 135 height 17
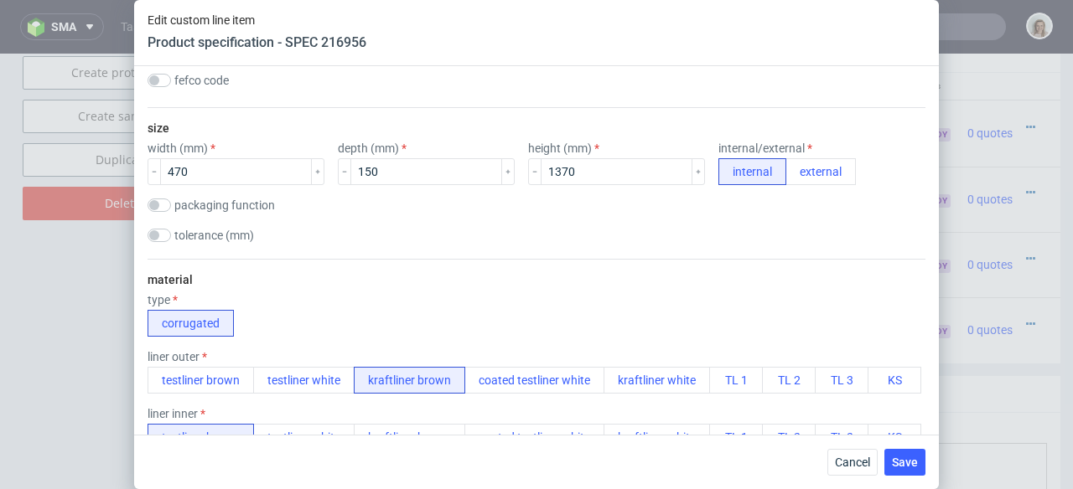
scroll to position [440, 0]
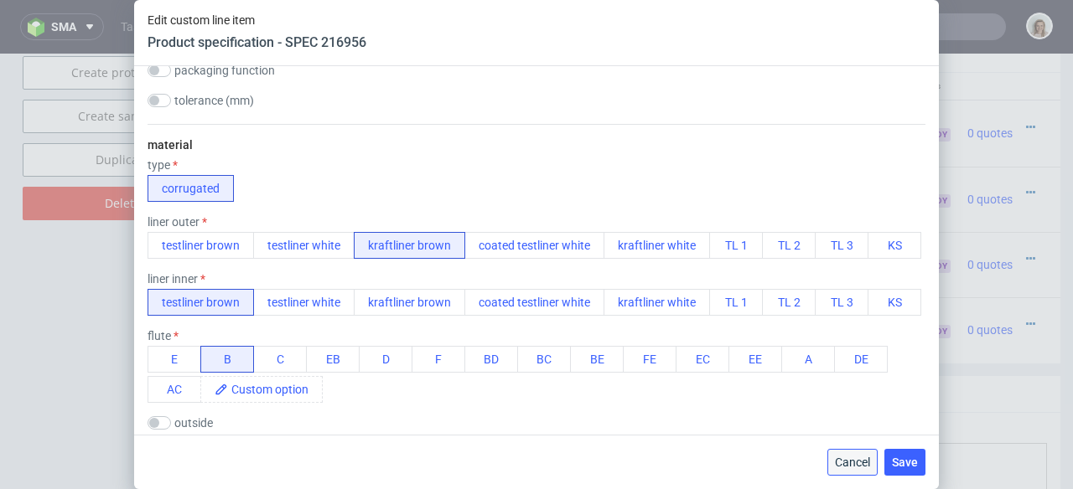
click at [845, 471] on button "Cancel" at bounding box center [852, 462] width 50 height 27
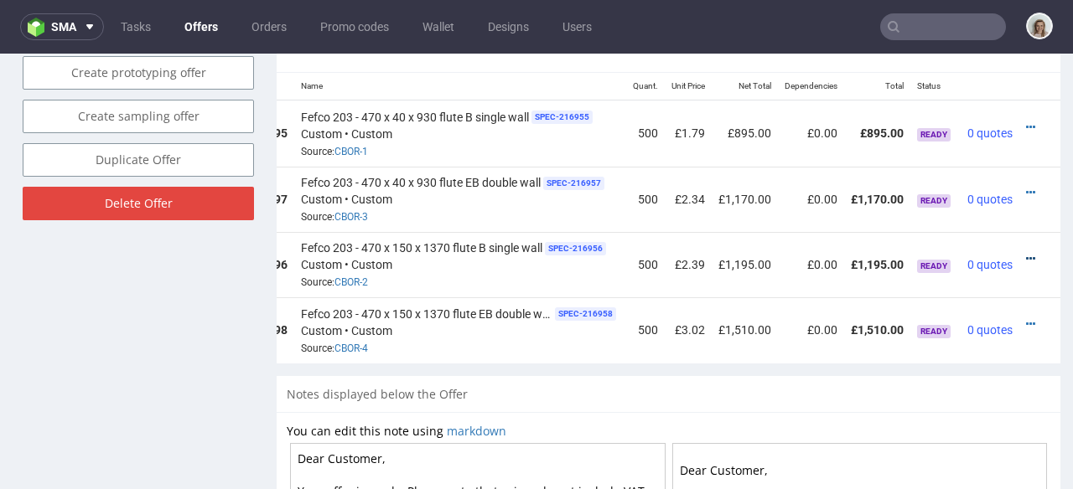
click at [1026, 253] on icon at bounding box center [1030, 259] width 9 height 12
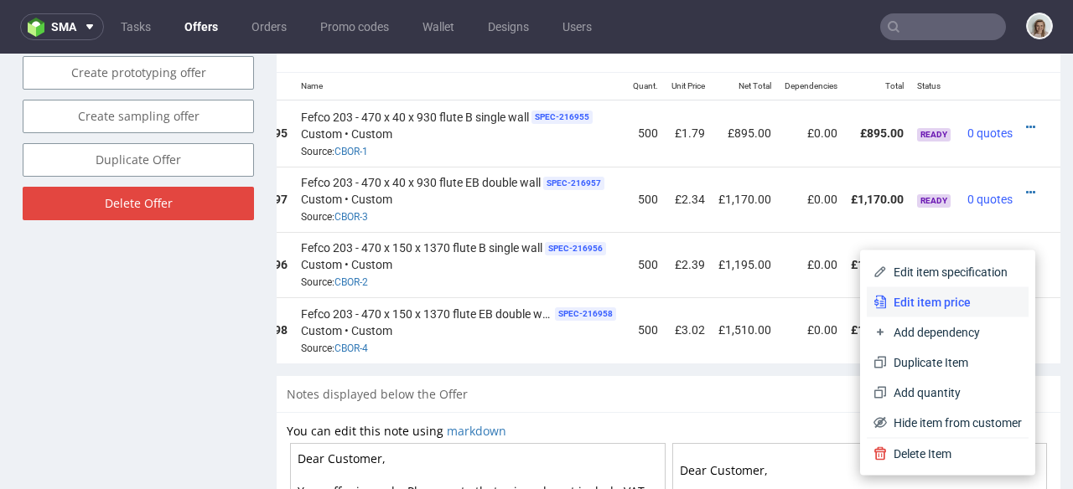
click at [960, 298] on span "Edit item price" at bounding box center [954, 302] width 135 height 17
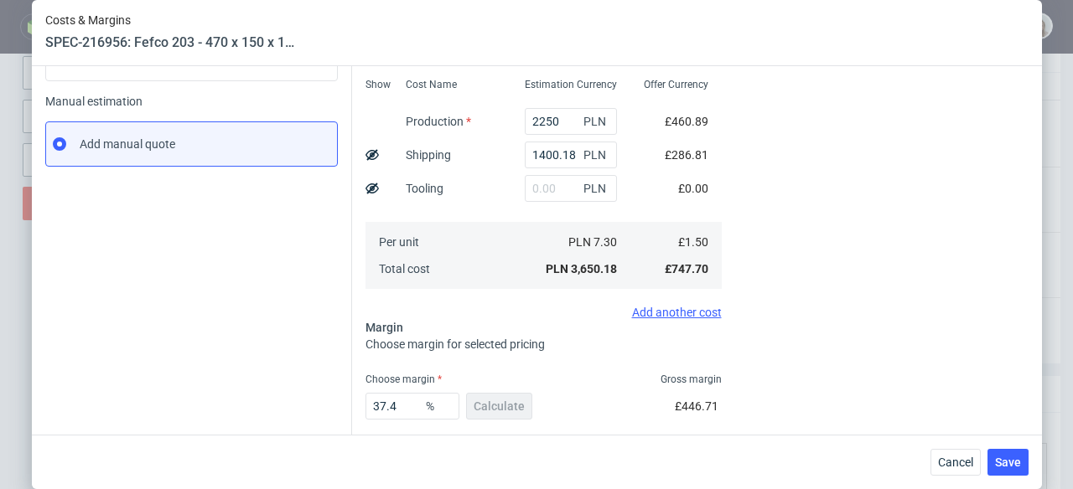
scroll to position [325, 0]
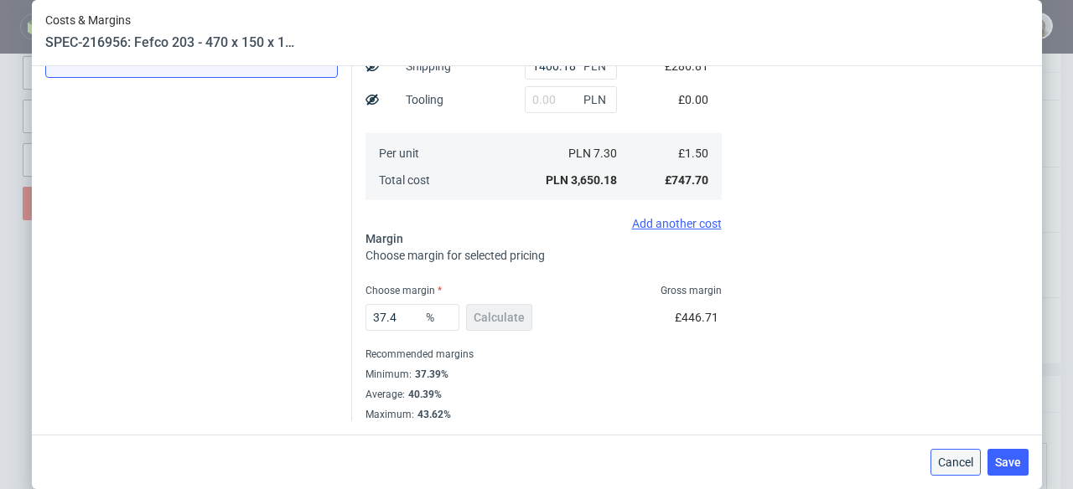
click at [940, 463] on button "Cancel" at bounding box center [955, 462] width 50 height 27
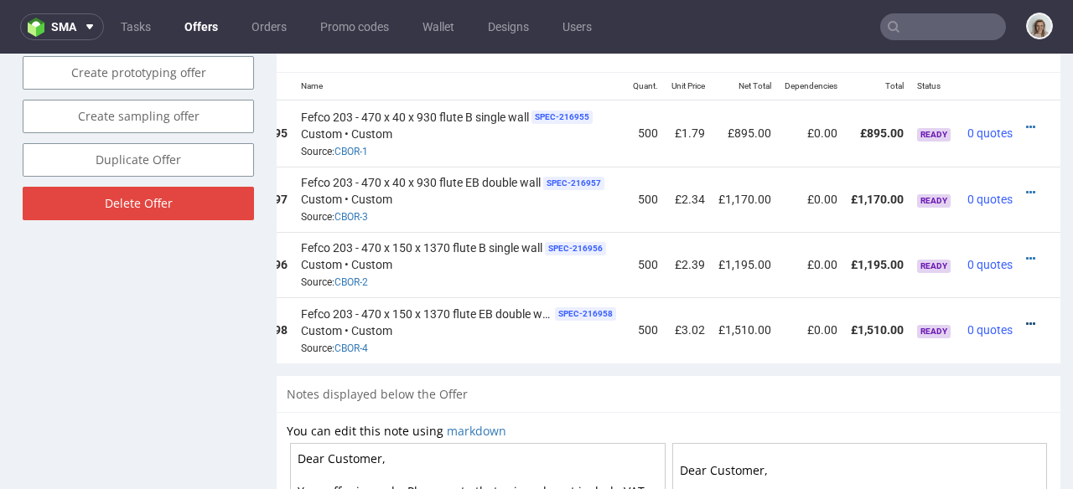
click at [1026, 318] on icon at bounding box center [1030, 324] width 9 height 12
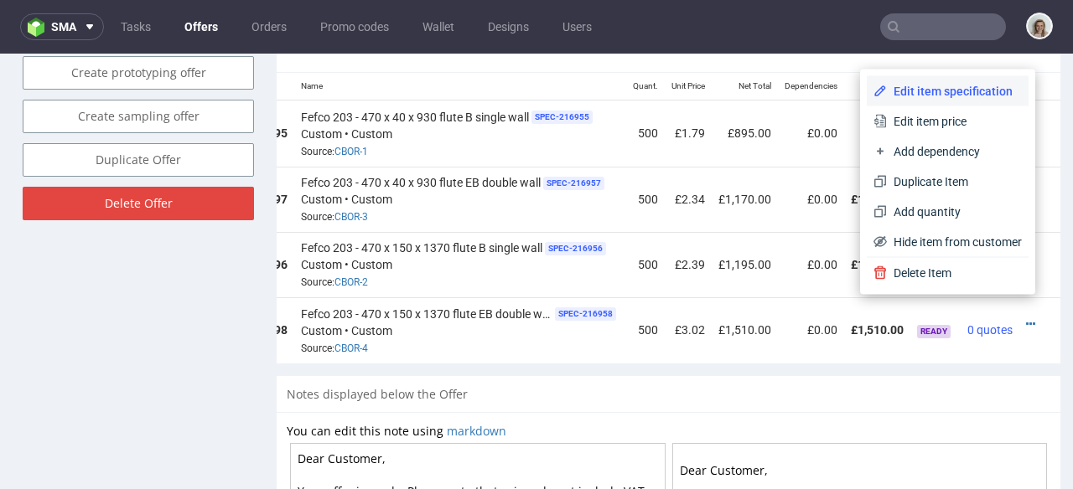
click at [913, 85] on span "Edit item specification" at bounding box center [954, 91] width 135 height 17
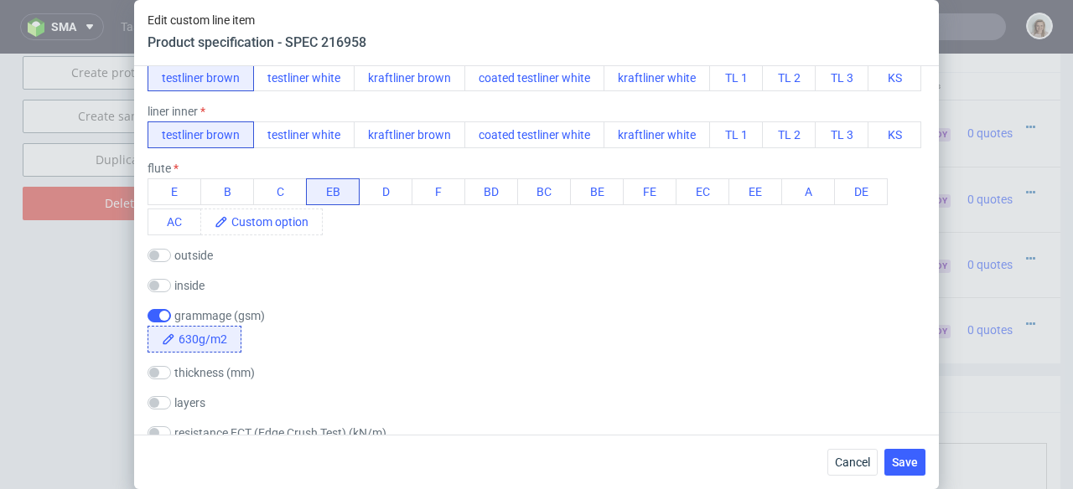
scroll to position [423, 0]
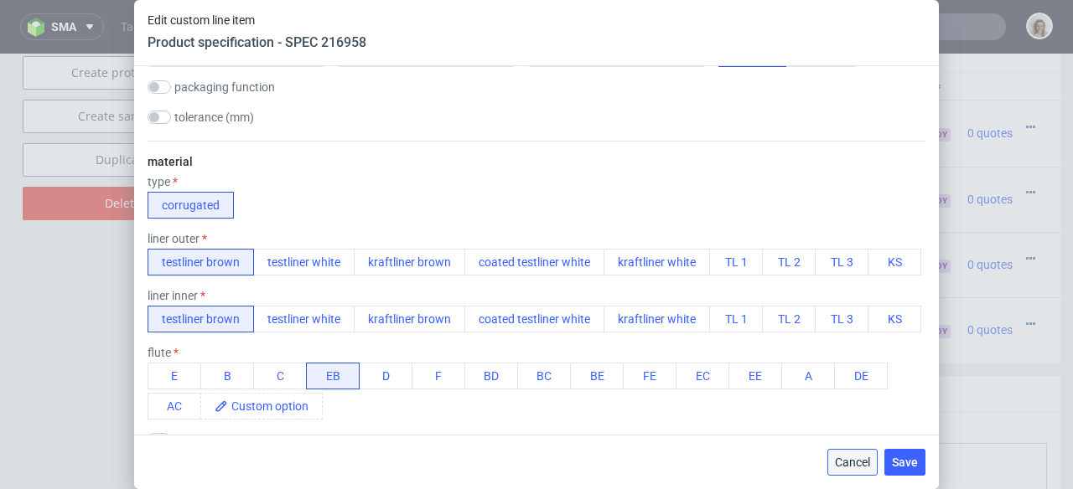
drag, startPoint x: 844, startPoint y: 455, endPoint x: 901, endPoint y: 321, distance: 145.7
click at [844, 457] on span "Cancel" at bounding box center [852, 463] width 35 height 12
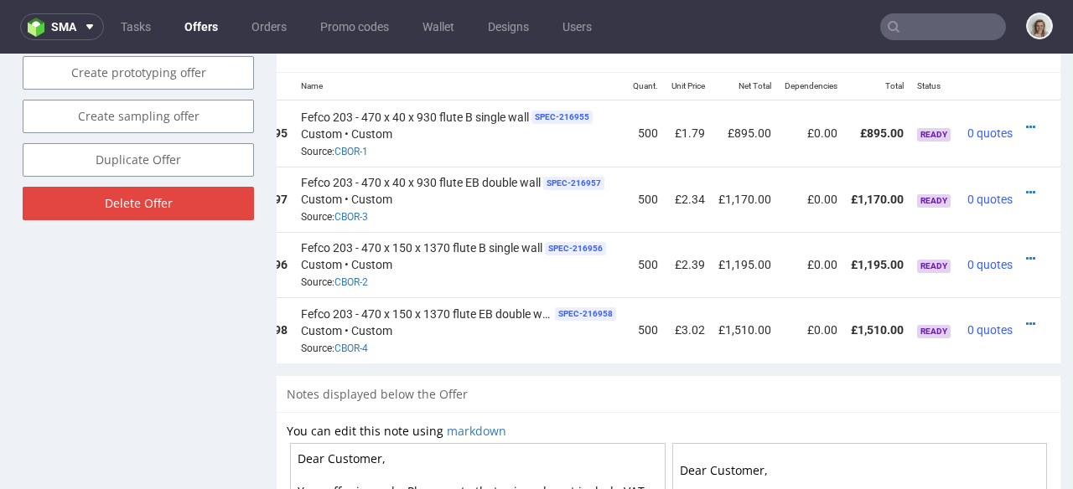
click at [1026, 316] on div at bounding box center [1035, 324] width 18 height 17
click at [1026, 318] on icon at bounding box center [1030, 324] width 9 height 12
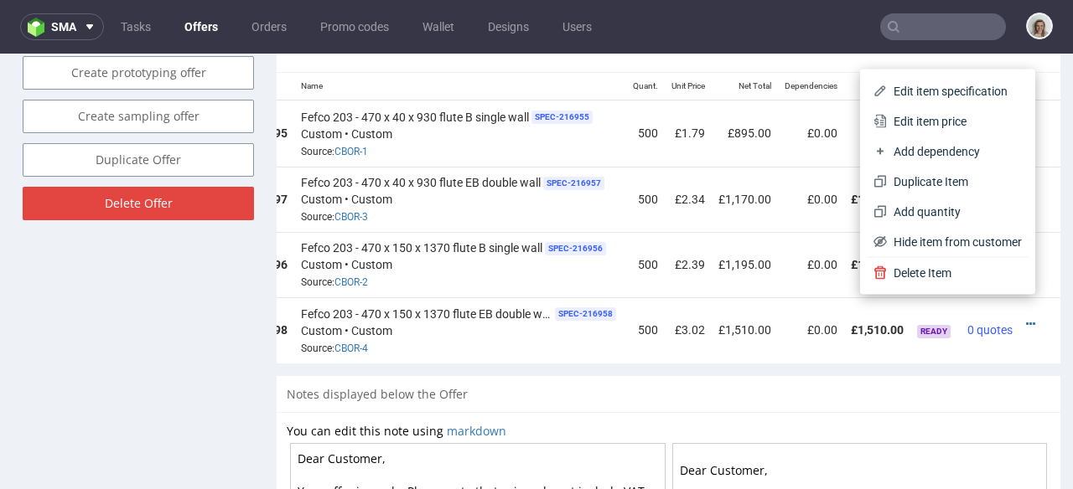
click at [913, 128] on span "Edit item price" at bounding box center [954, 121] width 135 height 17
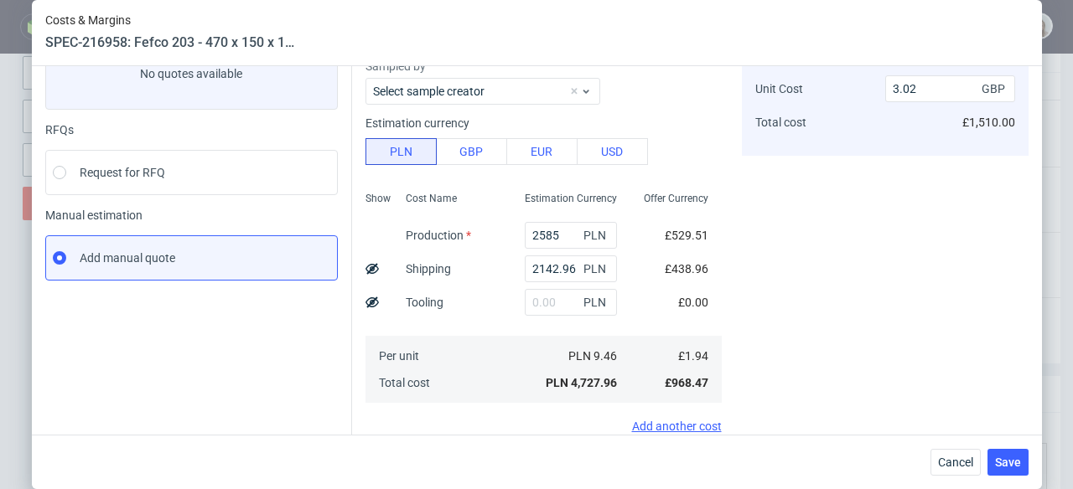
scroll to position [174, 0]
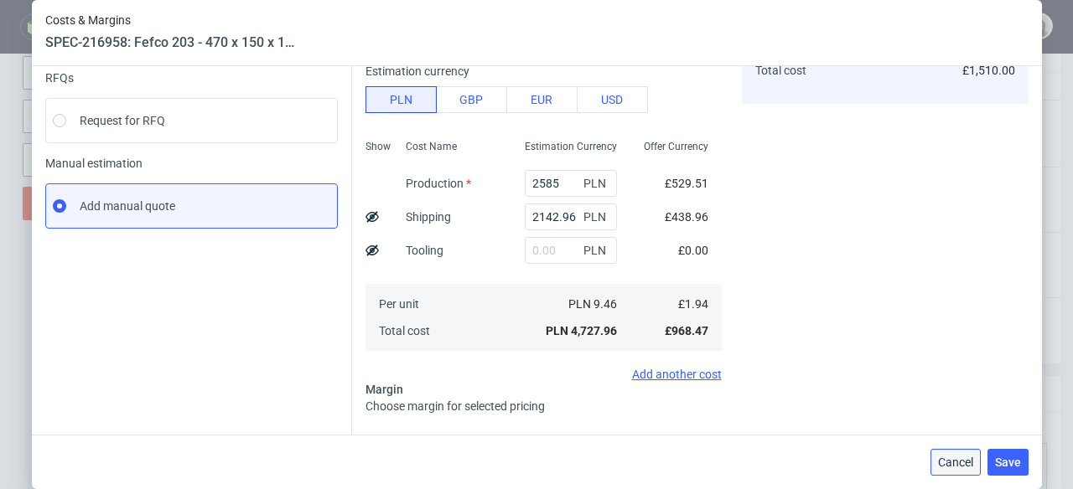
click at [959, 466] on span "Cancel" at bounding box center [955, 463] width 35 height 12
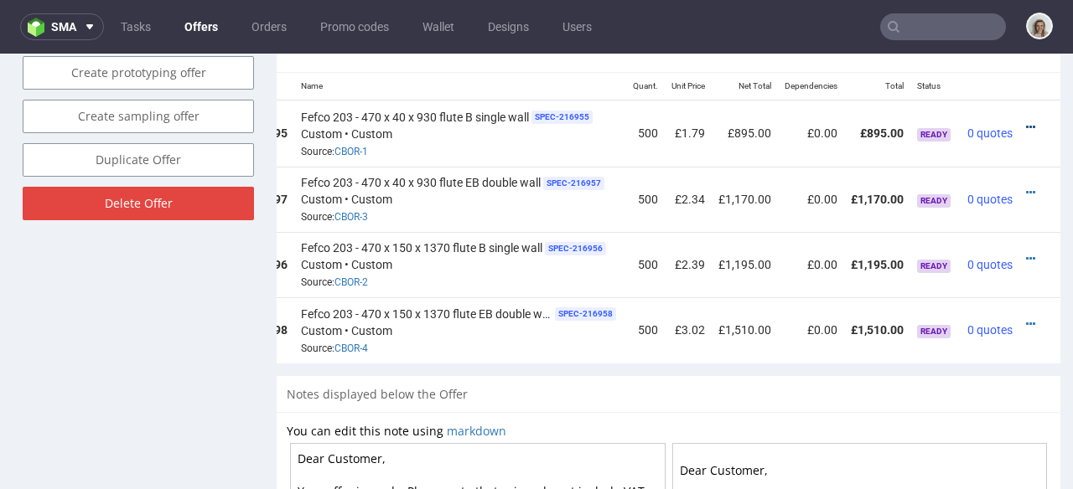
click at [1026, 122] on icon at bounding box center [1030, 128] width 9 height 12
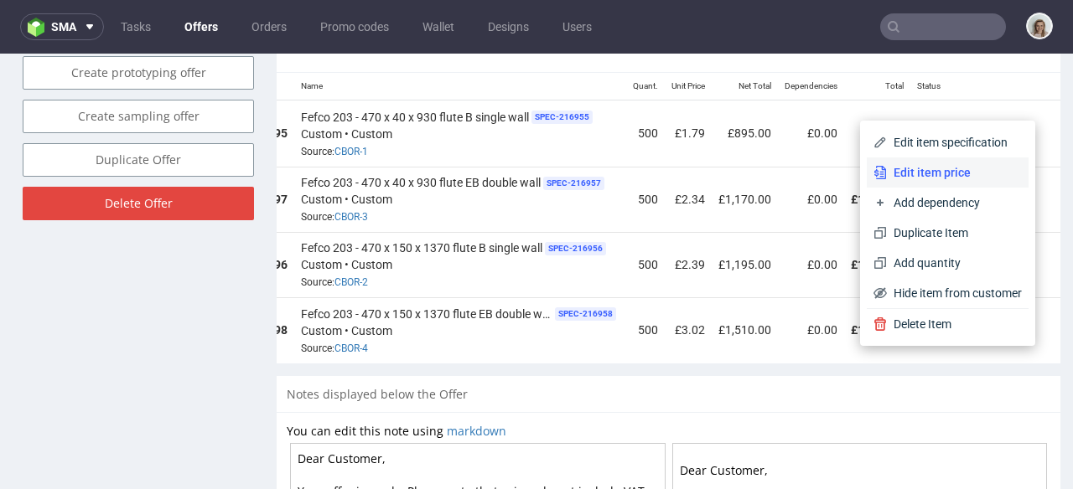
click at [966, 169] on span "Edit item price" at bounding box center [954, 172] width 135 height 17
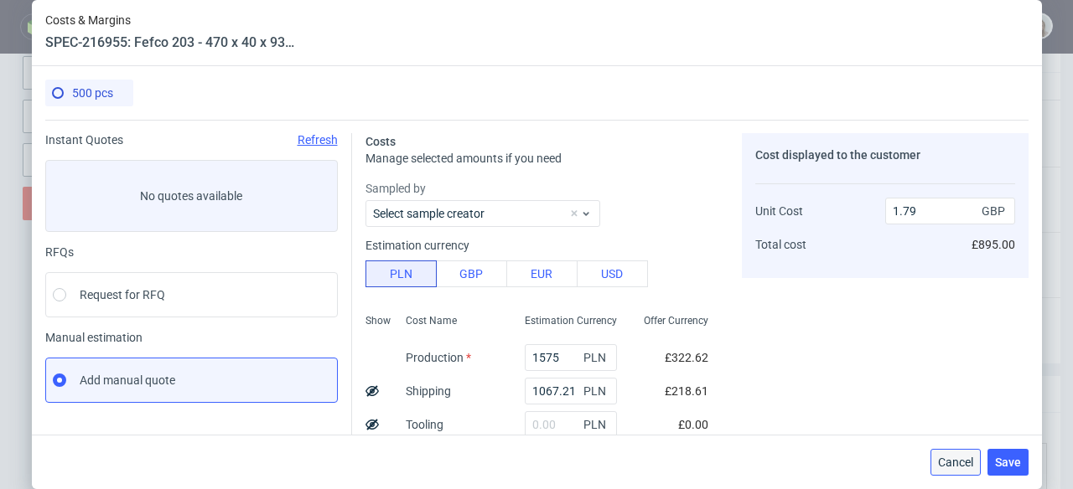
click at [950, 470] on button "Cancel" at bounding box center [955, 462] width 50 height 27
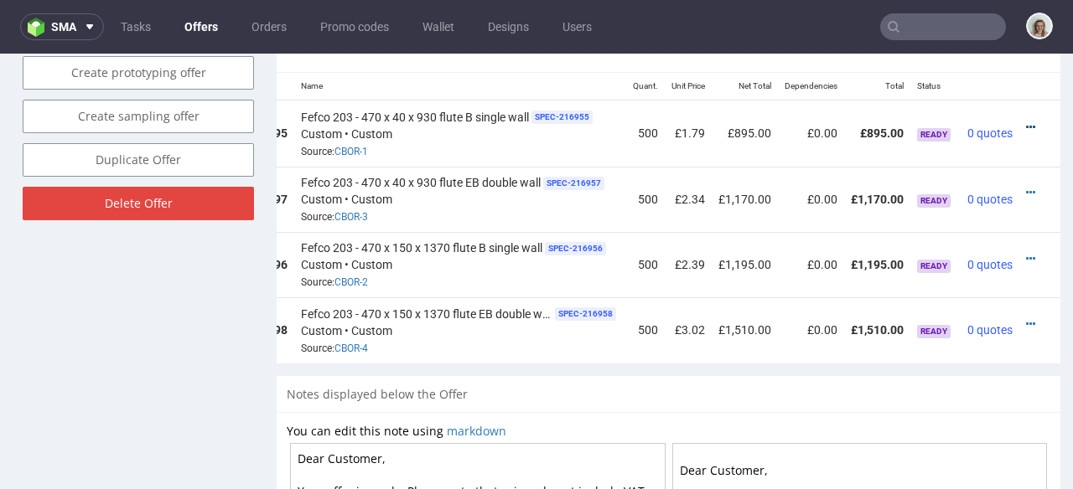
click at [1026, 122] on icon at bounding box center [1030, 128] width 9 height 12
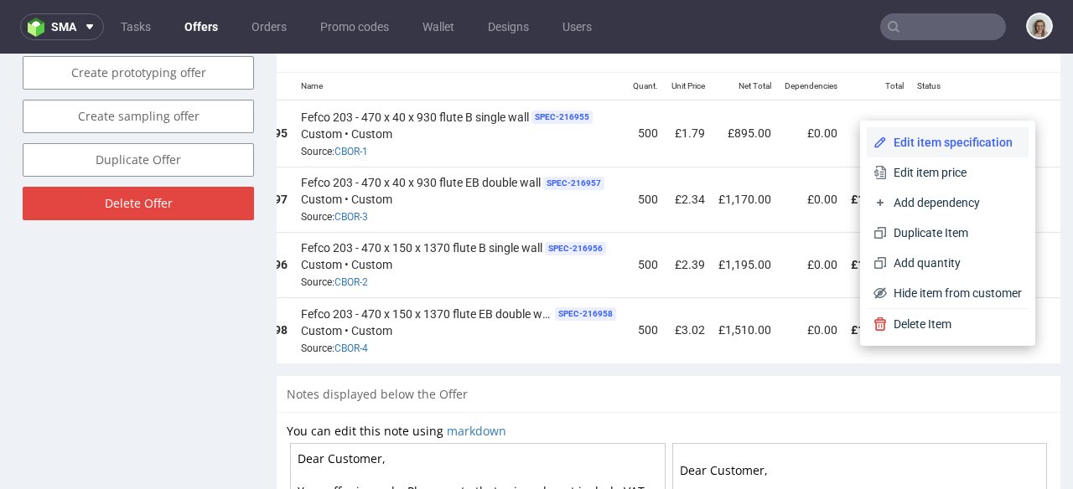
click at [975, 137] on span "Edit item specification" at bounding box center [954, 142] width 135 height 17
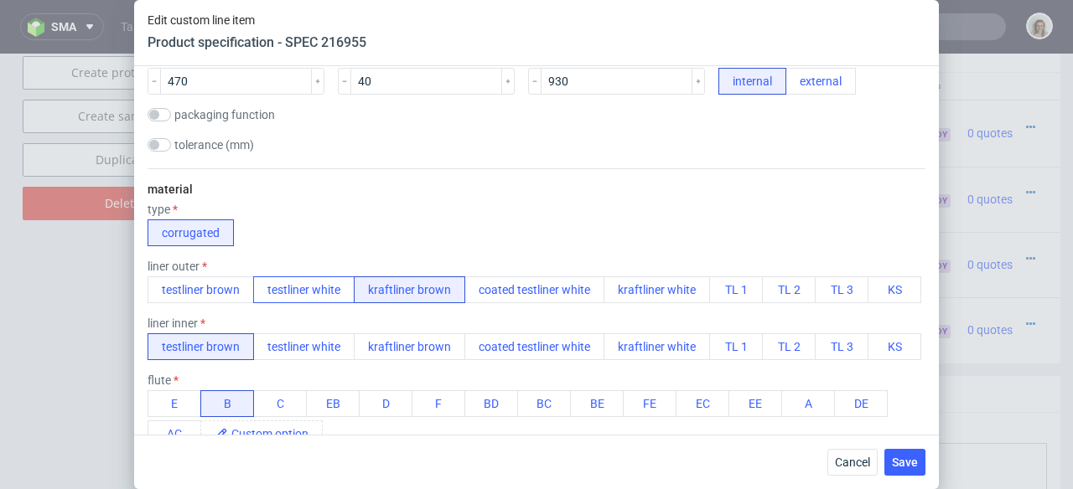
scroll to position [412, 0]
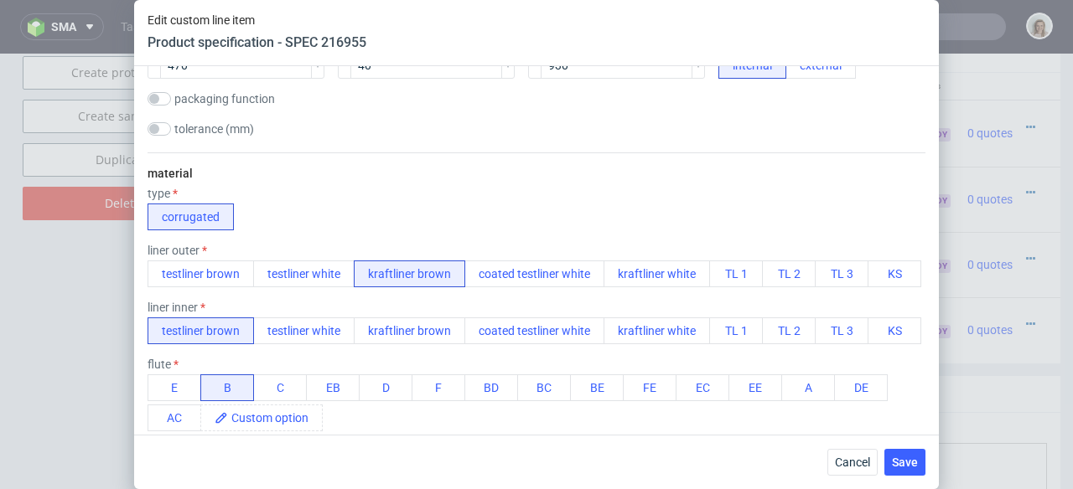
click at [328, 287] on div "testliner brown testliner white kraftliner brown coated testliner white kraftli…" at bounding box center [535, 274] width 774 height 27
click at [840, 458] on span "Cancel" at bounding box center [852, 463] width 35 height 12
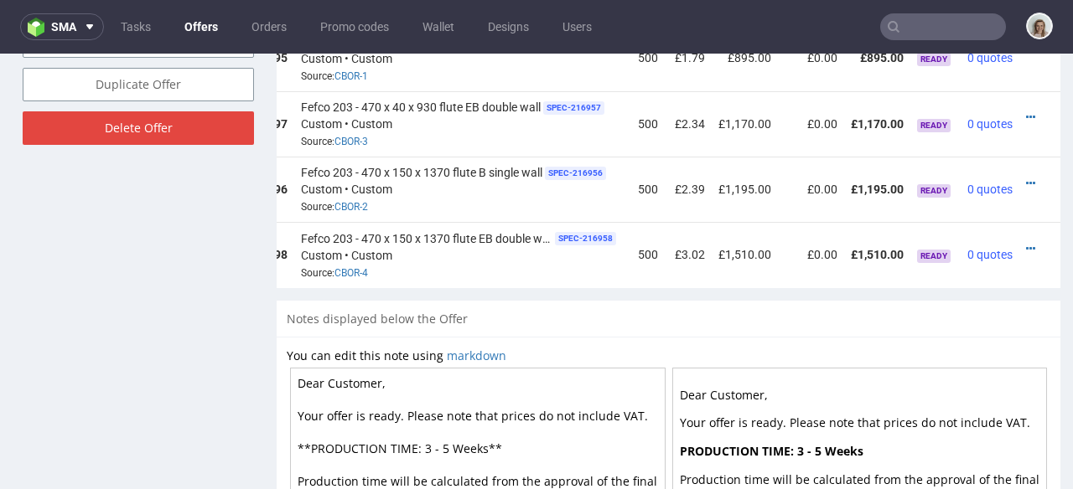
scroll to position [1181, 0]
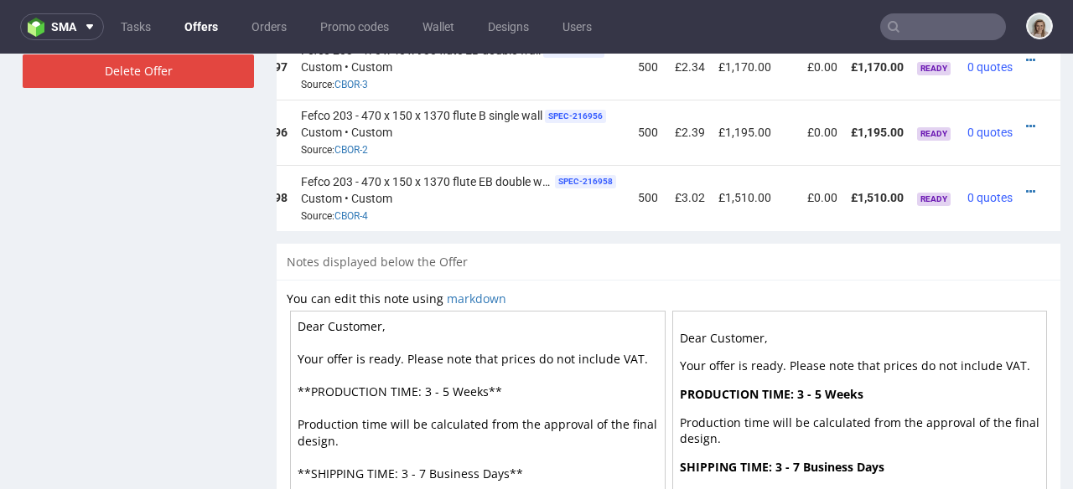
drag, startPoint x: 327, startPoint y: 318, endPoint x: 405, endPoint y: 318, distance: 77.9
click at [405, 318] on textarea "Dear Customer, Your offer is ready. Please note that prices do not include VAT.…" at bounding box center [477, 457] width 375 height 293
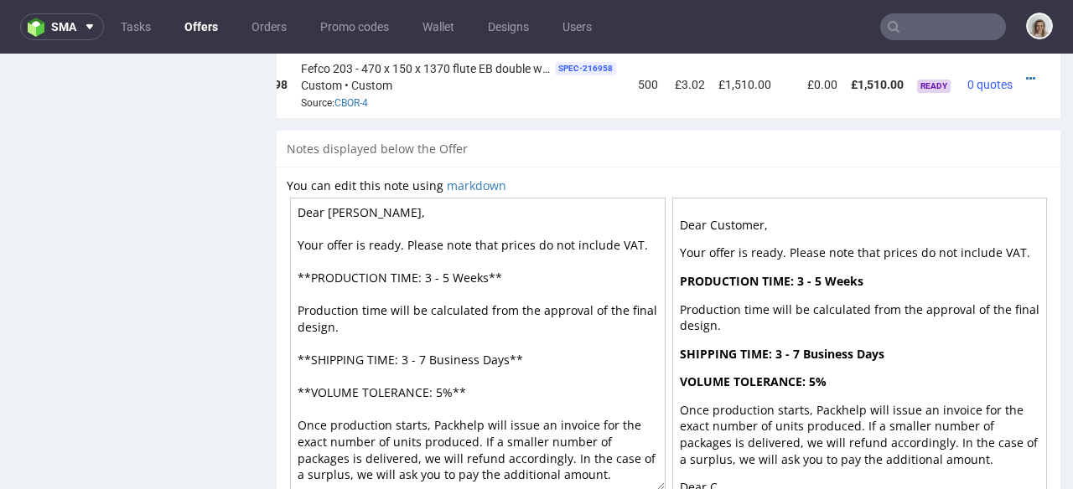
scroll to position [1353, 0]
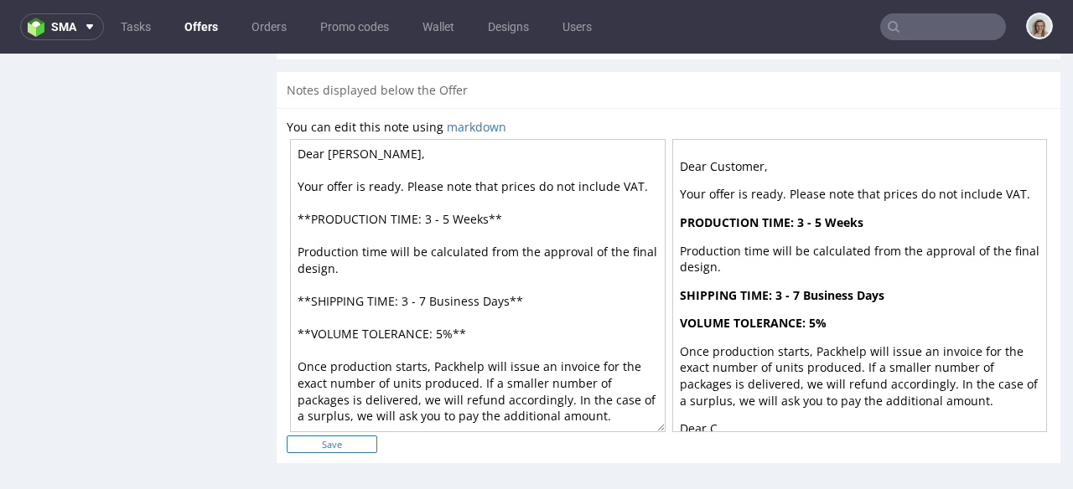
type textarea "Dear Charlotte, Your offer is ready. Please note that prices do not include VAT…"
click at [372, 437] on input "Save" at bounding box center [332, 445] width 91 height 18
type input "In progress..."
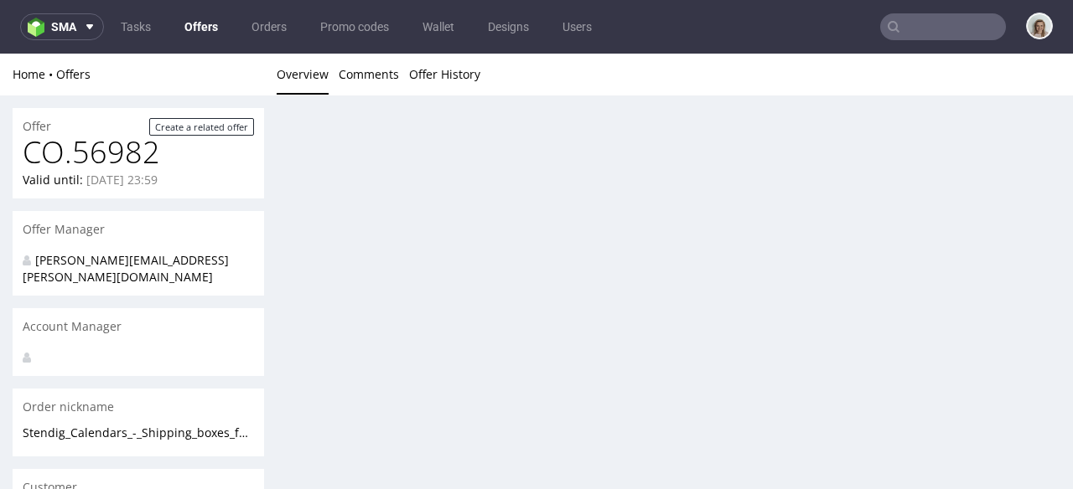
scroll to position [0, 0]
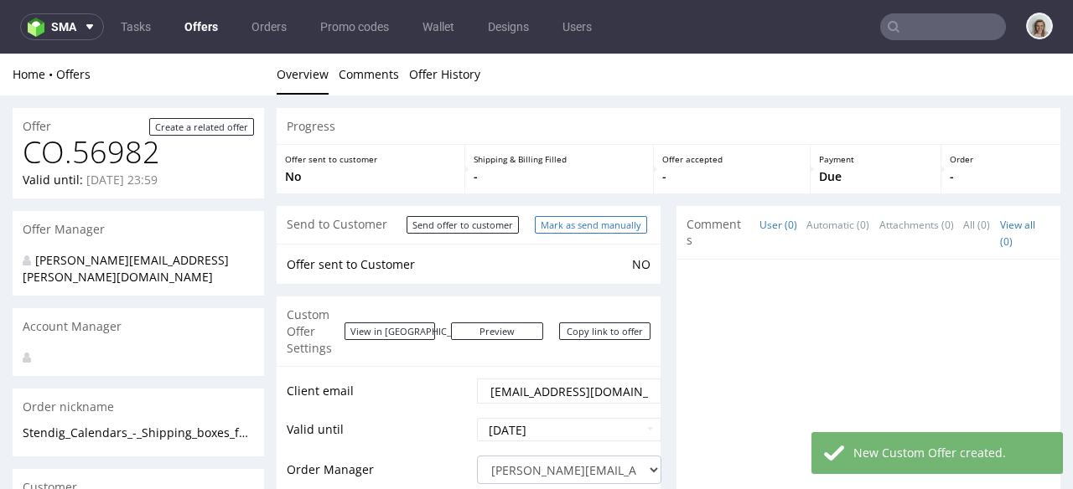
click at [586, 231] on input "Mark as send manually" at bounding box center [591, 225] width 112 height 18
type input "In progress..."
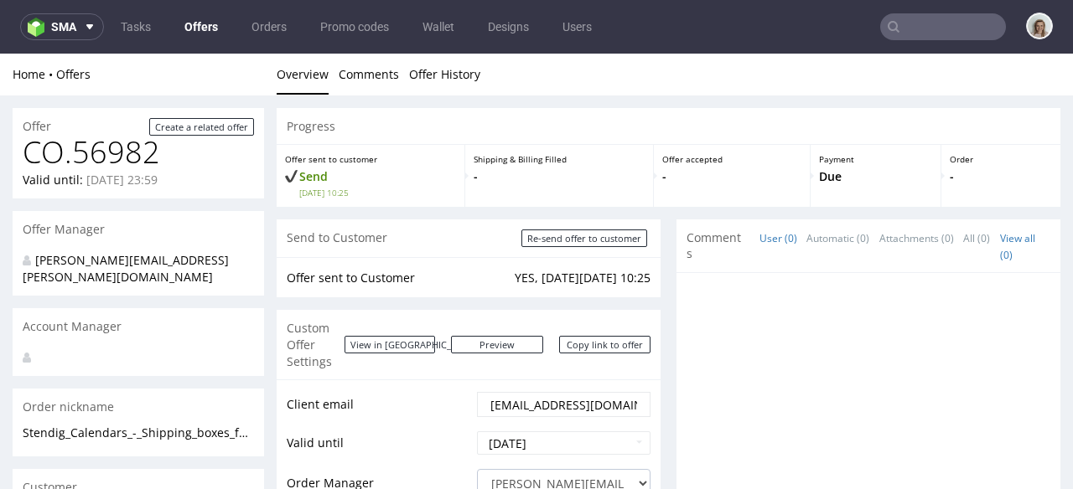
scroll to position [31, 0]
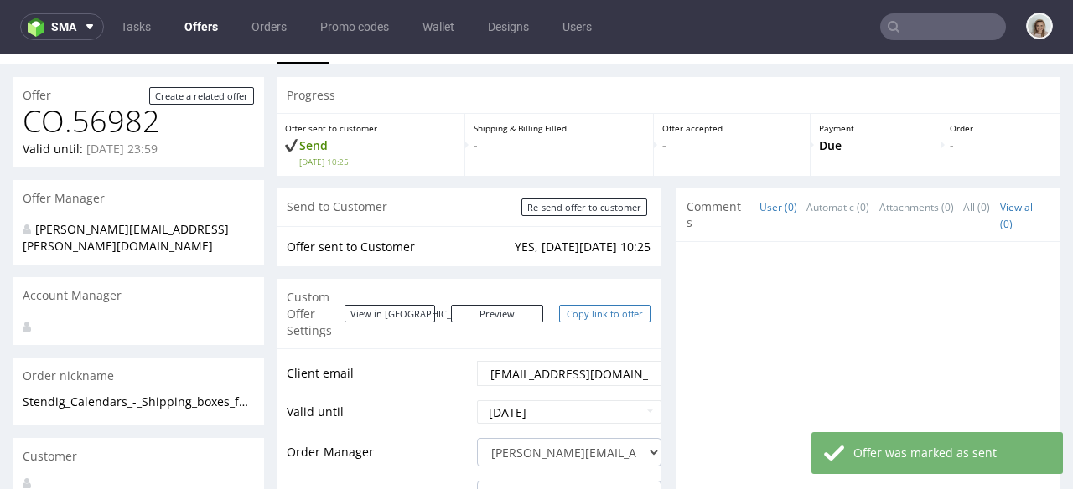
click at [608, 305] on link "Copy link to offer" at bounding box center [605, 314] width 92 height 18
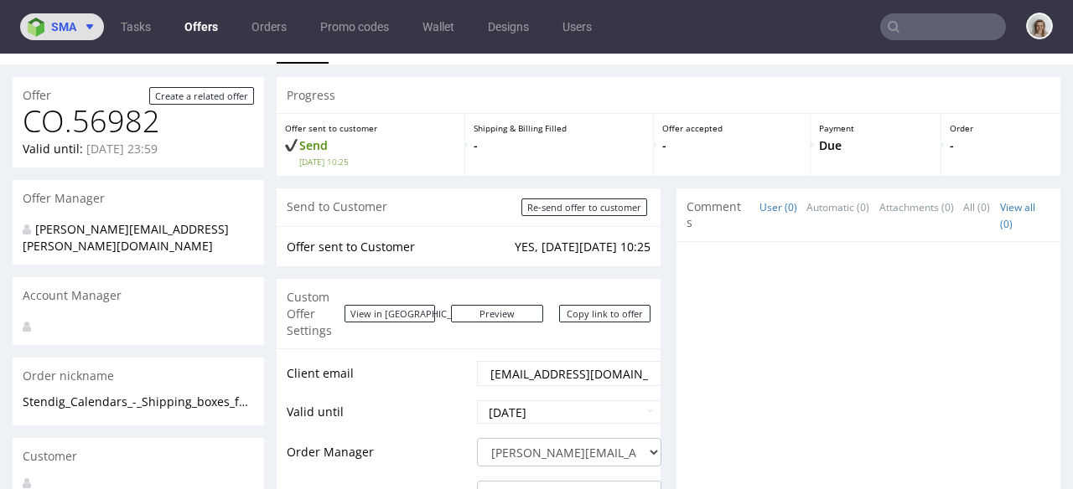
click at [72, 32] on span "sma" at bounding box center [63, 27] width 25 height 12
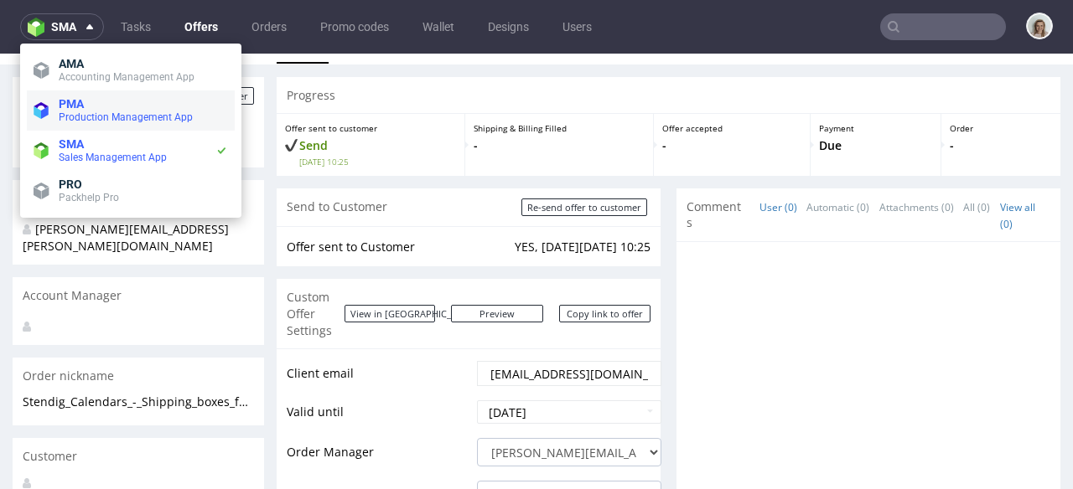
click at [91, 117] on span "Production Management App" at bounding box center [126, 117] width 134 height 12
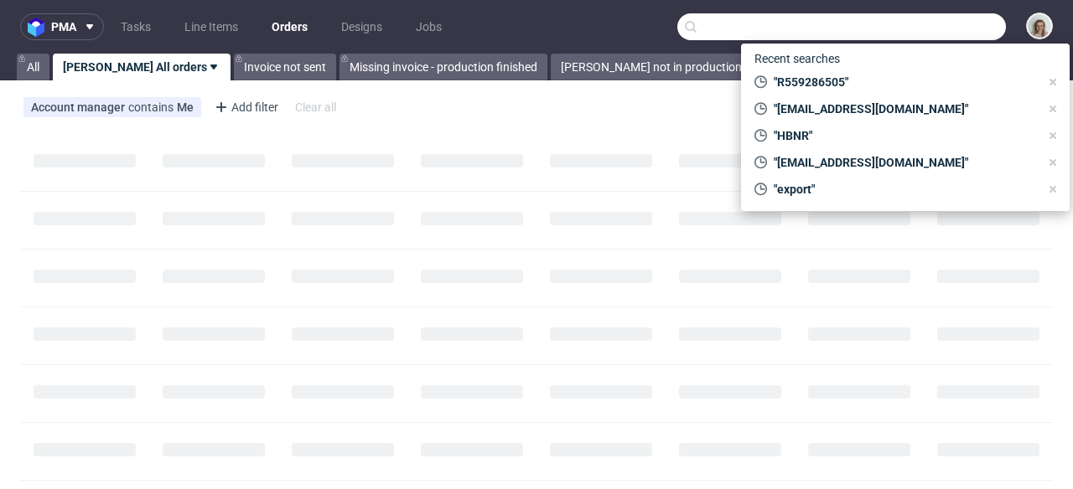
click at [946, 26] on input "text" at bounding box center [841, 26] width 329 height 27
paste input "R871342408"
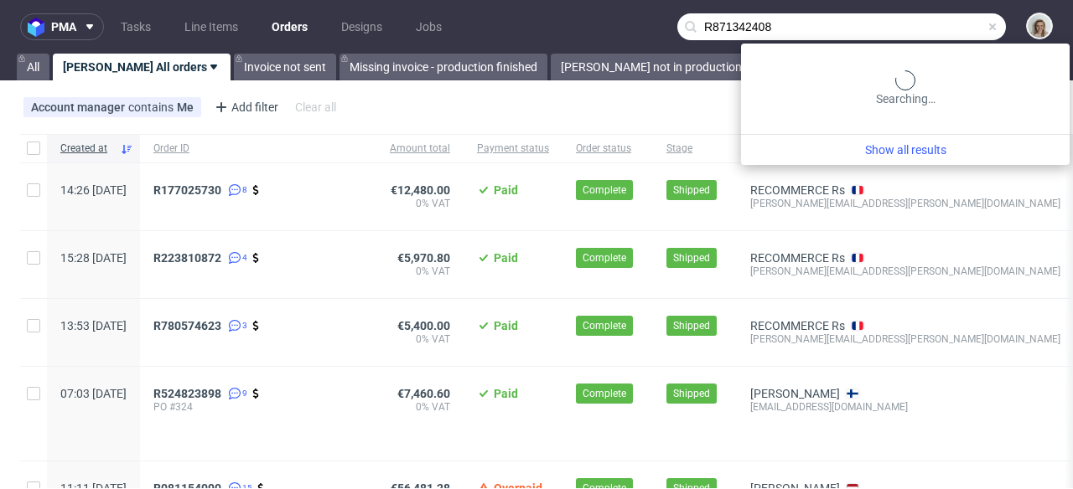
type input "R871342408"
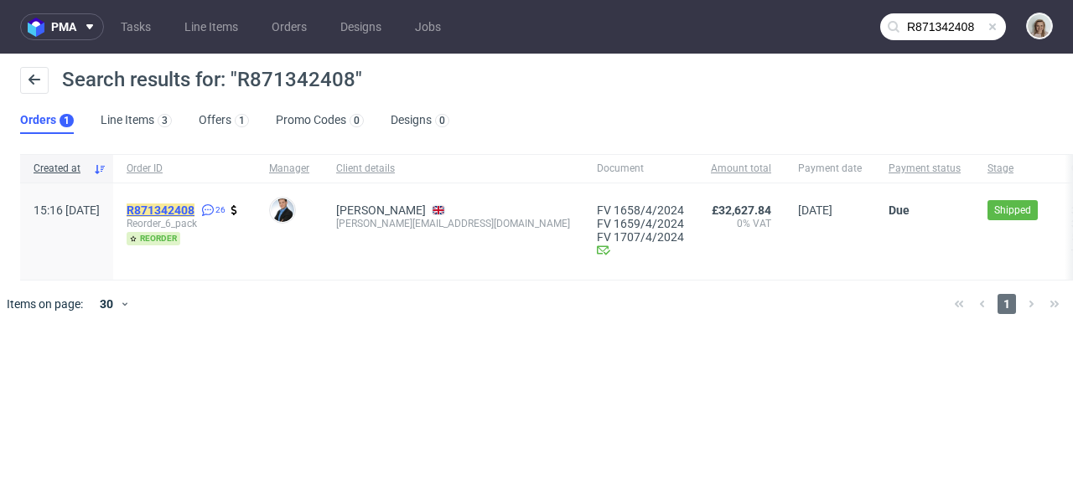
click at [194, 208] on mark "R871342408" at bounding box center [161, 210] width 68 height 13
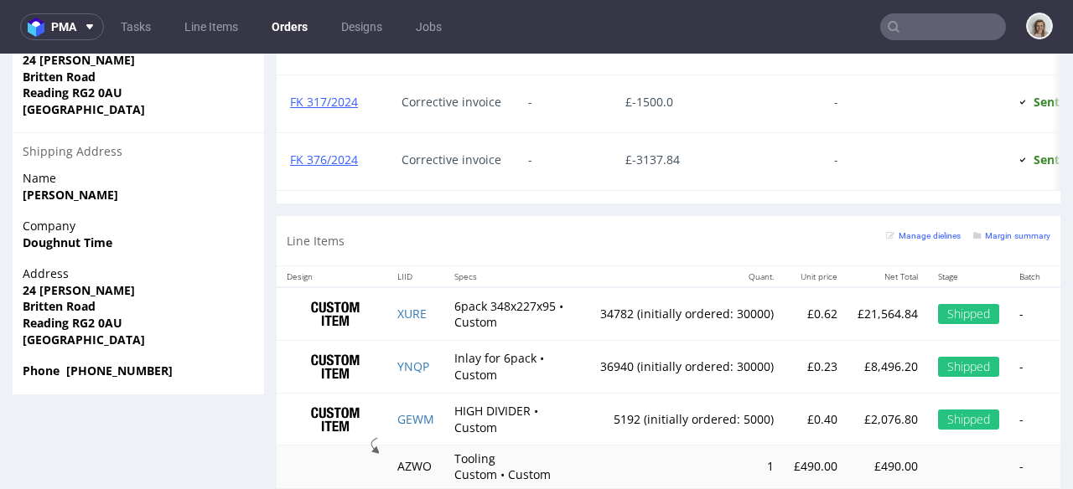
scroll to position [1388, 0]
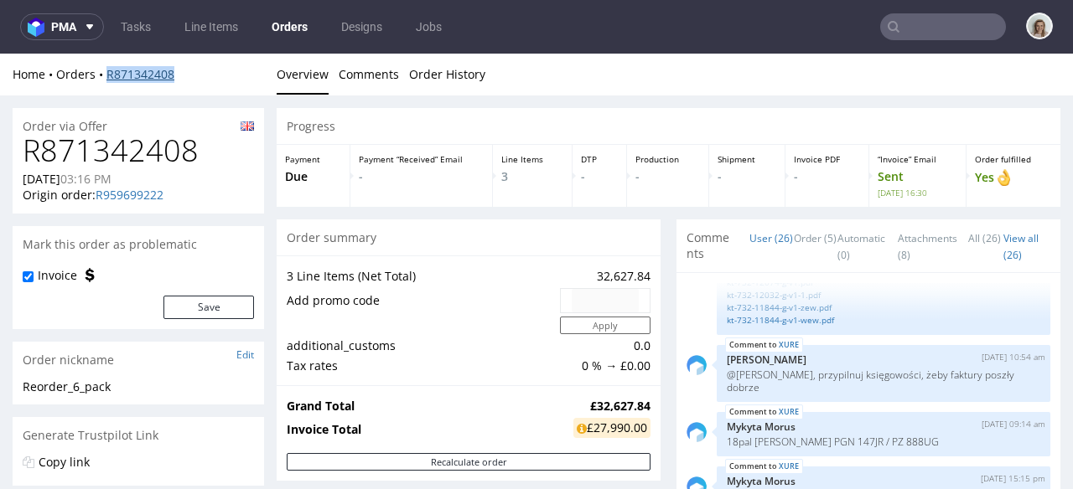
drag, startPoint x: 184, startPoint y: 74, endPoint x: 106, endPoint y: 75, distance: 78.8
click at [106, 75] on div "Home Orders R871342408" at bounding box center [138, 74] width 251 height 17
copy link "R871342408"
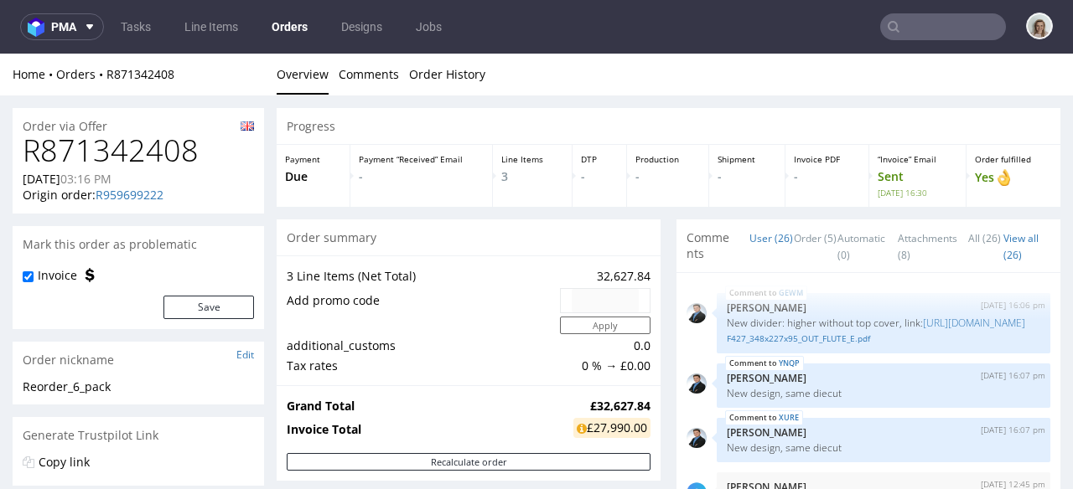
scroll to position [1369, 0]
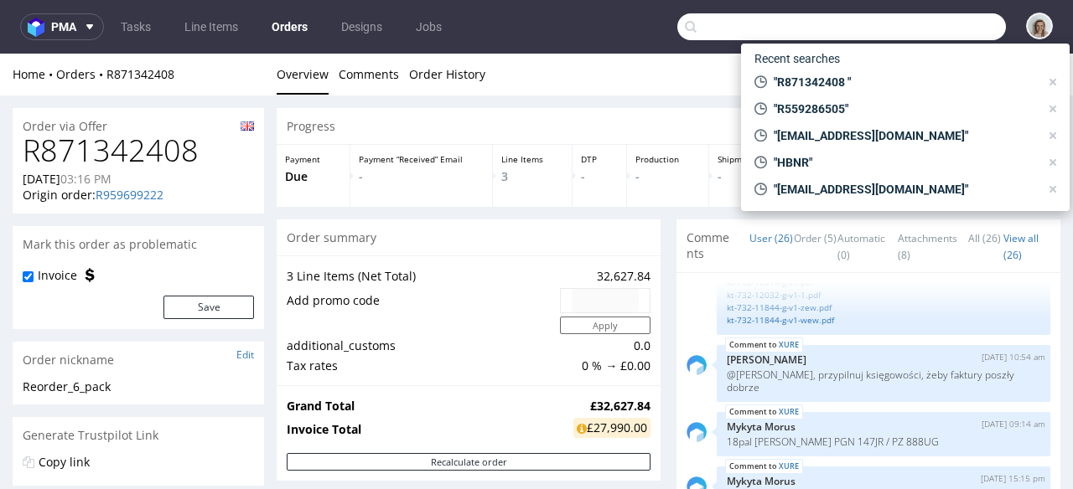
click at [961, 24] on input "text" at bounding box center [841, 26] width 329 height 27
paste input "[EMAIL_ADDRESS][DOMAIN_NAME]"
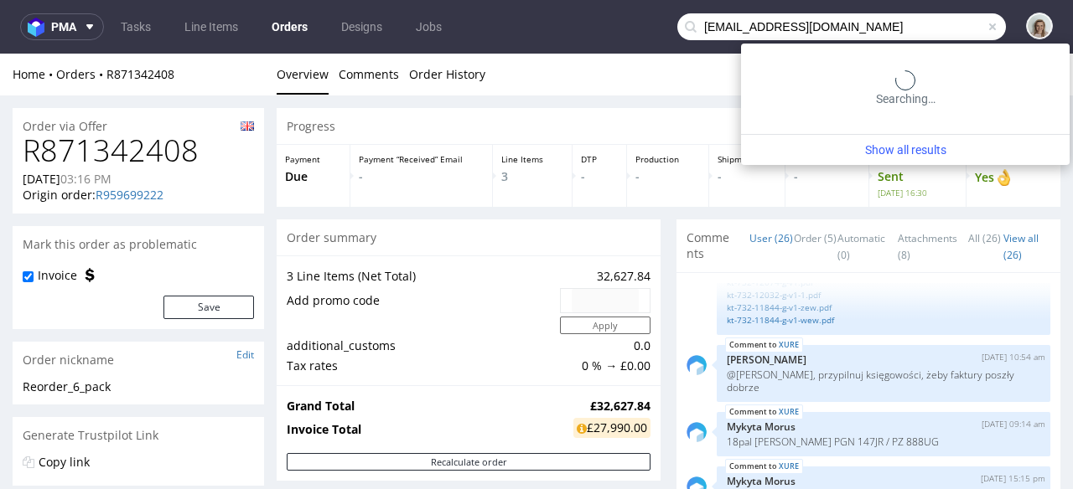
type input "[EMAIL_ADDRESS][DOMAIN_NAME]"
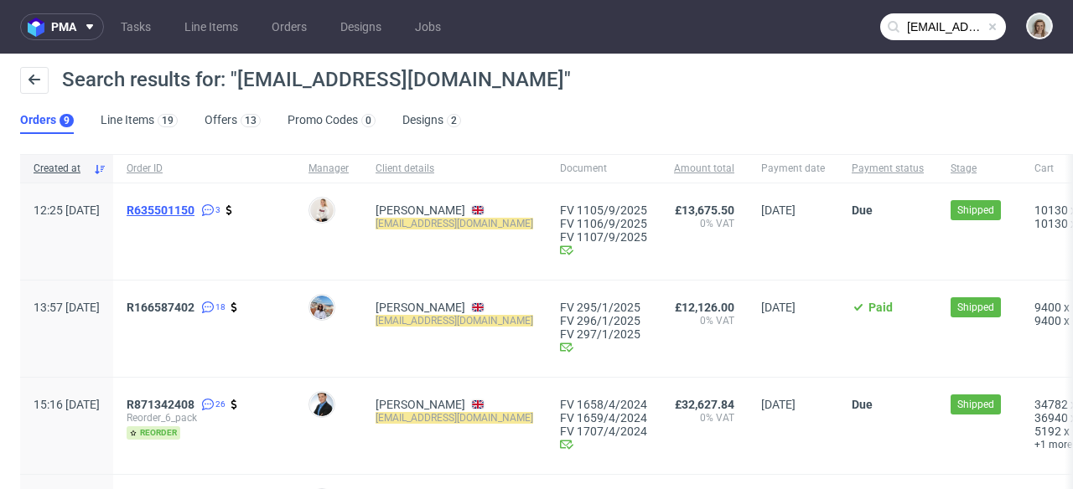
click at [194, 208] on span "R635501150" at bounding box center [161, 210] width 68 height 13
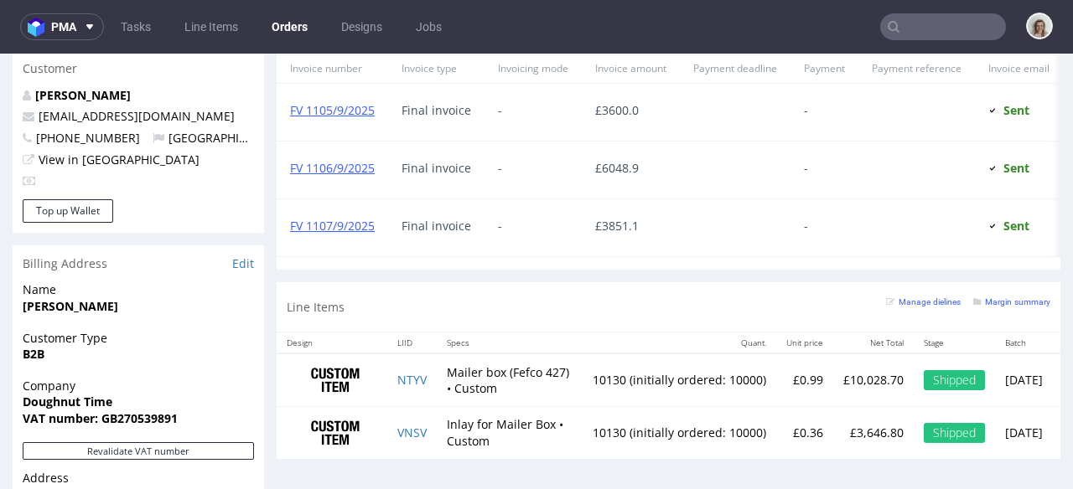
scroll to position [836, 0]
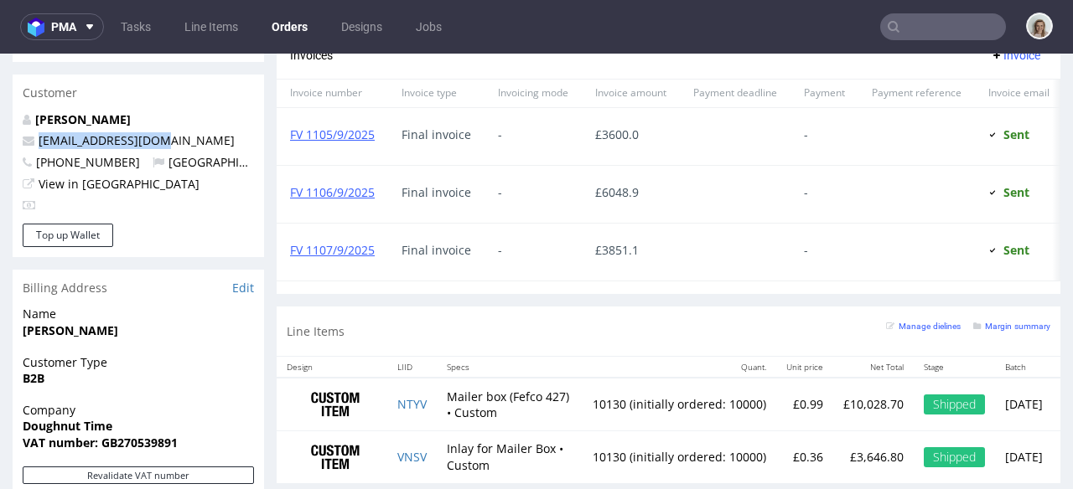
drag, startPoint x: 200, startPoint y: 140, endPoint x: 0, endPoint y: 141, distance: 200.3
click at [0, 141] on div "Order via Offer R635501150 [DATE] 12:25 PM Mark this order as problematic Invoi…" at bounding box center [536, 87] width 1073 height 1654
copy span "[EMAIL_ADDRESS][DOMAIN_NAME]"
click at [935, 23] on input "text" at bounding box center [943, 26] width 126 height 27
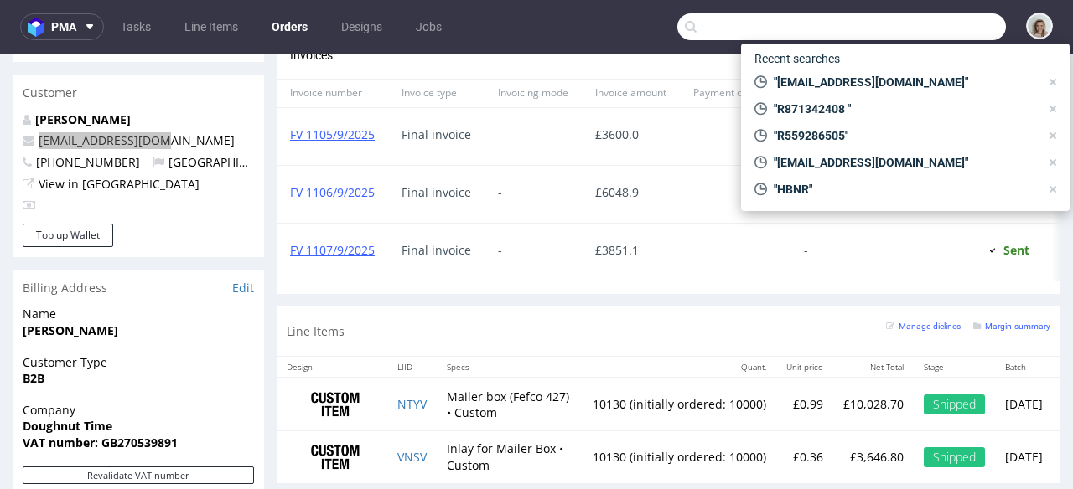
paste input "[EMAIL_ADDRESS][DOMAIN_NAME]"
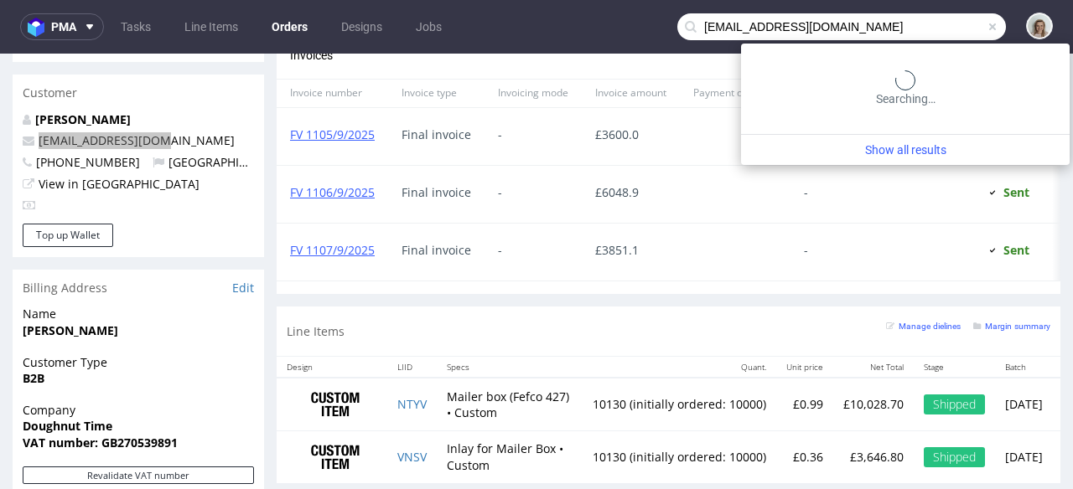
type input "[EMAIL_ADDRESS][DOMAIN_NAME]"
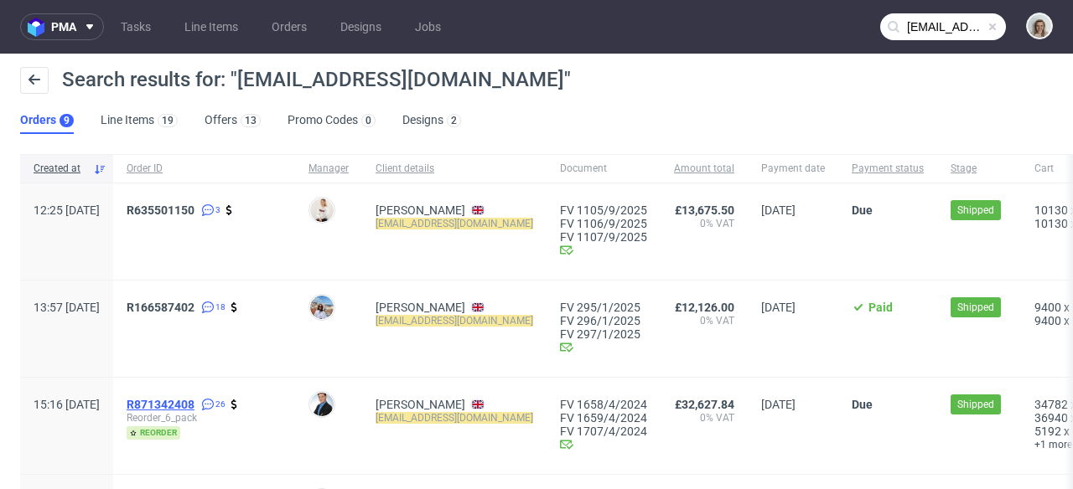
click at [194, 399] on span "R871342408" at bounding box center [161, 404] width 68 height 13
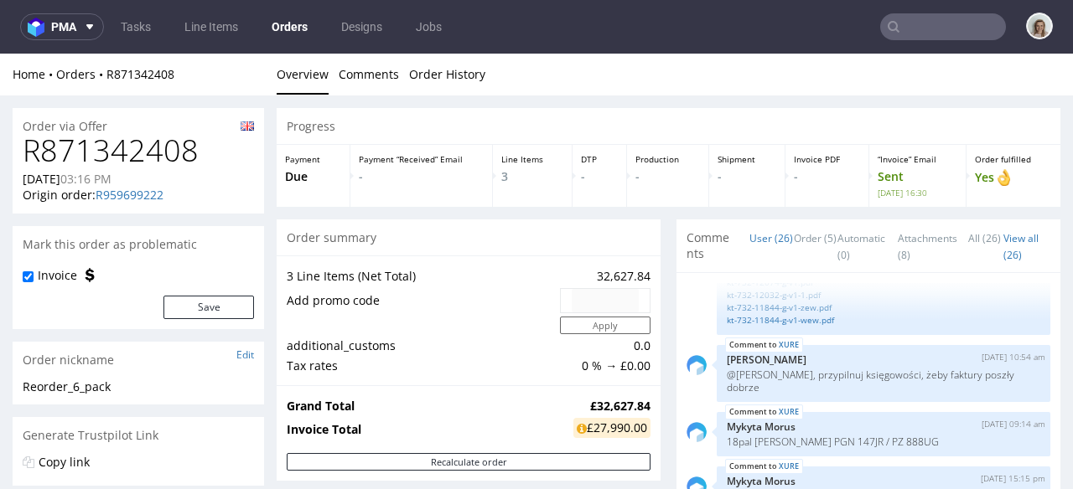
type input "[EMAIL_ADDRESS][DOMAIN_NAME]"
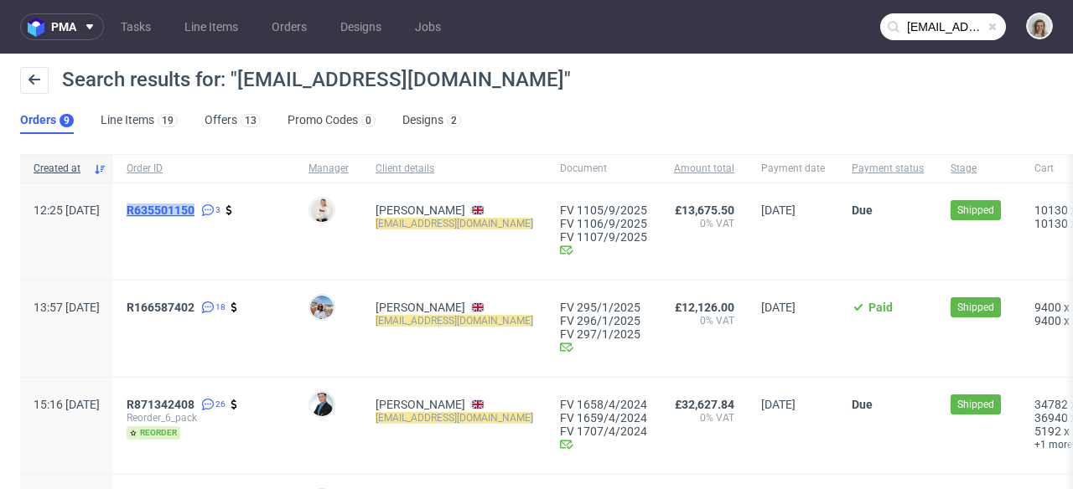
drag, startPoint x: 168, startPoint y: 212, endPoint x: 243, endPoint y: 211, distance: 75.4
click at [243, 211] on div "R635501150 3" at bounding box center [204, 232] width 182 height 96
copy span "R635501150"
click at [194, 399] on span "R871342408" at bounding box center [161, 404] width 68 height 13
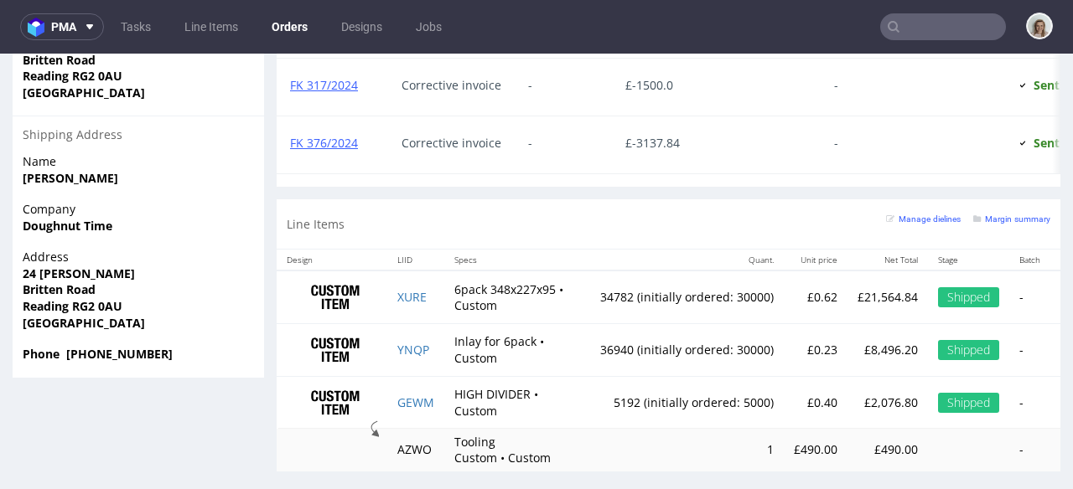
scroll to position [1364, 0]
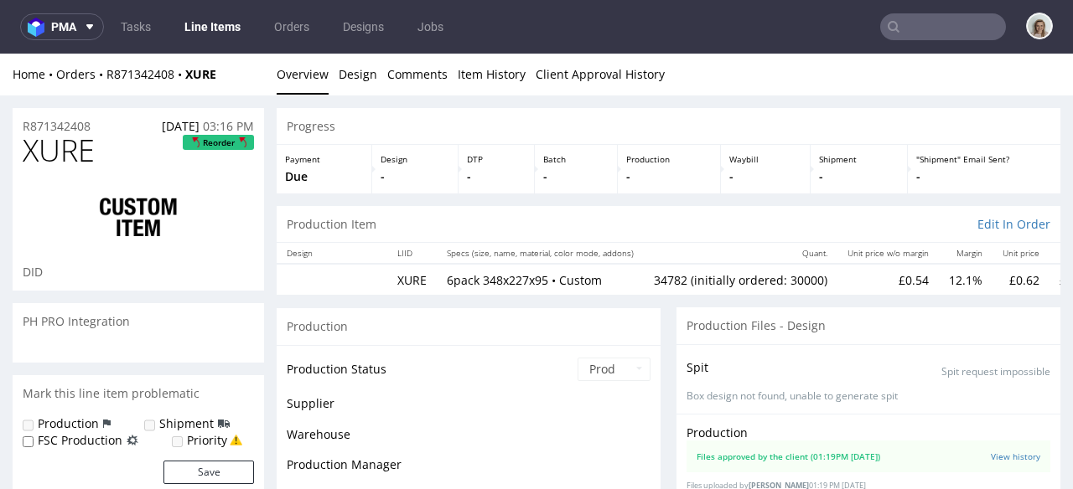
scroll to position [1369, 0]
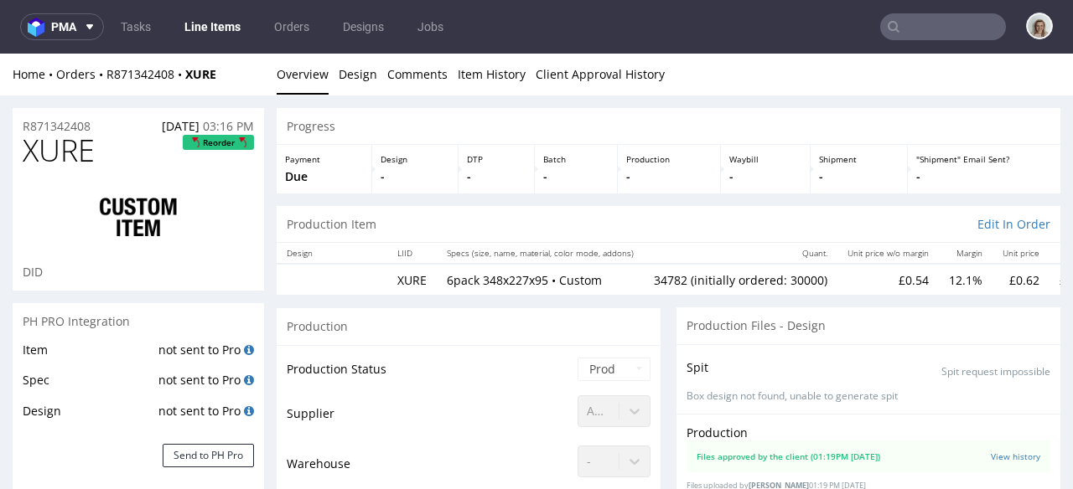
select select "in_progress"
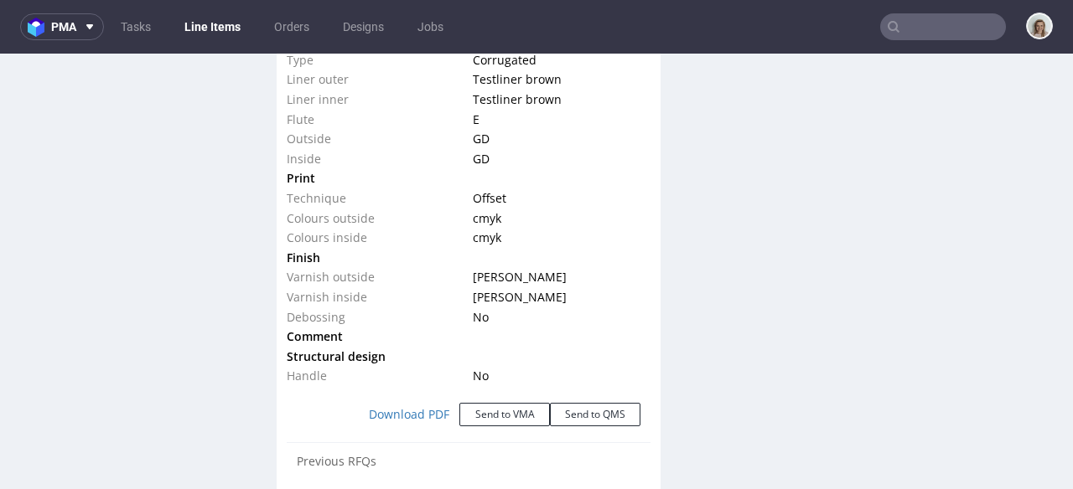
scroll to position [1996, 0]
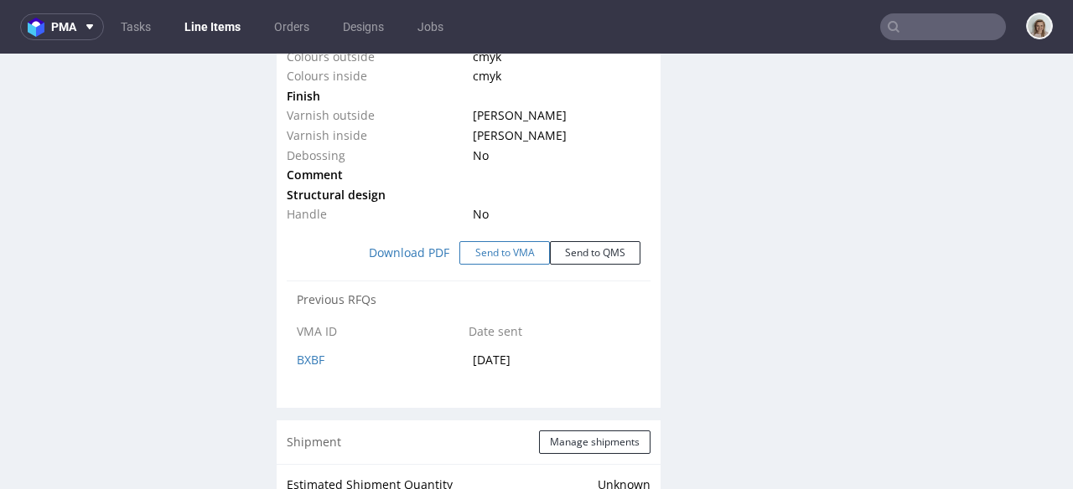
click at [474, 254] on button "Send to VMA" at bounding box center [504, 252] width 91 height 23
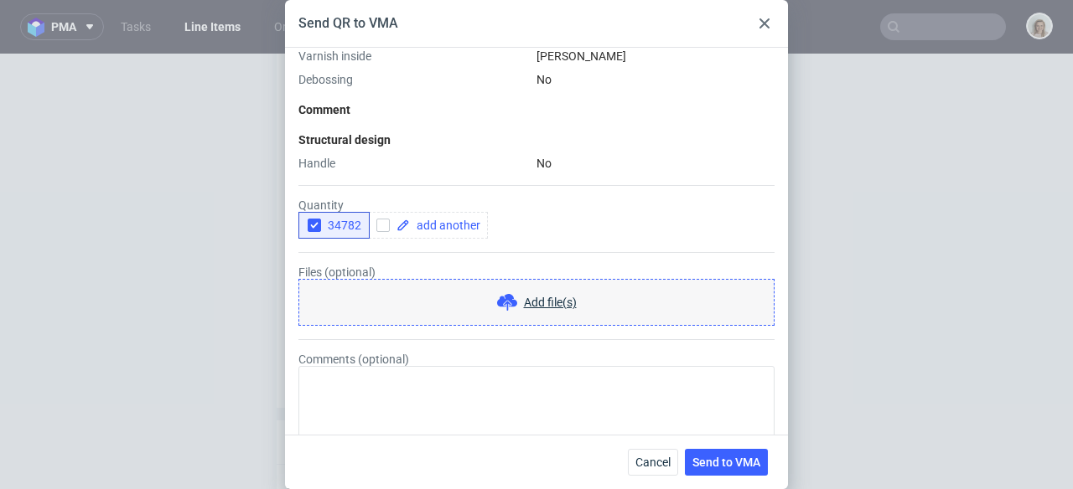
scroll to position [743, 0]
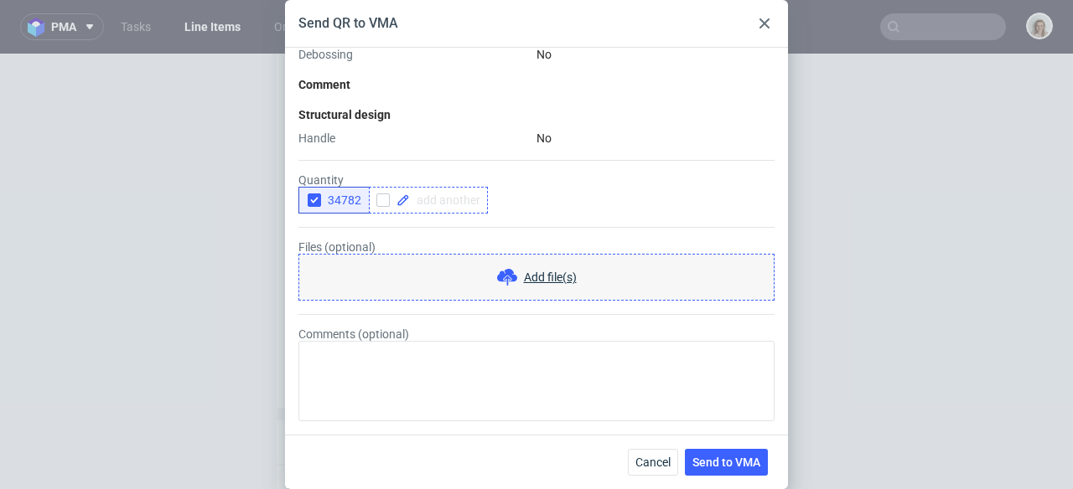
click at [436, 200] on span at bounding box center [445, 200] width 70 height 12
checkbox input "true"
click at [311, 198] on icon "button" at bounding box center [314, 200] width 12 height 12
click at [540, 206] on span at bounding box center [526, 200] width 70 height 12
click at [539, 205] on span at bounding box center [526, 200] width 70 height 12
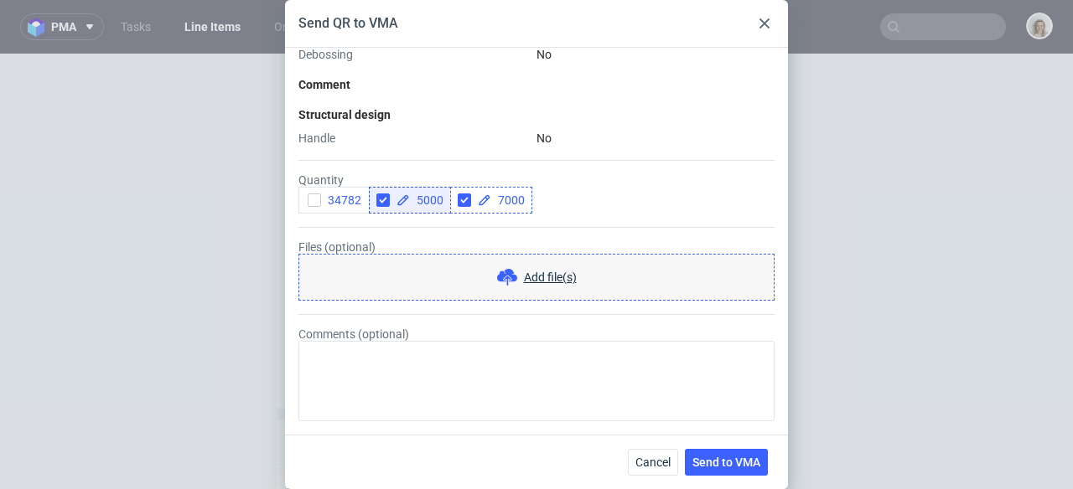
checkbox input "true"
click at [744, 464] on span "Send to VMA" at bounding box center [726, 463] width 68 height 12
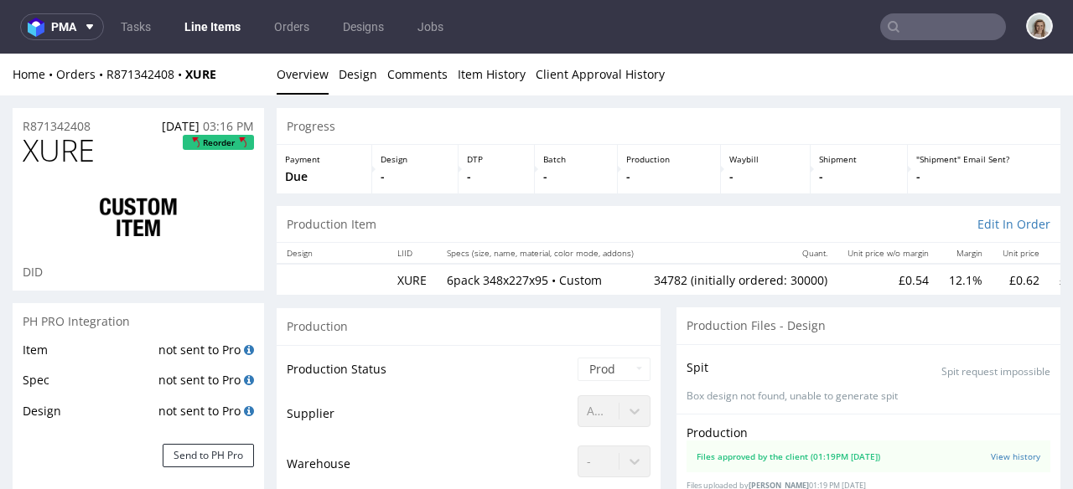
scroll to position [1369, 0]
select select "in_progress"
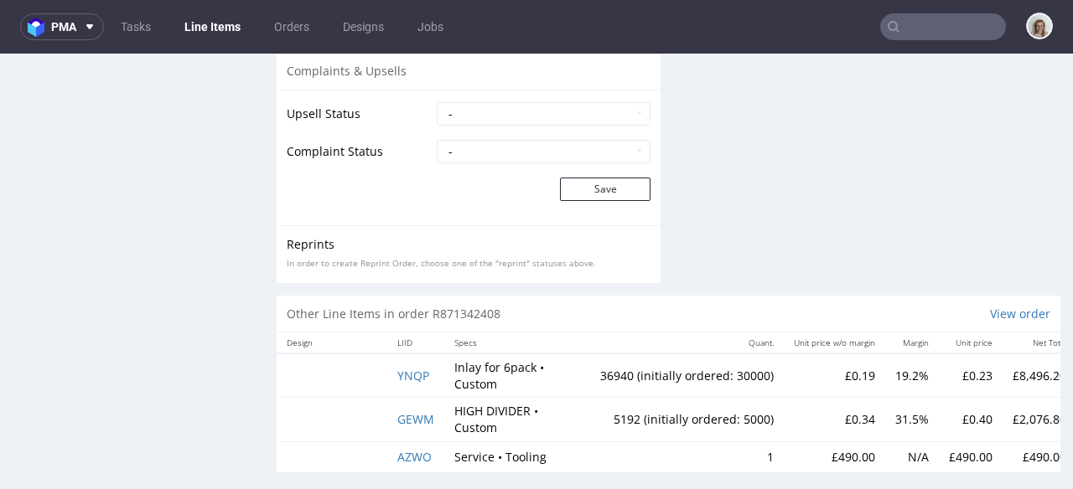
scroll to position [3446, 0]
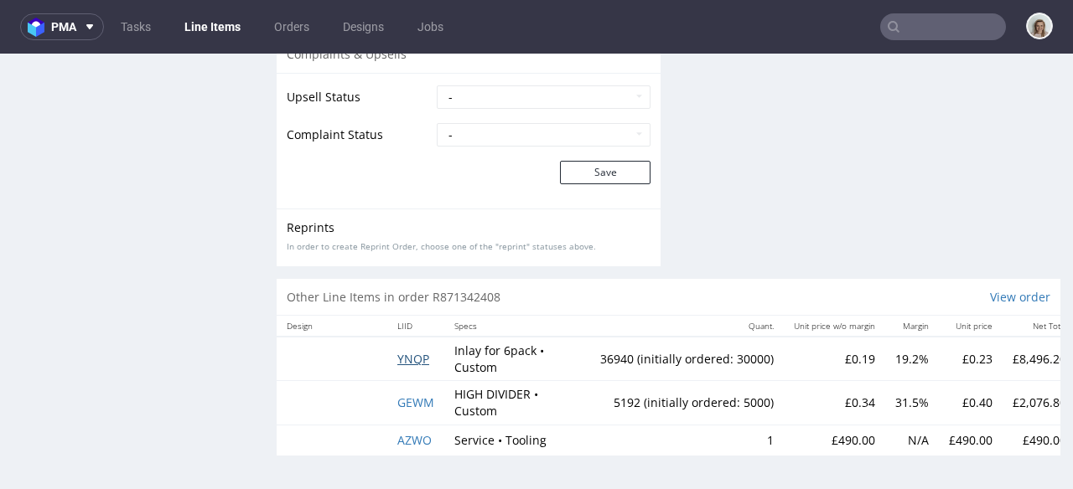
click at [409, 351] on span "YNQP" at bounding box center [413, 359] width 32 height 16
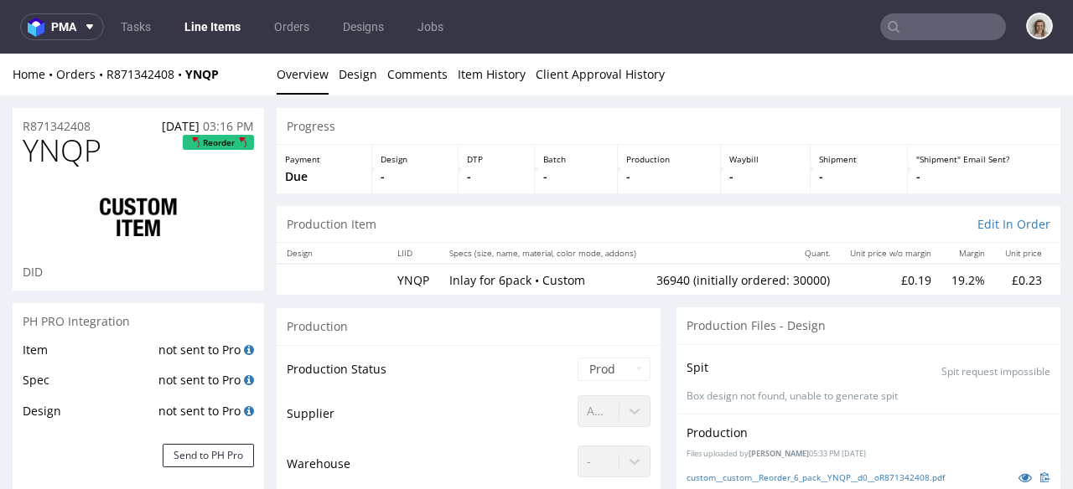
scroll to position [1369, 0]
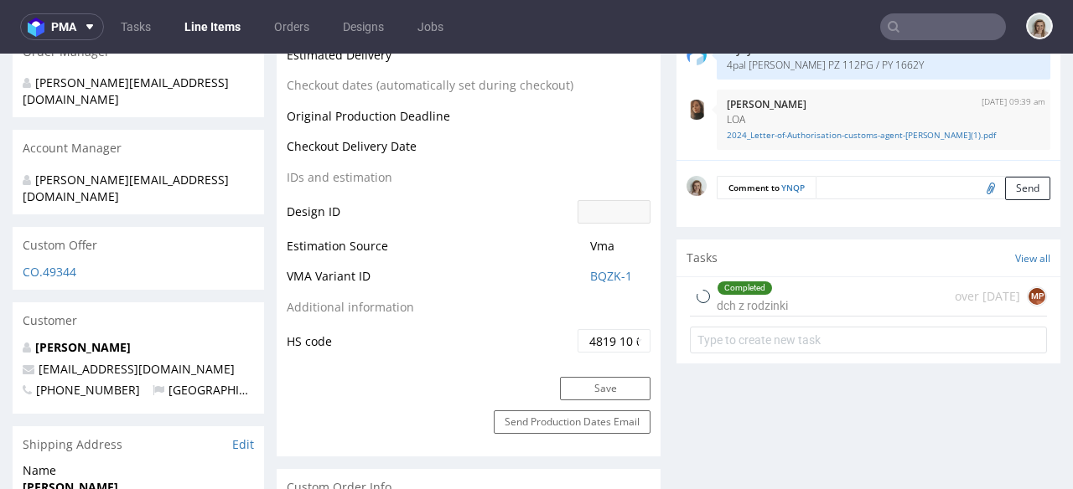
select select "in_progress"
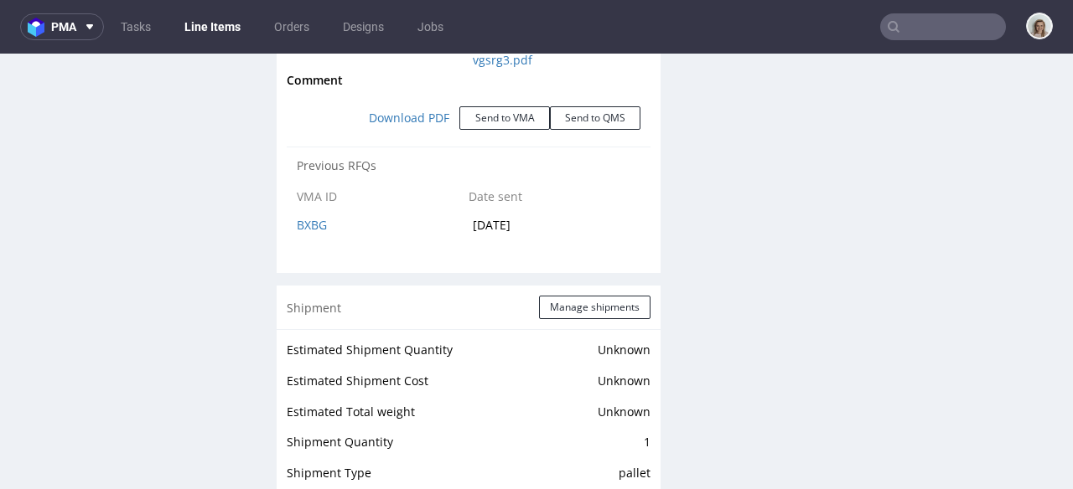
scroll to position [2102, 0]
click at [470, 120] on button "Send to VMA" at bounding box center [504, 117] width 91 height 23
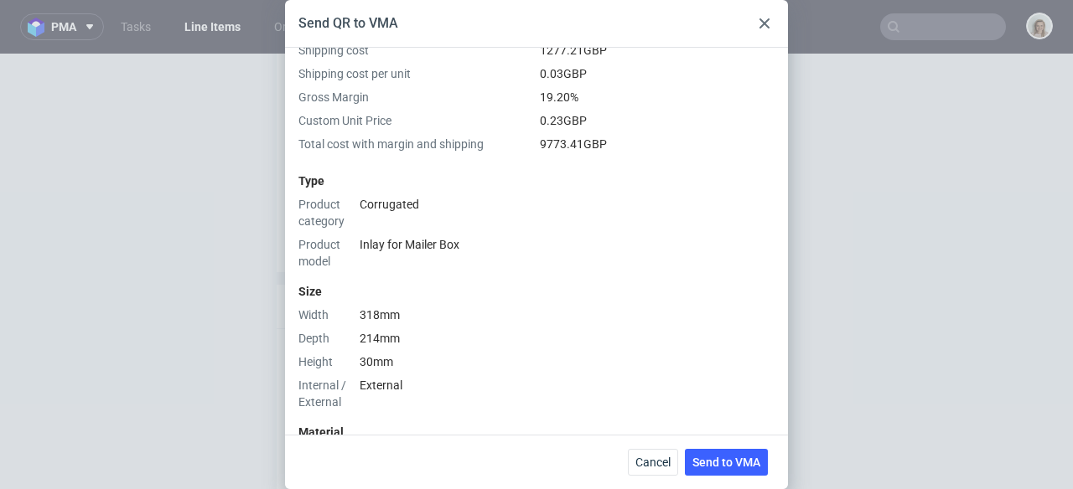
scroll to position [665, 0]
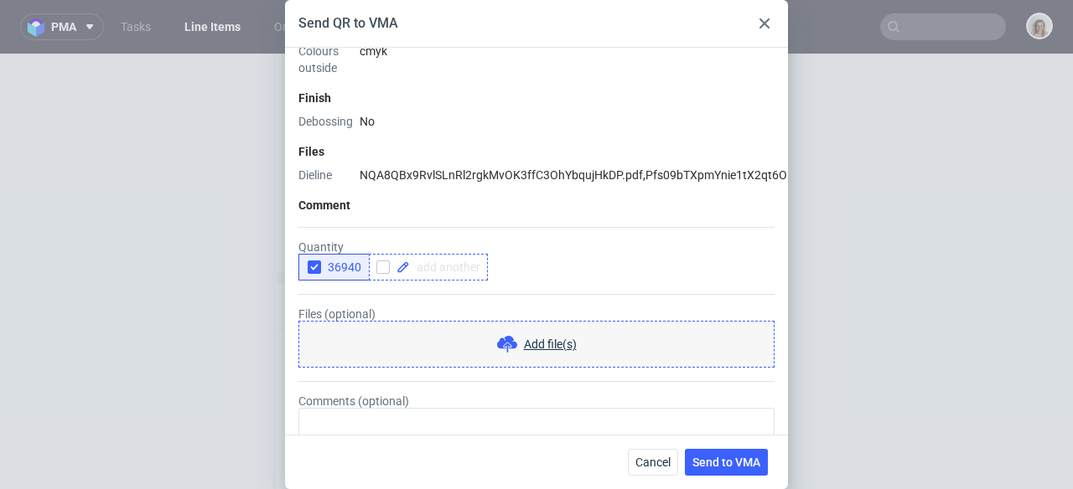
click at [436, 254] on div at bounding box center [428, 267] width 119 height 27
checkbox input "true"
click at [317, 265] on use "button" at bounding box center [314, 268] width 8 height 6
click at [521, 261] on span at bounding box center [526, 267] width 70 height 12
checkbox input "true"
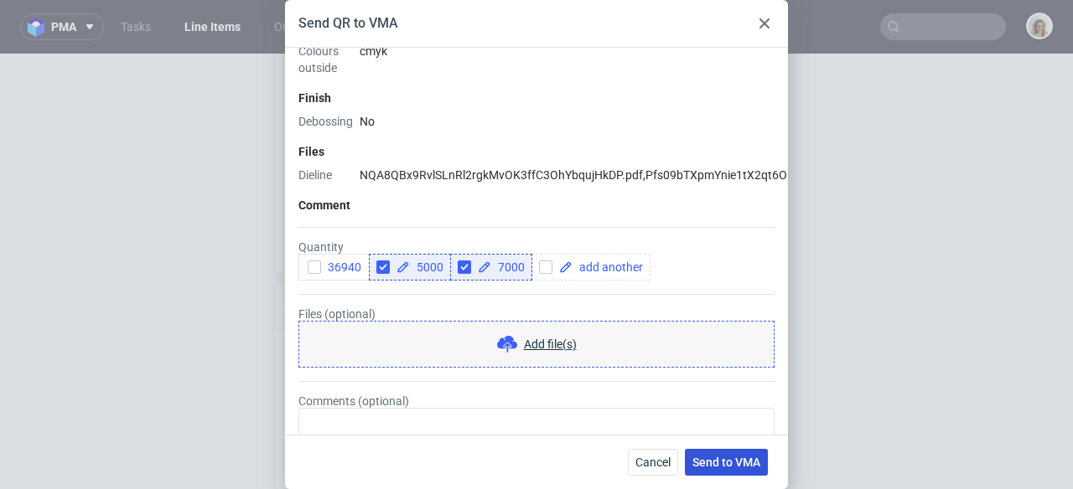
click at [727, 457] on span "Send to VMA" at bounding box center [726, 463] width 68 height 12
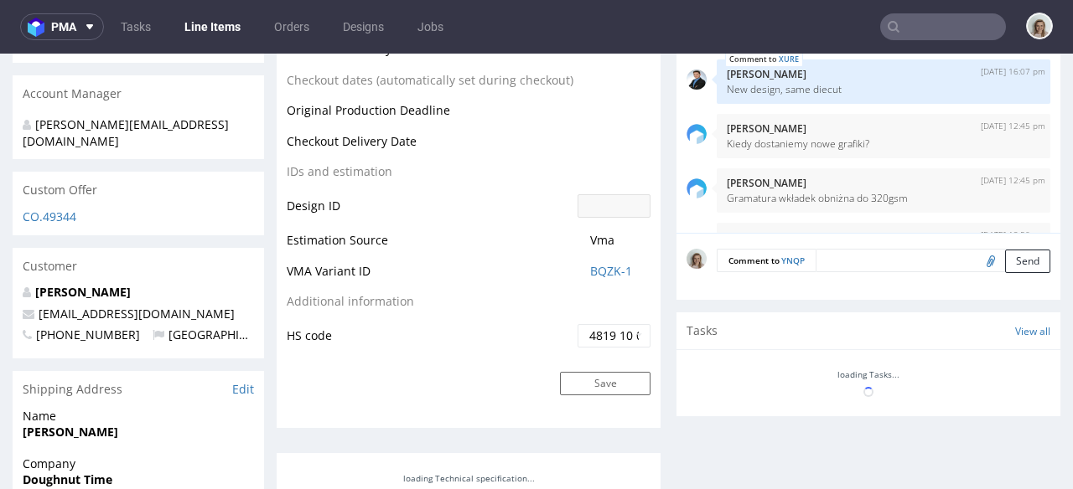
scroll to position [1369, 0]
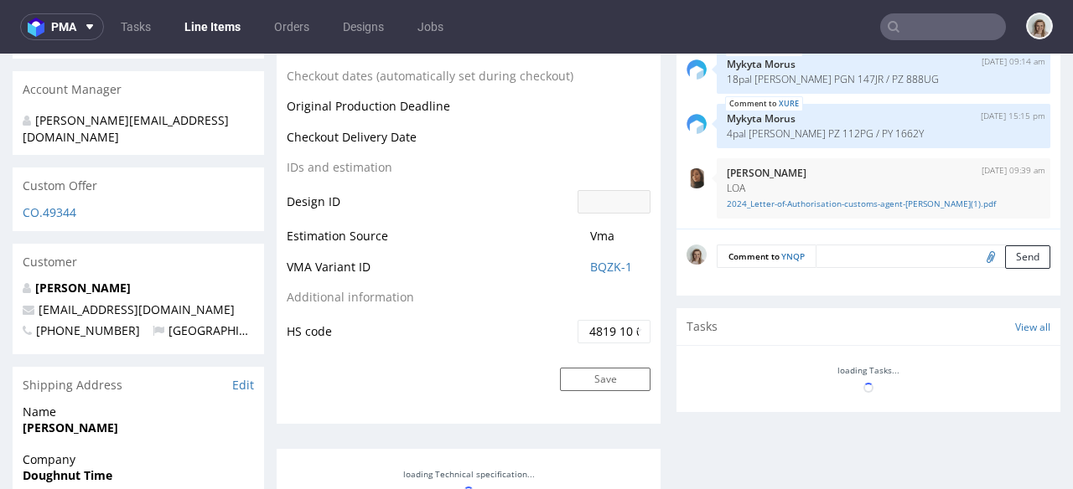
select select "in_progress"
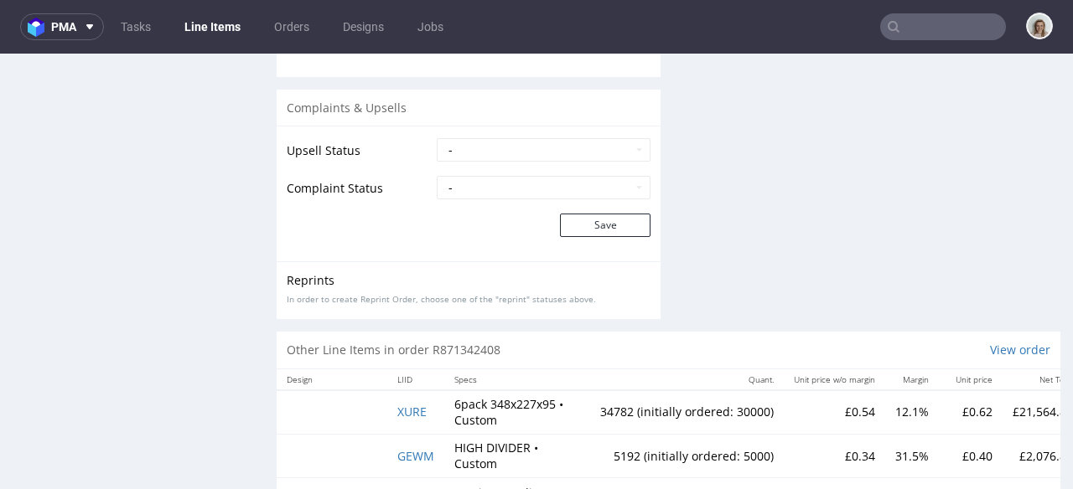
scroll to position [3416, 0]
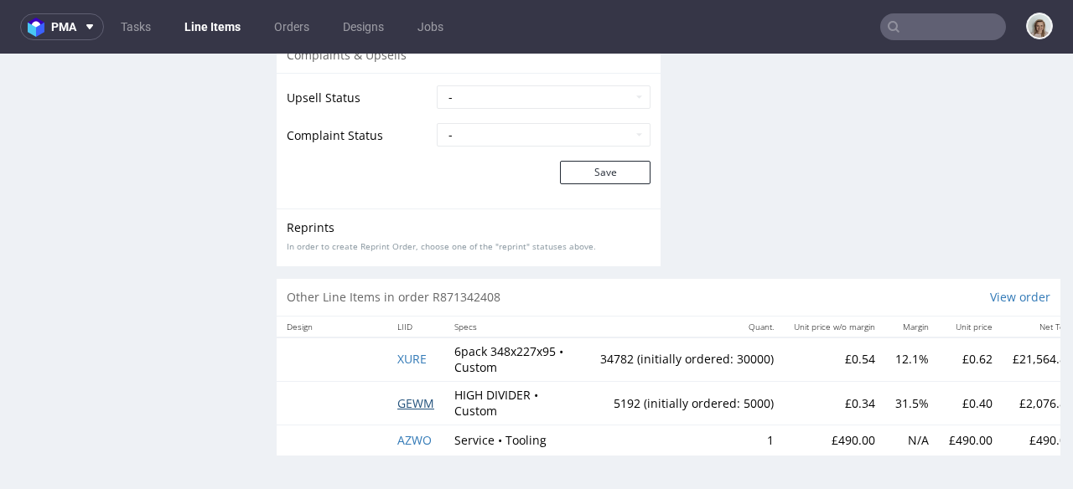
click at [416, 396] on span "GEWM" at bounding box center [415, 404] width 37 height 16
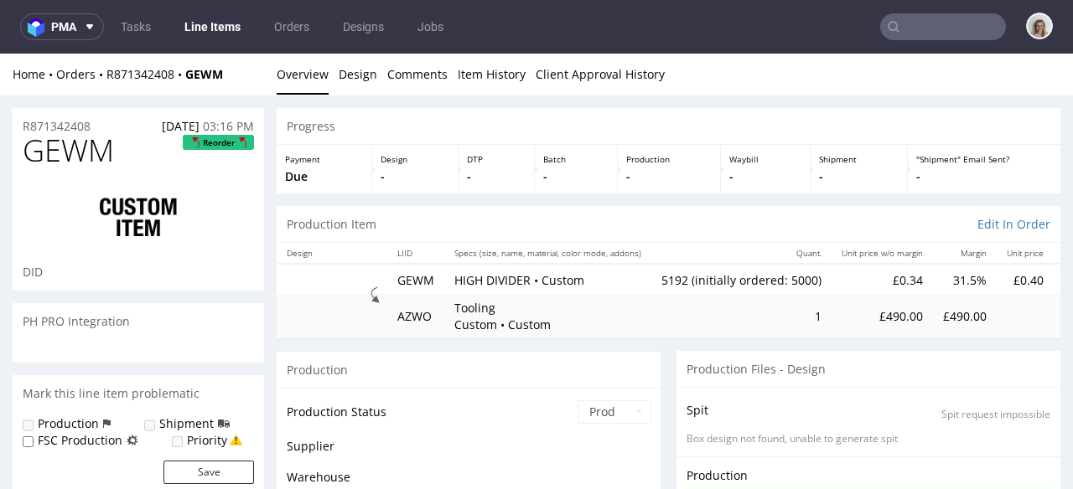
scroll to position [1369, 0]
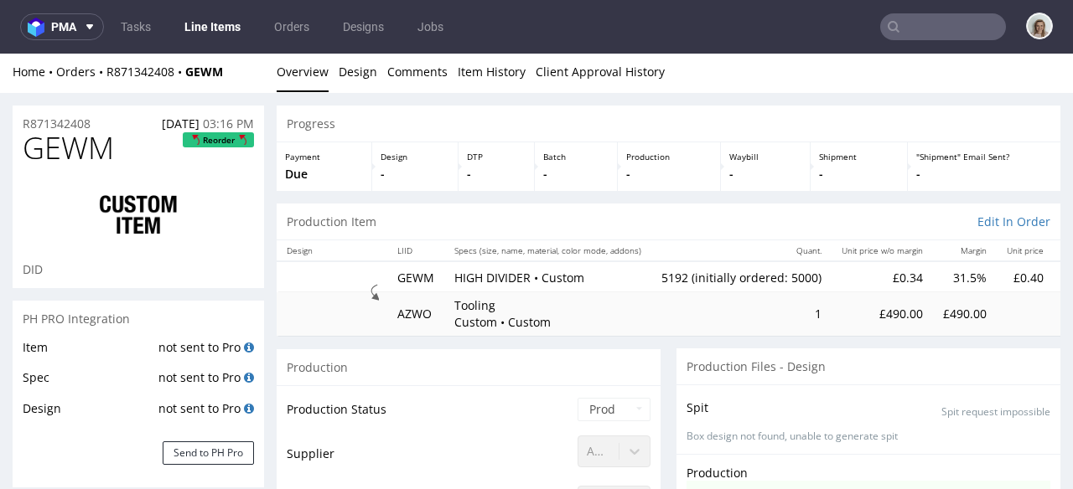
select select "in_progress"
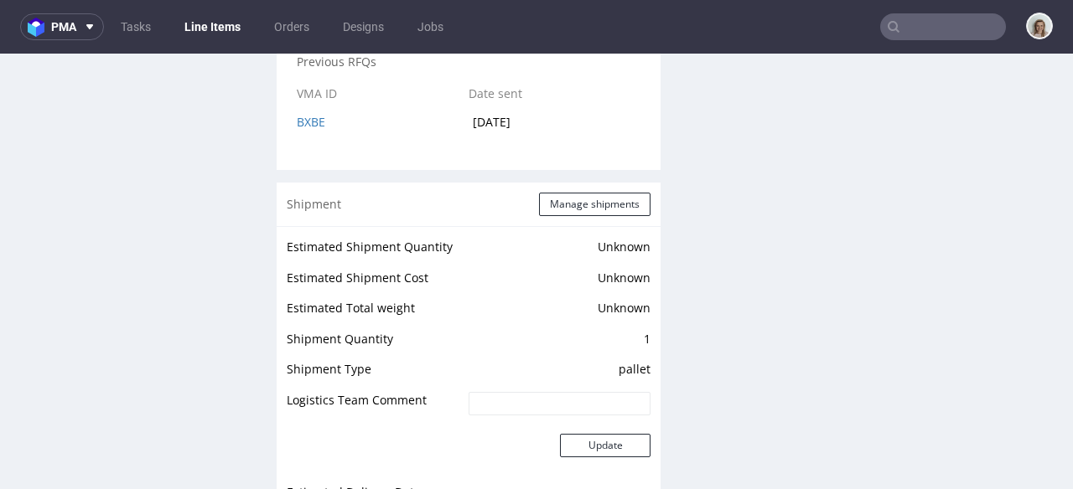
scroll to position [2062, 0]
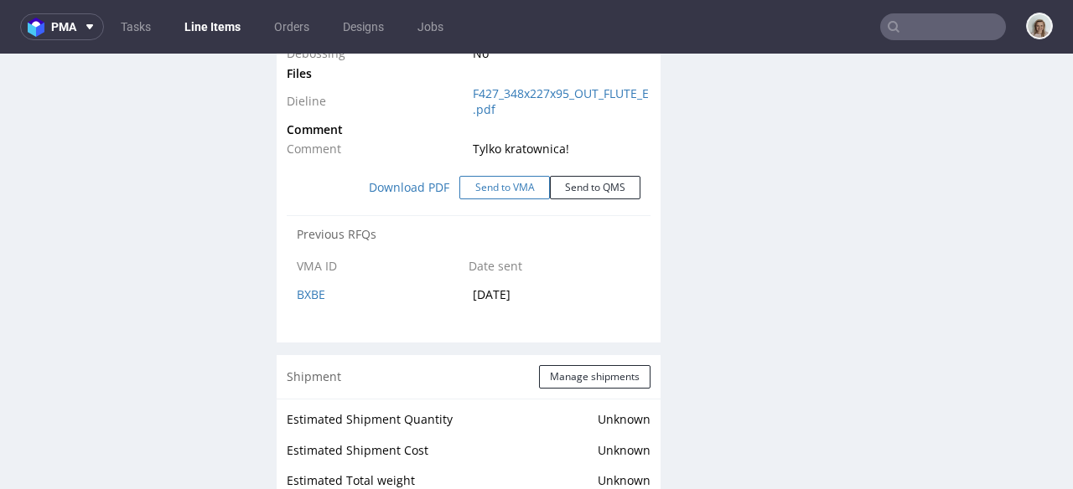
click at [469, 184] on button "Send to VMA" at bounding box center [504, 187] width 91 height 23
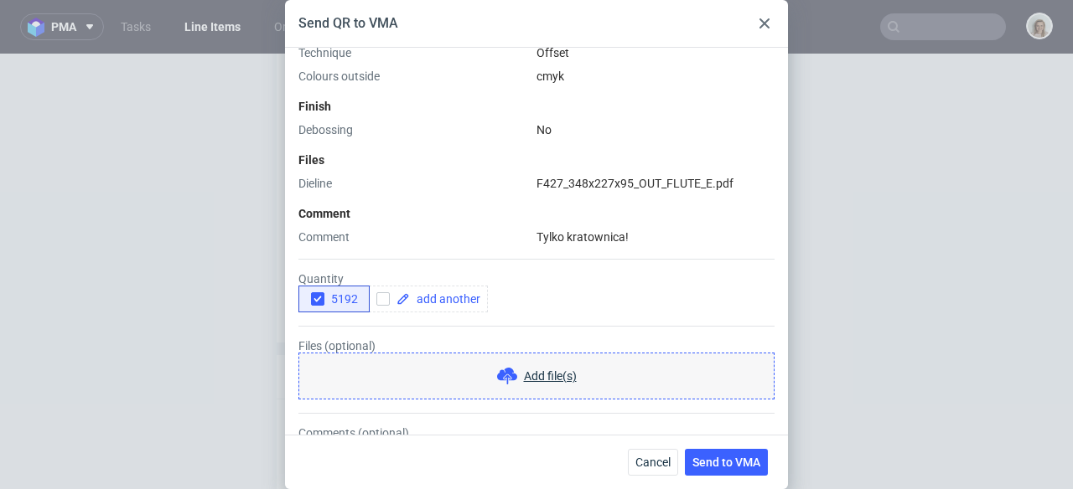
scroll to position [672, 0]
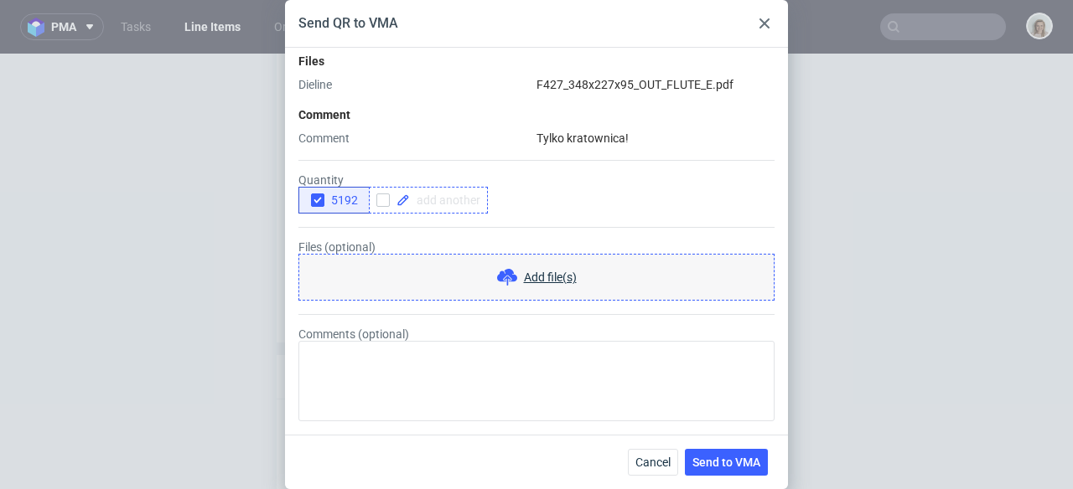
click at [447, 195] on span at bounding box center [445, 200] width 70 height 12
checkbox input "true"
click at [315, 196] on icon "button" at bounding box center [318, 200] width 12 height 12
click at [541, 204] on span at bounding box center [526, 200] width 70 height 12
checkbox input "true"
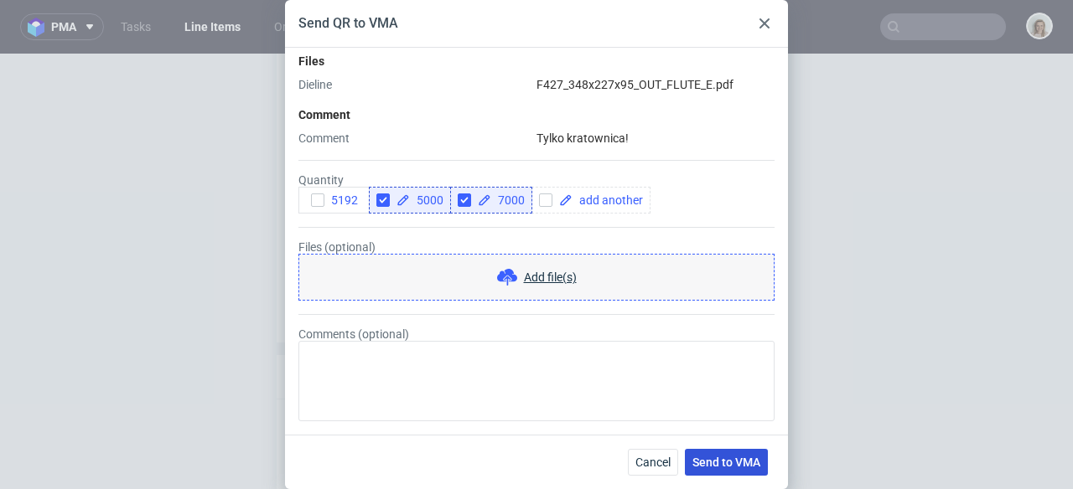
click at [716, 458] on span "Send to VMA" at bounding box center [726, 463] width 68 height 12
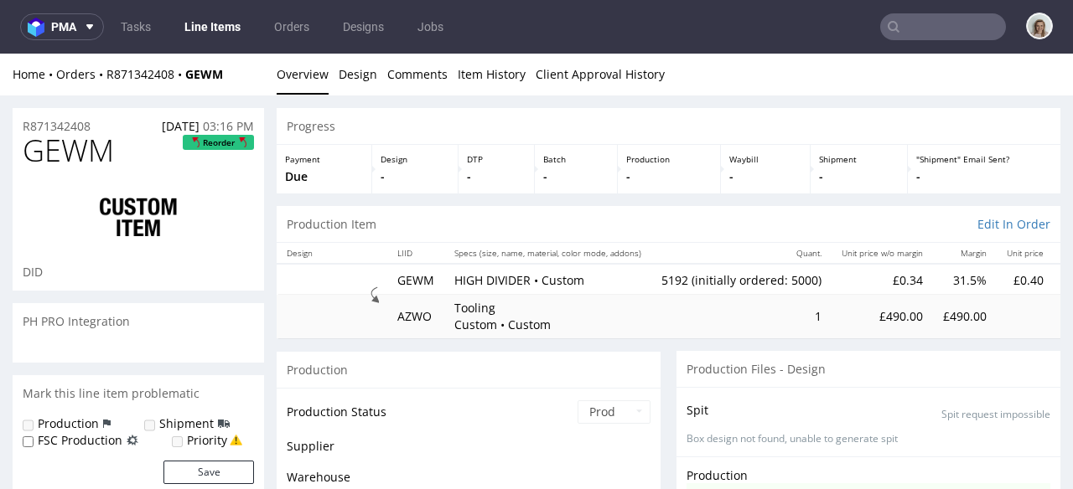
scroll to position [1369, 0]
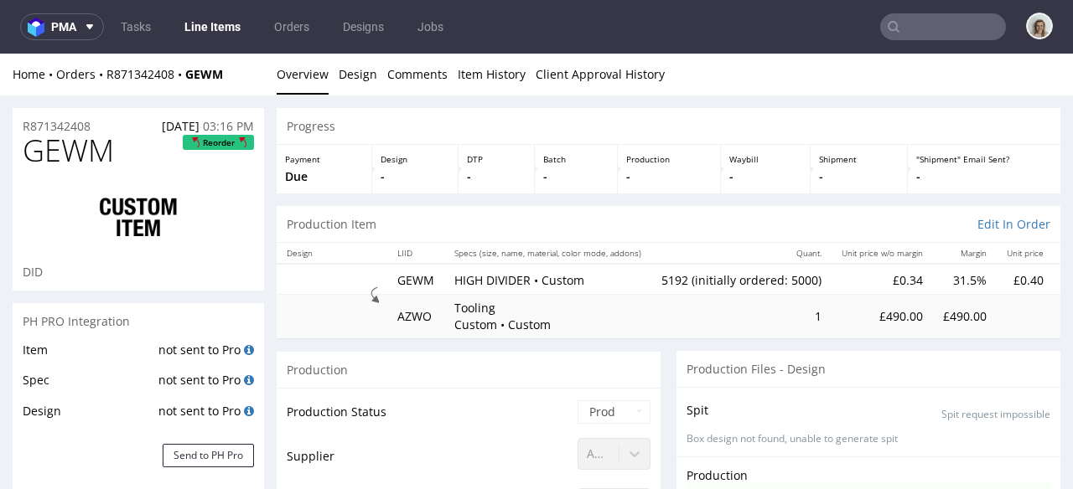
select select "in_progress"
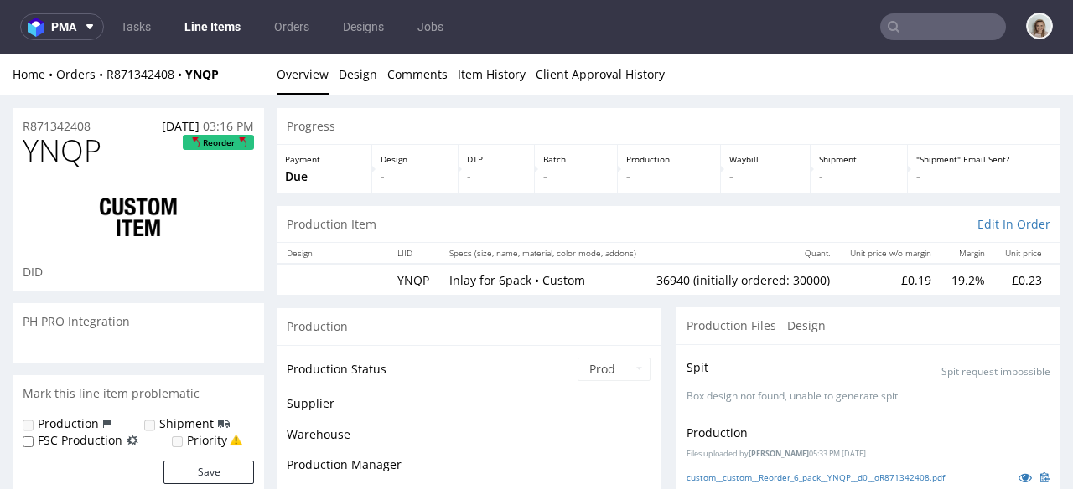
scroll to position [1369, 0]
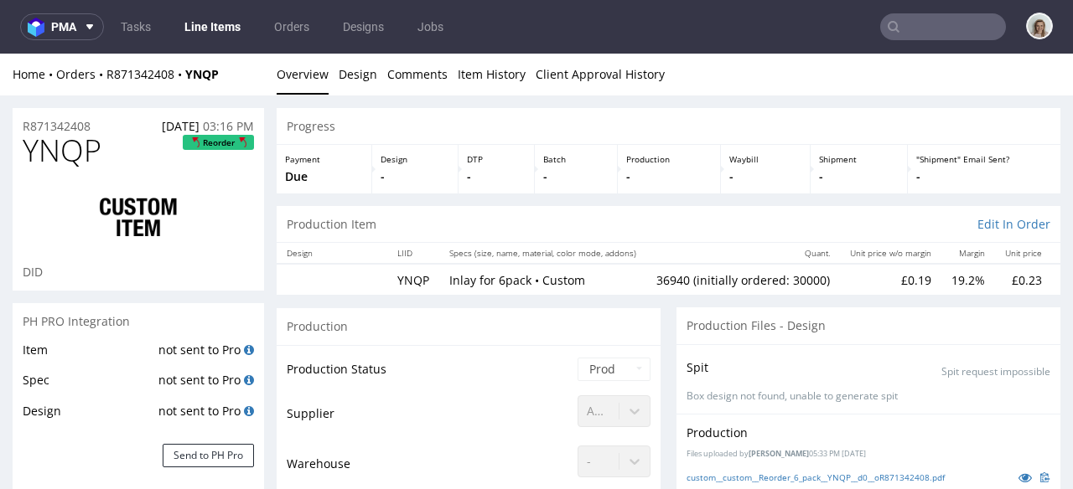
select select "in_progress"
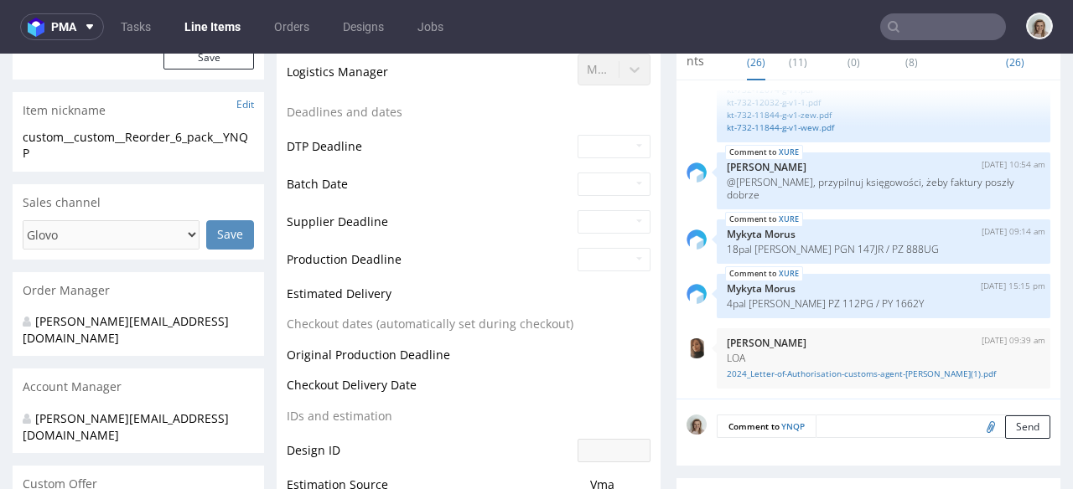
scroll to position [642, 0]
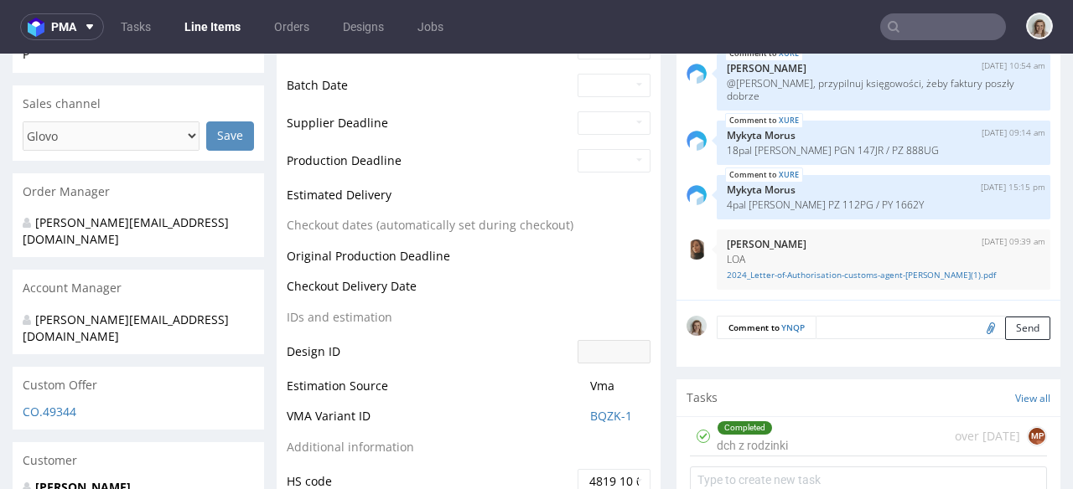
drag, startPoint x: 199, startPoint y: 471, endPoint x: 0, endPoint y: 470, distance: 198.6
copy span "[EMAIL_ADDRESS][DOMAIN_NAME]"
click at [939, 18] on input "text" at bounding box center [943, 26] width 126 height 27
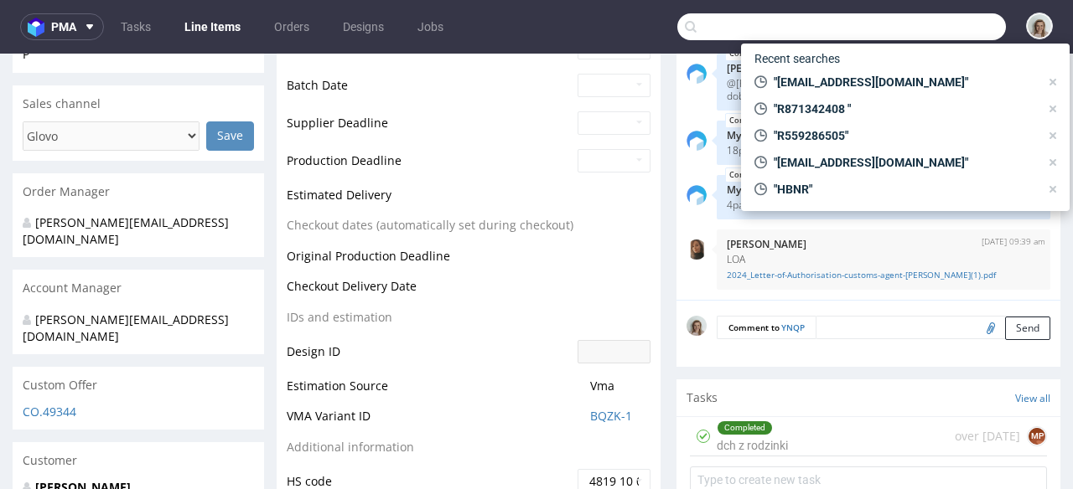
paste input "[EMAIL_ADDRESS][DOMAIN_NAME]"
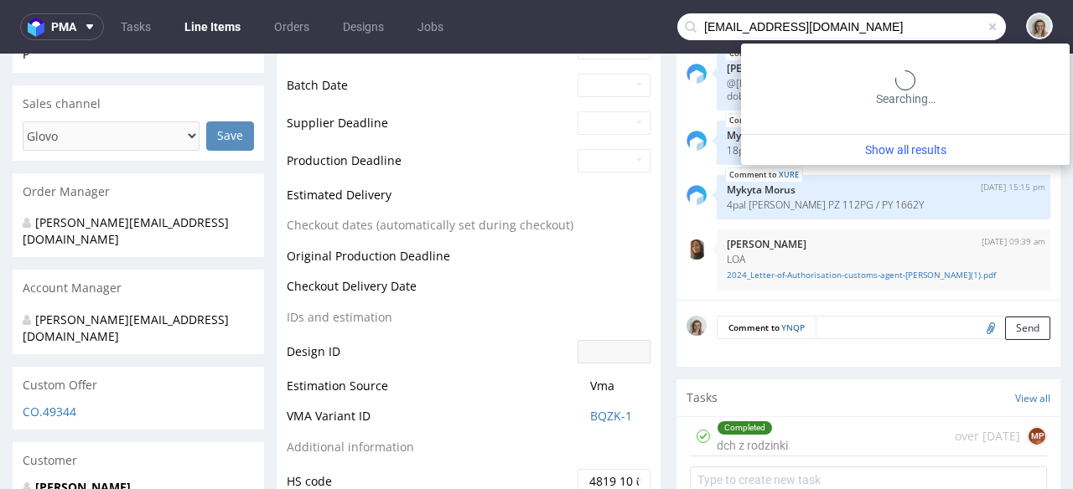
type input "[EMAIL_ADDRESS][DOMAIN_NAME]"
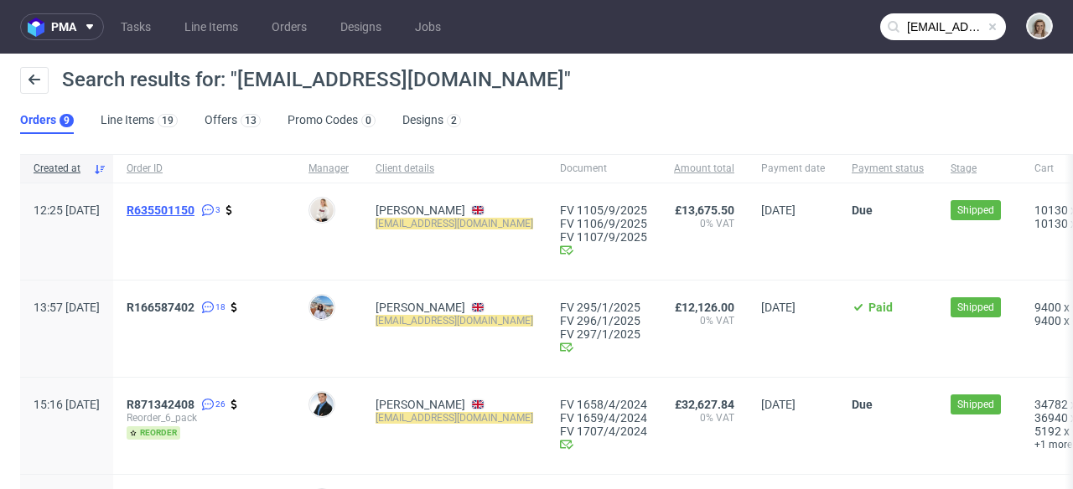
click at [194, 210] on span "R635501150" at bounding box center [161, 210] width 68 height 13
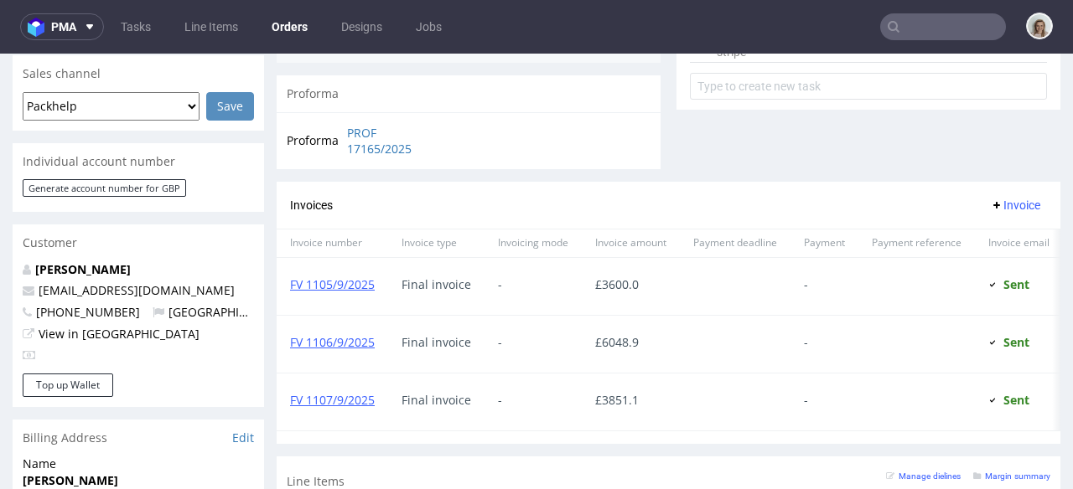
scroll to position [363, 0]
